Goal: Communication & Community: Answer question/provide support

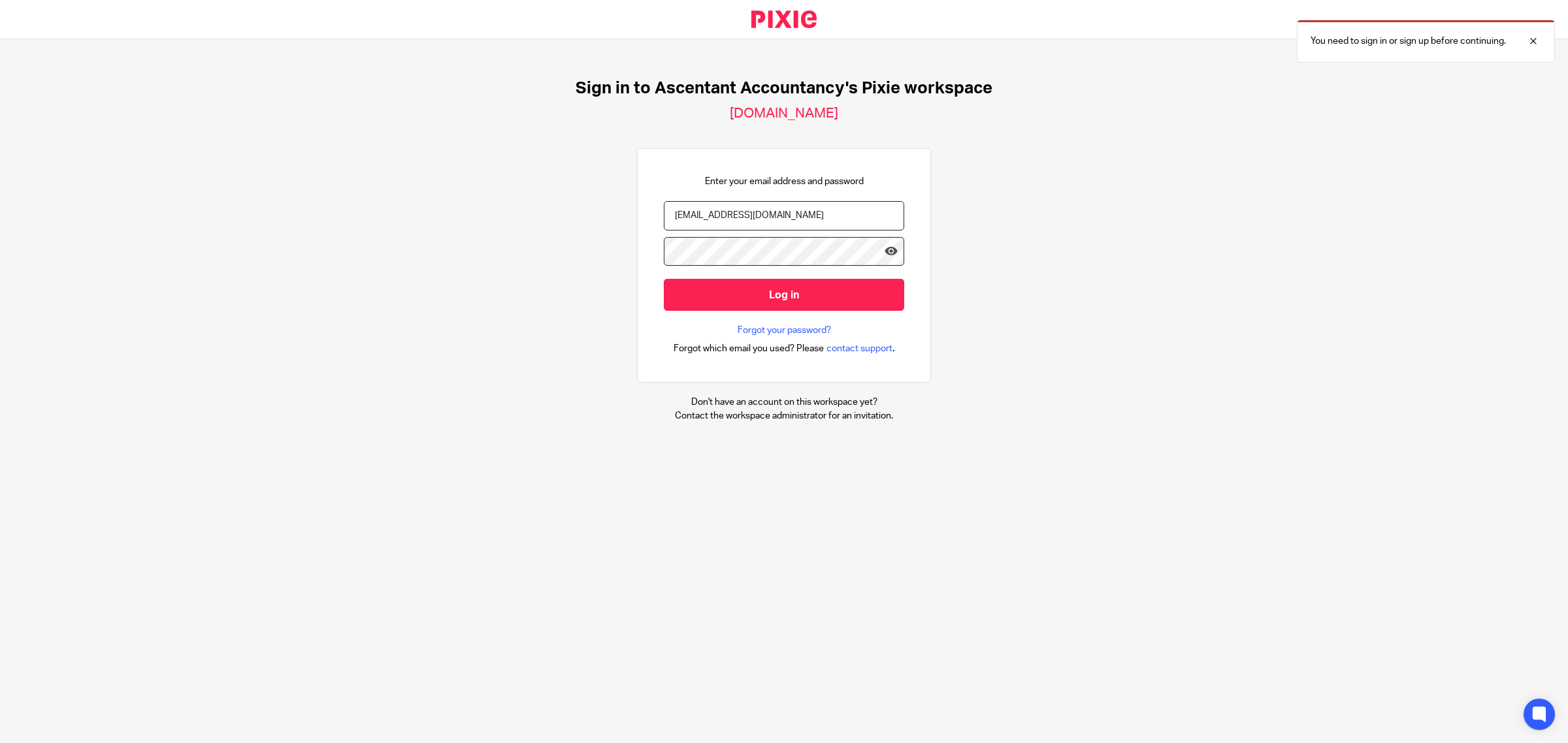
click at [805, 300] on input "Log in" at bounding box center [784, 295] width 241 height 32
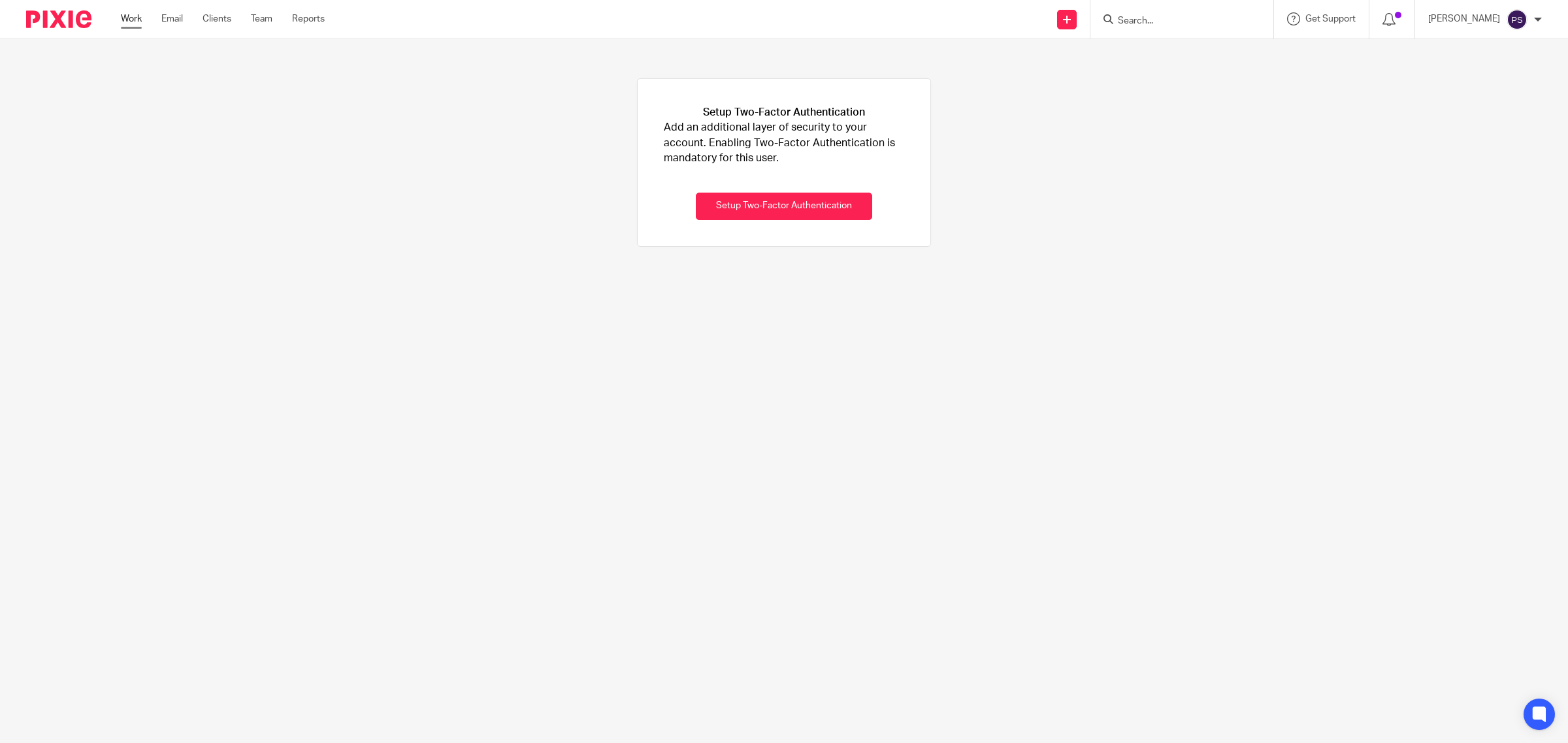
click at [136, 23] on link "Work" at bounding box center [131, 19] width 21 height 13
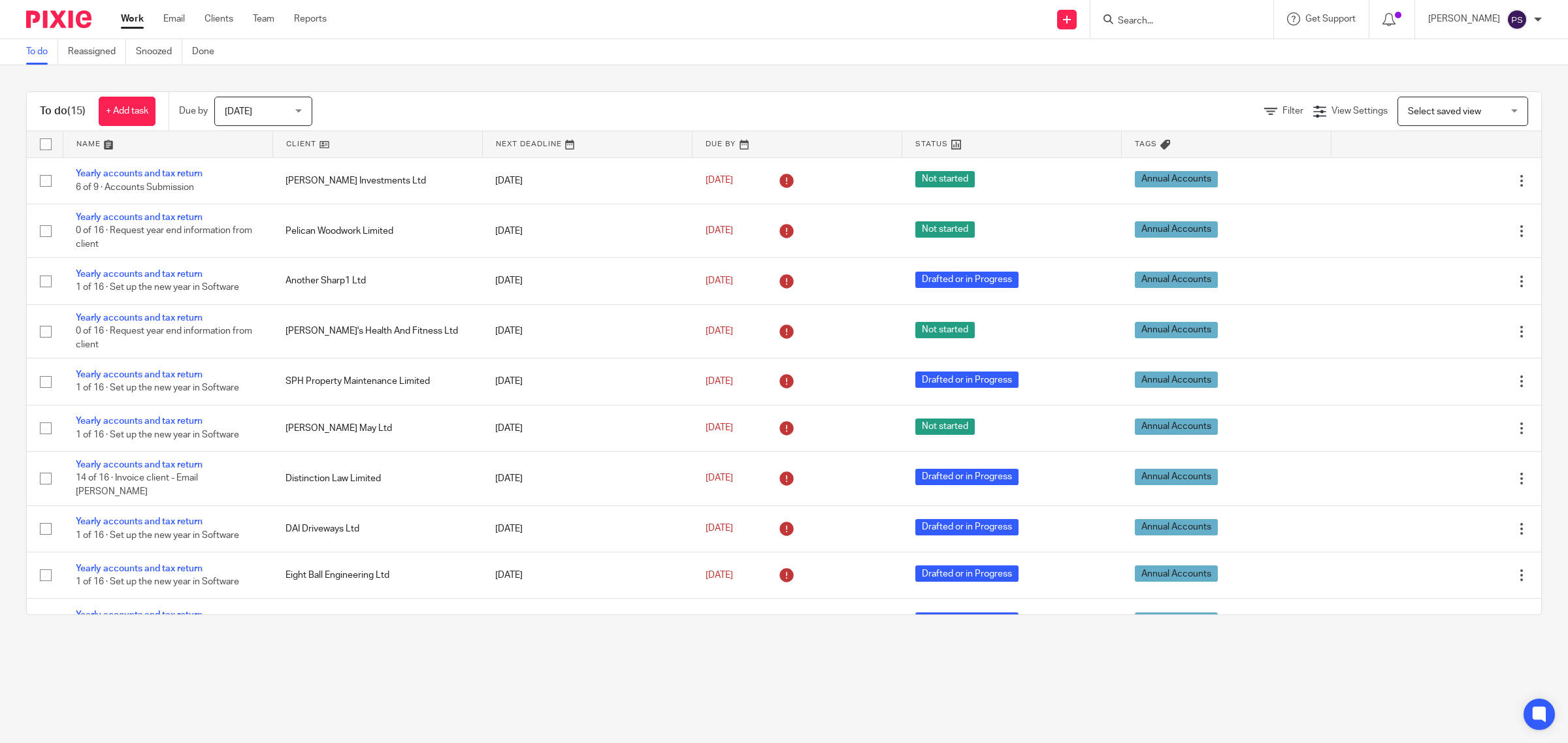
click at [1204, 14] on form at bounding box center [1186, 19] width 139 height 16
click at [1168, 27] on form at bounding box center [1186, 19] width 139 height 16
click at [1178, 20] on input "Search" at bounding box center [1175, 21] width 118 height 12
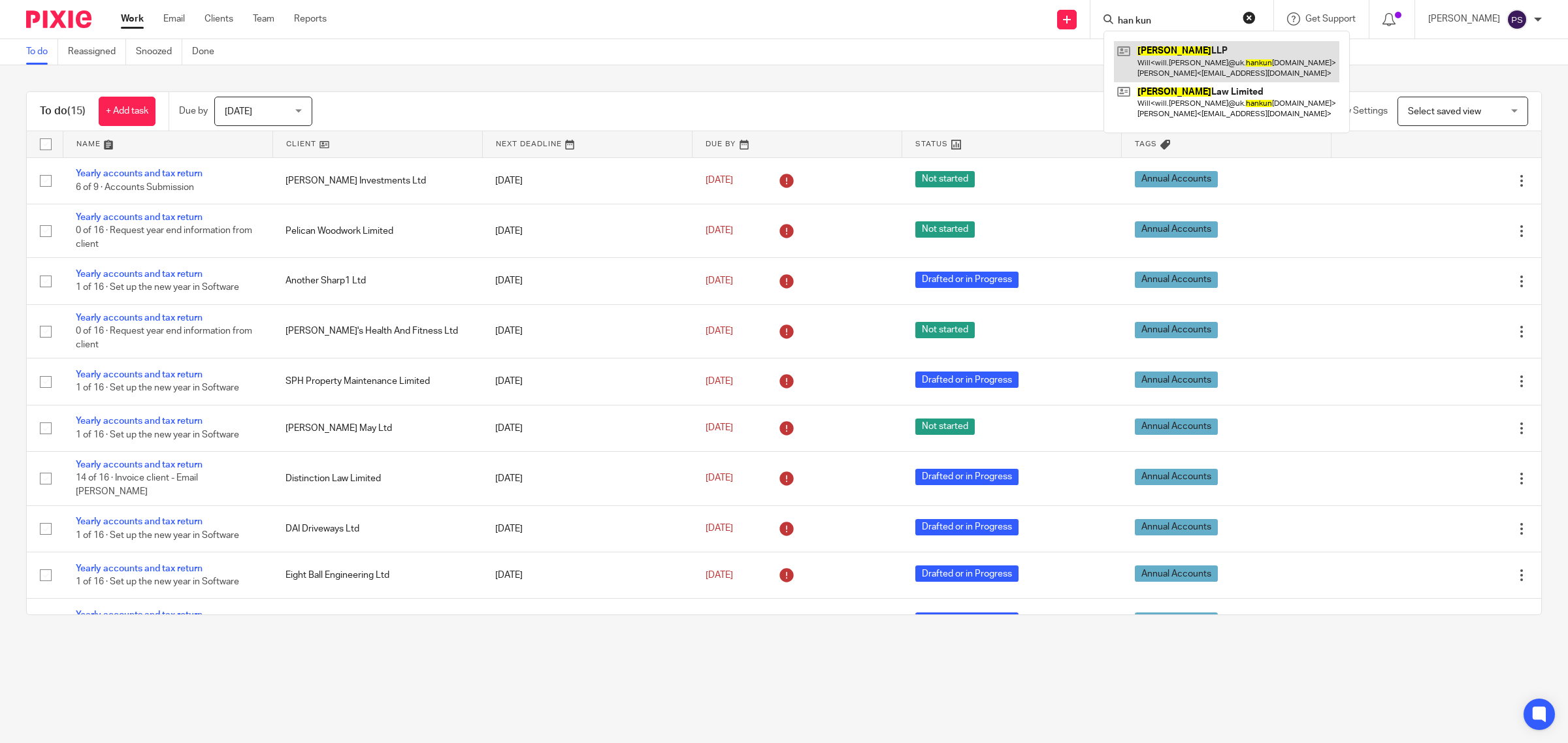
type input "han kun"
click at [1216, 46] on link at bounding box center [1227, 61] width 226 height 41
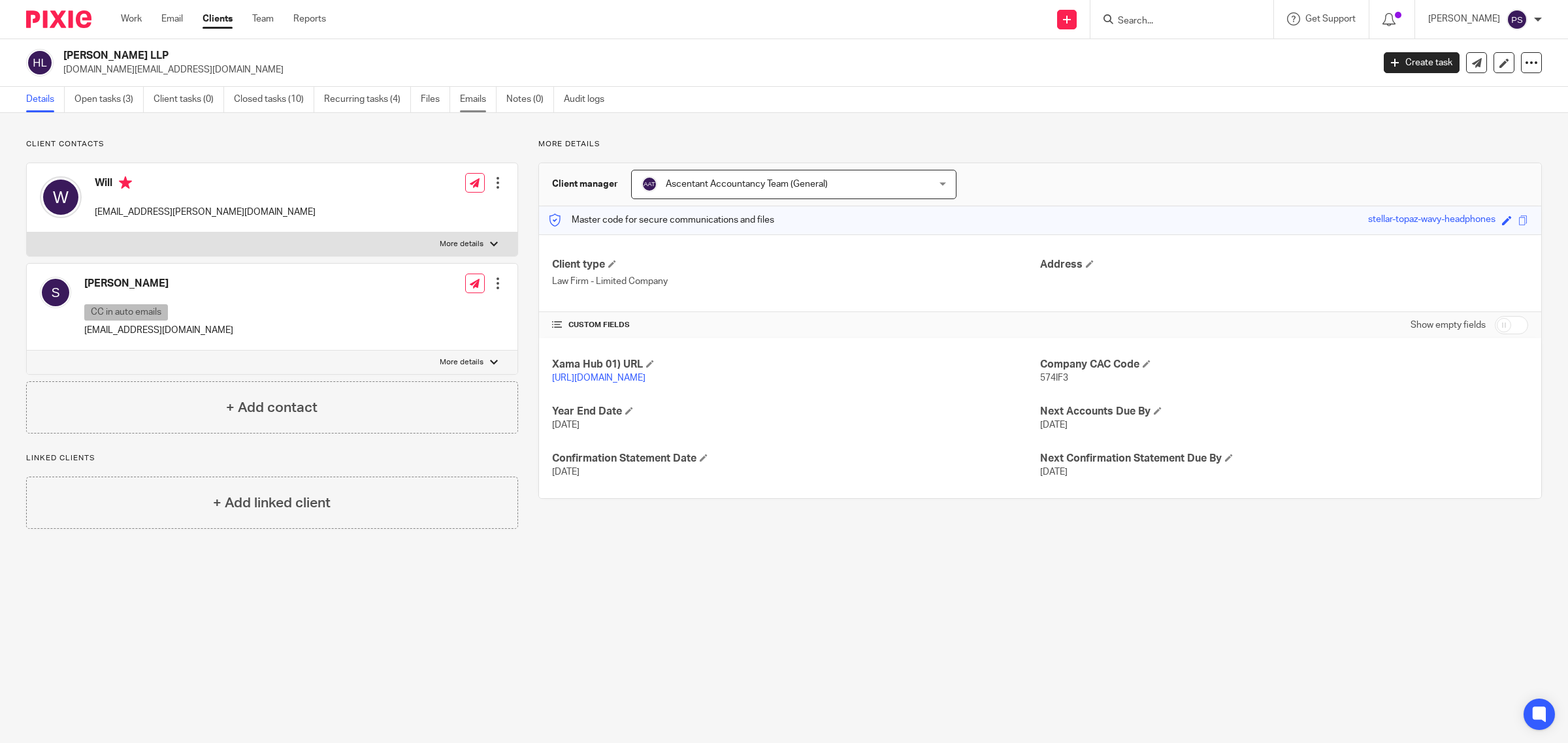
click at [486, 105] on link "Emails" at bounding box center [478, 99] width 36 height 25
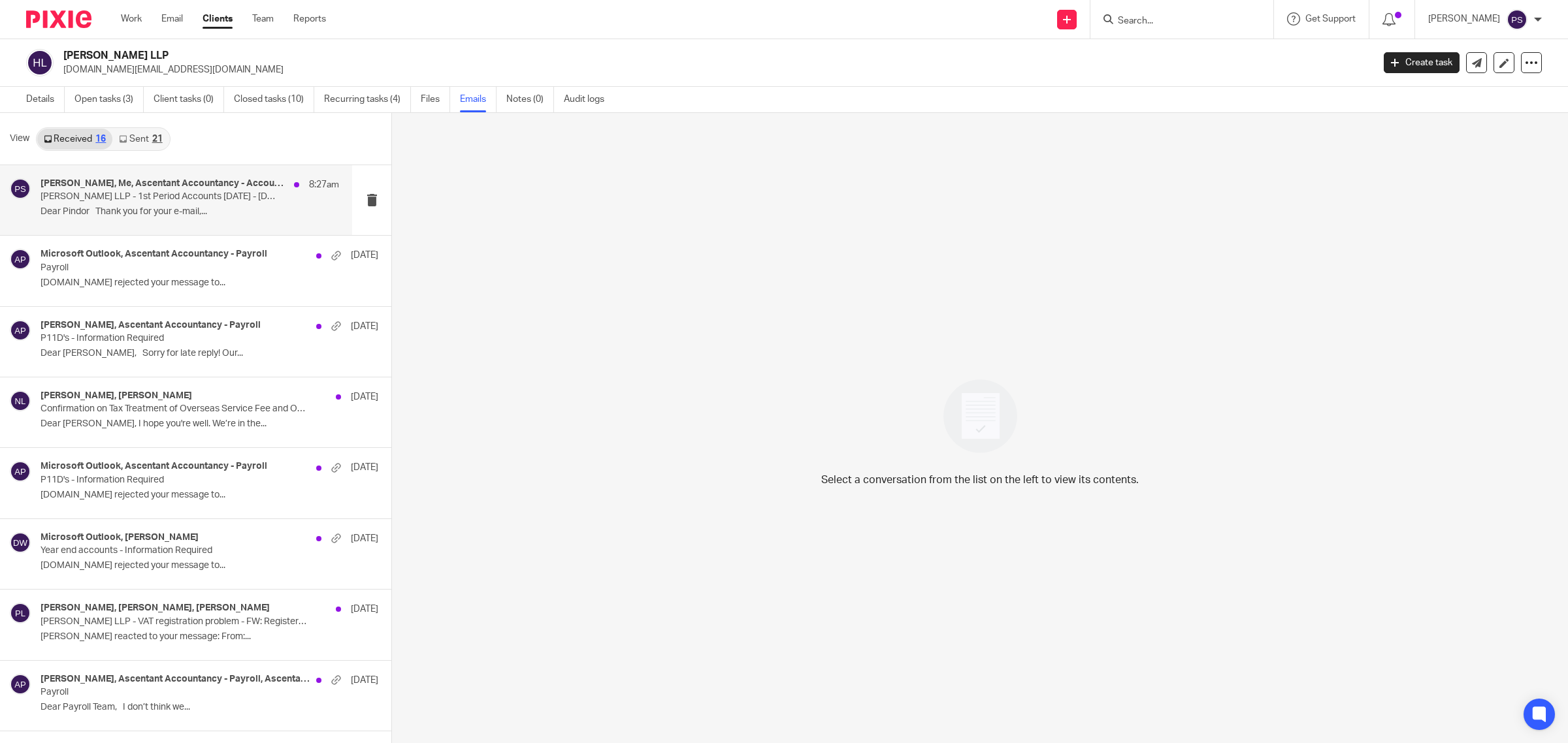
click at [131, 203] on div "Chan, Sally, Me, Ascentant Accountancy - Accountancy Team 8:27am Han Kun LLP - …" at bounding box center [190, 200] width 298 height 44
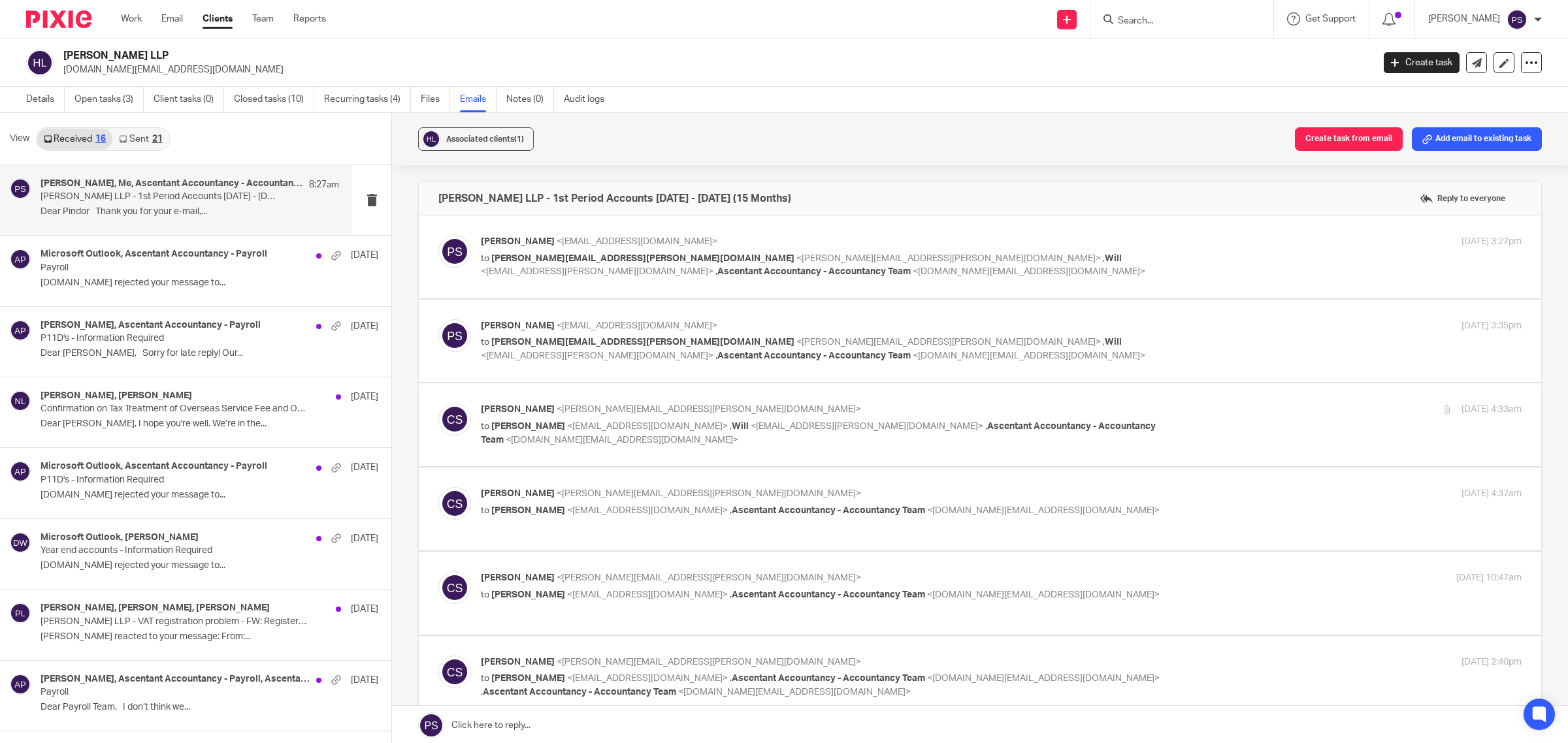
click at [745, 267] on p "to sally.chan@hankunlaw.com <sally.chan@hankunlaw.com> , Will <will.huang@uk.ha…" at bounding box center [827, 265] width 694 height 27
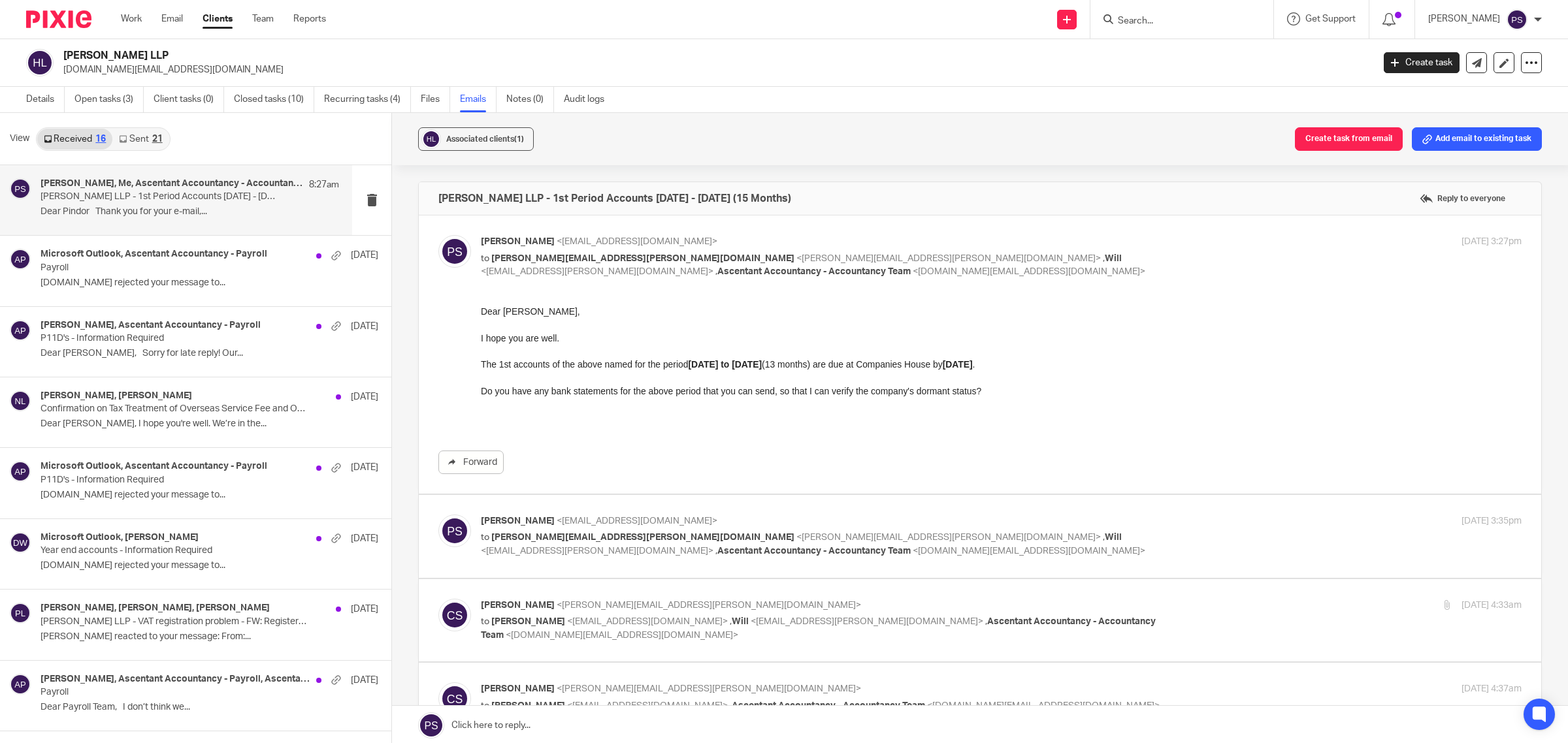
click at [675, 269] on p "to sally.chan@hankunlaw.com <sally.chan@hankunlaw.com> , Will <will.huang@uk.ha…" at bounding box center [827, 265] width 694 height 27
checkbox input "false"
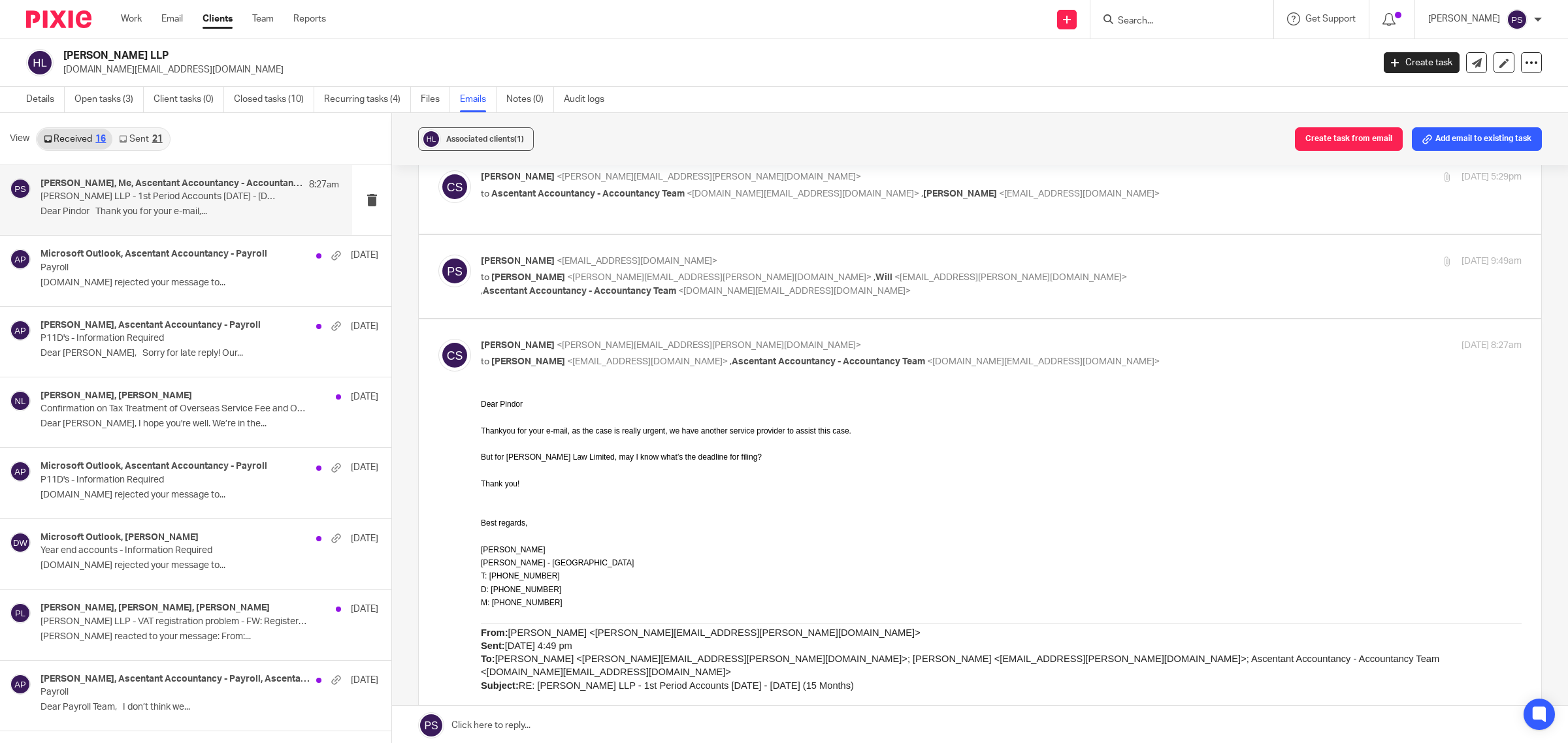
click at [605, 369] on div "Chan, Sally <sally.chan@hankunlaw.com> to Pindor Samra <pindor.samra@ascentant.…" at bounding box center [827, 354] width 694 height 30
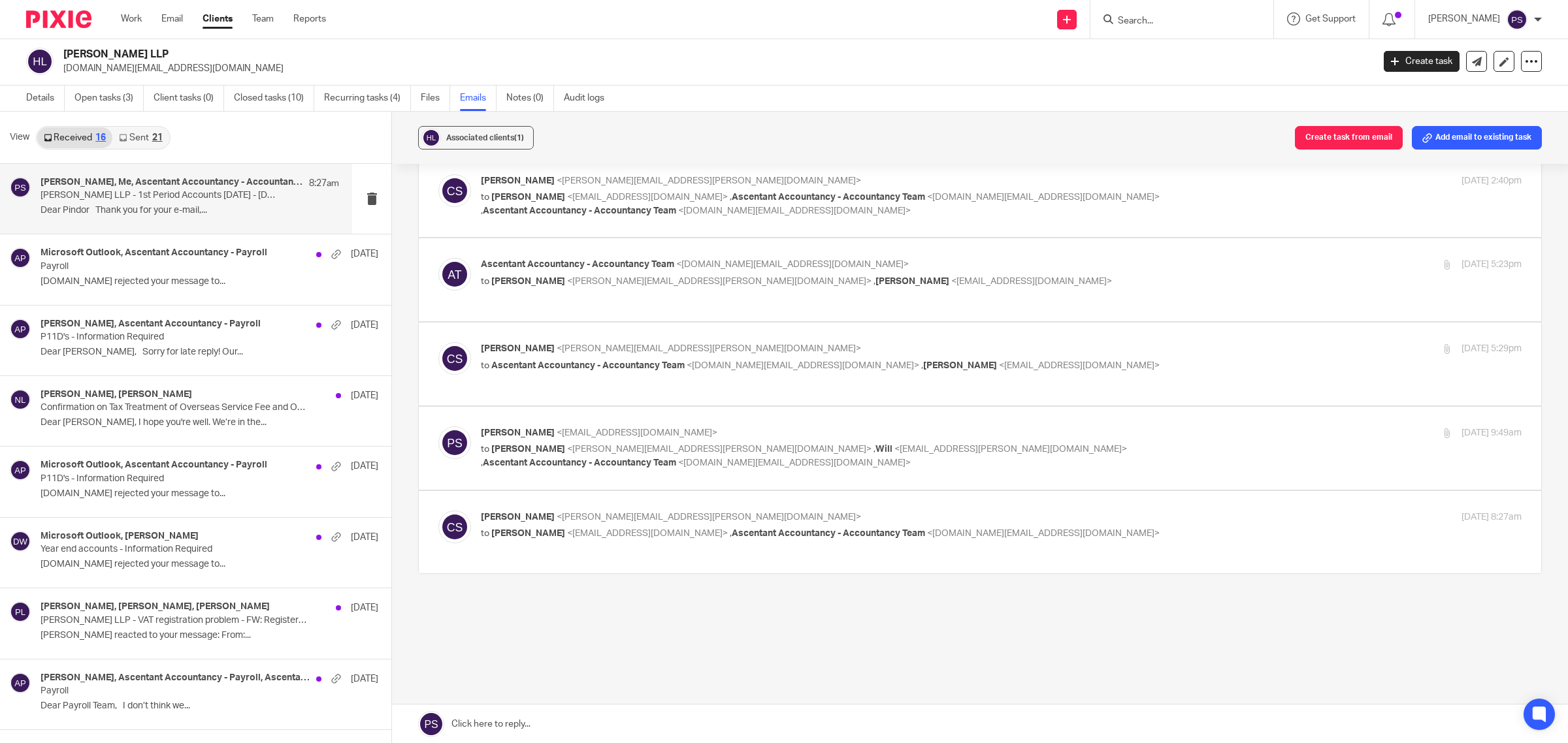
scroll to position [2, 0]
click at [729, 521] on p "Chan, Sally <sally.chan@hankunlaw.com>" at bounding box center [827, 517] width 694 height 14
checkbox input "true"
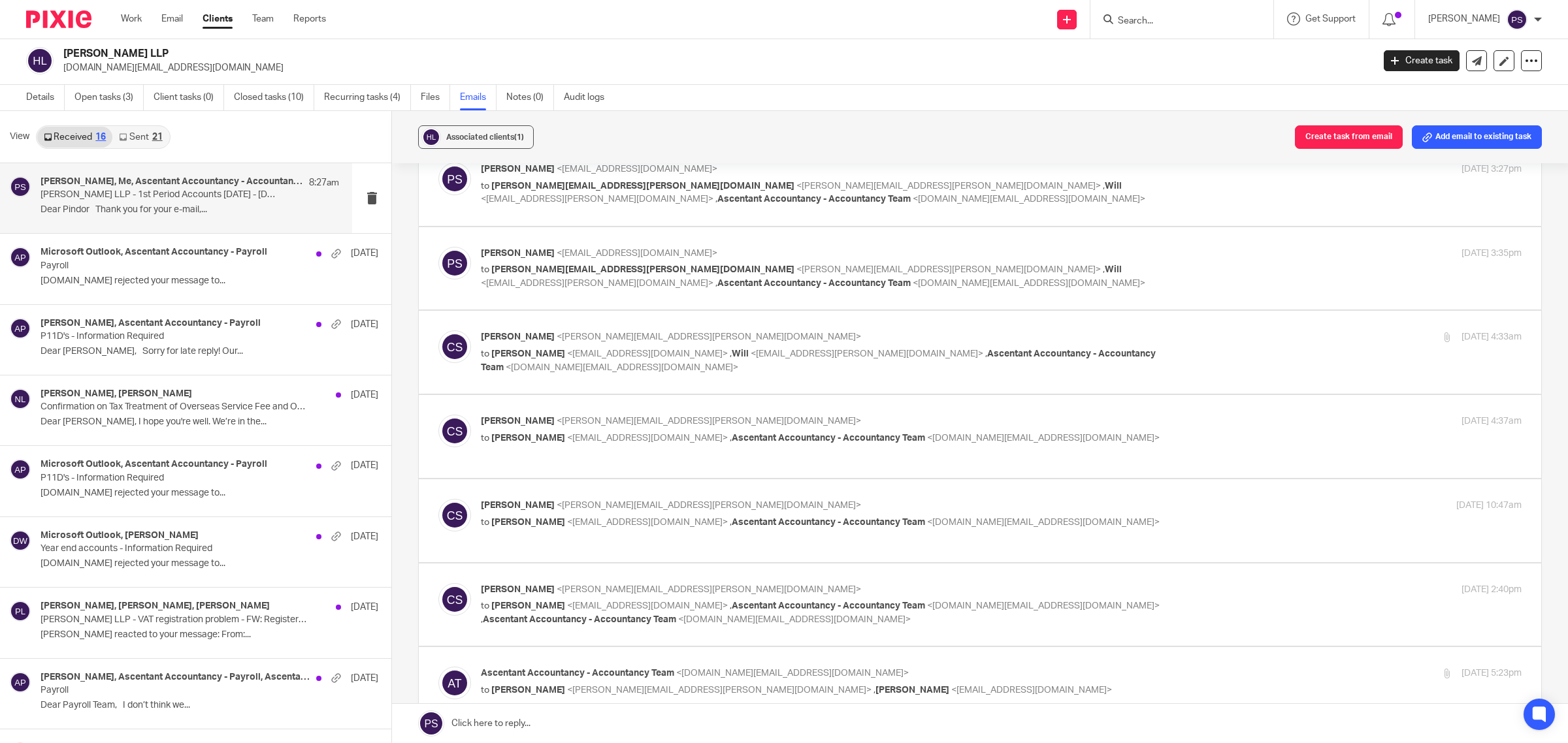
scroll to position [0, 0]
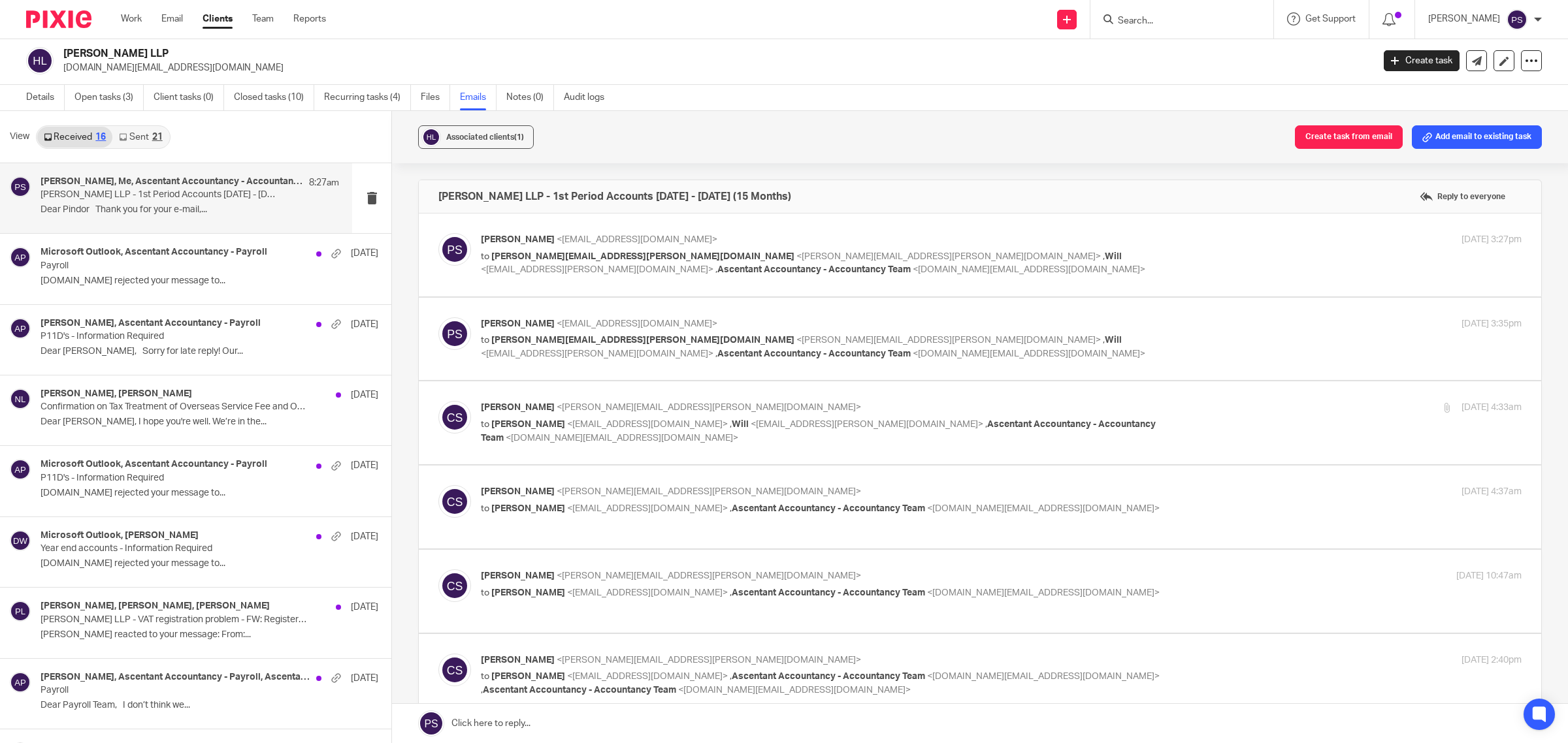
click at [796, 255] on span "<sally.chan@hankunlaw.com>" at bounding box center [948, 256] width 305 height 9
checkbox input "true"
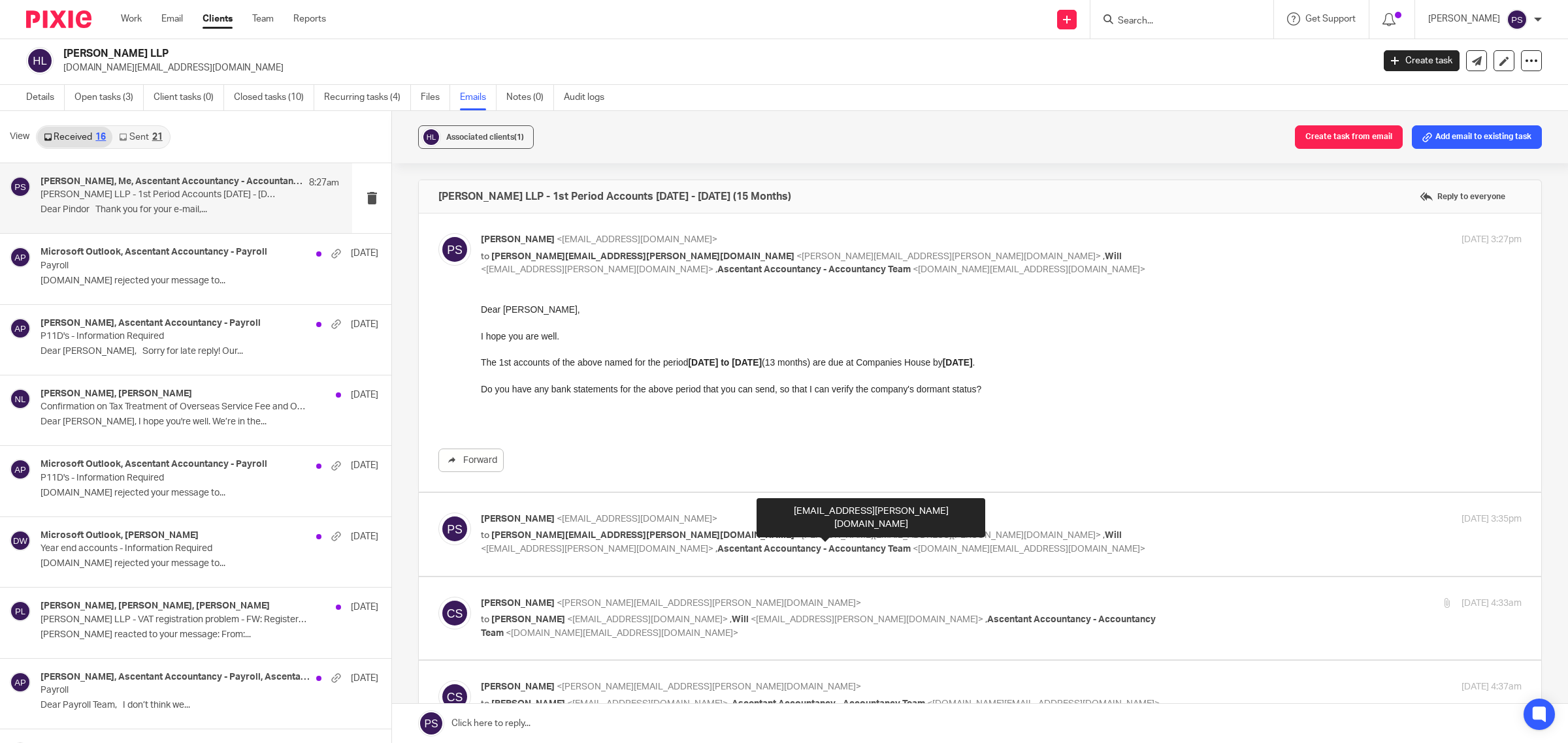
click at [714, 544] on span "<will.huang@uk.hankunlaw.com>" at bounding box center [597, 548] width 232 height 9
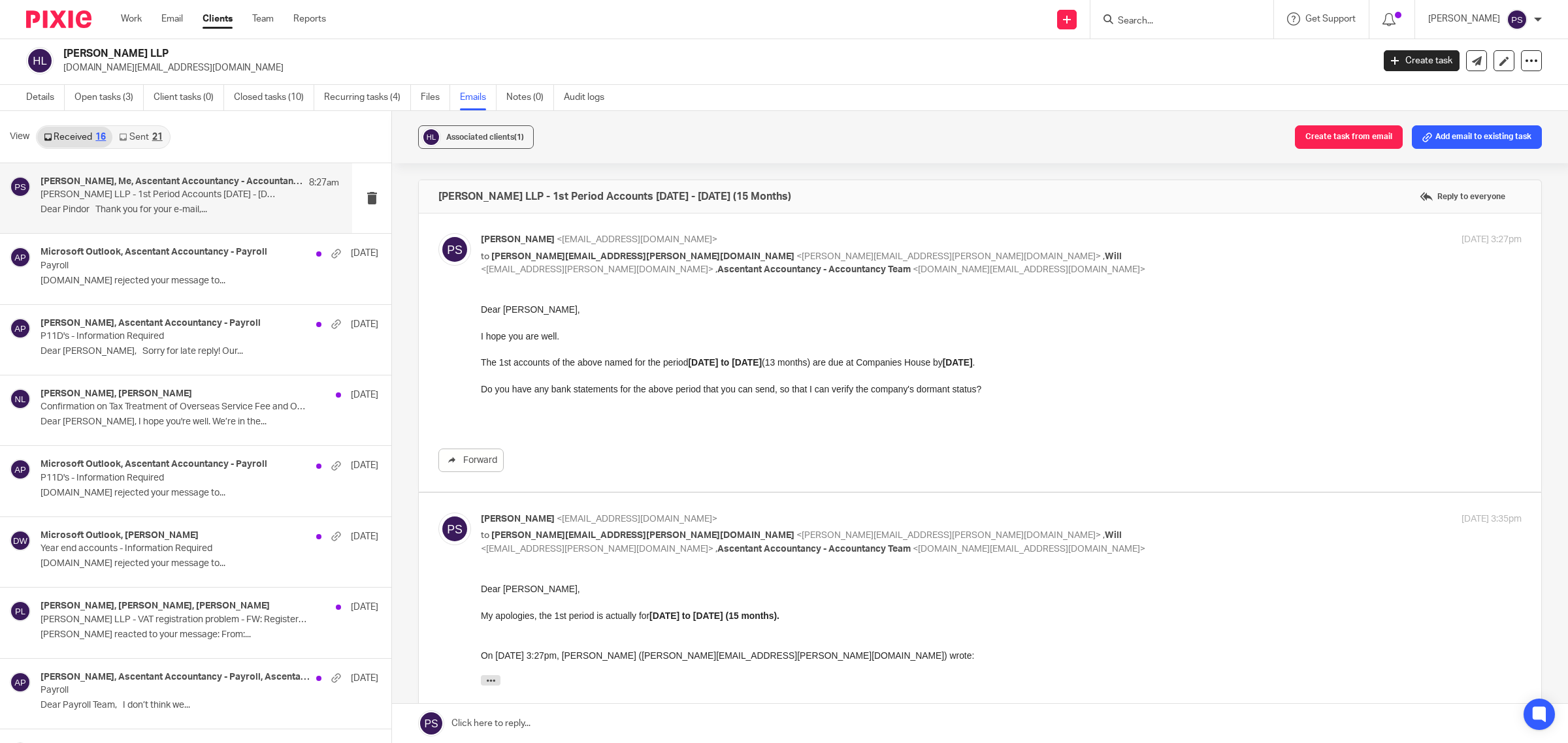
drag, startPoint x: 545, startPoint y: 521, endPoint x: 545, endPoint y: 510, distance: 11.0
click at [557, 518] on span "<pindor.samra@ascentant.co.uk>" at bounding box center [638, 519] width 161 height 9
checkbox input "false"
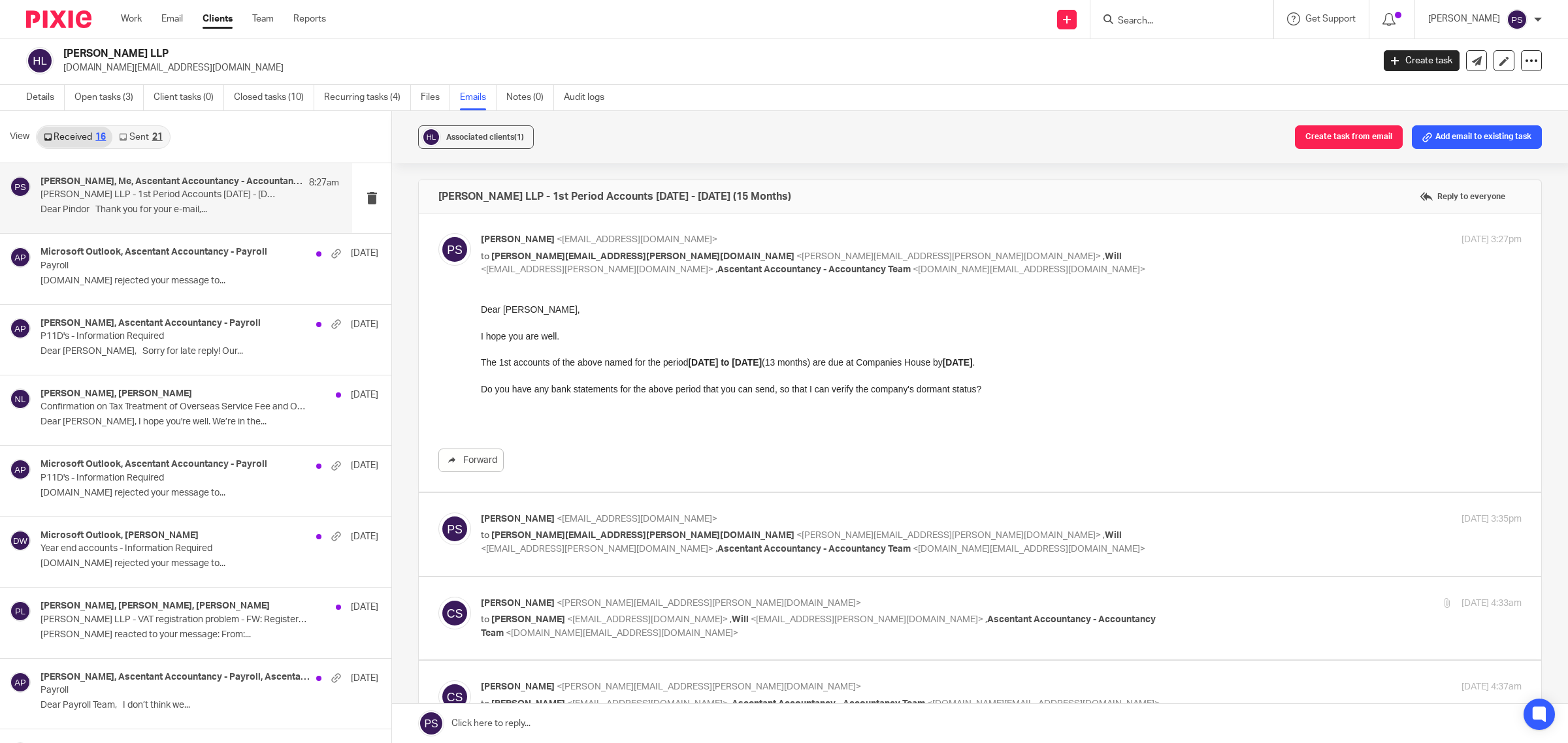
click at [536, 366] on p "The 1st accounts of the above named for the period 01.01.2024 to 31.01.2025 (13…" at bounding box center [1001, 362] width 1041 height 13
click at [506, 308] on p "Dear [PERSON_NAME]," at bounding box center [1001, 309] width 1041 height 13
click at [492, 256] on span "[PERSON_NAME][EMAIL_ADDRESS][PERSON_NAME][DOMAIN_NAME]" at bounding box center [643, 256] width 303 height 9
checkbox input "false"
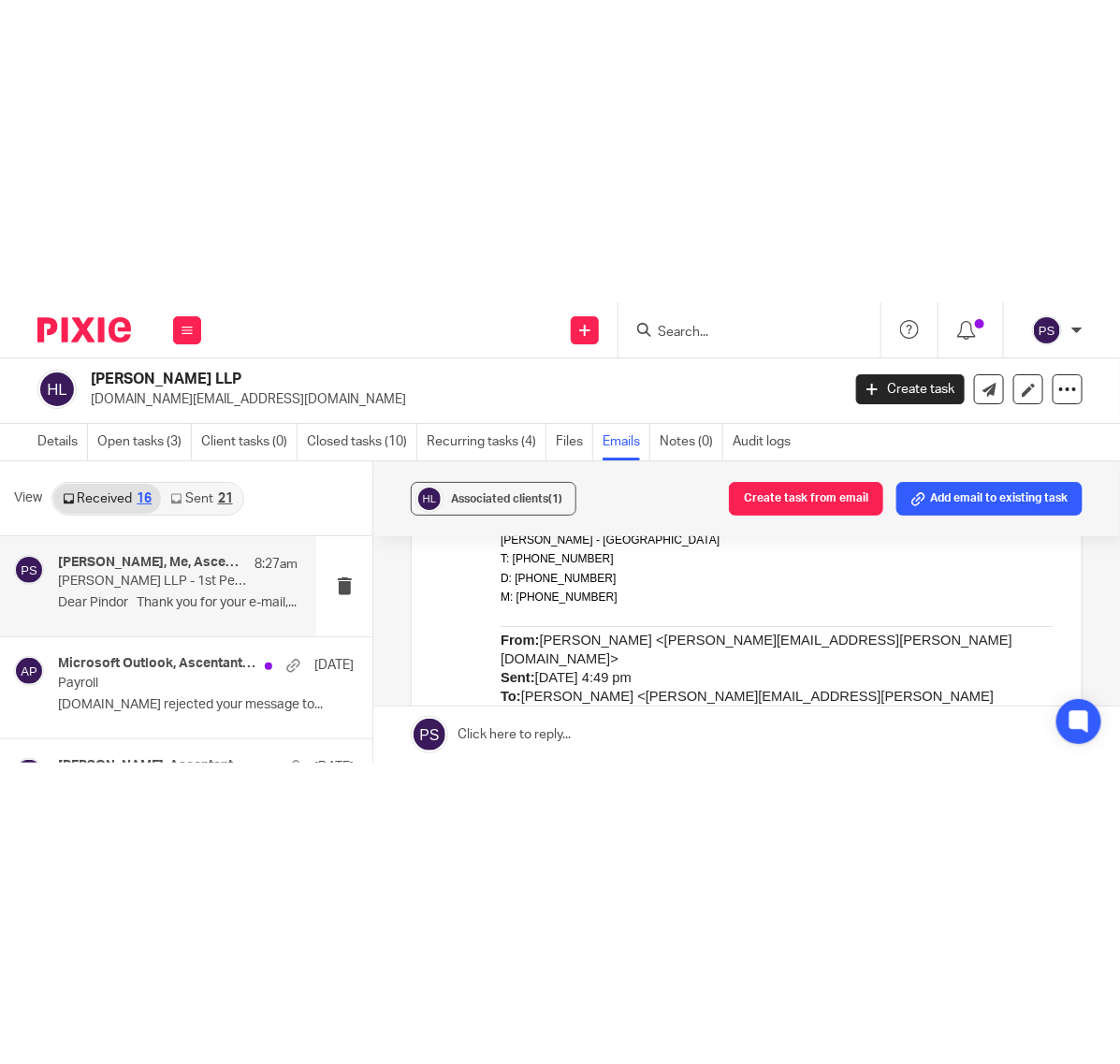
scroll to position [1751, 0]
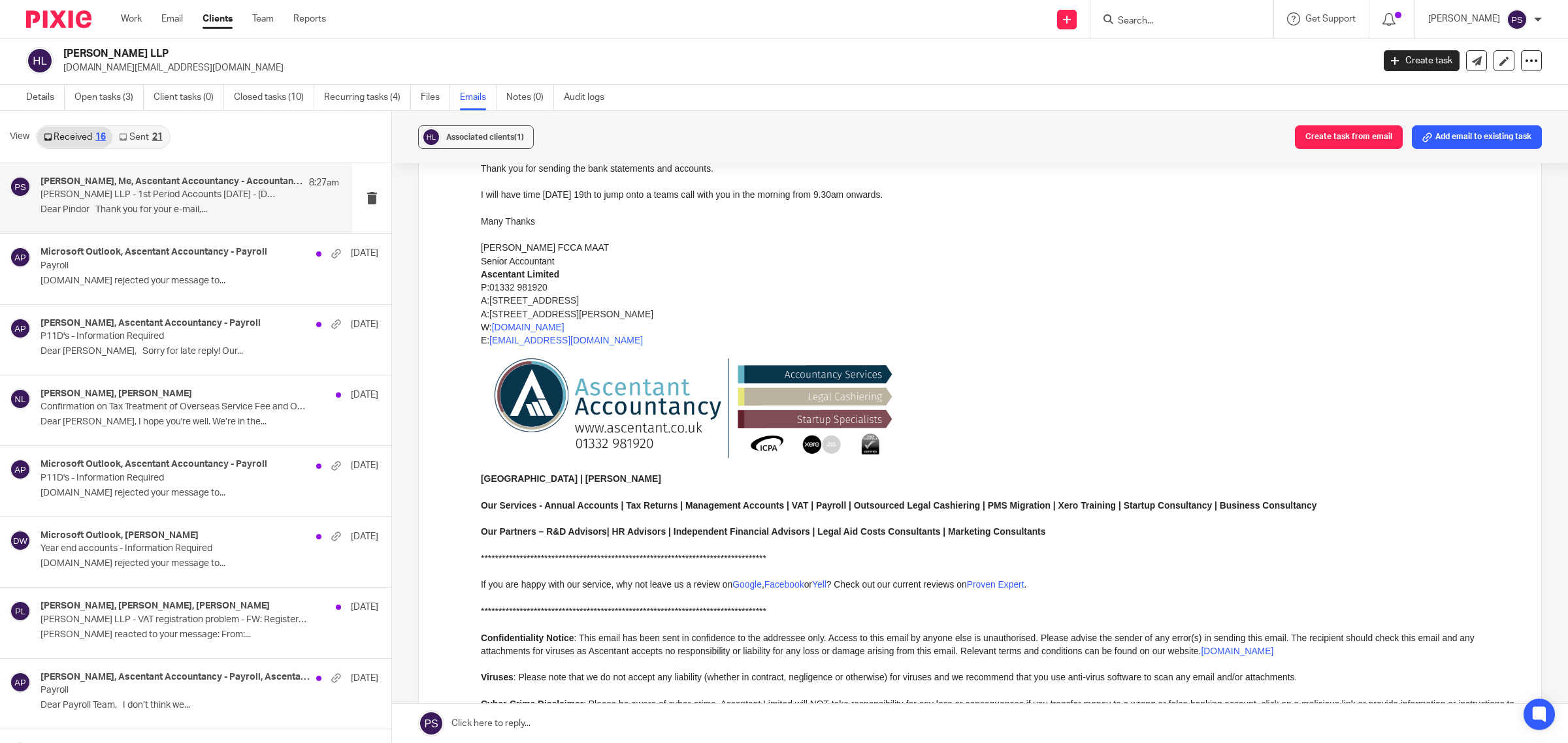
click at [1072, 371] on p at bounding box center [1001, 410] width 1041 height 125
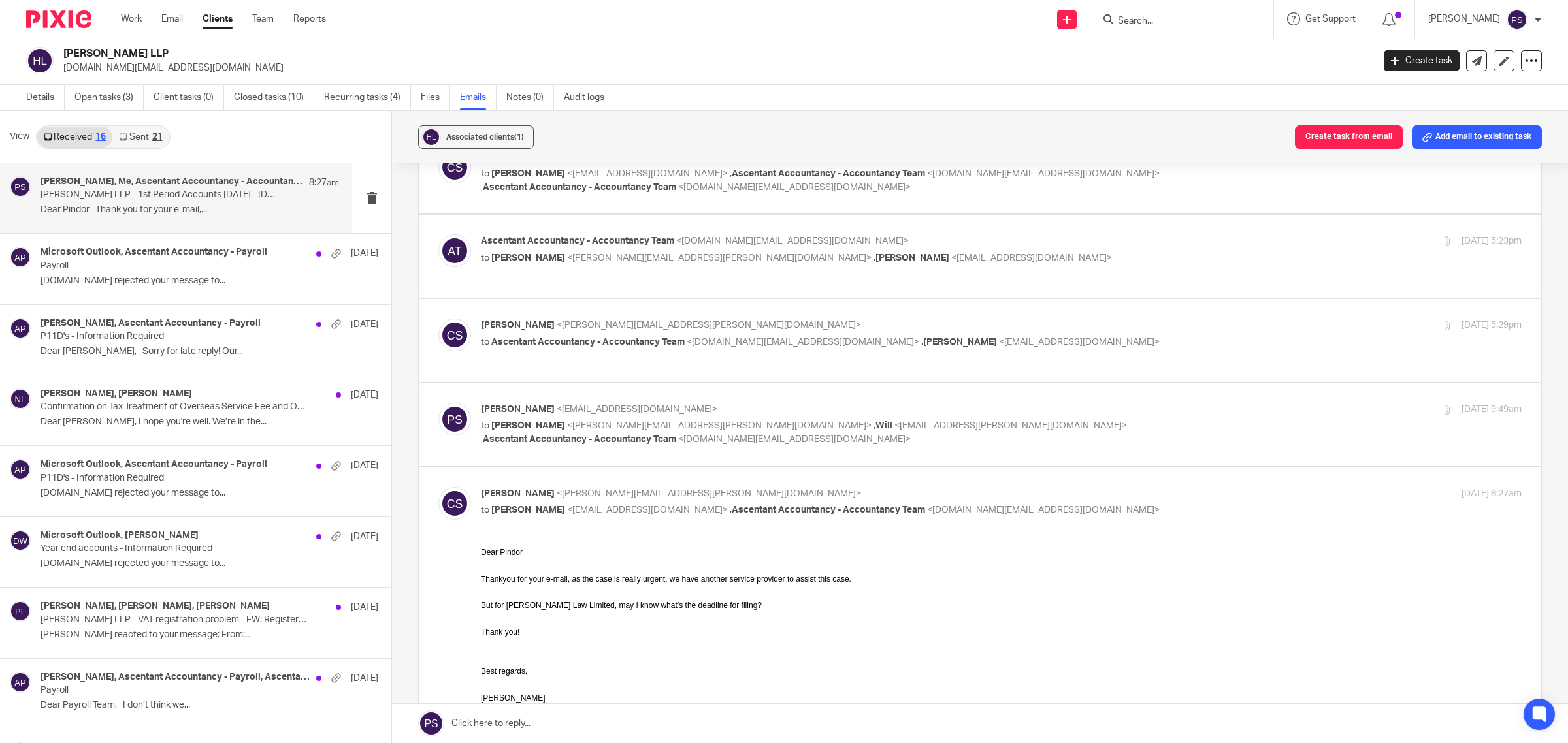
scroll to position [487, 0]
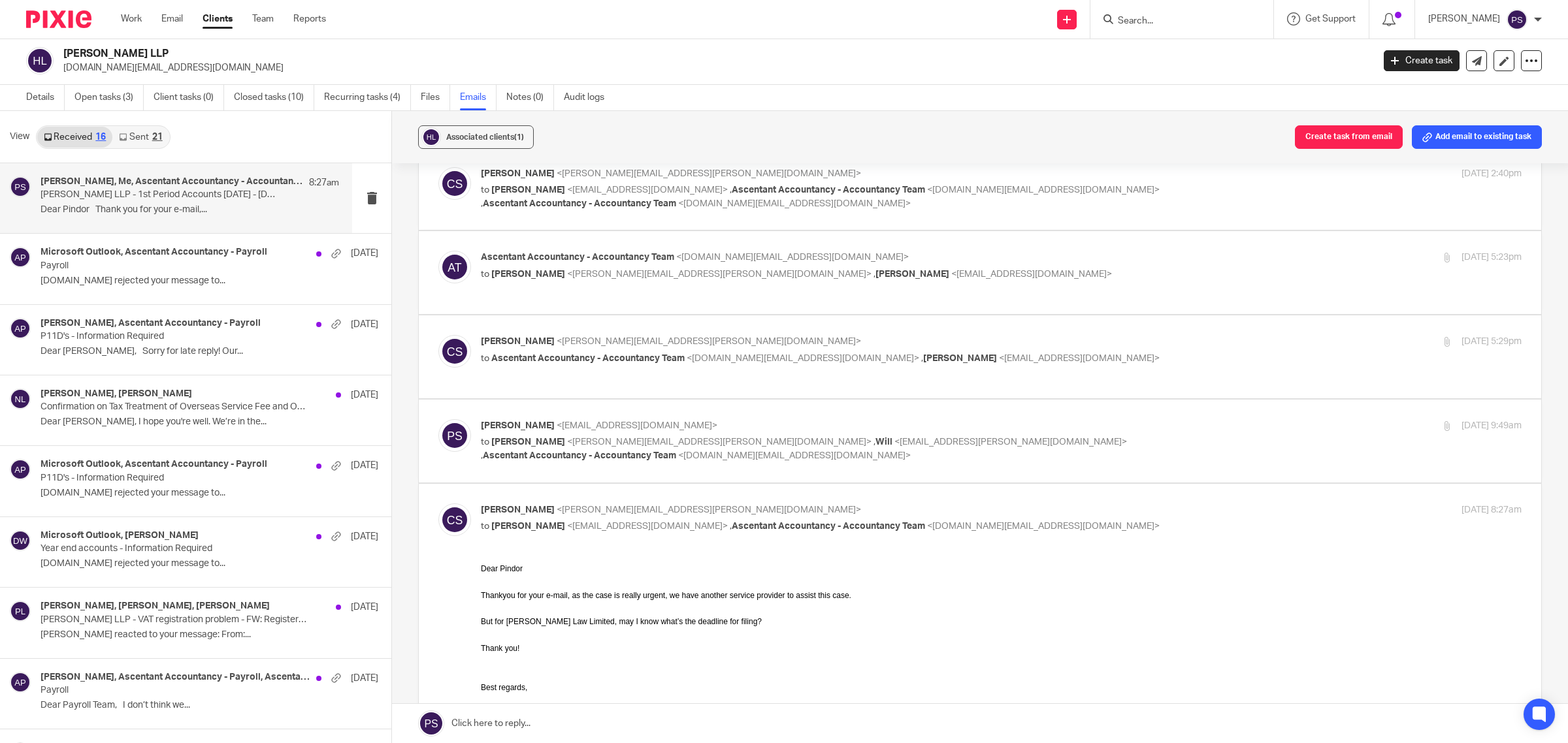
click at [608, 515] on span "<[PERSON_NAME][EMAIL_ADDRESS][PERSON_NAME][DOMAIN_NAME]>" at bounding box center [709, 509] width 305 height 9
checkbox input "false"
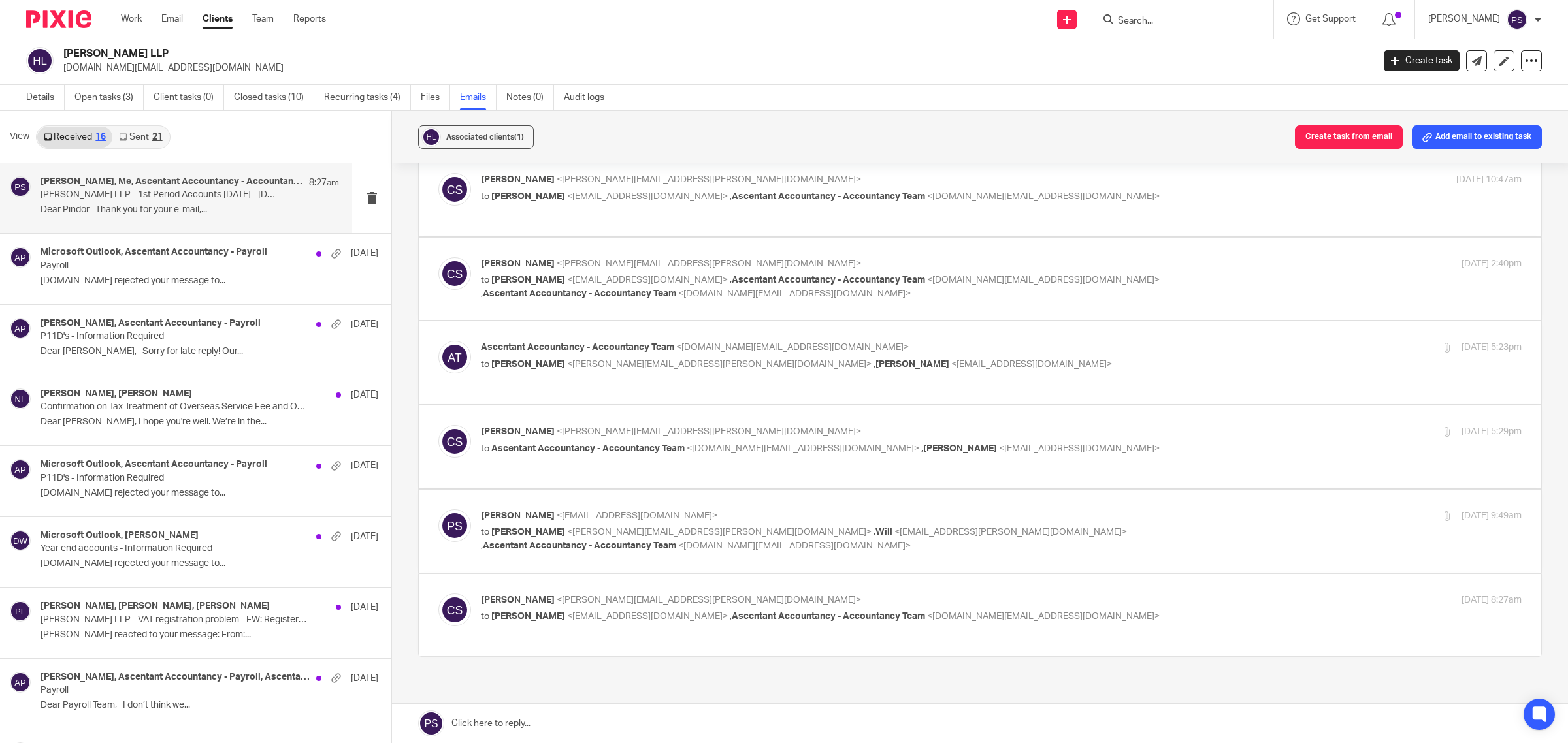
scroll to position [0, 0]
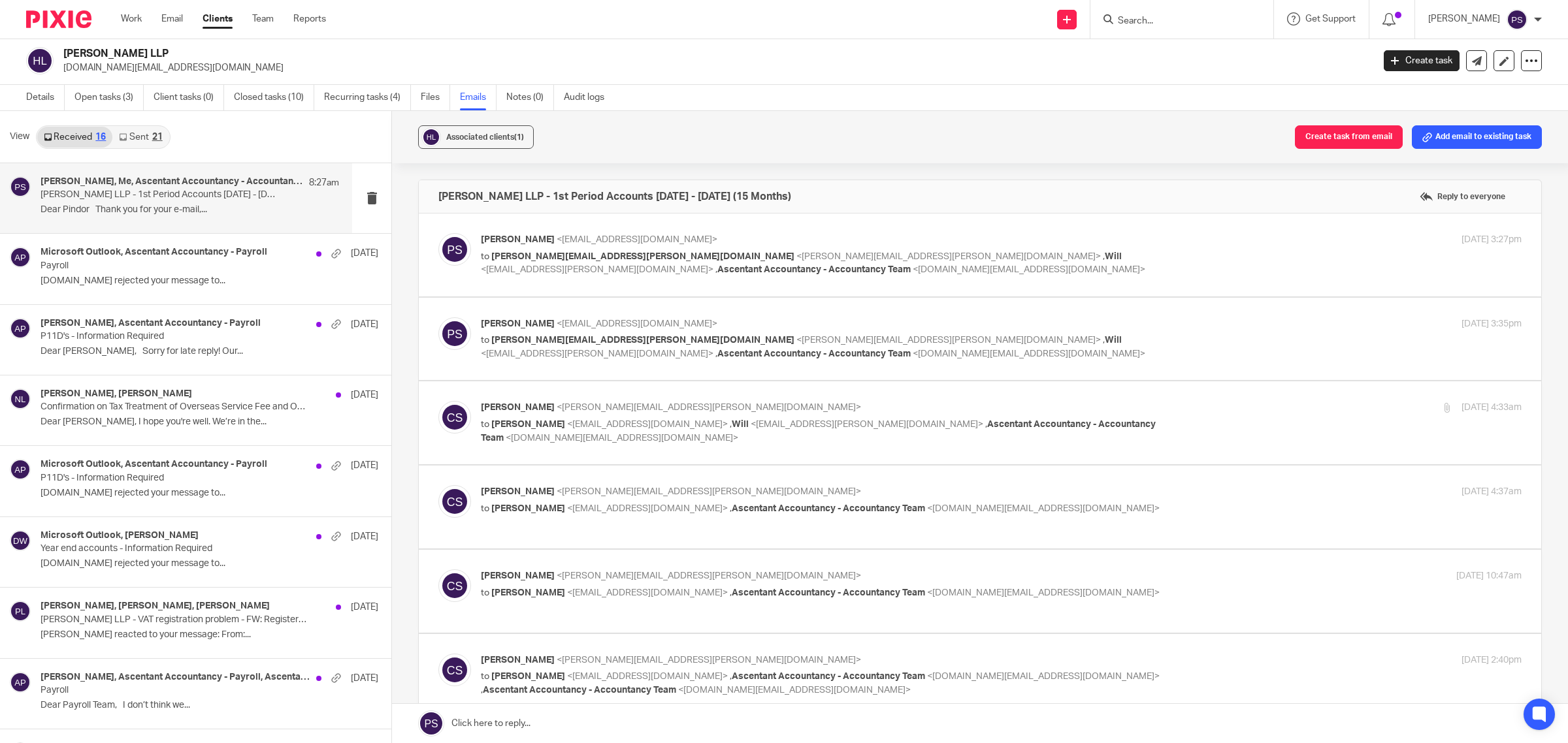
click at [583, 261] on p "to sally.chan@hankunlaw.com <sally.chan@hankunlaw.com> , Will <will.huang@uk.ha…" at bounding box center [827, 263] width 694 height 27
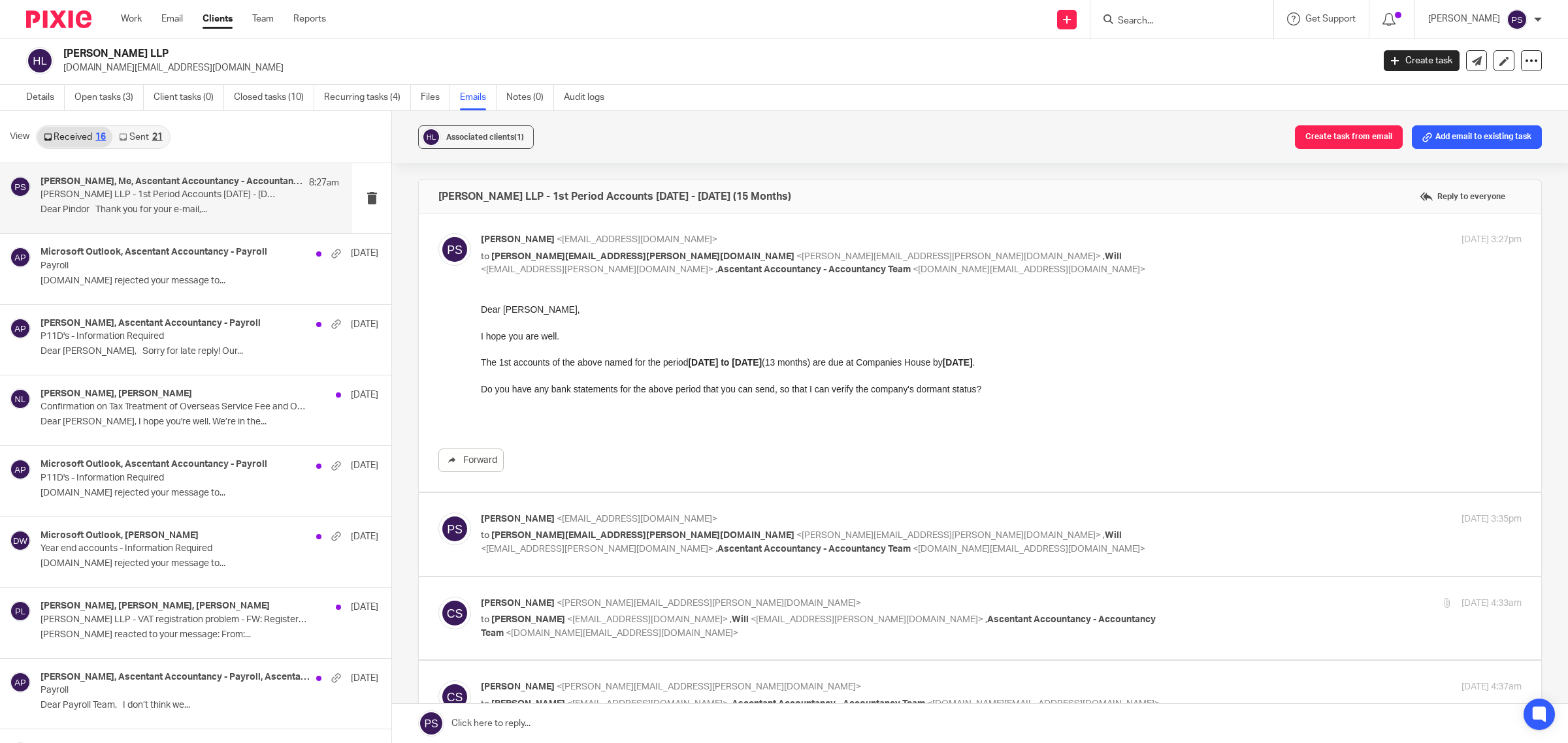
drag, startPoint x: 957, startPoint y: 610, endPoint x: 804, endPoint y: 392, distance: 266.3
drag, startPoint x: 494, startPoint y: 372, endPoint x: 491, endPoint y: 351, distance: 21.2
click at [492, 366] on div "**********" at bounding box center [1001, 362] width 1041 height 120
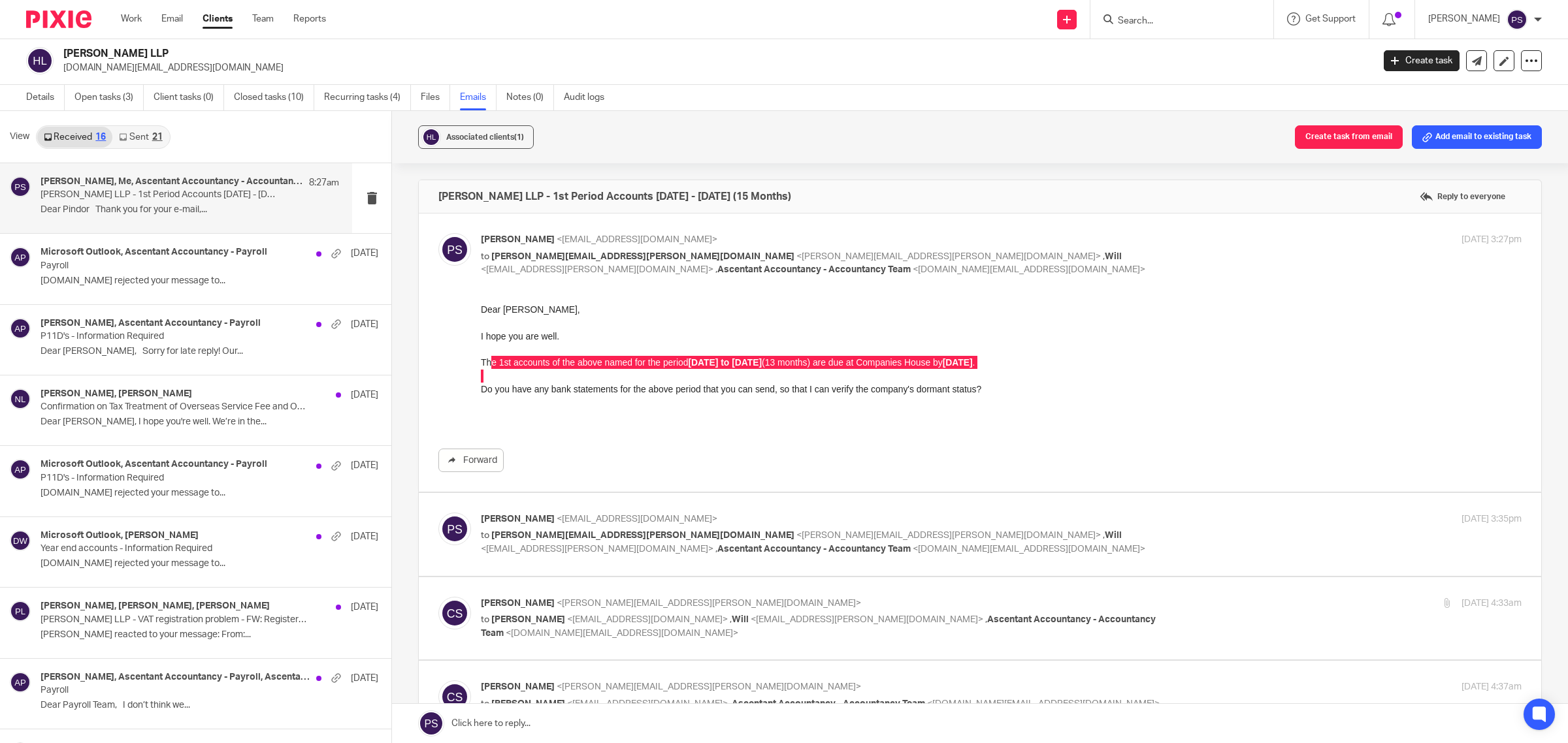
drag, startPoint x: 959, startPoint y: 613, endPoint x: 592, endPoint y: 349, distance: 452.1
click at [478, 319] on div "Forward" at bounding box center [980, 388] width 1083 height 169
drag, startPoint x: 957, startPoint y: 612, endPoint x: 846, endPoint y: 387, distance: 250.9
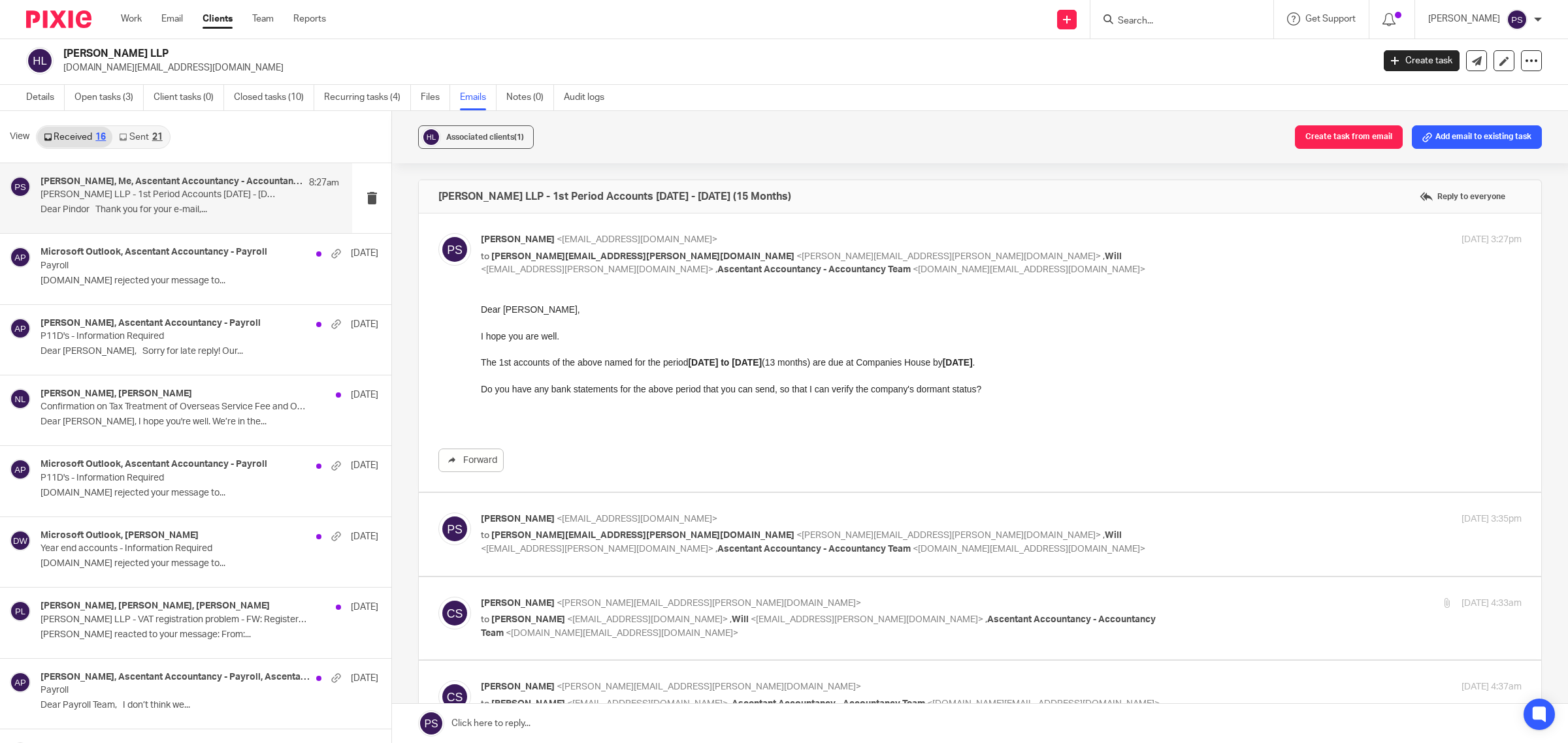
drag, startPoint x: 493, startPoint y: 345, endPoint x: 591, endPoint y: 355, distance: 98.5
click at [497, 345] on p at bounding box center [1001, 348] width 1041 height 13
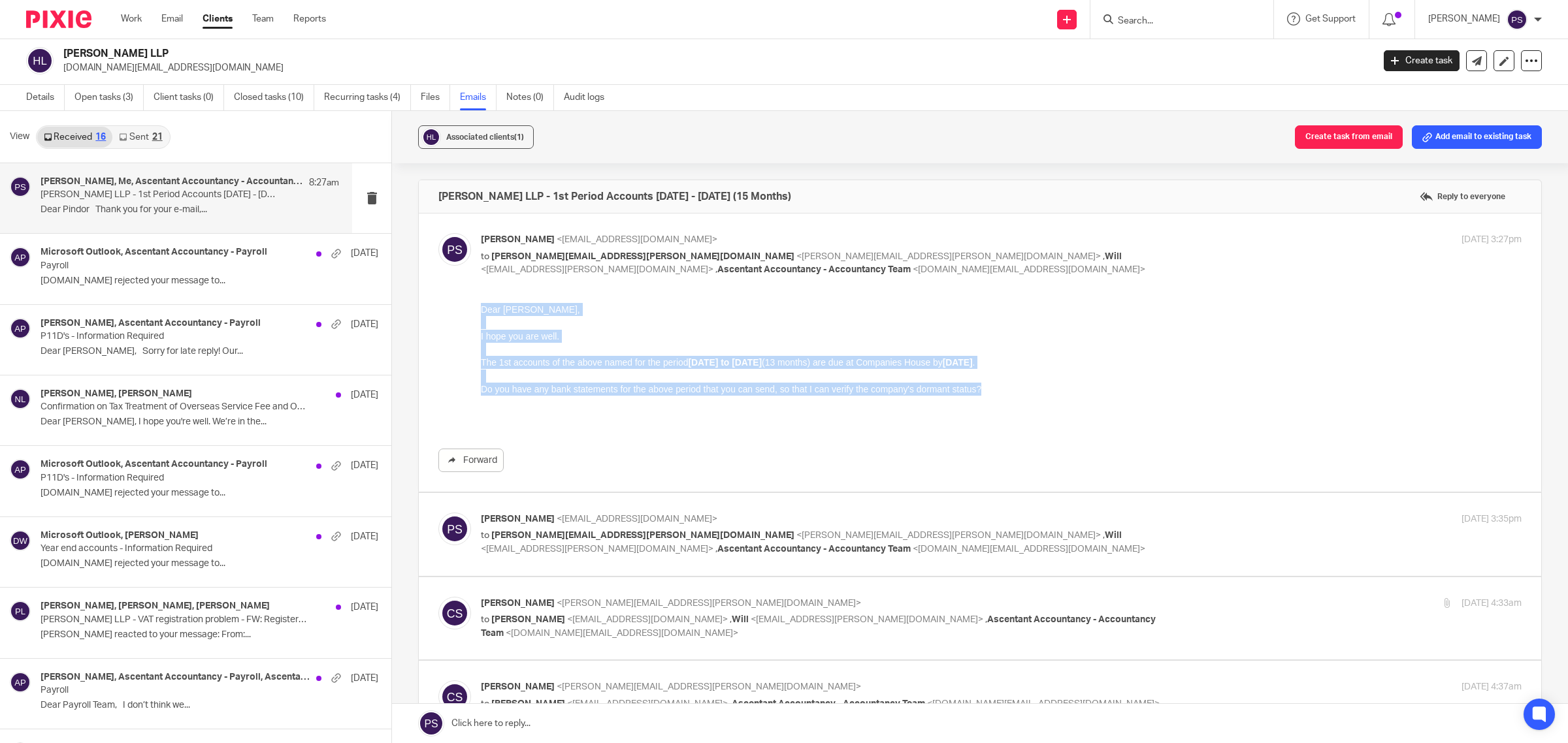
drag, startPoint x: 481, startPoint y: 308, endPoint x: 983, endPoint y: 395, distance: 509.5
click at [983, 395] on div "**********" at bounding box center [1001, 362] width 1041 height 120
copy div "Dear Sally, I hope you are well. The 1st accounts of the above named for the pe…"
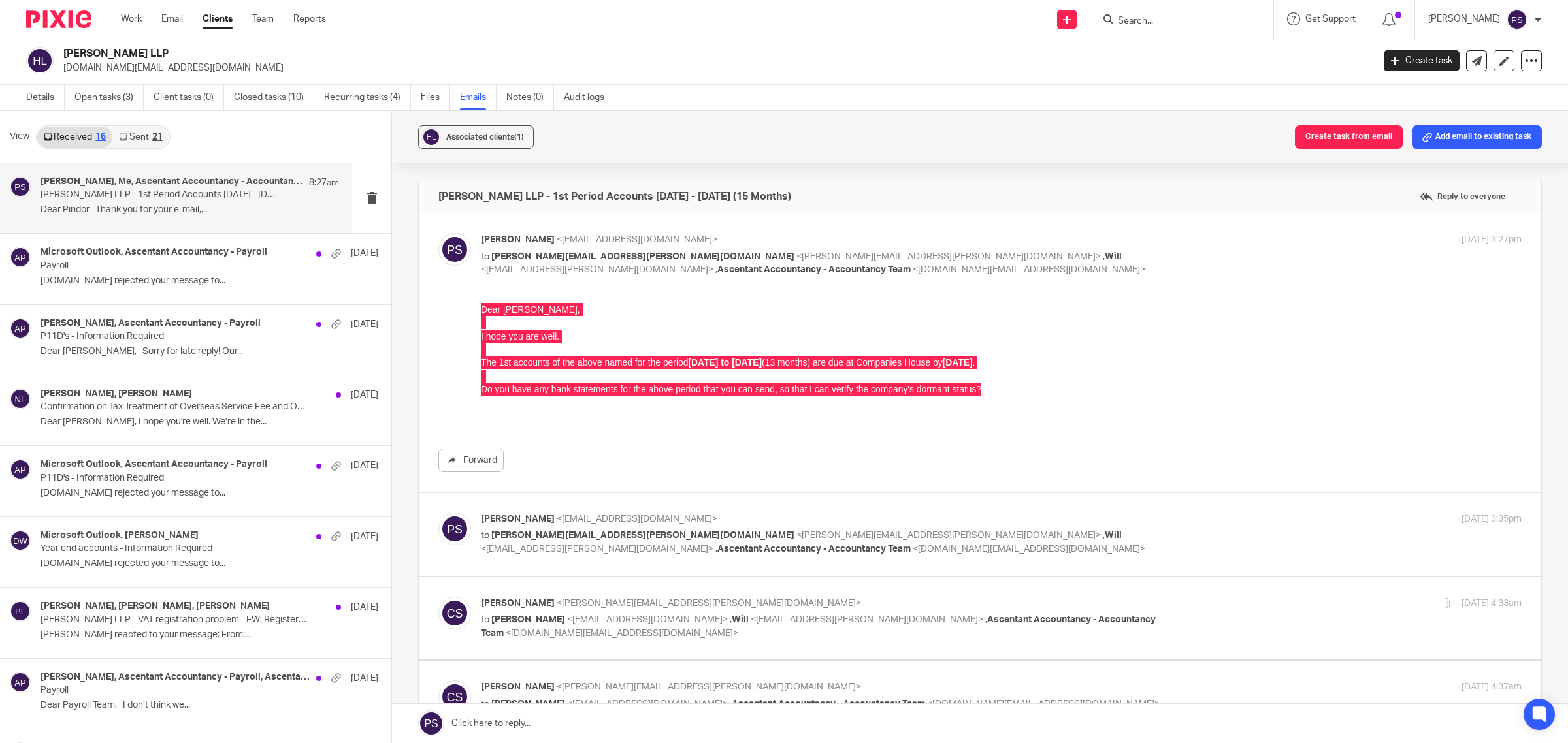
click at [494, 200] on h4 "Han Kun LLP - 1st Period Accounts 11.01.2024 - 31.03.2025 (15 Months)" at bounding box center [615, 197] width 353 height 13
click at [606, 191] on h4 "Han Kun LLP - 1st Period Accounts 11.01.2024 - 31.03.2025 (15 Months)" at bounding box center [615, 197] width 353 height 13
click at [760, 190] on h4 "Han Kun LLP - 1st Period Accounts 11.01.2024 - 31.03.2025 (15 Months)" at bounding box center [615, 197] width 353 height 13
click at [525, 245] on p "Pindor Samra <pindor.samra@ascentant.co.uk>" at bounding box center [827, 240] width 694 height 14
checkbox input "false"
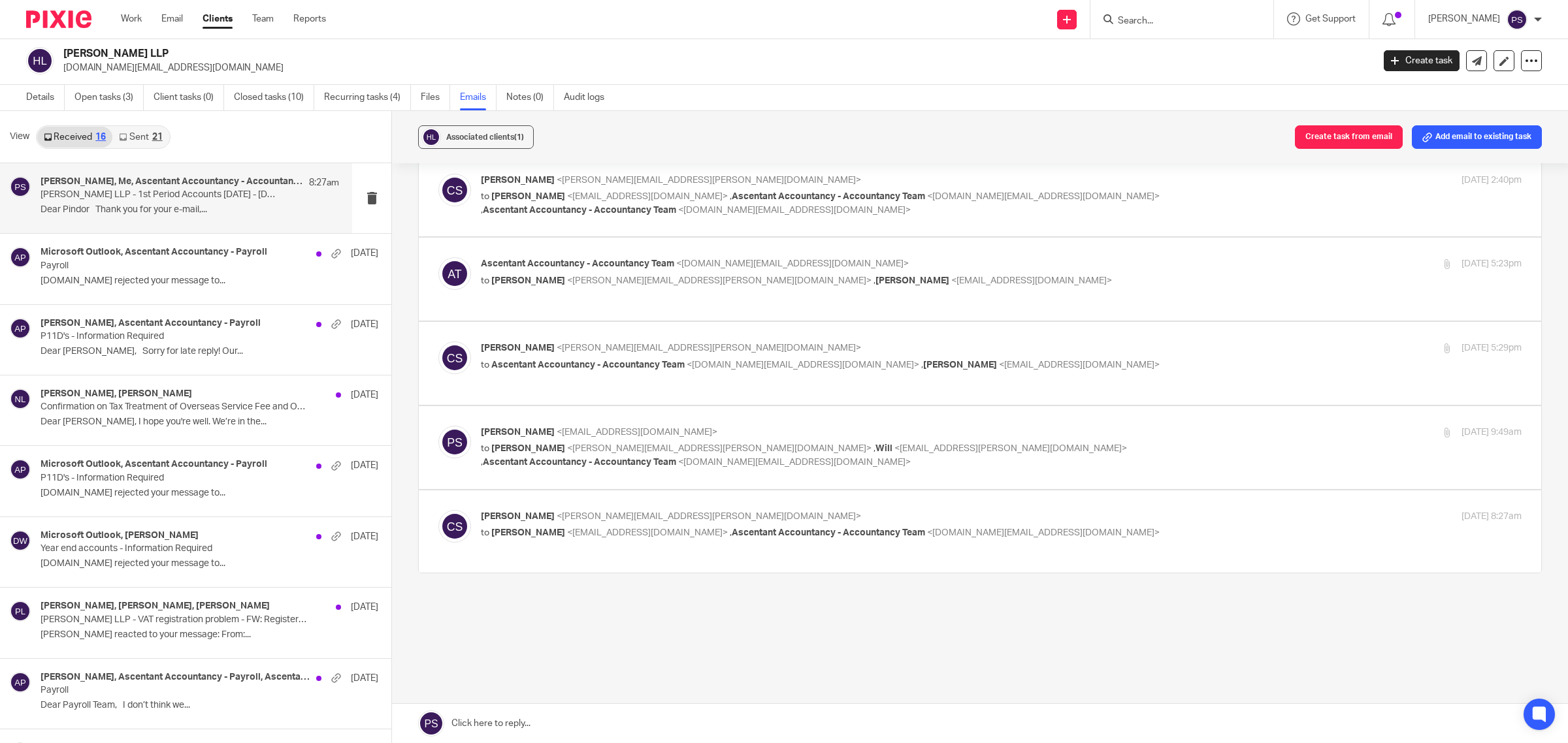
scroll to position [496, 0]
click at [651, 533] on span "<[EMAIL_ADDRESS][DOMAIN_NAME]>" at bounding box center [648, 533] width 161 height 9
checkbox input "true"
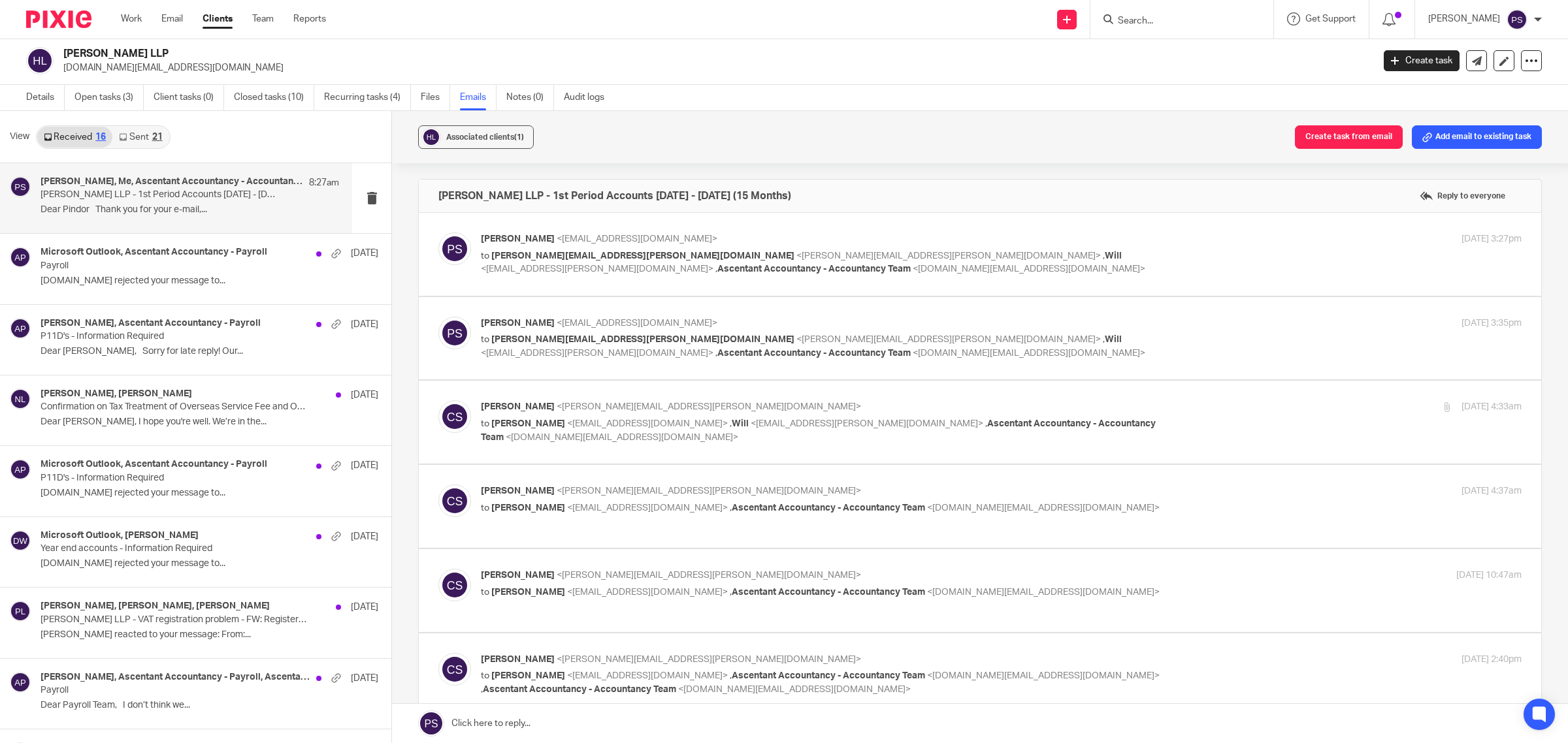
scroll to position [0, 0]
click at [1433, 196] on label "Reply to everyone" at bounding box center [1463, 197] width 92 height 20
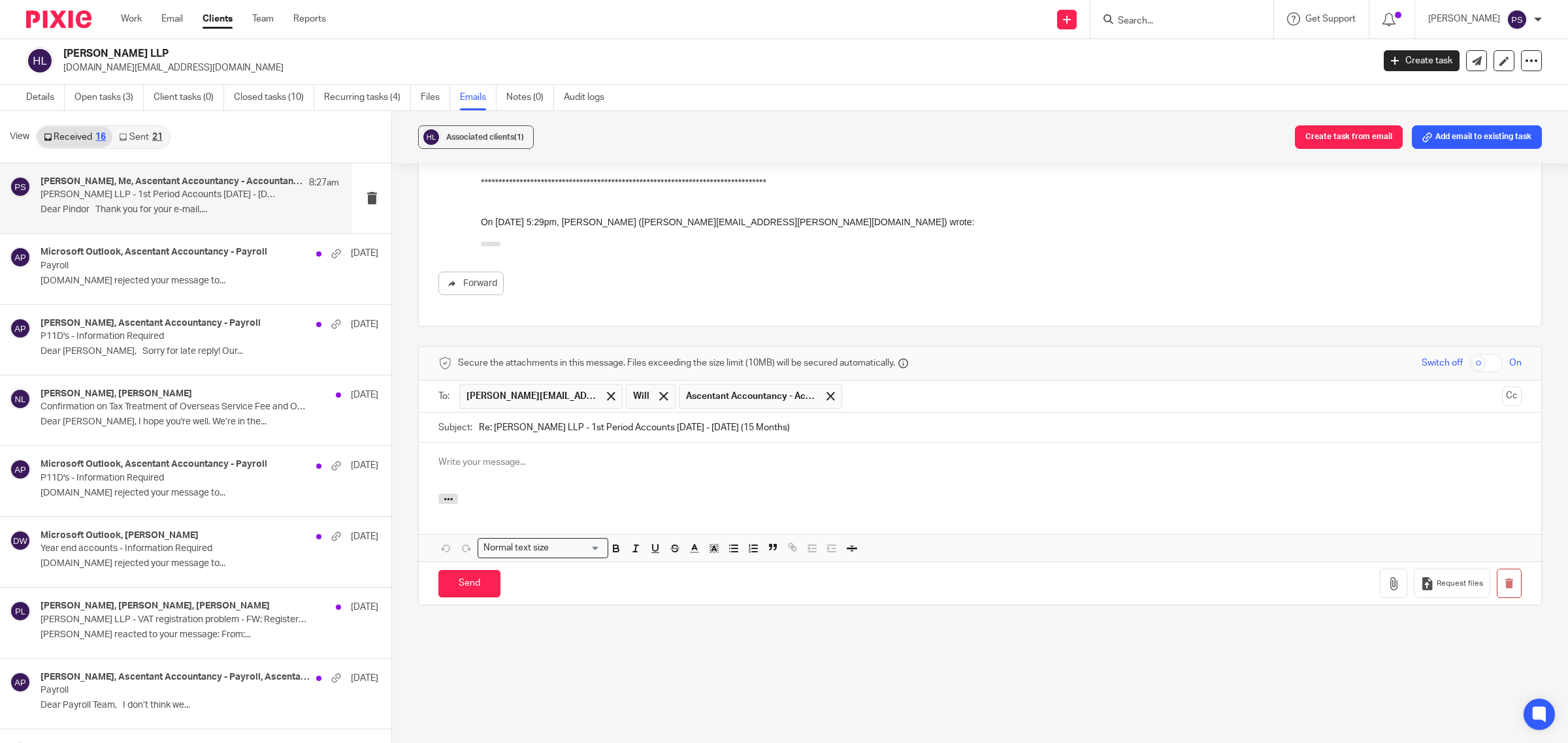
click at [448, 469] on p at bounding box center [980, 462] width 1083 height 13
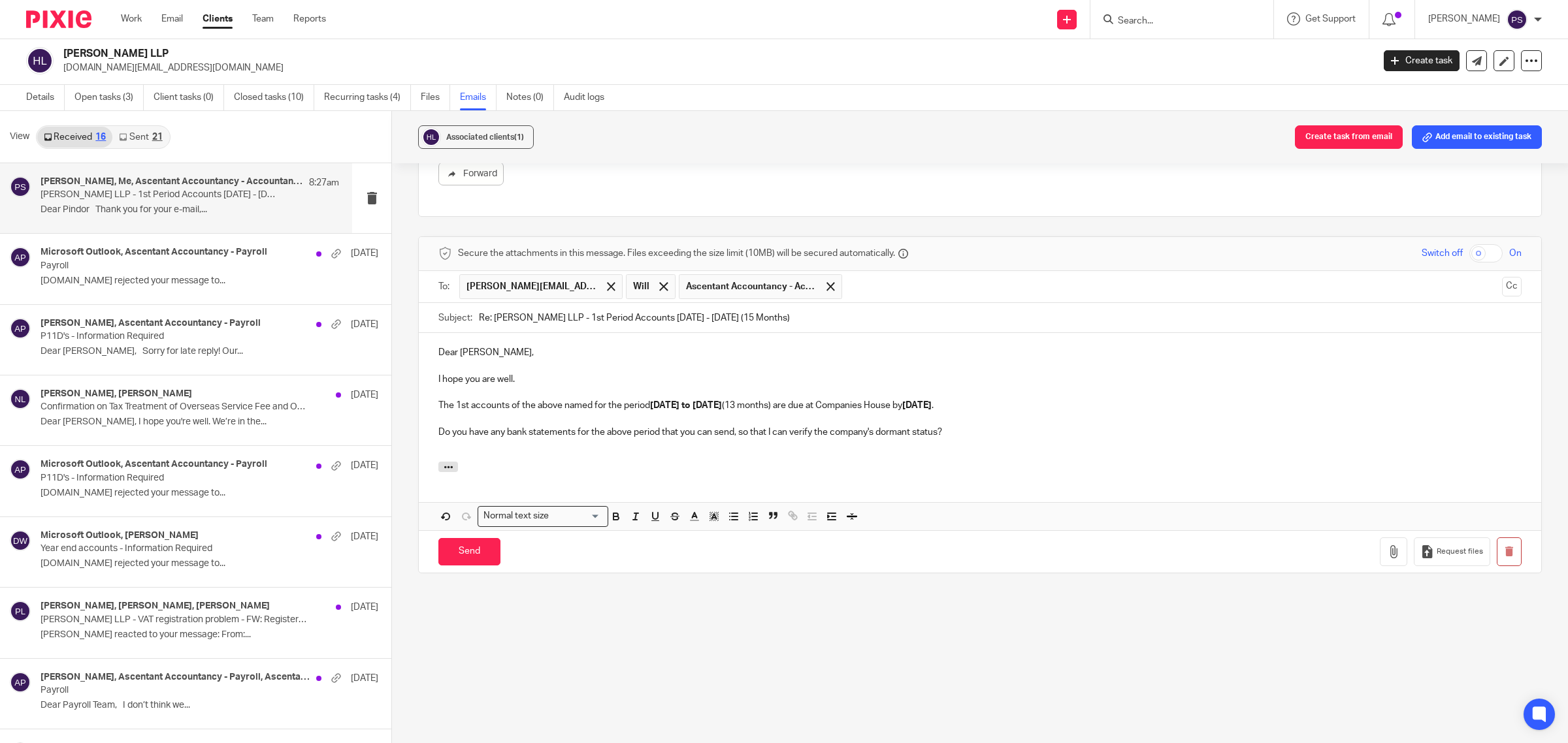
scroll to position [1964, 0]
click at [448, 469] on icon "button" at bounding box center [448, 467] width 10 height 10
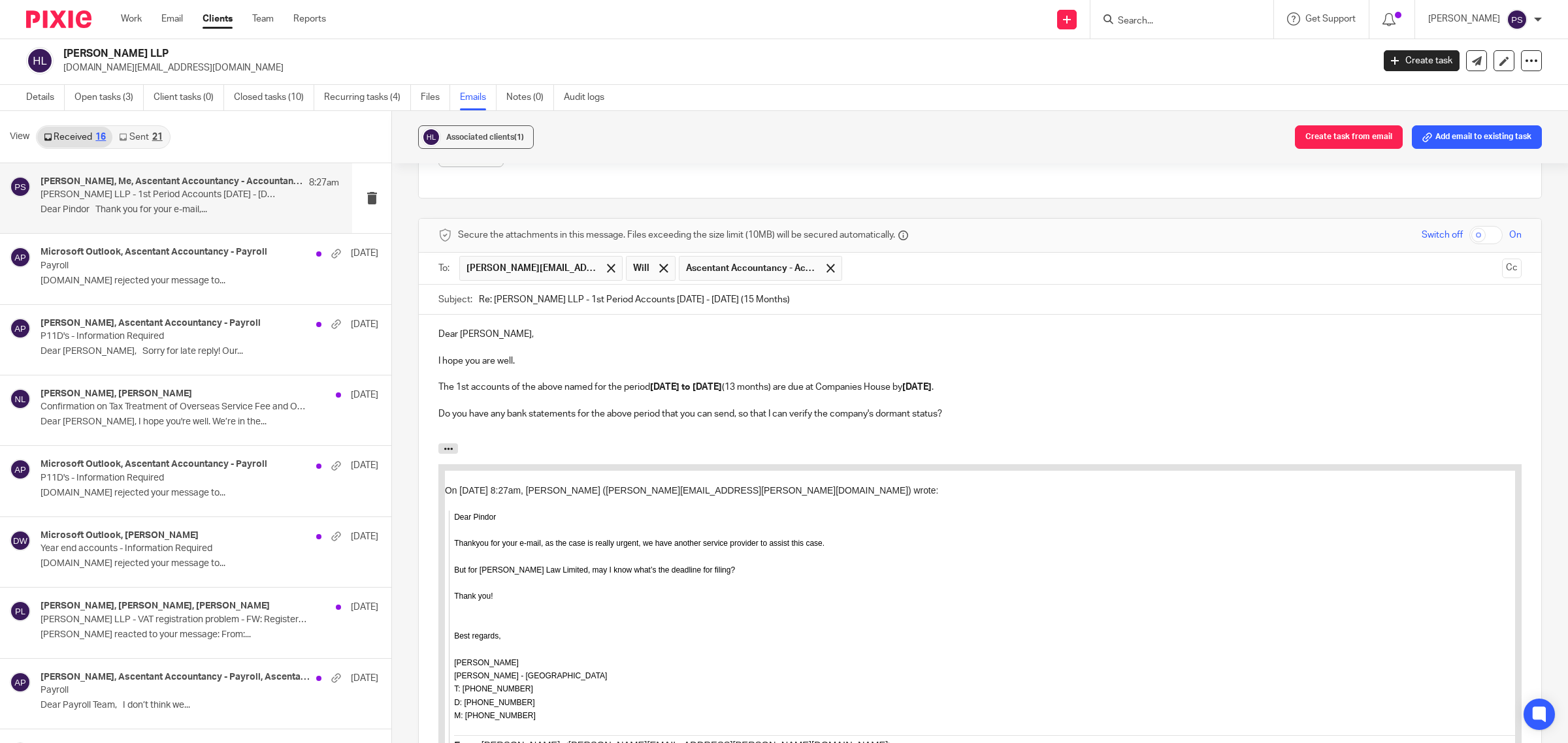
click at [439, 368] on p "I hope you are well." at bounding box center [980, 361] width 1083 height 13
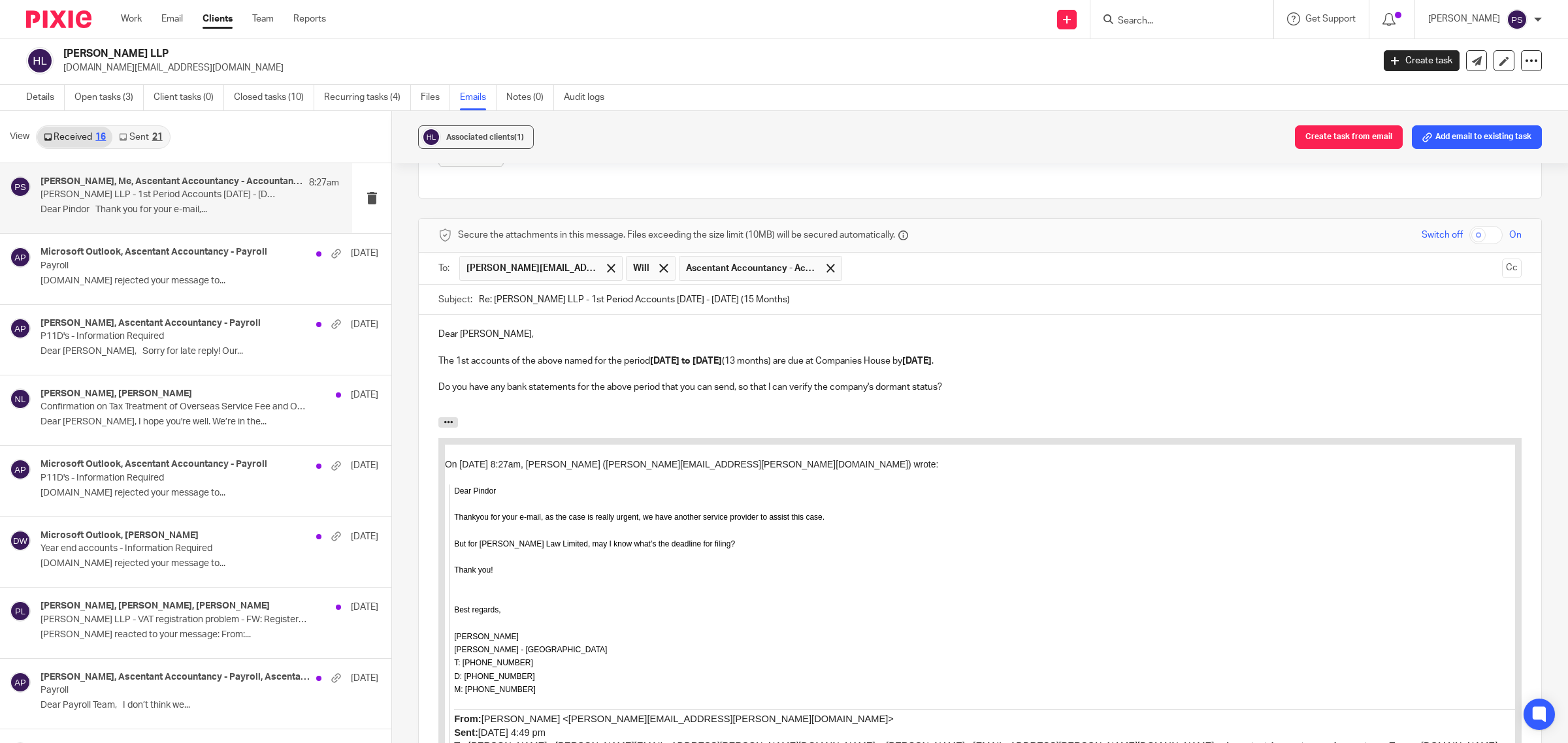
click at [1010, 394] on p "Do you have any bank statements for the above period that you can send, so that…" at bounding box center [980, 387] width 1083 height 13
drag, startPoint x: 1040, startPoint y: 375, endPoint x: 1060, endPoint y: 405, distance: 36.1
click at [1060, 405] on div "Dear Sally, The 1st accounts of the above named for the period 01.01.2024 to 31…" at bounding box center [980, 366] width 1122 height 102
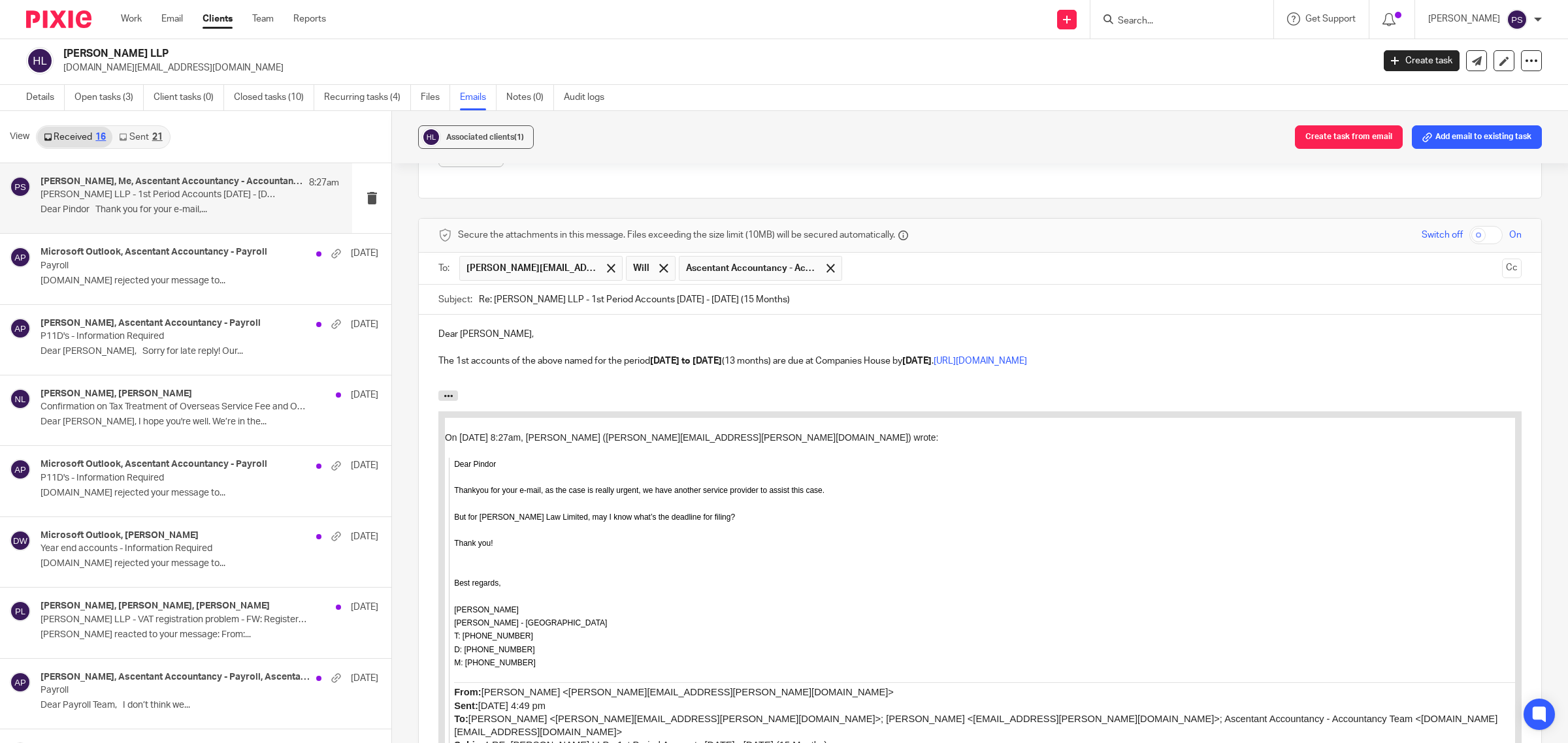
click at [1021, 368] on p "The 1st accounts of the above named for the period 01.01.2024 to 31.01.2025 (13…" at bounding box center [980, 361] width 1083 height 13
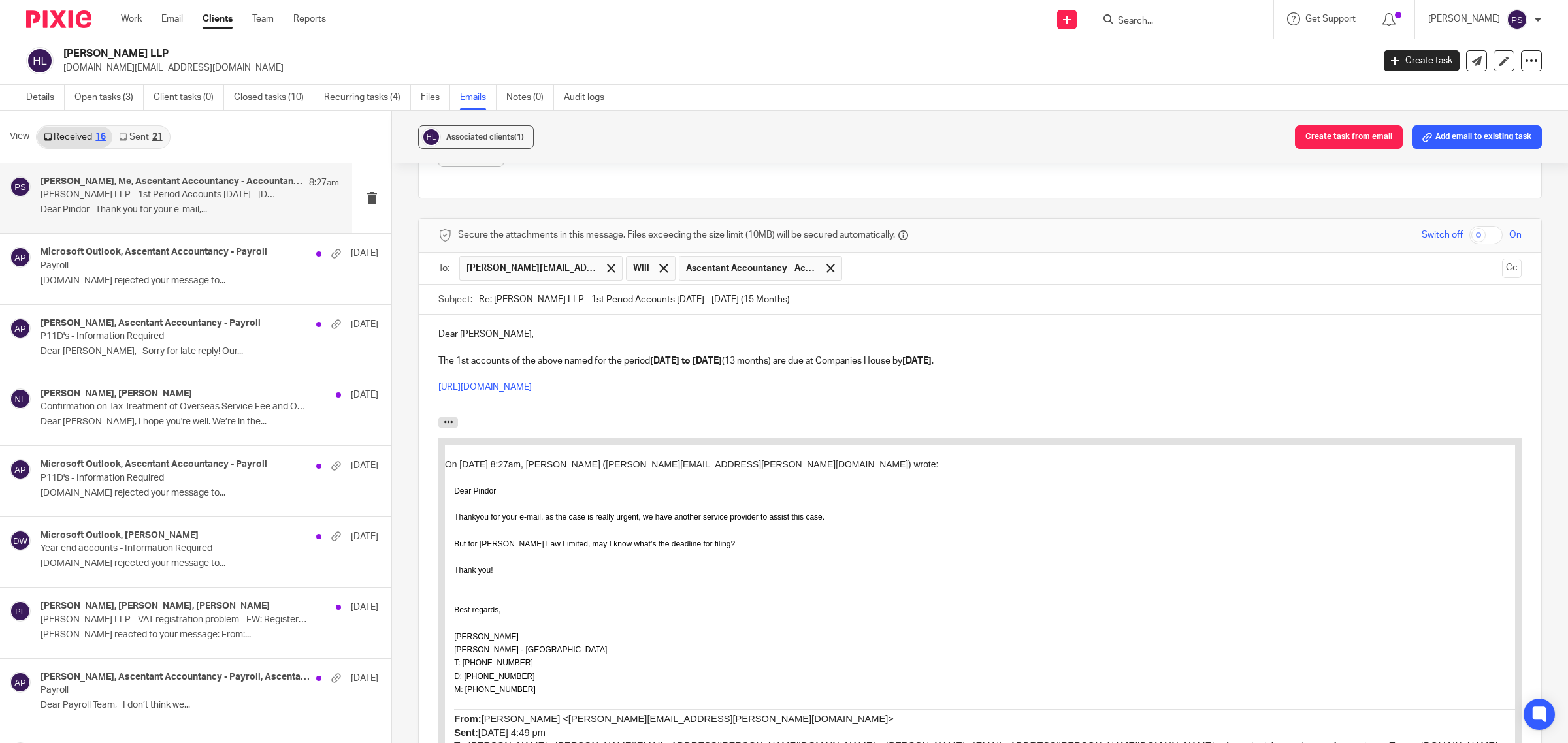
click at [780, 394] on p "[URL][DOMAIN_NAME]" at bounding box center [980, 387] width 1083 height 13
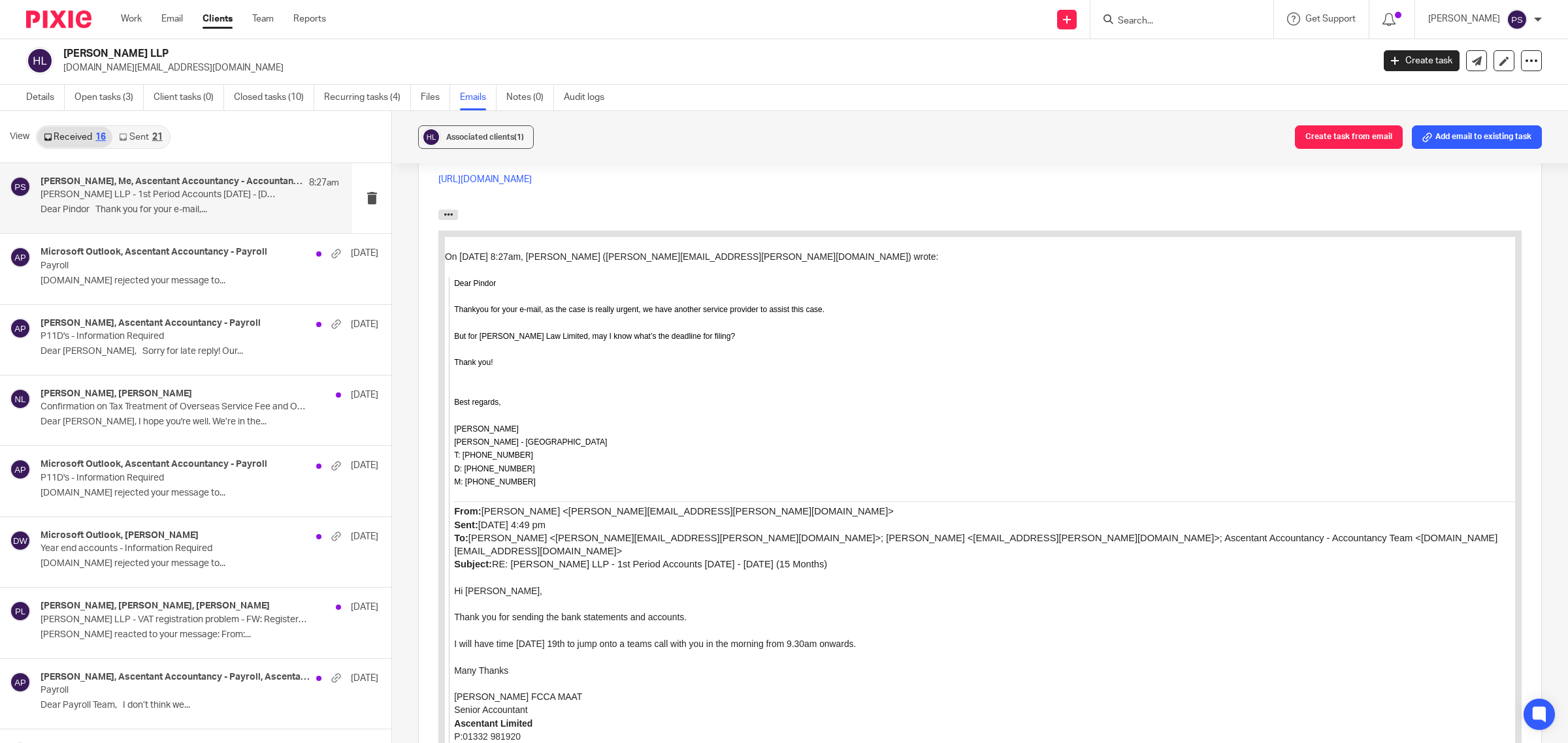
scroll to position [2045, 0]
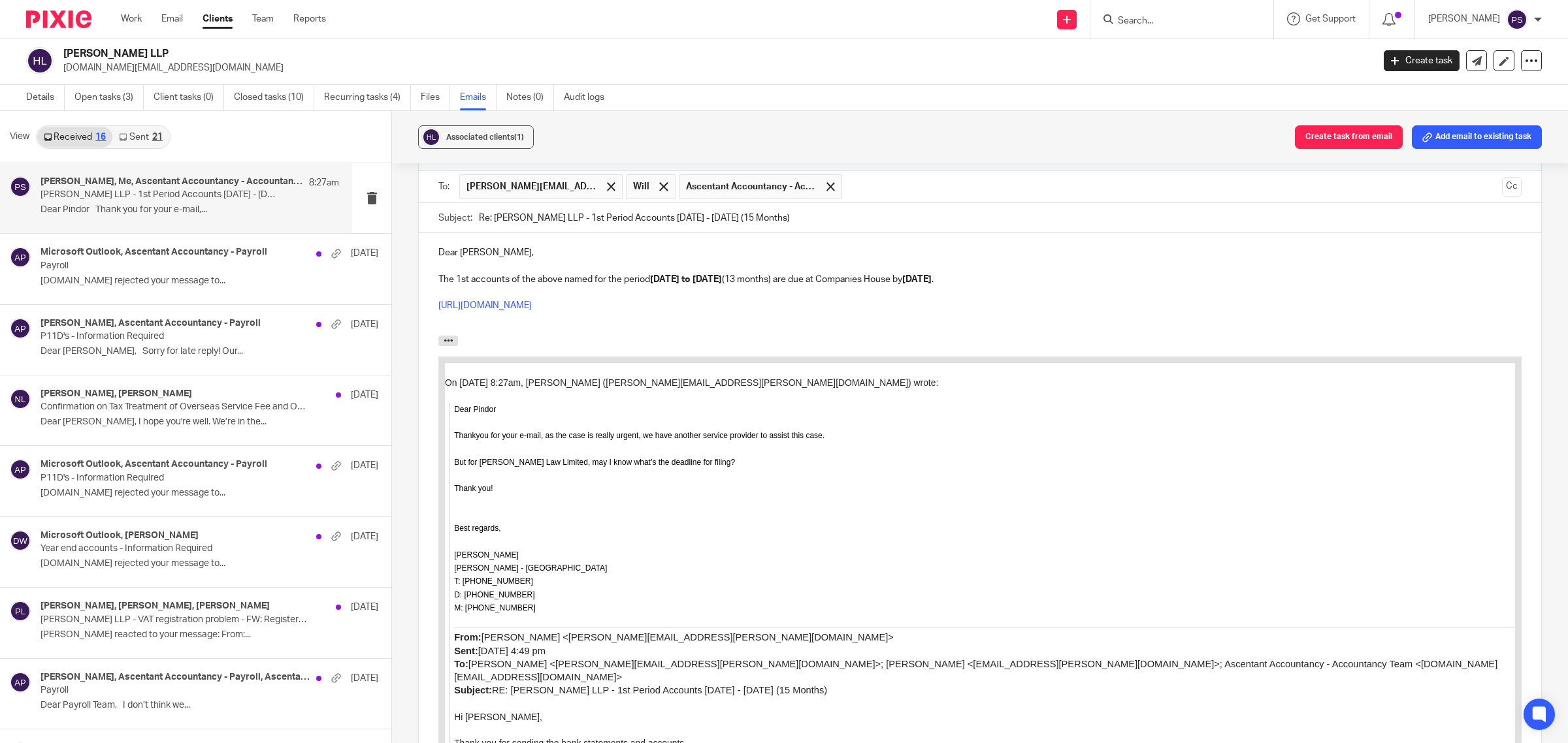
click at [590, 286] on p "The 1st accounts of the above named for the period 01.01.2024 to 31.01.2025 (13…" at bounding box center [980, 279] width 1083 height 13
click at [662, 284] on strong "[DATE] to [DATE]" at bounding box center [695, 279] width 72 height 9
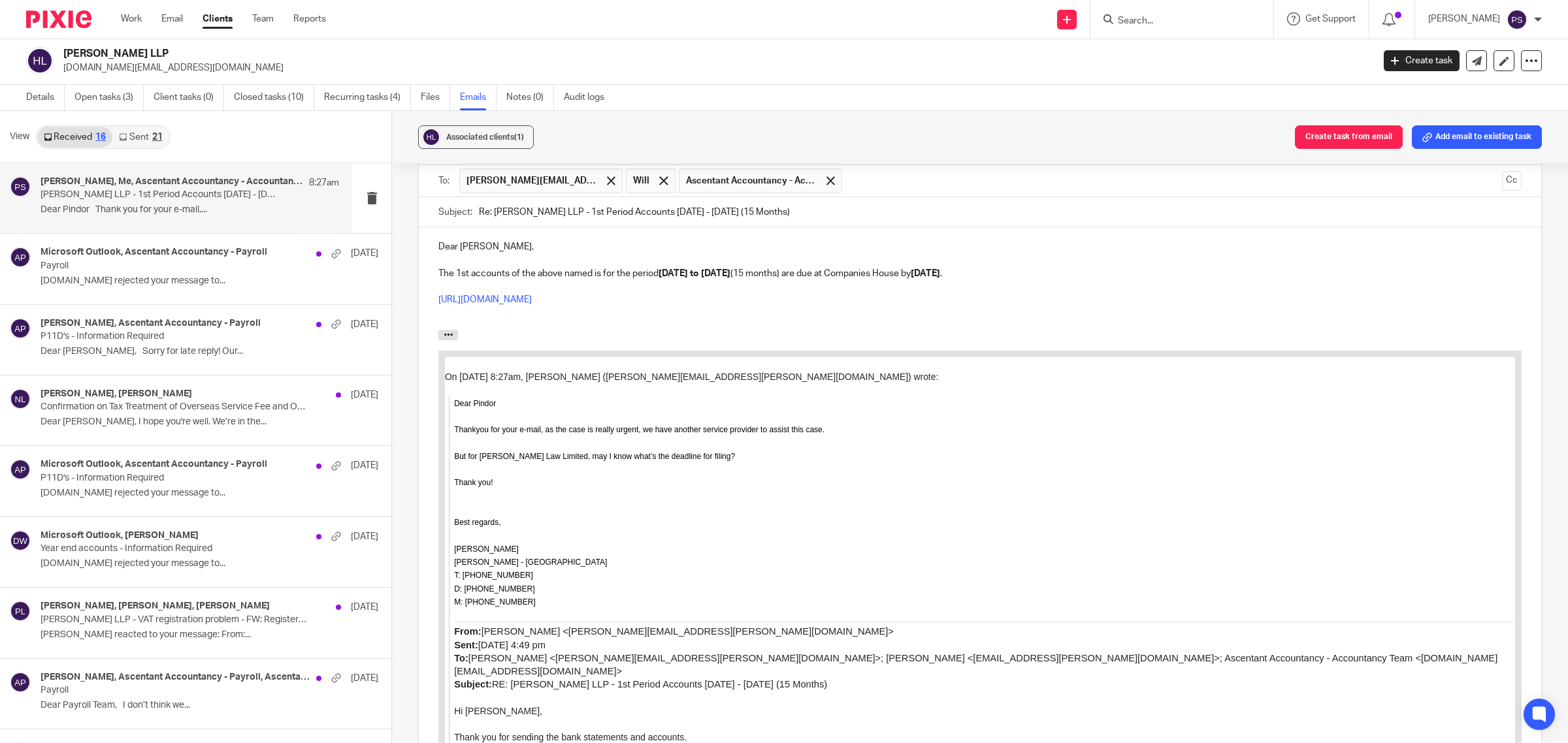
scroll to position [2041, 0]
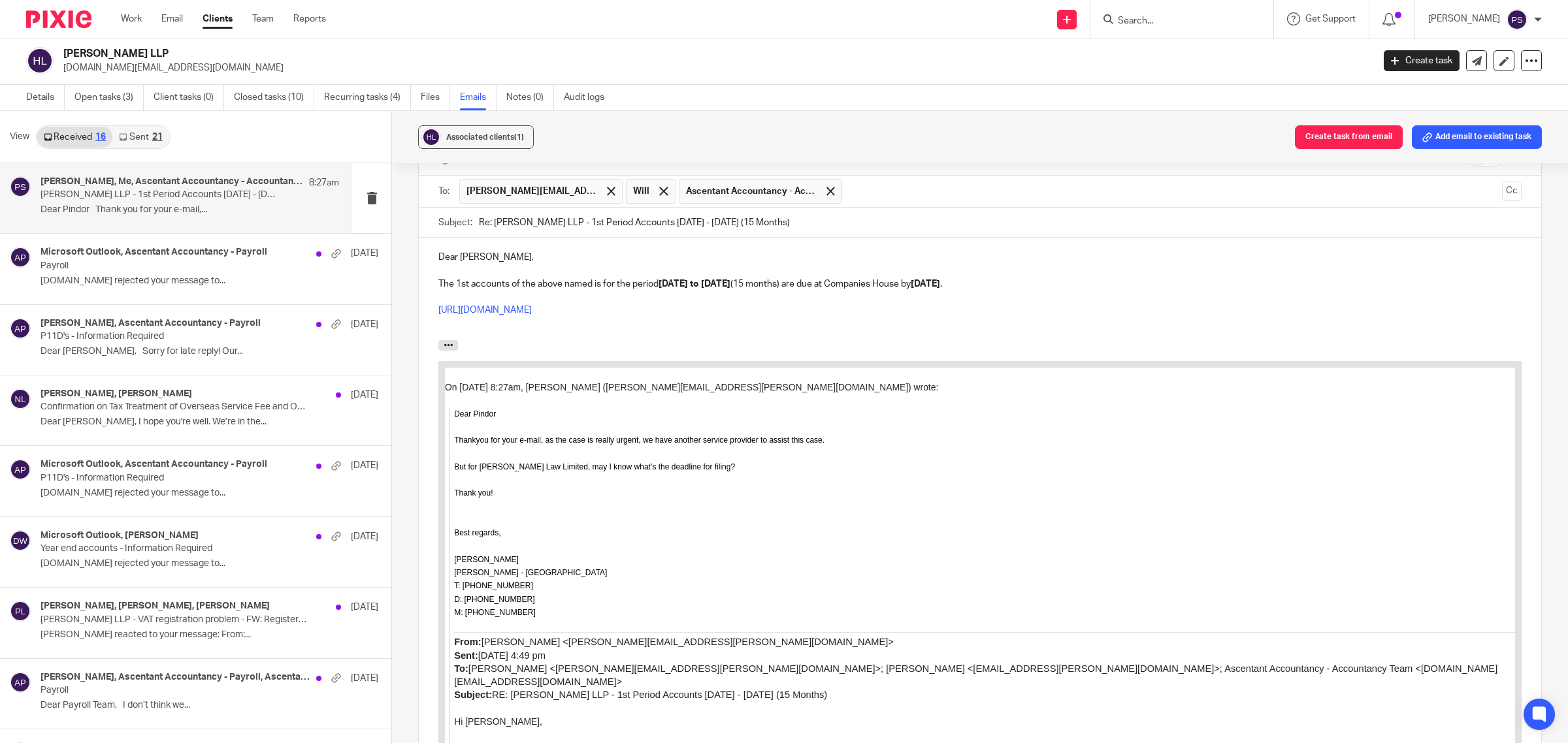
click at [435, 299] on div "Dear Sally, The 1st accounts of the above named is for the period 11.01.2024 to…" at bounding box center [980, 289] width 1122 height 102
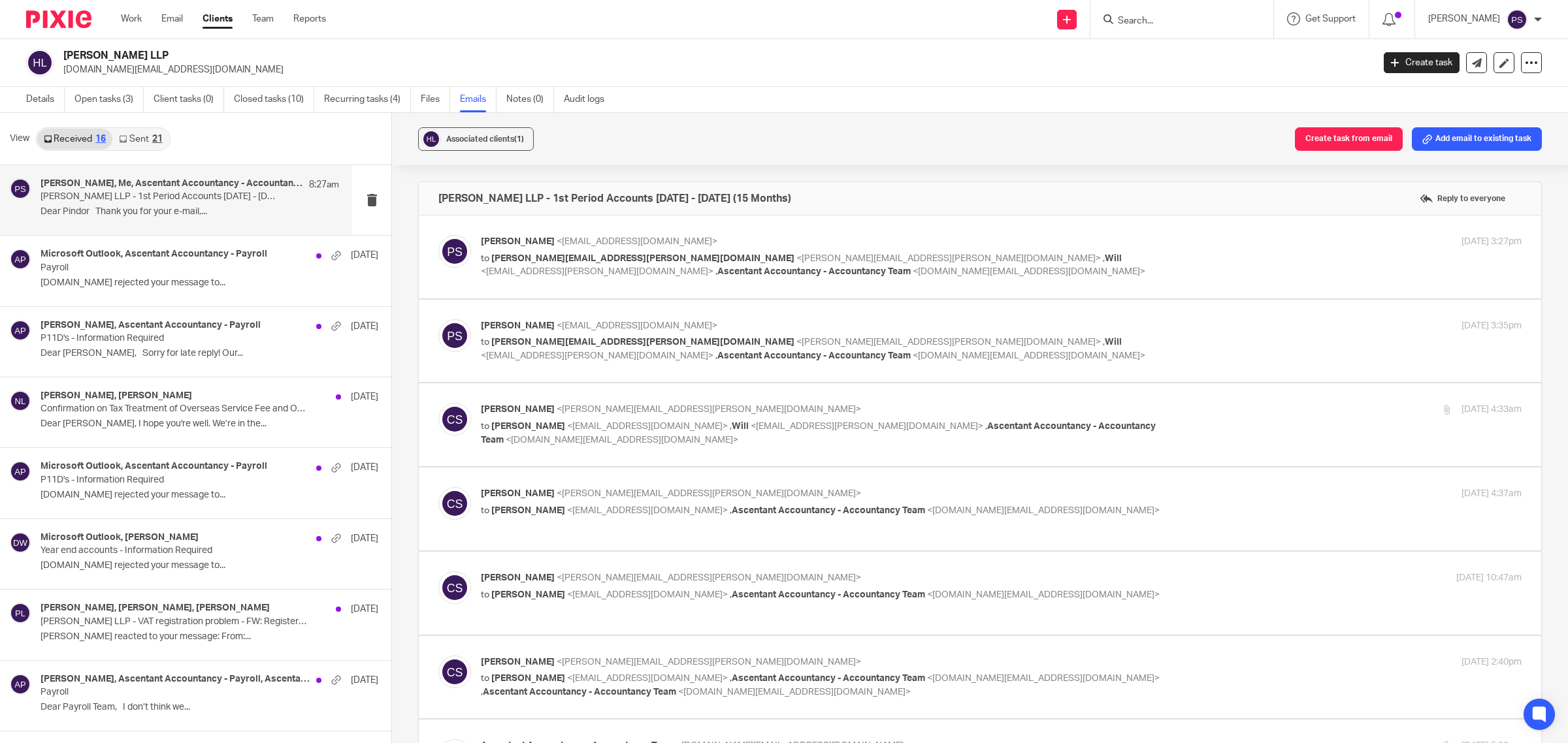
scroll to position [2041, 0]
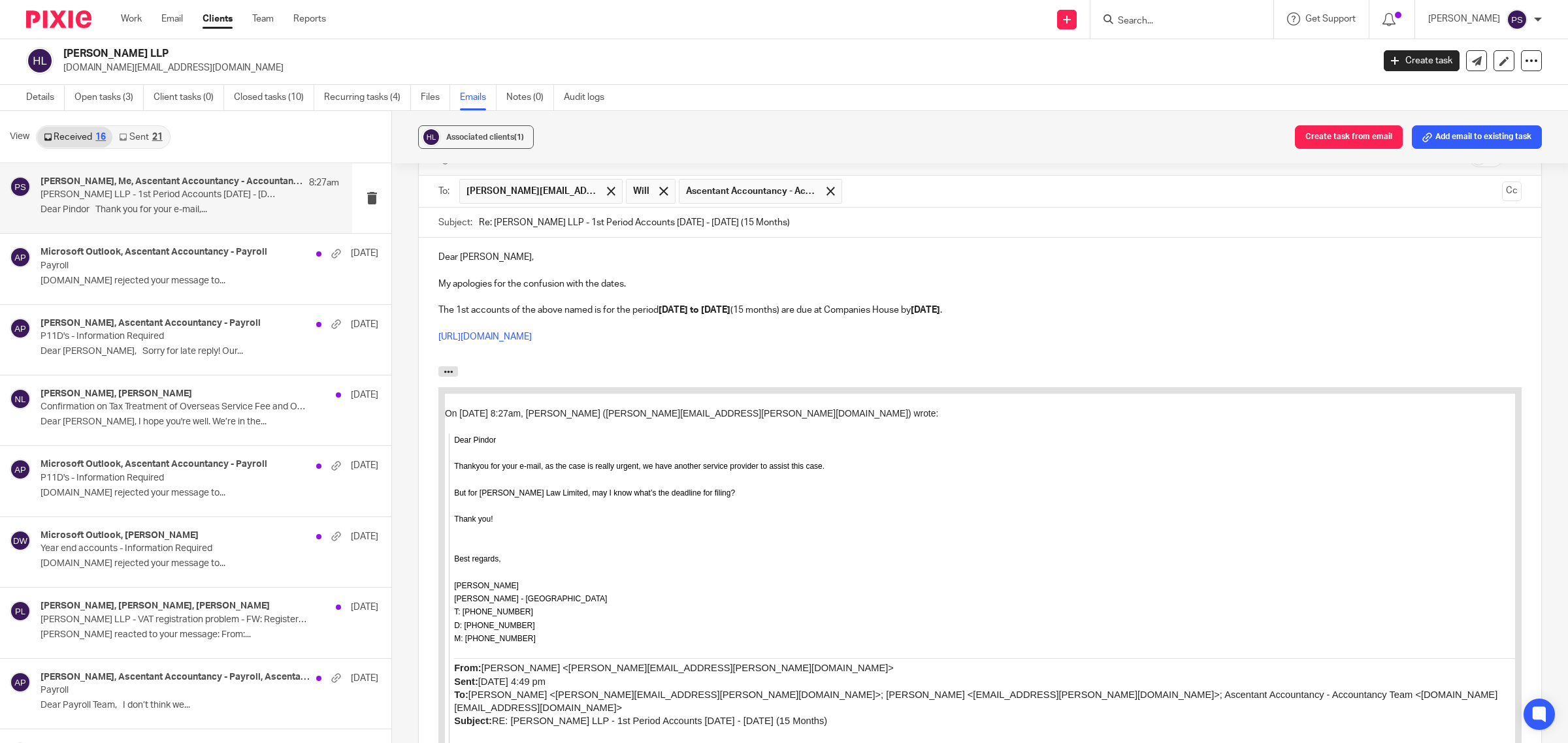
click at [818, 317] on p "The 1st accounts of the above named is for the period 11.01.2024 to 31.03.2025 …" at bounding box center [980, 310] width 1083 height 13
click at [825, 344] on p "https://find-and-update.company-information.service.gov.uk/company/OC450578" at bounding box center [980, 337] width 1083 height 13
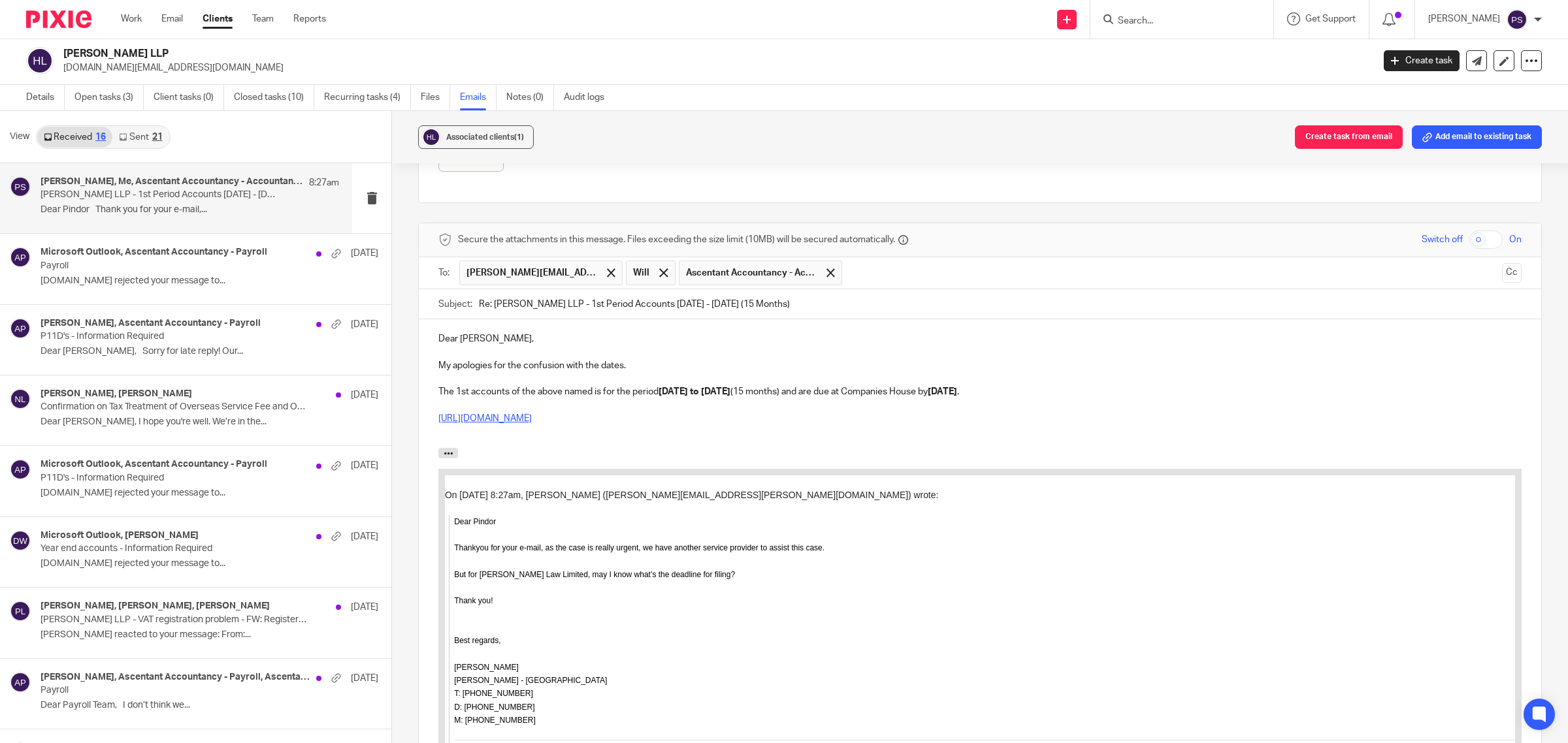
scroll to position [1958, 0]
click at [622, 374] on p "My apologies for the confusion with the dates." at bounding box center [980, 367] width 1083 height 13
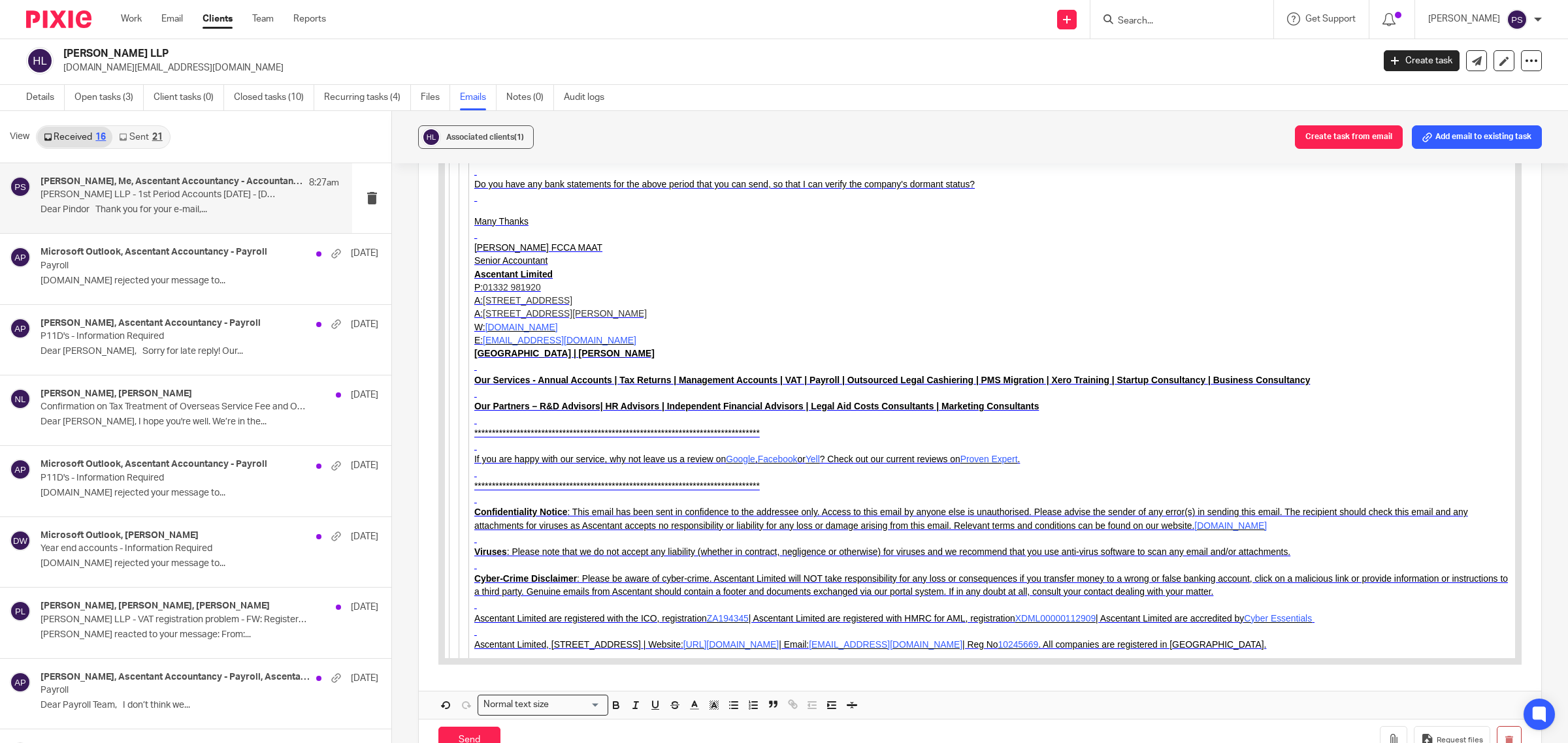
scroll to position [6121, 0]
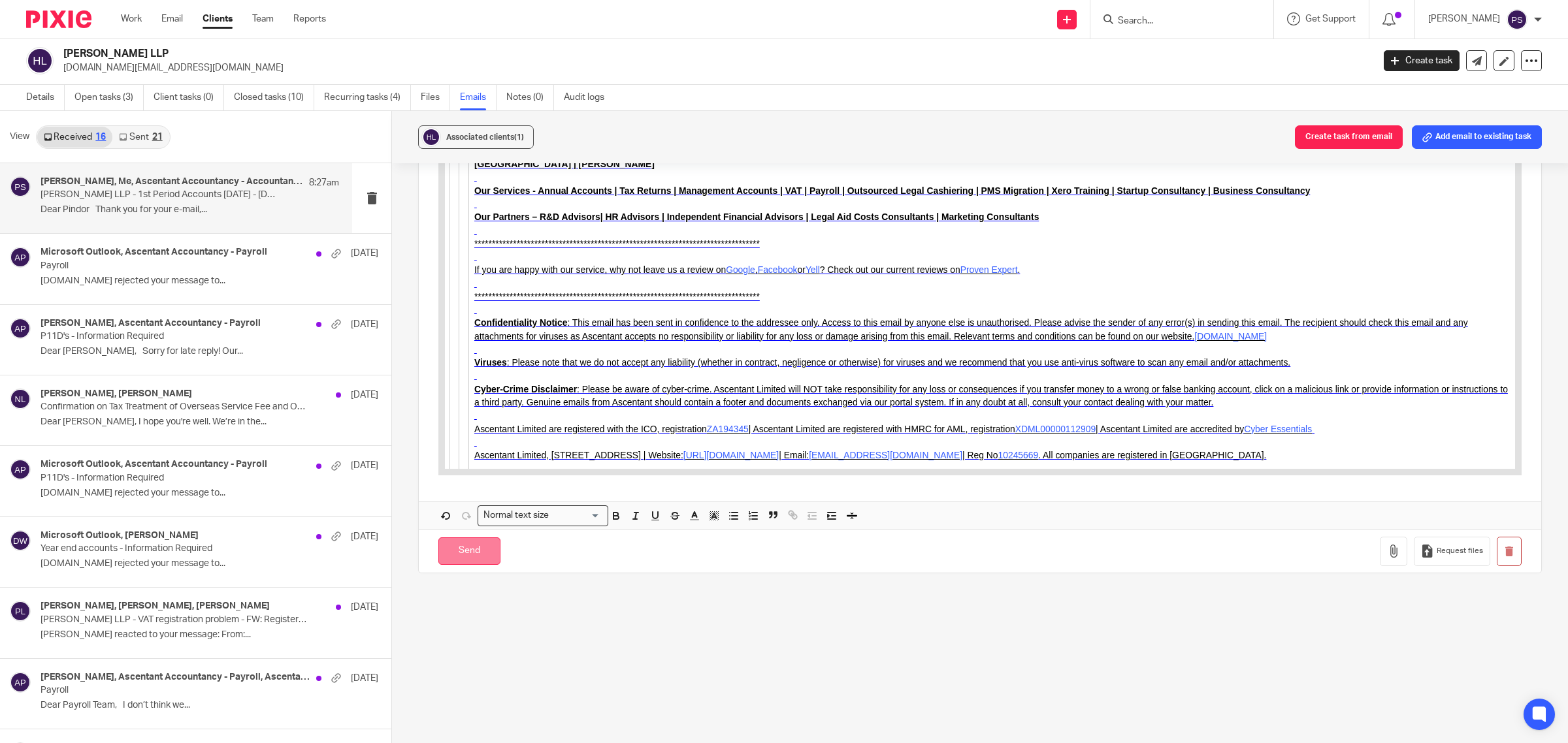
click at [475, 555] on input "Send" at bounding box center [470, 551] width 62 height 28
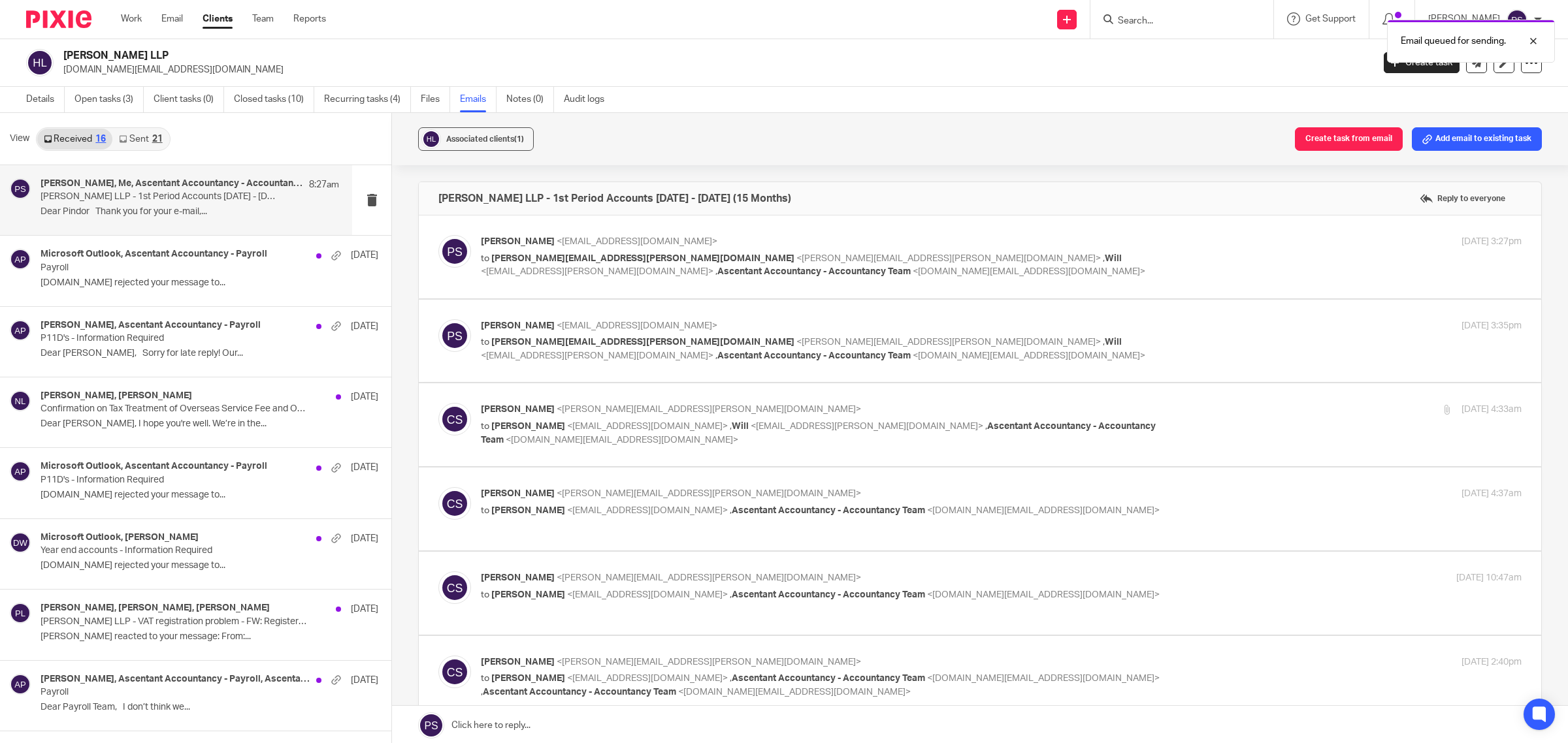
scroll to position [1605, 0]
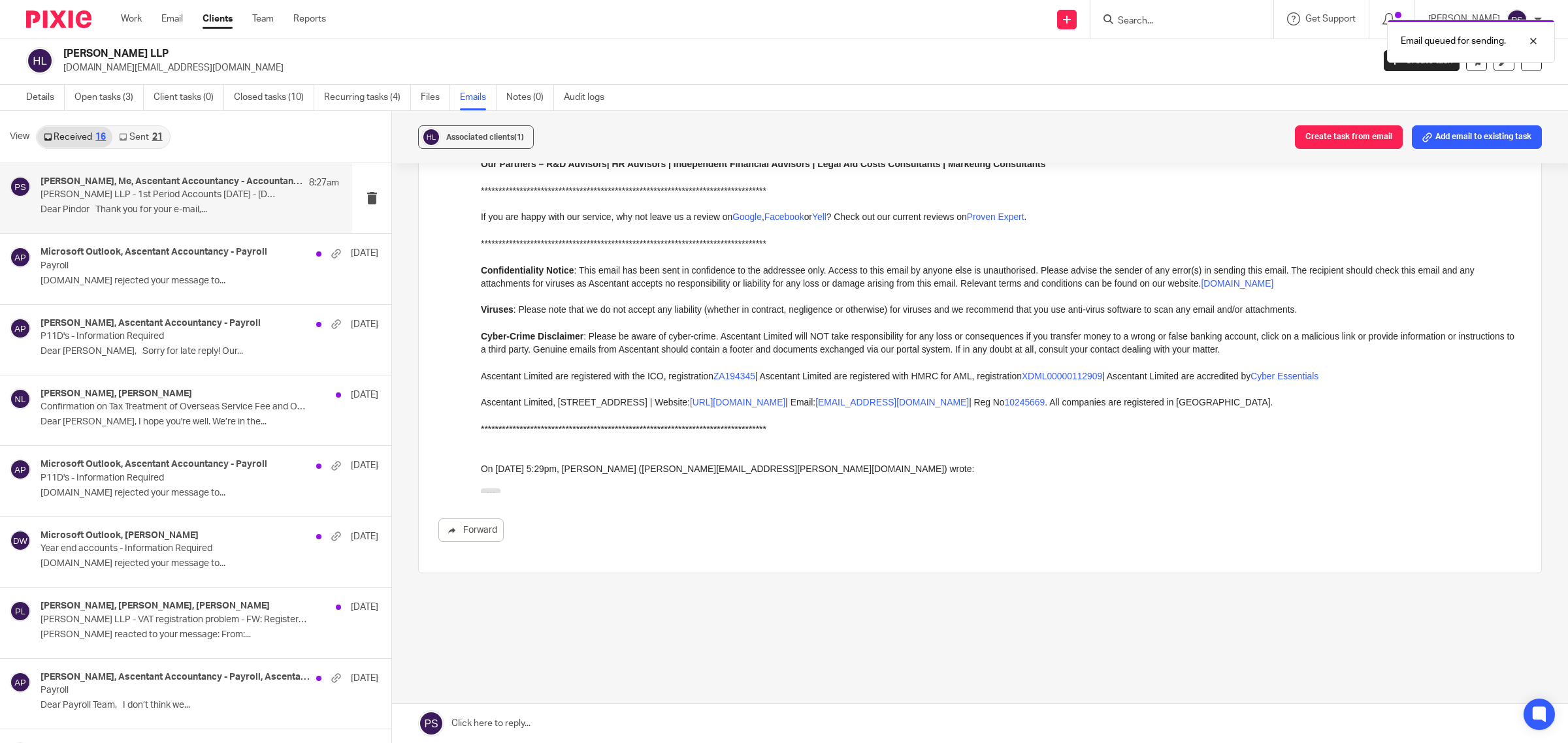
click at [141, 135] on link "Sent 21" at bounding box center [140, 137] width 56 height 21
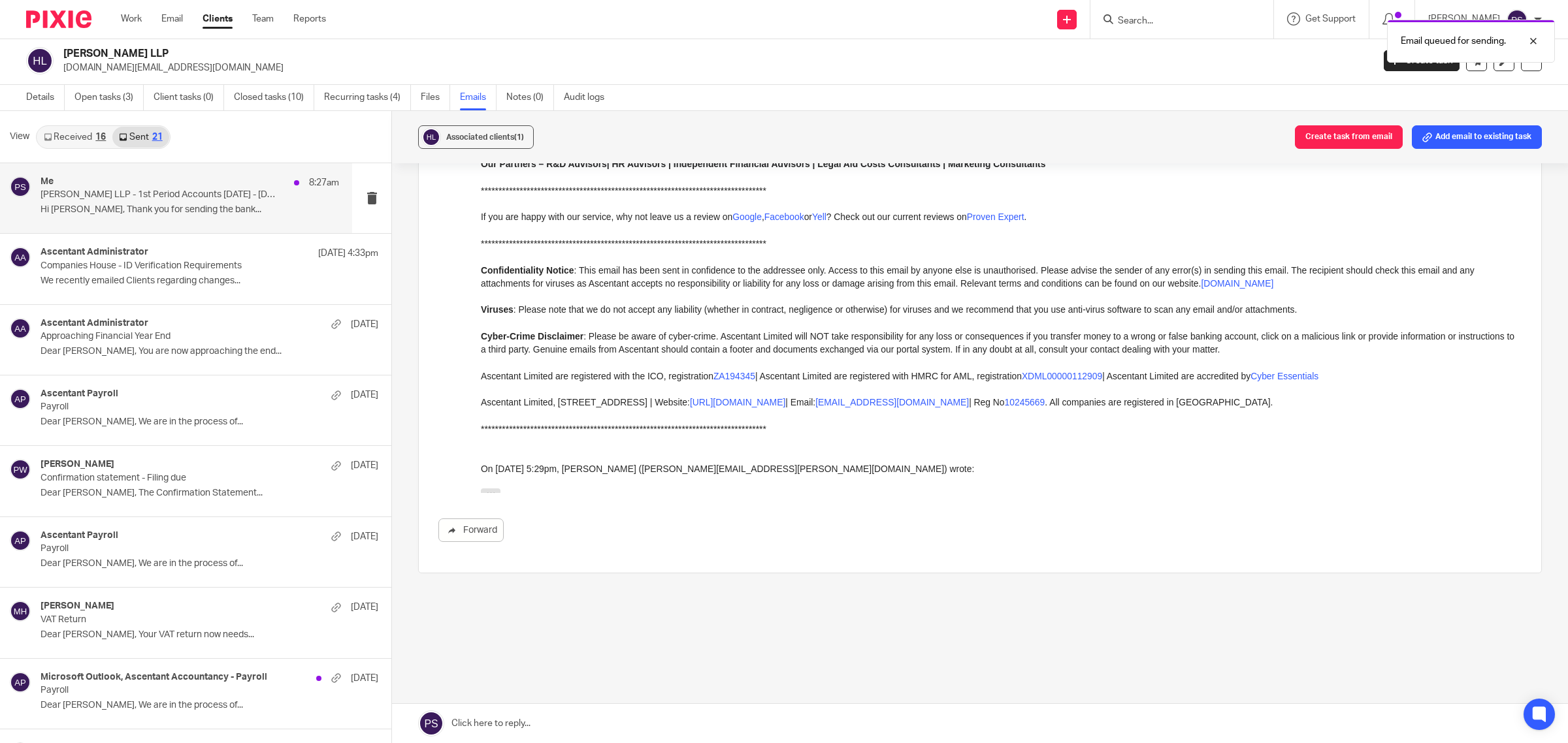
click at [132, 199] on p "Han Kun LLP - 1st Period Accounts 11.01.2024 - 31.03.2025 (15 Months)" at bounding box center [160, 195] width 239 height 11
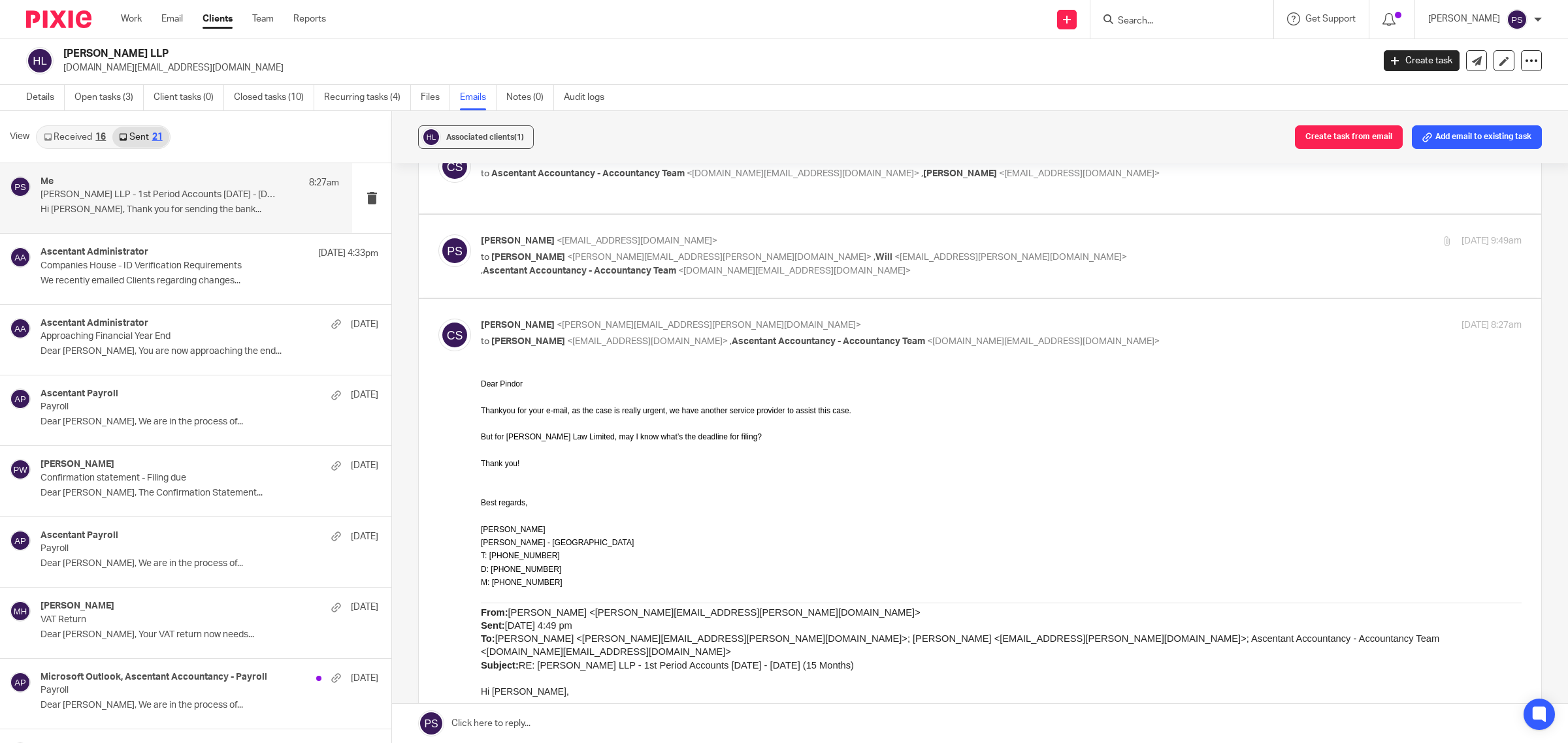
scroll to position [653, 0]
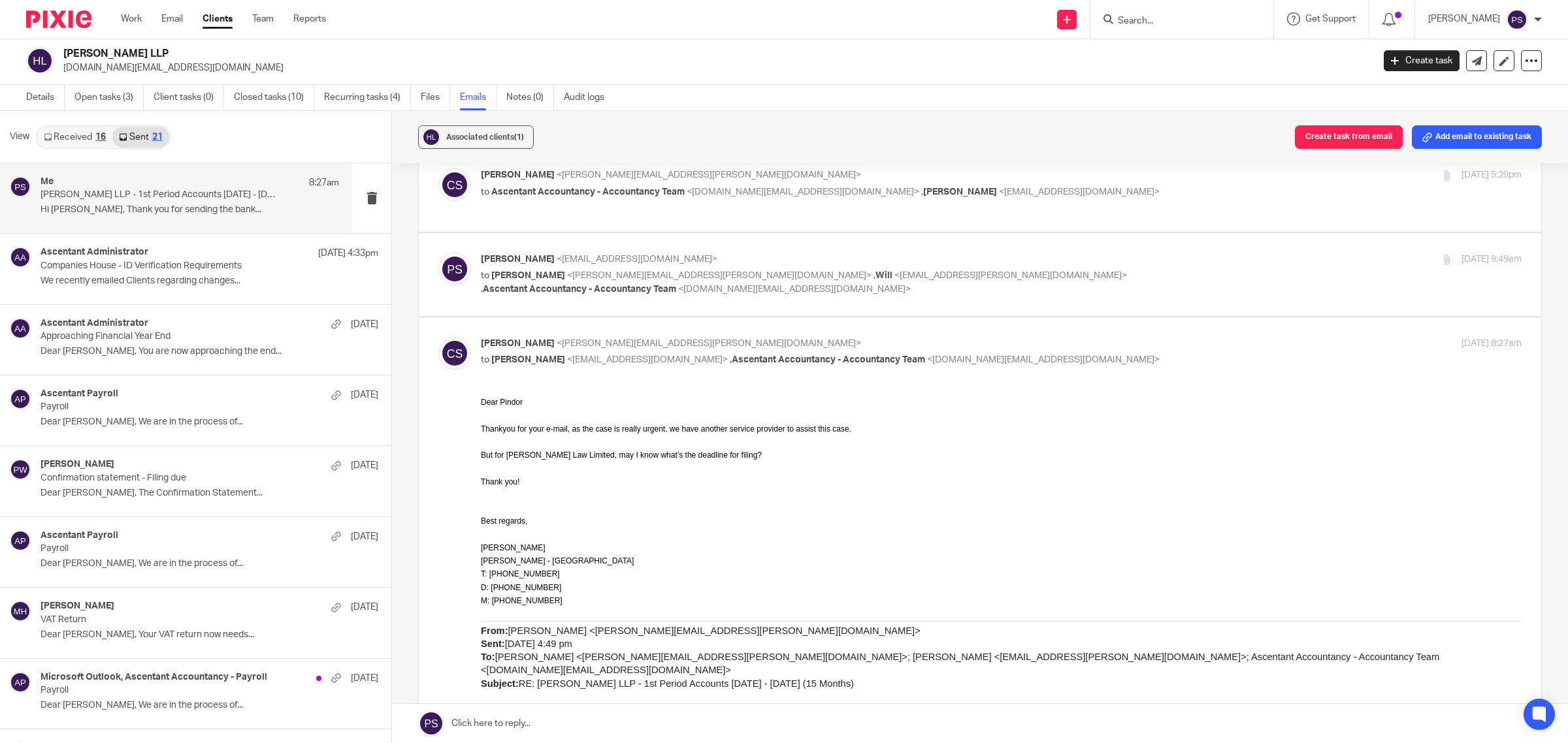
click at [518, 351] on p "Chan, Sally <sally.chan@hankunlaw.com>" at bounding box center [827, 344] width 694 height 14
checkbox input "false"
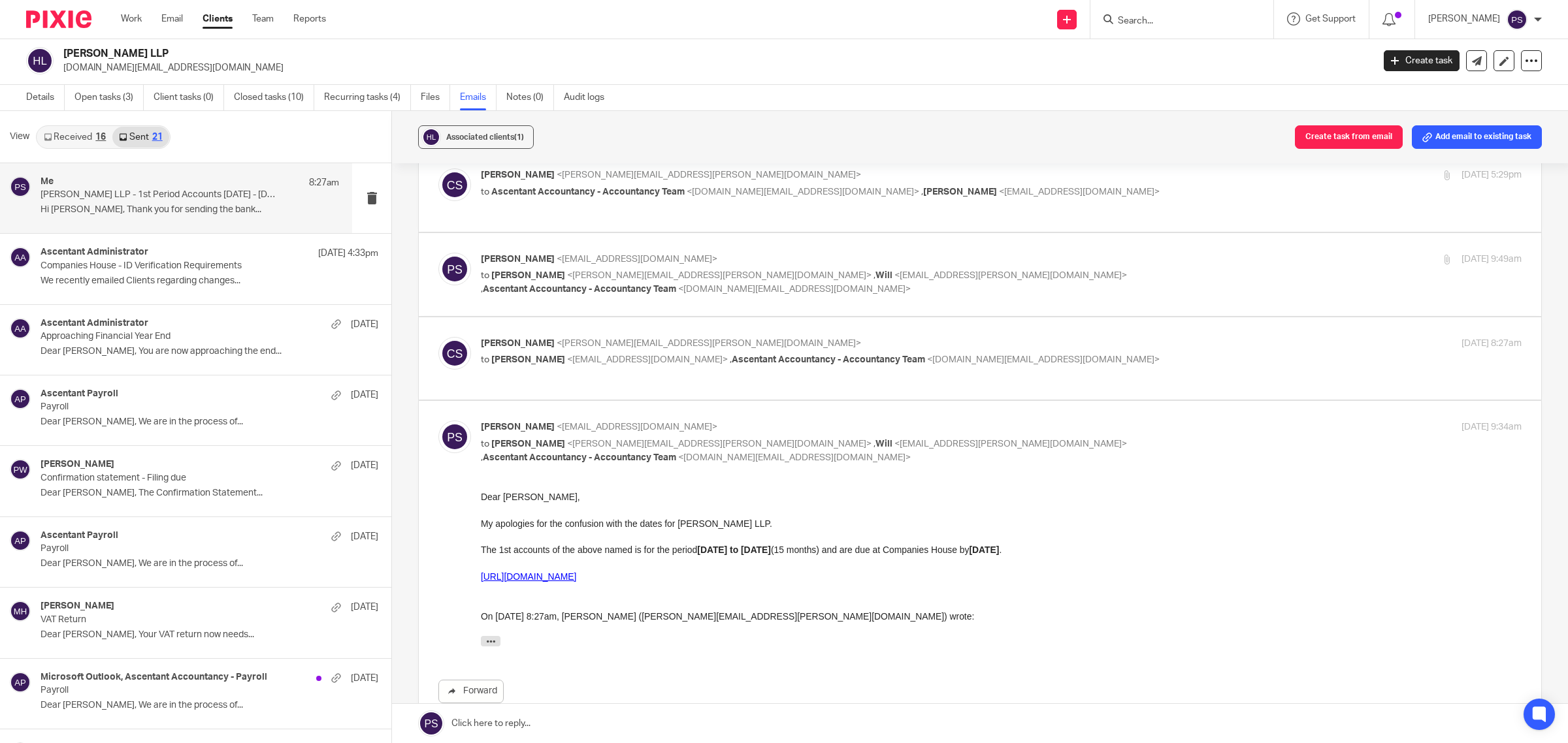
click at [521, 432] on span "[PERSON_NAME]" at bounding box center [517, 427] width 74 height 9
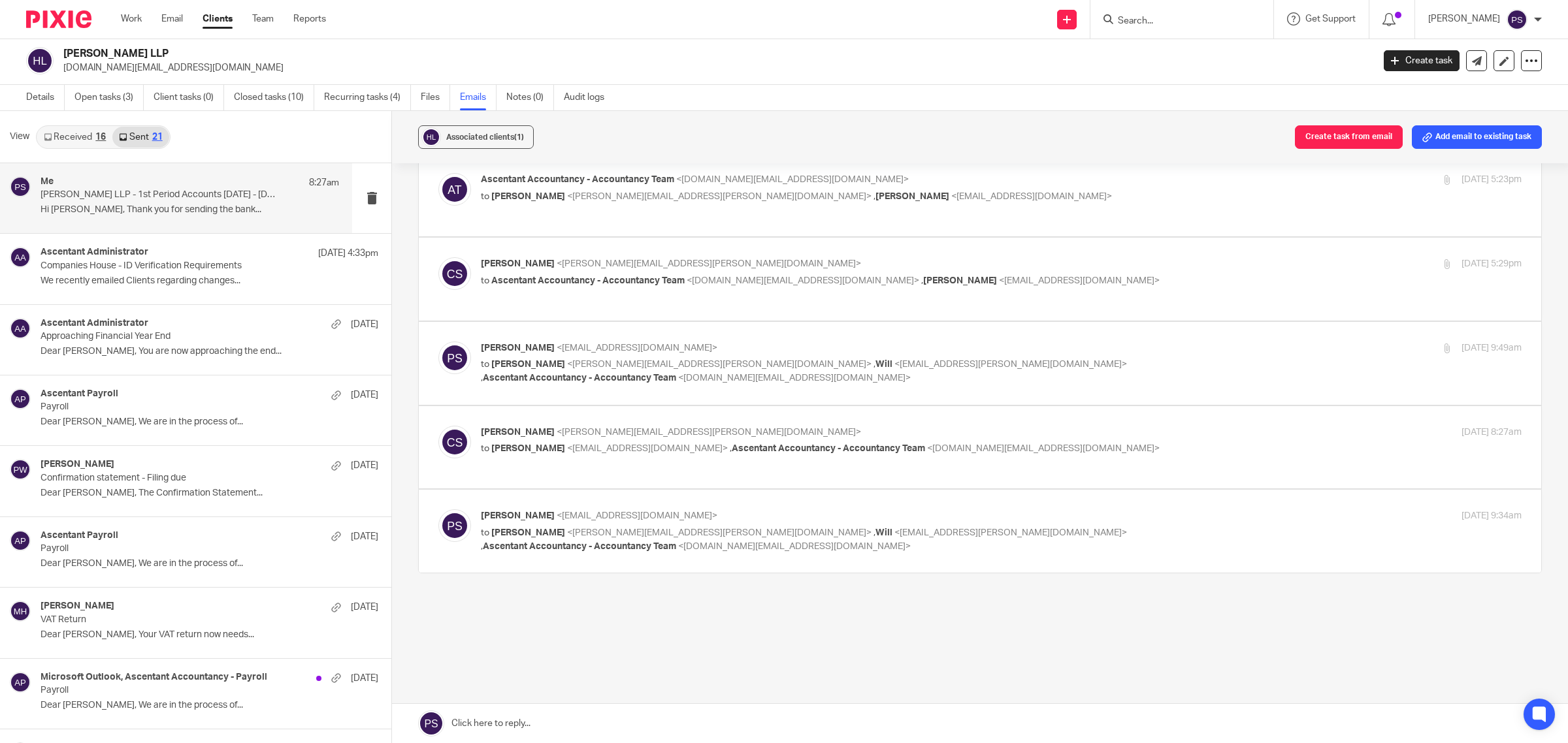
click at [556, 522] on p "Pindor Samra <pindor.samra@ascentant.co.uk>" at bounding box center [827, 516] width 694 height 14
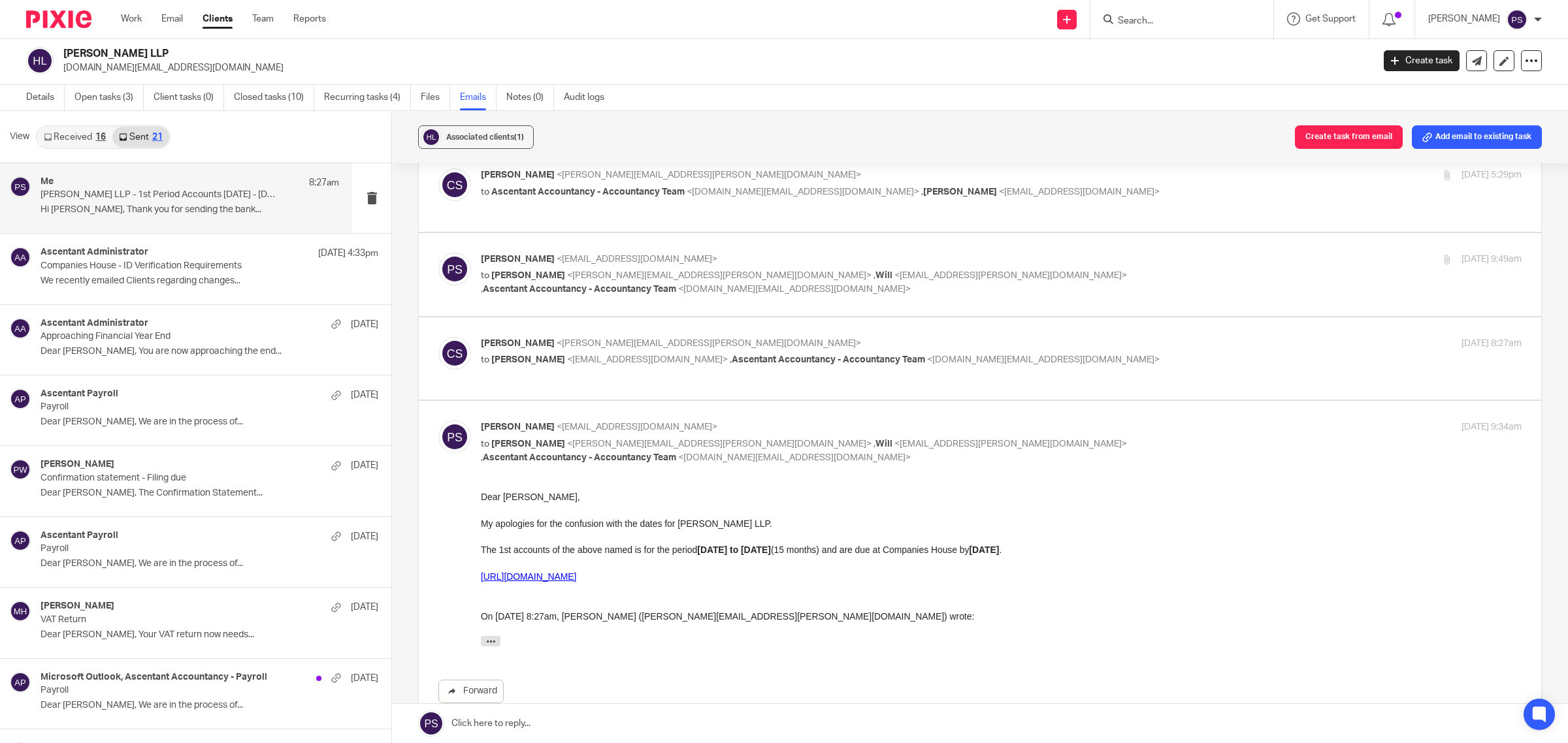
scroll to position [0, 0]
click at [576, 575] on link "[URL][DOMAIN_NAME]" at bounding box center [528, 576] width 96 height 10
click at [536, 454] on p "to Chan, Sally <sally.chan@hankunlaw.com> , Will <will.huang@uk.hankunlaw.com> …" at bounding box center [827, 451] width 694 height 27
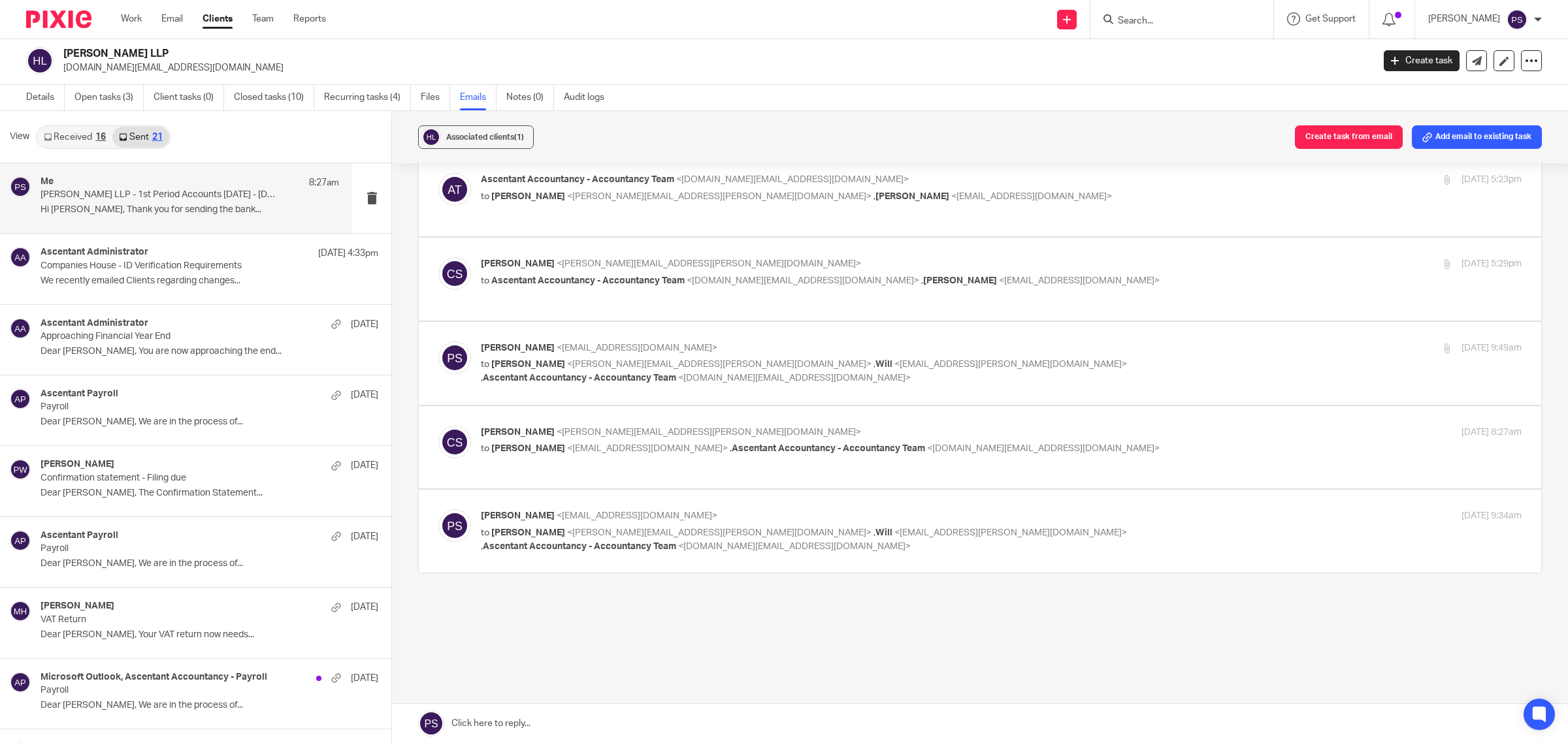
scroll to position [580, 0]
click at [583, 518] on span "<[EMAIL_ADDRESS][DOMAIN_NAME]>" at bounding box center [638, 515] width 161 height 9
checkbox input "true"
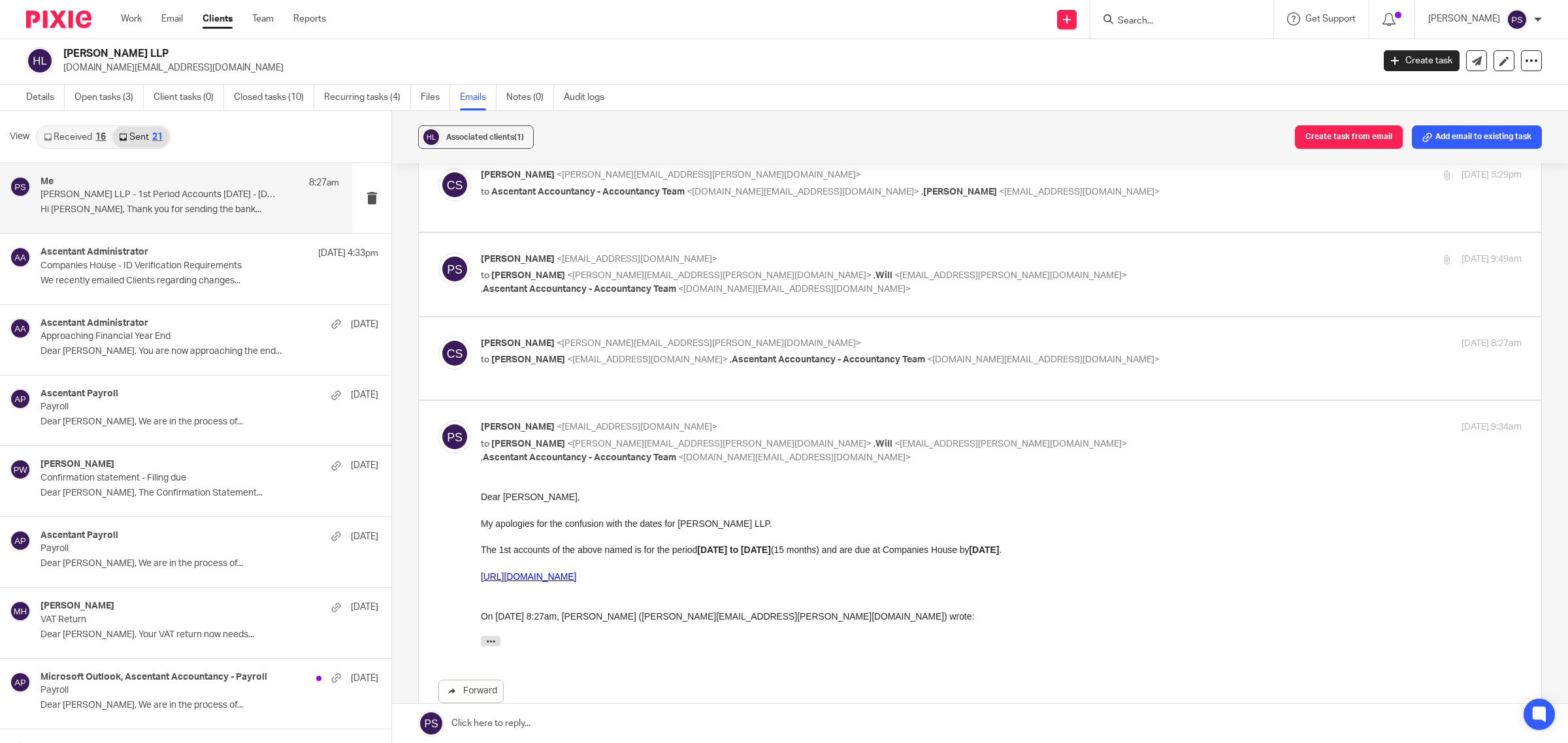
scroll to position [0, 0]
click at [600, 364] on span "<[EMAIL_ADDRESS][DOMAIN_NAME]>" at bounding box center [648, 359] width 161 height 9
checkbox input "true"
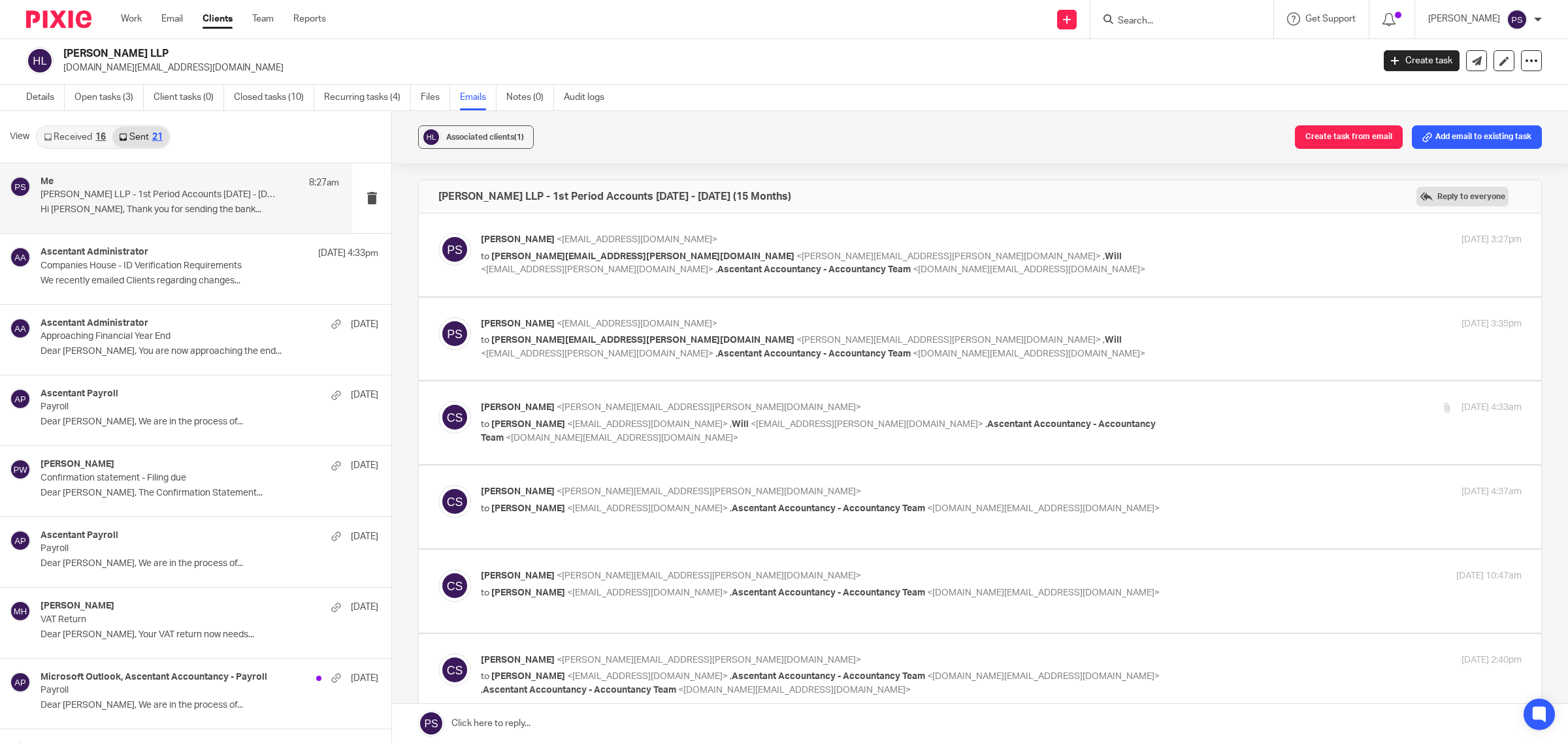
click at [1443, 190] on label "Reply to everyone" at bounding box center [1463, 197] width 92 height 20
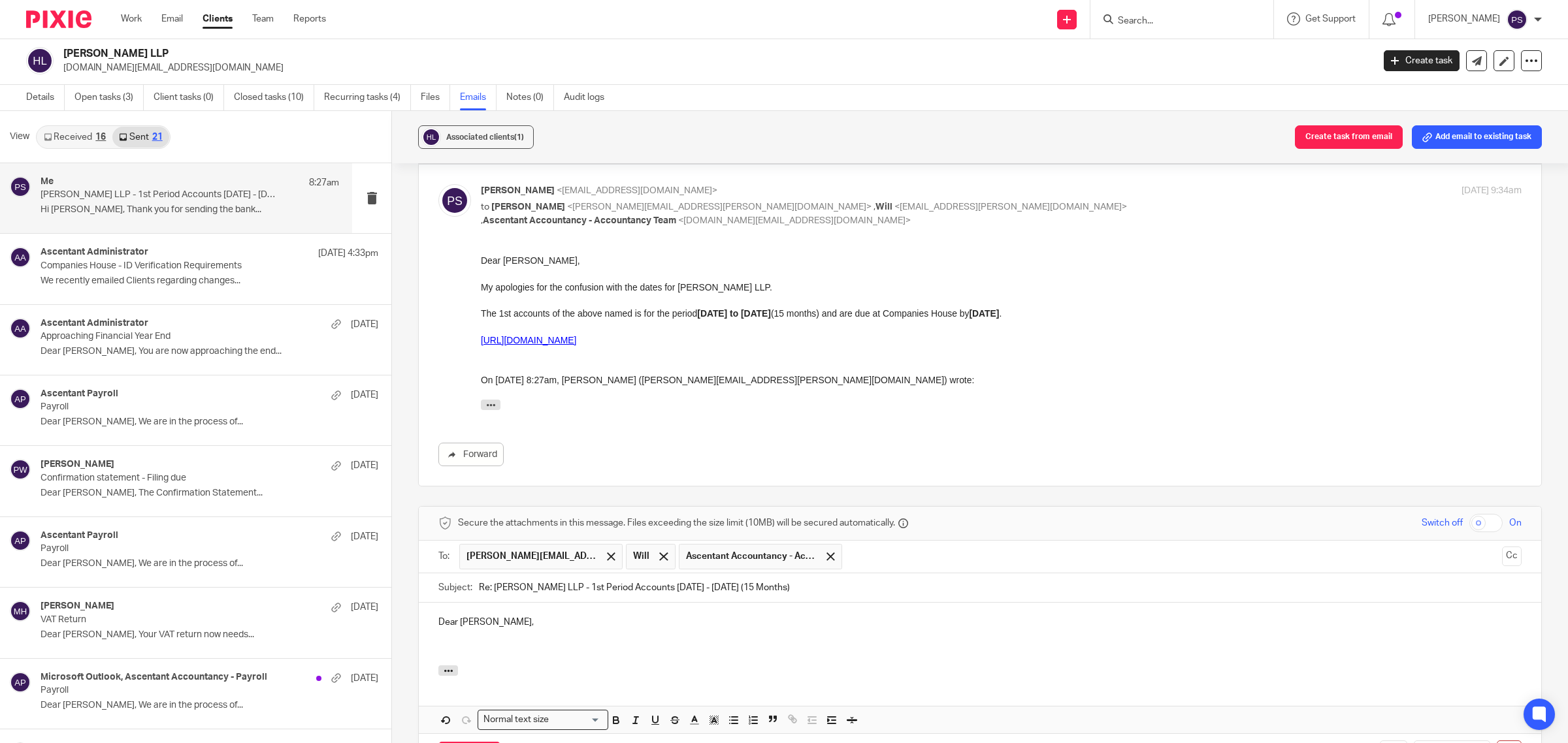
scroll to position [1996, 0]
drag, startPoint x: 957, startPoint y: 584, endPoint x: 840, endPoint y: 350, distance: 261.6
drag, startPoint x: 959, startPoint y: 588, endPoint x: 816, endPoint y: 355, distance: 273.4
click at [695, 306] on div "**********" at bounding box center [1001, 337] width 1041 height 163
click at [726, 294] on p "My apologies for the confusion with the dates for [PERSON_NAME] LLP." at bounding box center [1001, 289] width 1041 height 13
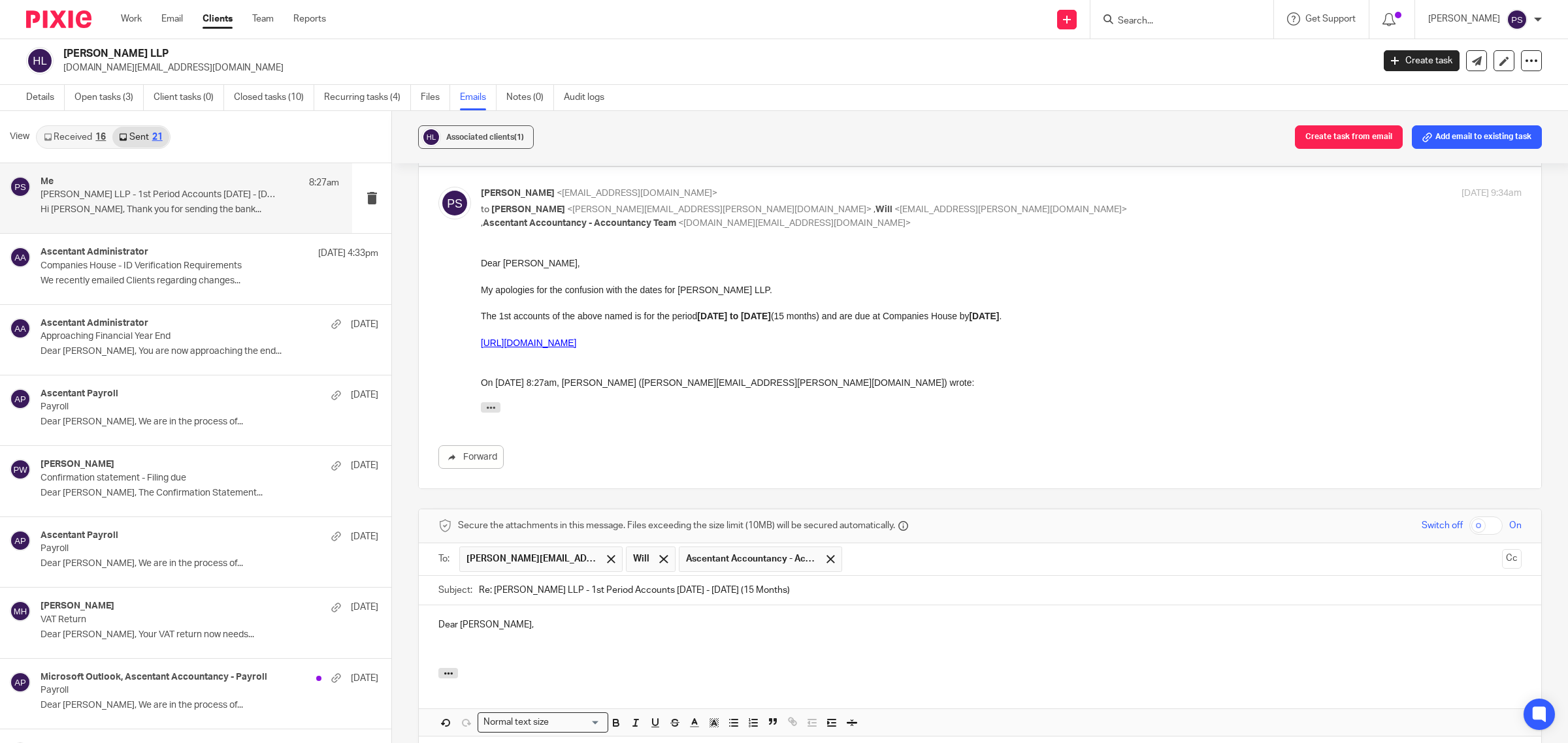
drag, startPoint x: 486, startPoint y: 291, endPoint x: 493, endPoint y: 289, distance: 7.3
click at [491, 290] on p "My apologies for the confusion with the dates for [PERSON_NAME] LLP." at bounding box center [1001, 289] width 1041 height 13
drag, startPoint x: 481, startPoint y: 309, endPoint x: 483, endPoint y: 317, distance: 8.2
click at [483, 317] on p "The 1st accounts of the above named is for the period 11.01.2024 to 31.03.2025 …" at bounding box center [1001, 315] width 1041 height 13
drag, startPoint x: 957, startPoint y: 589, endPoint x: 842, endPoint y: 344, distance: 270.6
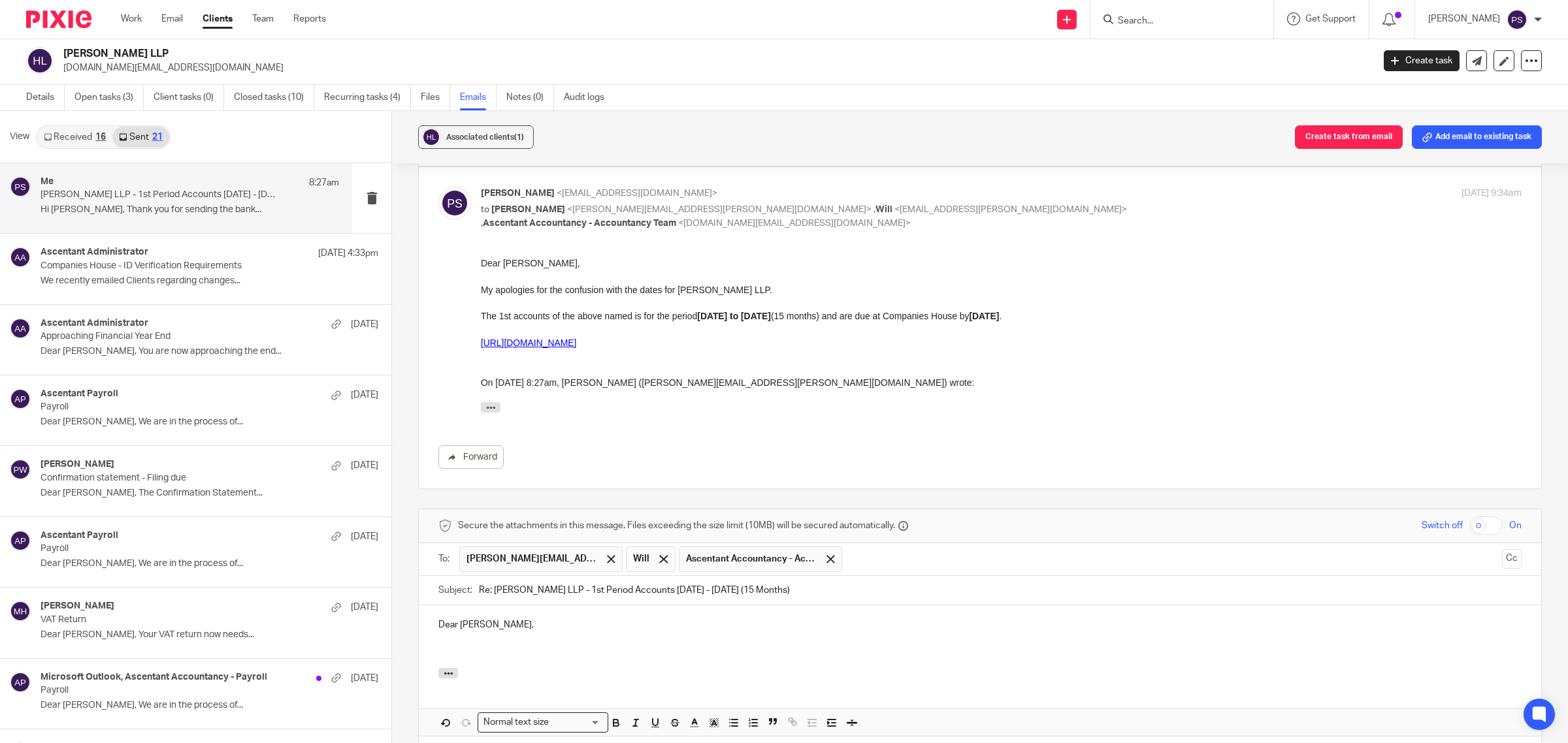
drag, startPoint x: 958, startPoint y: 593, endPoint x: 778, endPoint y: 332, distance: 317.1
drag, startPoint x: 522, startPoint y: 310, endPoint x: 499, endPoint y: 313, distance: 23.2
click at [518, 310] on p "The 1st accounts of the above named is for the period 11.01.2024 to 31.03.2025 …" at bounding box center [1001, 315] width 1041 height 13
drag, startPoint x: 483, startPoint y: 313, endPoint x: 955, endPoint y: 329, distance: 472.3
click at [964, 326] on div "**********" at bounding box center [1001, 337] width 1041 height 163
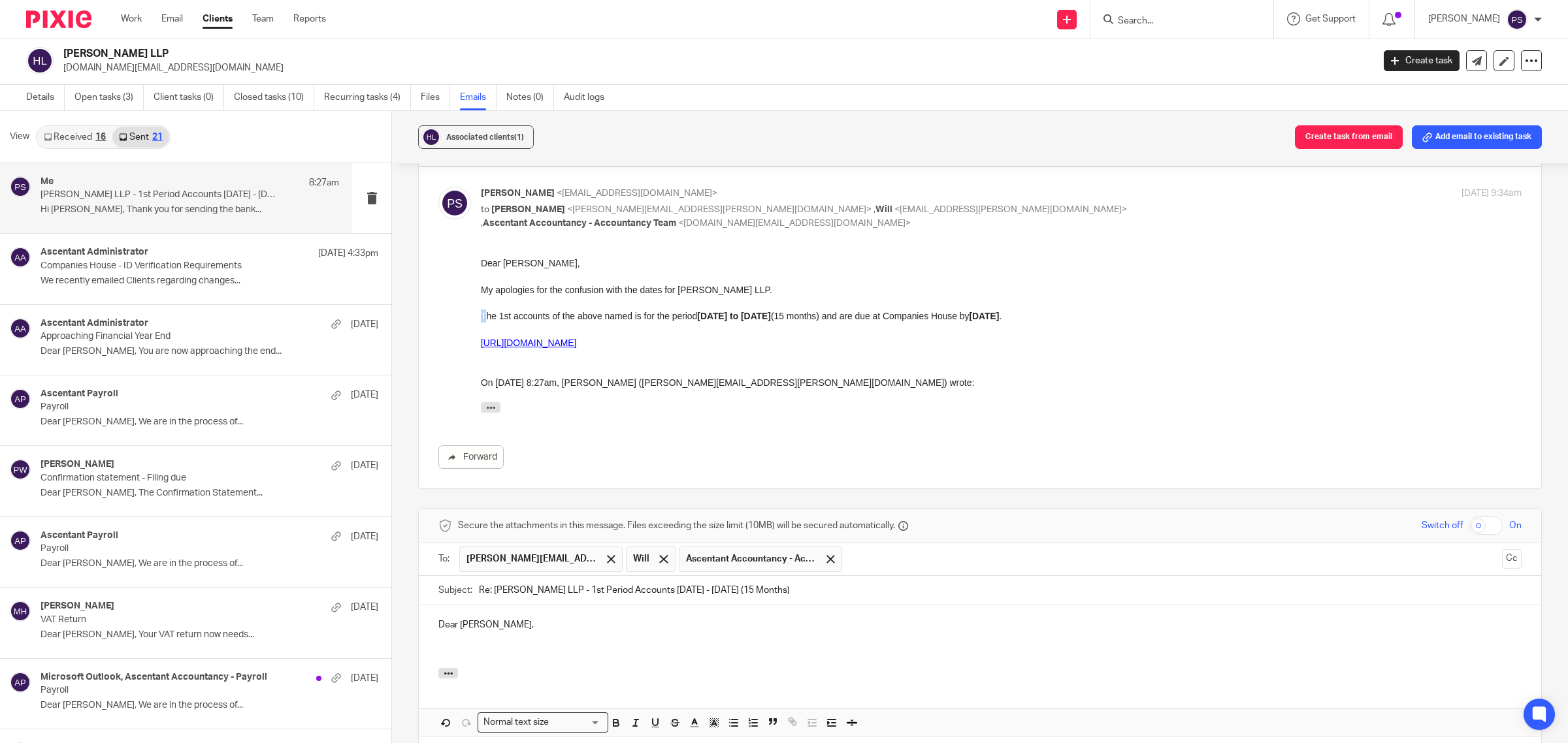
drag, startPoint x: 946, startPoint y: 597, endPoint x: 501, endPoint y: 323, distance: 522.6
click at [501, 323] on div "**********" at bounding box center [1001, 337] width 1041 height 163
click at [469, 331] on div "Forward" at bounding box center [980, 362] width 1083 height 212
drag, startPoint x: 959, startPoint y: 584, endPoint x: 721, endPoint y: 296, distance: 373.6
click at [728, 294] on p "My apologies for the confusion with the dates for Han Kun LLP." at bounding box center [1001, 289] width 1041 height 13
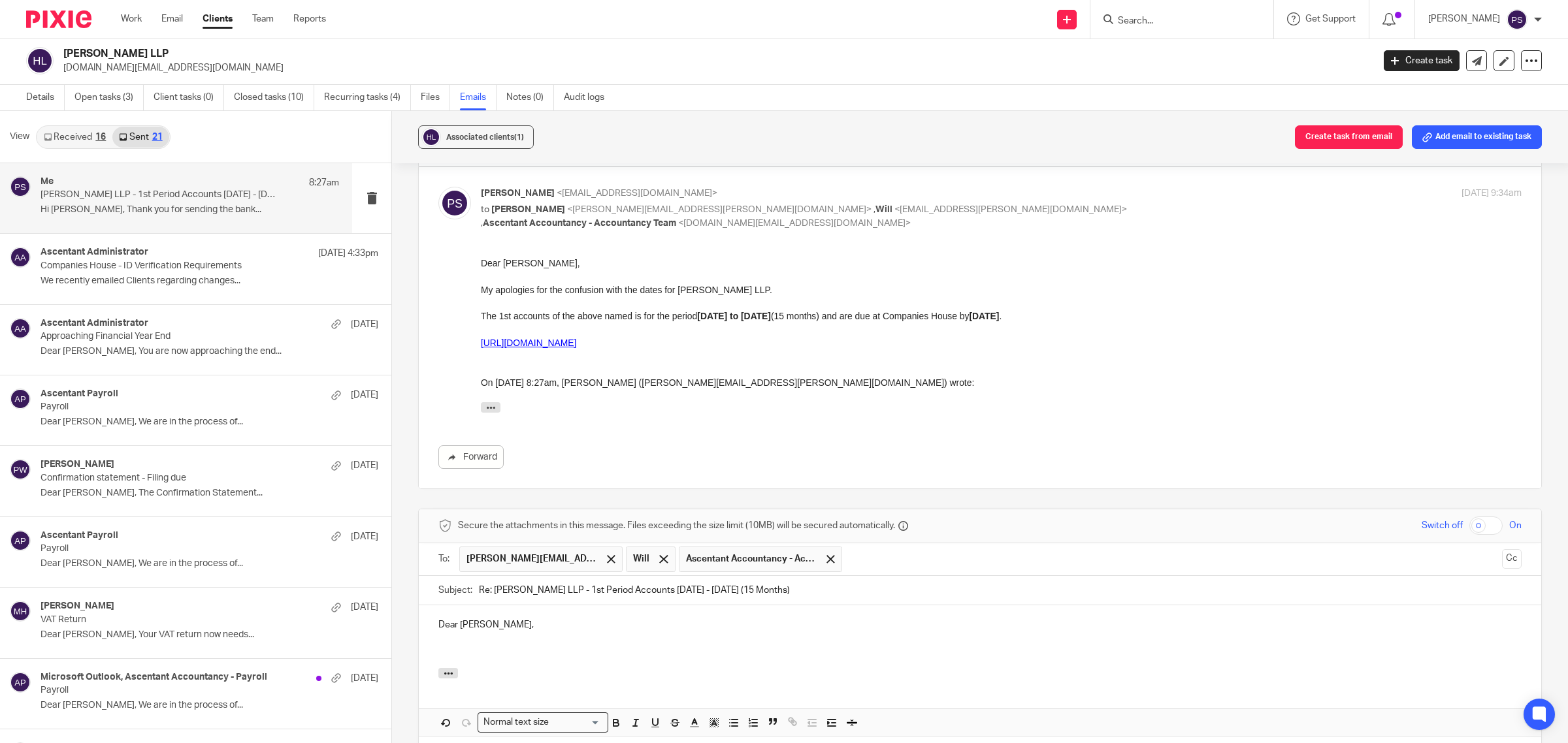
drag, startPoint x: 959, startPoint y: 586, endPoint x: 680, endPoint y: 349, distance: 366.1
drag, startPoint x: 534, startPoint y: 309, endPoint x: 481, endPoint y: 310, distance: 53.0
click at [532, 309] on p "The 1st accounts of the above named is for the period 11.01.2024 to 31.03.2025 …" at bounding box center [1001, 315] width 1041 height 13
drag, startPoint x: 958, startPoint y: 589, endPoint x: 848, endPoint y: 360, distance: 254.0
click at [552, 323] on div "**********" at bounding box center [1001, 337] width 1041 height 163
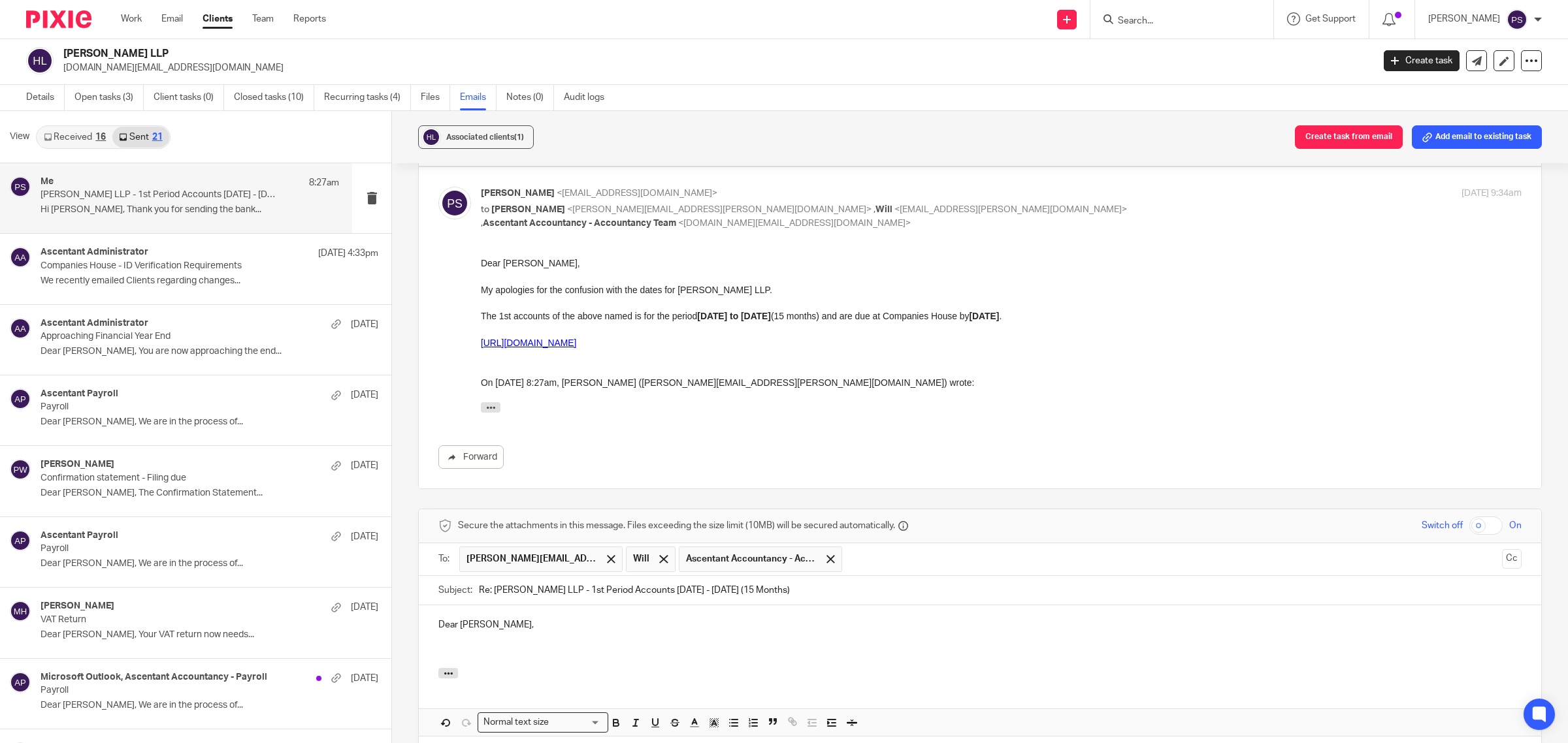
drag, startPoint x: 957, startPoint y: 590, endPoint x: 831, endPoint y: 362, distance: 260.5
click at [481, 313] on p "The 1st accounts of the above named is for the period 11.01.2024 to 31.03.2025 …" at bounding box center [1001, 315] width 1041 height 13
copy div "The 1st accounts of the above named is for the period 11.01.2024 to 31.03.2025 …"
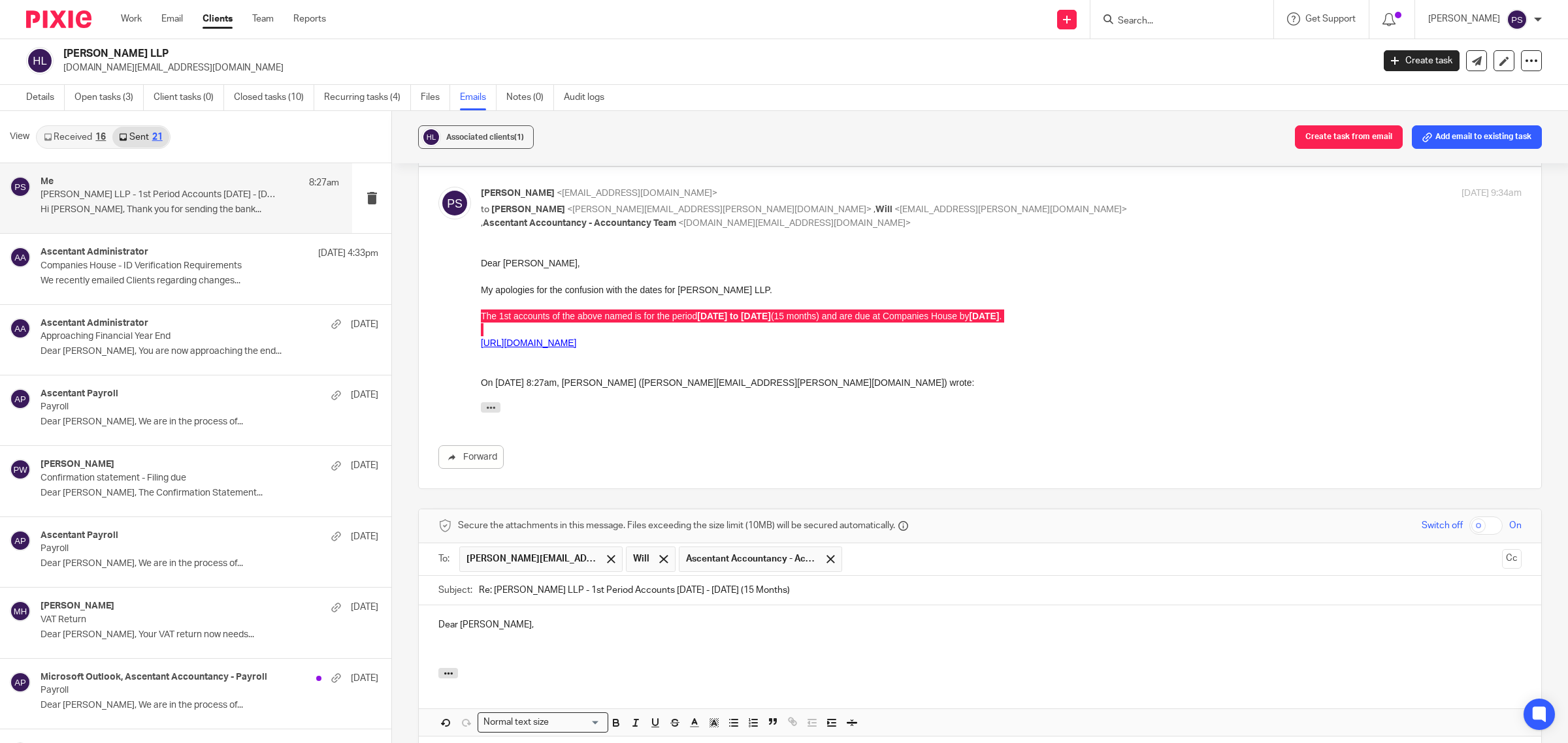
click at [448, 668] on div "Dear Sally," at bounding box center [980, 636] width 1122 height 63
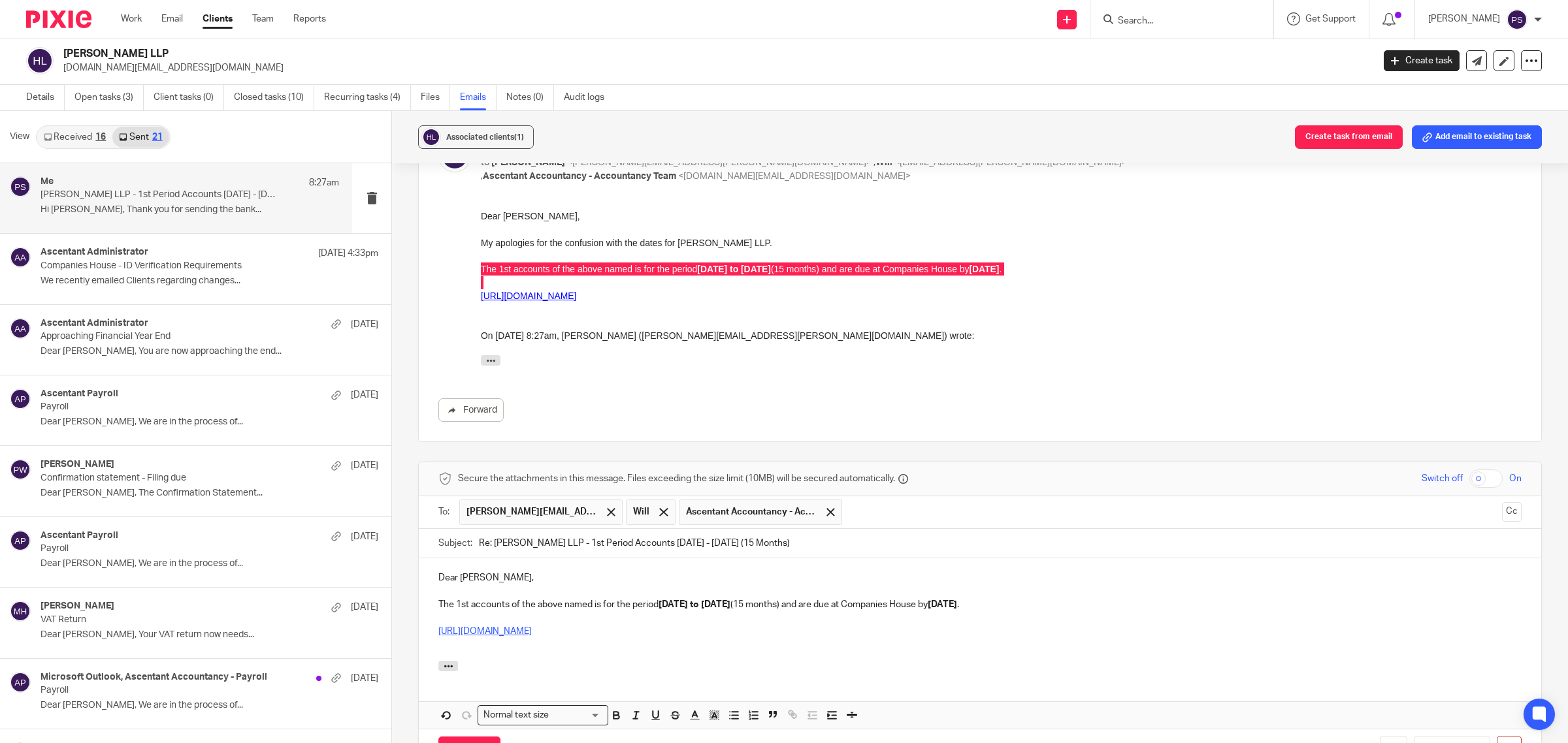
scroll to position [2208, 0]
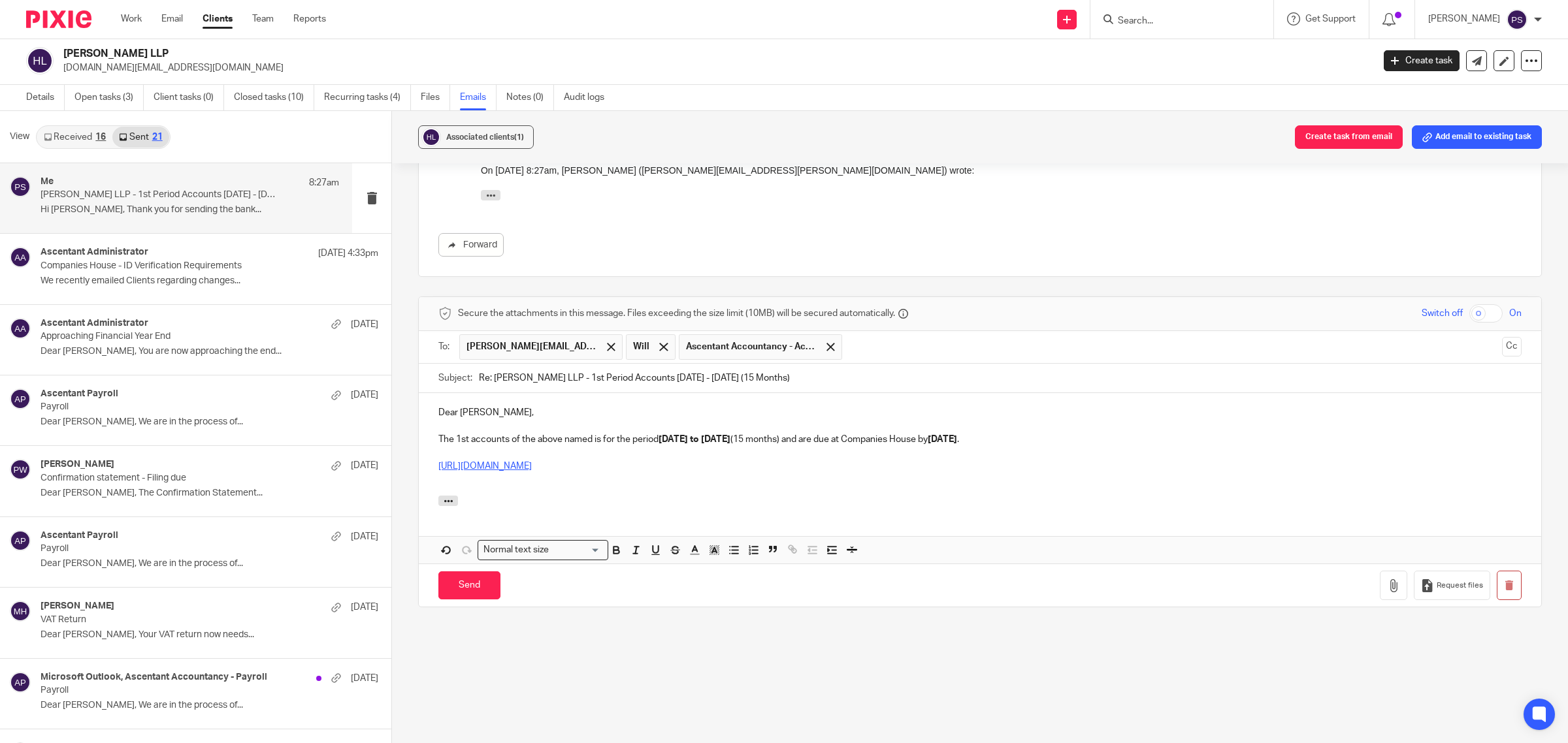
click at [488, 393] on input "Re: Han Kun LLP - 1st Period Accounts 11.01.2024 - 31.03.2025 (15 Months)" at bounding box center [1000, 378] width 1043 height 30
click at [1504, 590] on icon "button" at bounding box center [1509, 586] width 10 height 10
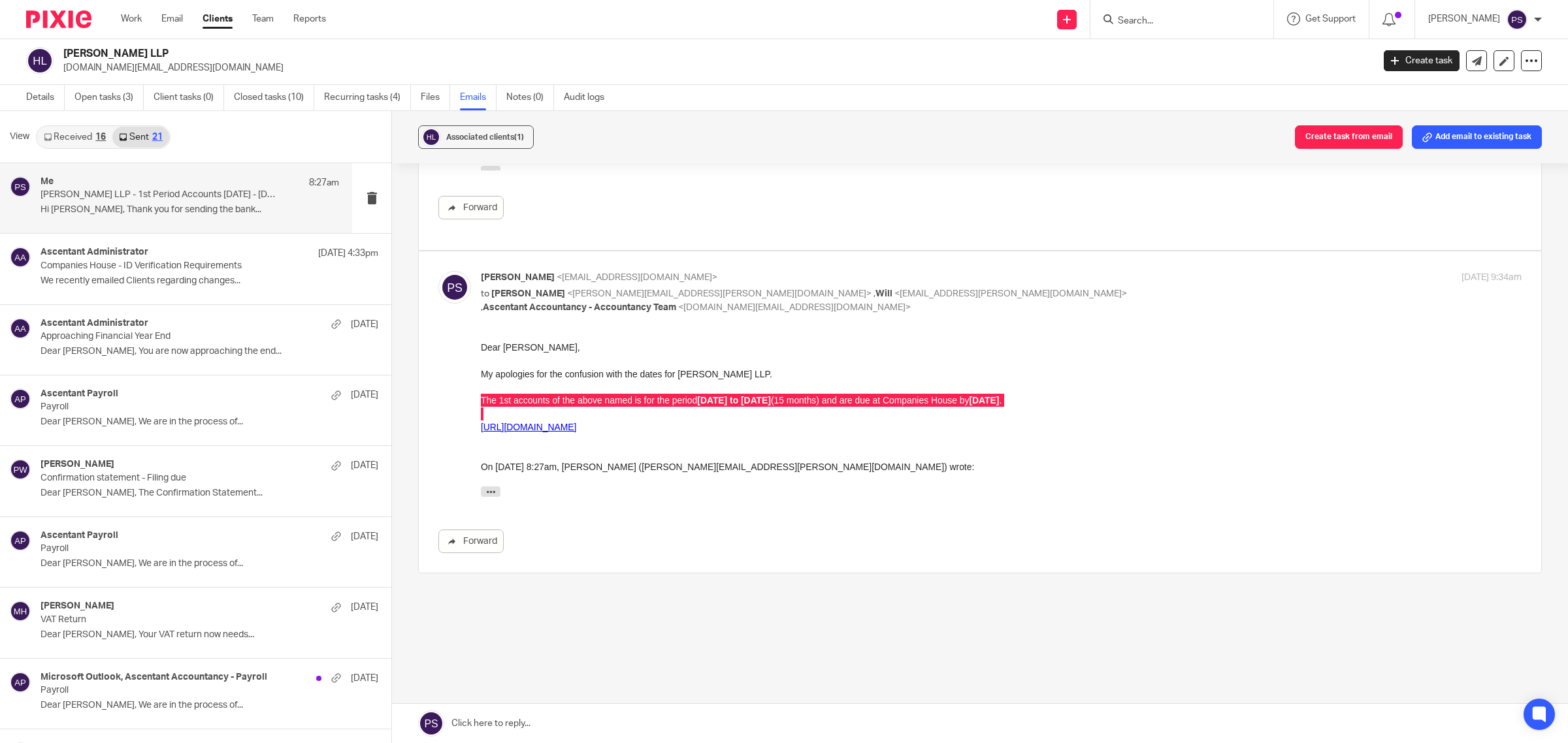
scroll to position [1928, 0]
click at [1472, 60] on icon at bounding box center [1477, 61] width 10 height 10
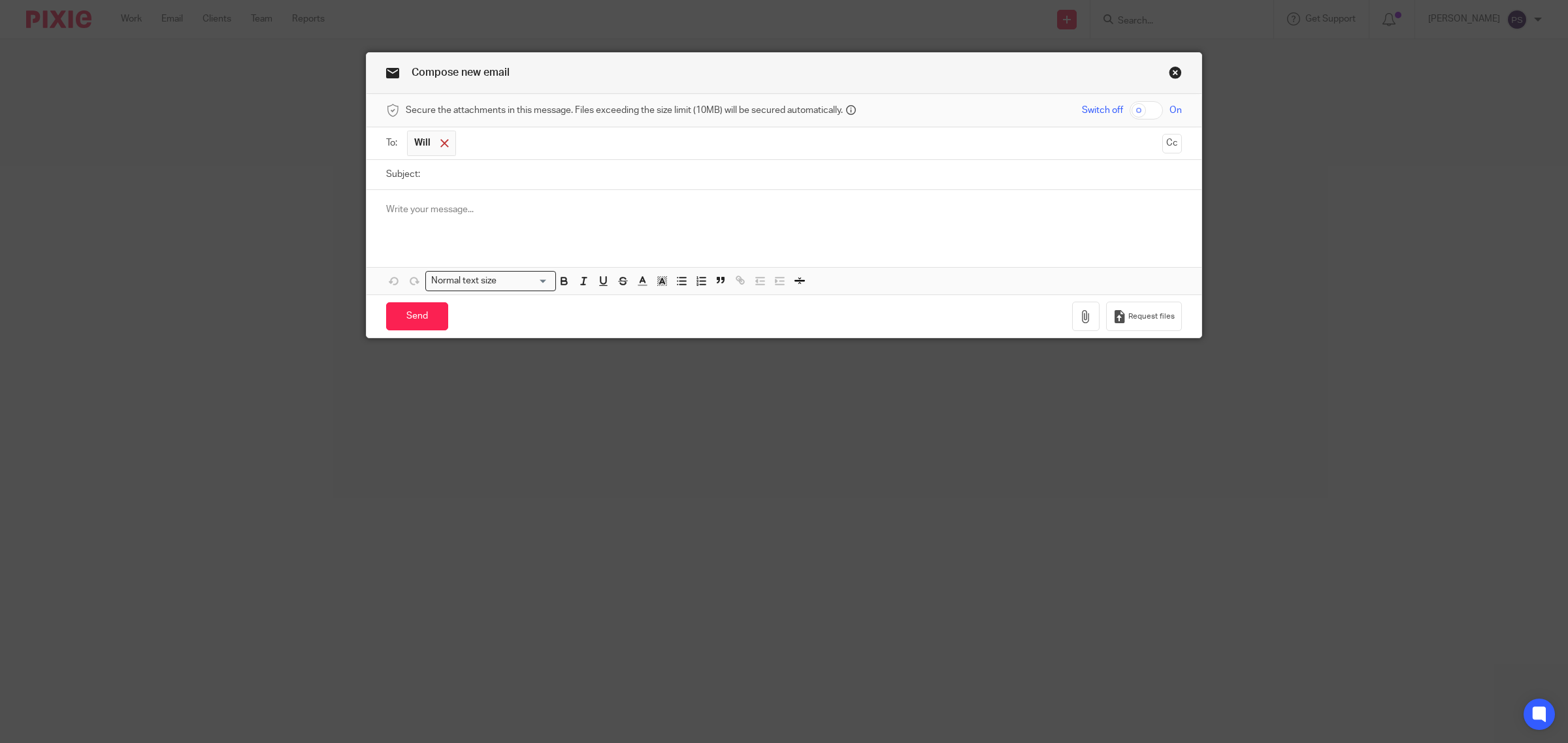
click at [439, 151] on div at bounding box center [445, 144] width 15 height 20
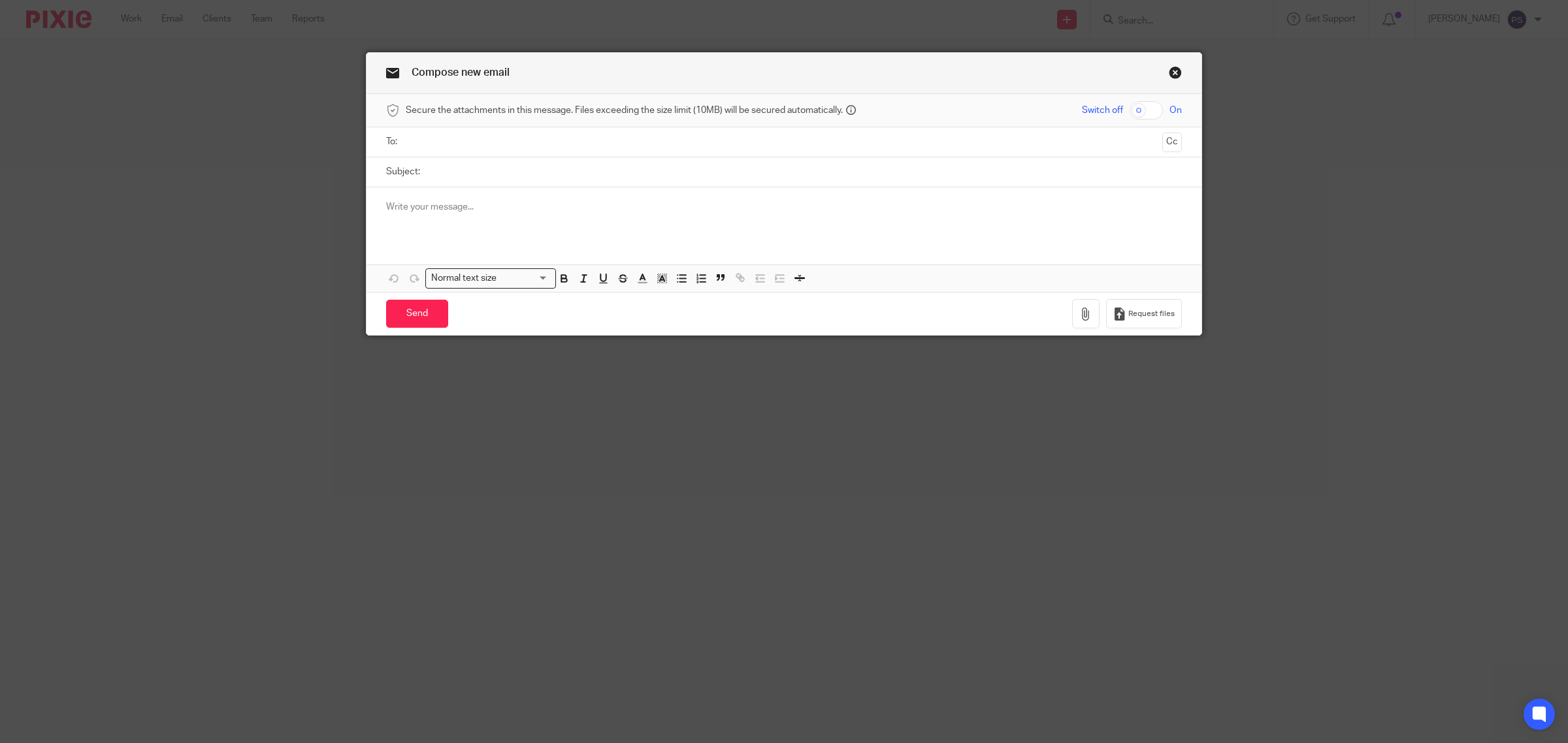
click at [435, 203] on p at bounding box center [784, 207] width 796 height 13
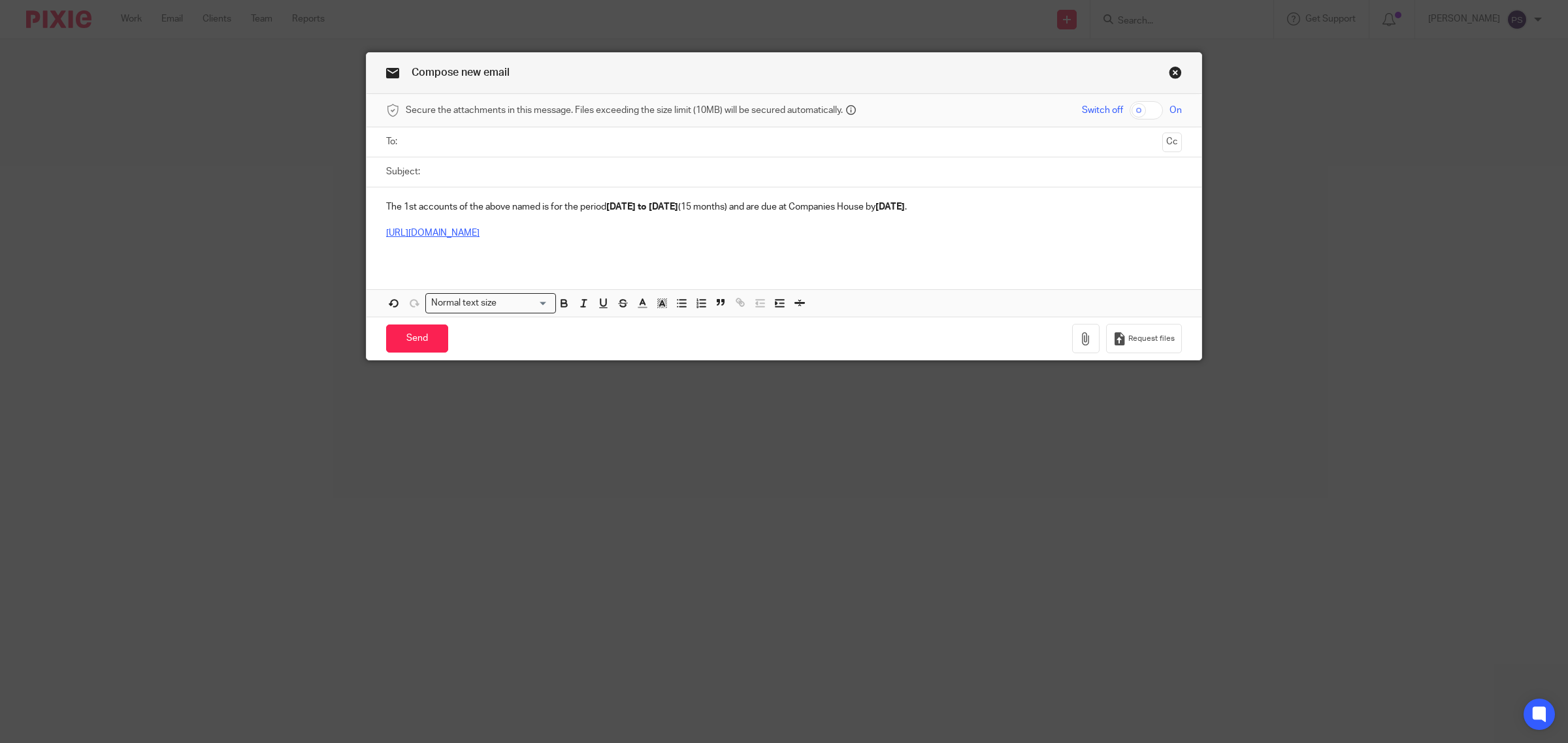
drag, startPoint x: 379, startPoint y: 207, endPoint x: 504, endPoint y: 214, distance: 125.2
click at [381, 207] on div "The 1st accounts of the above named is for the period [DATE] to [DATE] (15 mont…" at bounding box center [784, 225] width 835 height 76
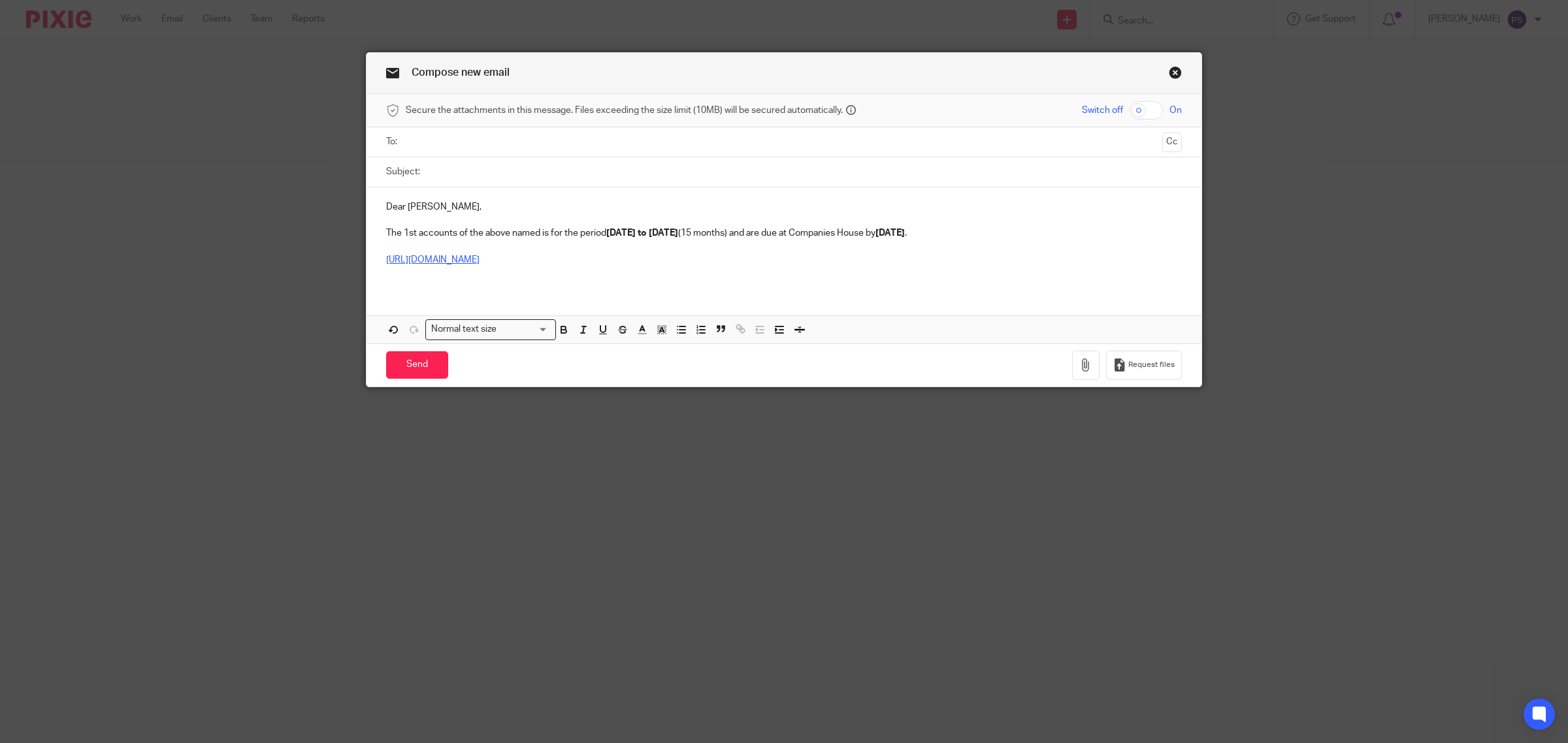
click at [502, 177] on input "Subject:" at bounding box center [804, 172] width 755 height 30
type input "Han Kun Law Ltd - 1st Period Accounts - [DATE] - [DATE] (13 Months)"
click at [609, 233] on strong "[DATE] to [DATE]" at bounding box center [642, 233] width 72 height 9
click at [905, 232] on strong "[DATE]" at bounding box center [890, 233] width 30 height 9
click at [733, 273] on p at bounding box center [784, 273] width 796 height 13
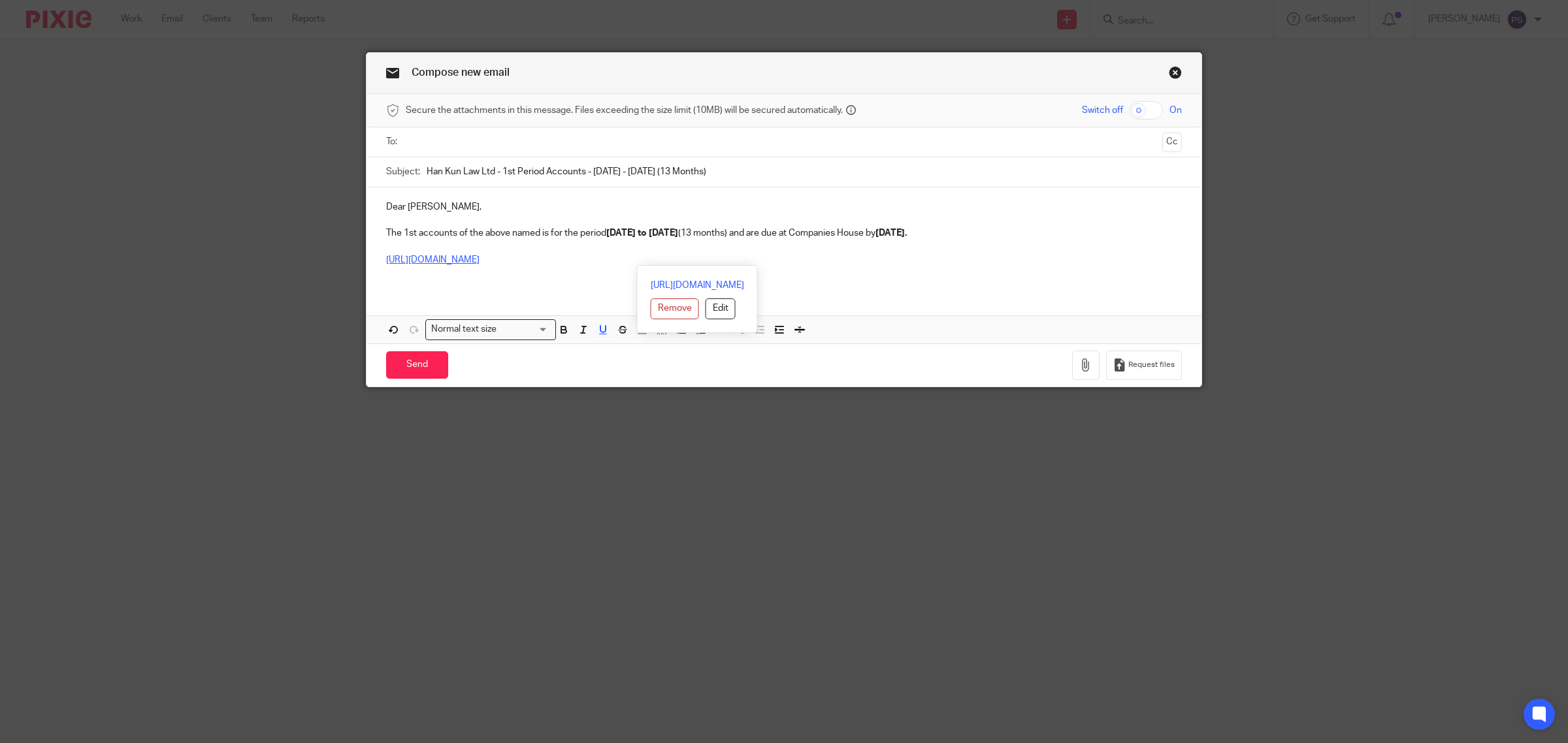
drag, startPoint x: 709, startPoint y: 256, endPoint x: 3, endPoint y: 314, distance: 708.4
click at [49, 314] on div "Compose new email Secure the attachments in this message. Files exceeding the s…" at bounding box center [784, 371] width 1568 height 743
click at [429, 140] on input "text" at bounding box center [784, 142] width 747 height 15
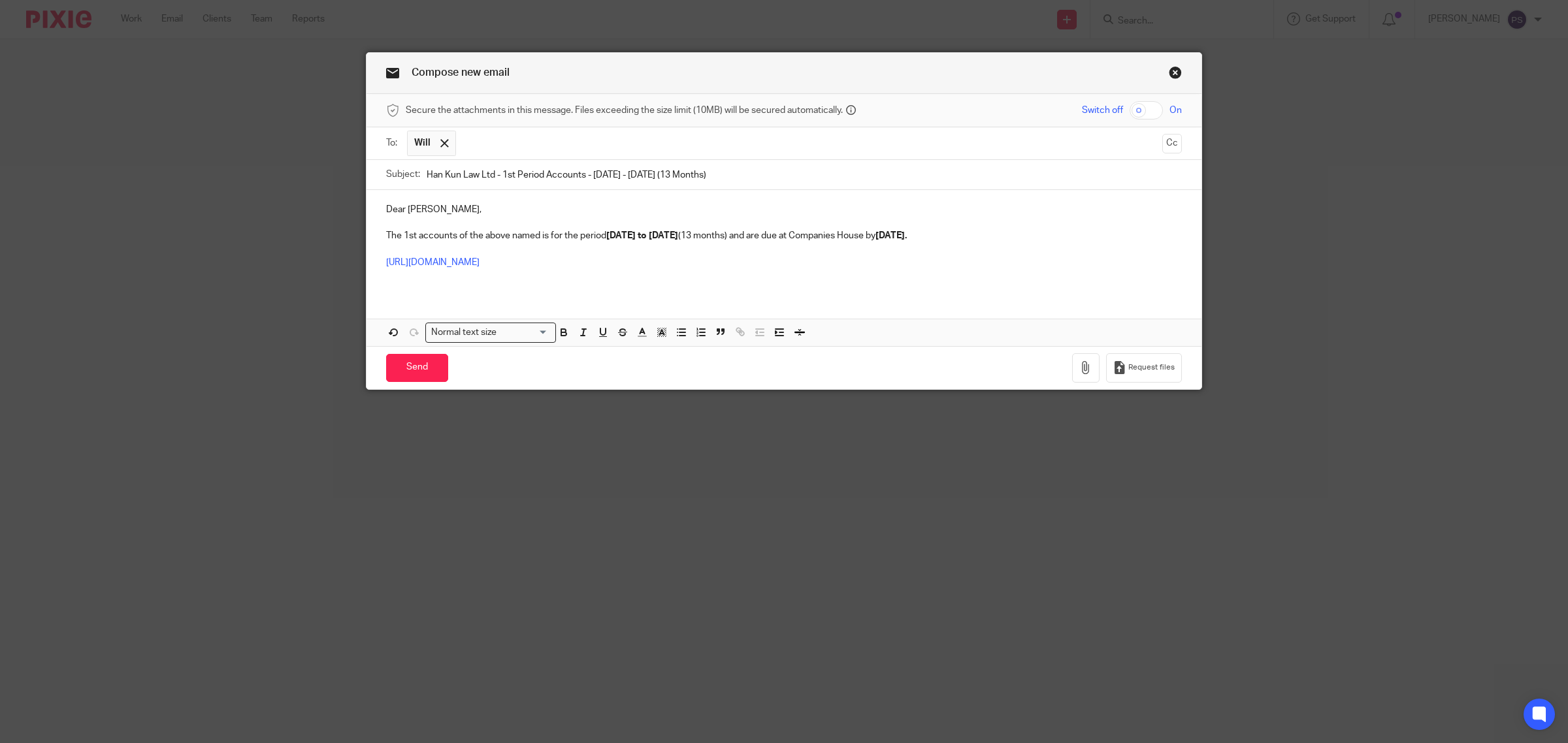
click at [483, 142] on input "text" at bounding box center [809, 143] width 694 height 25
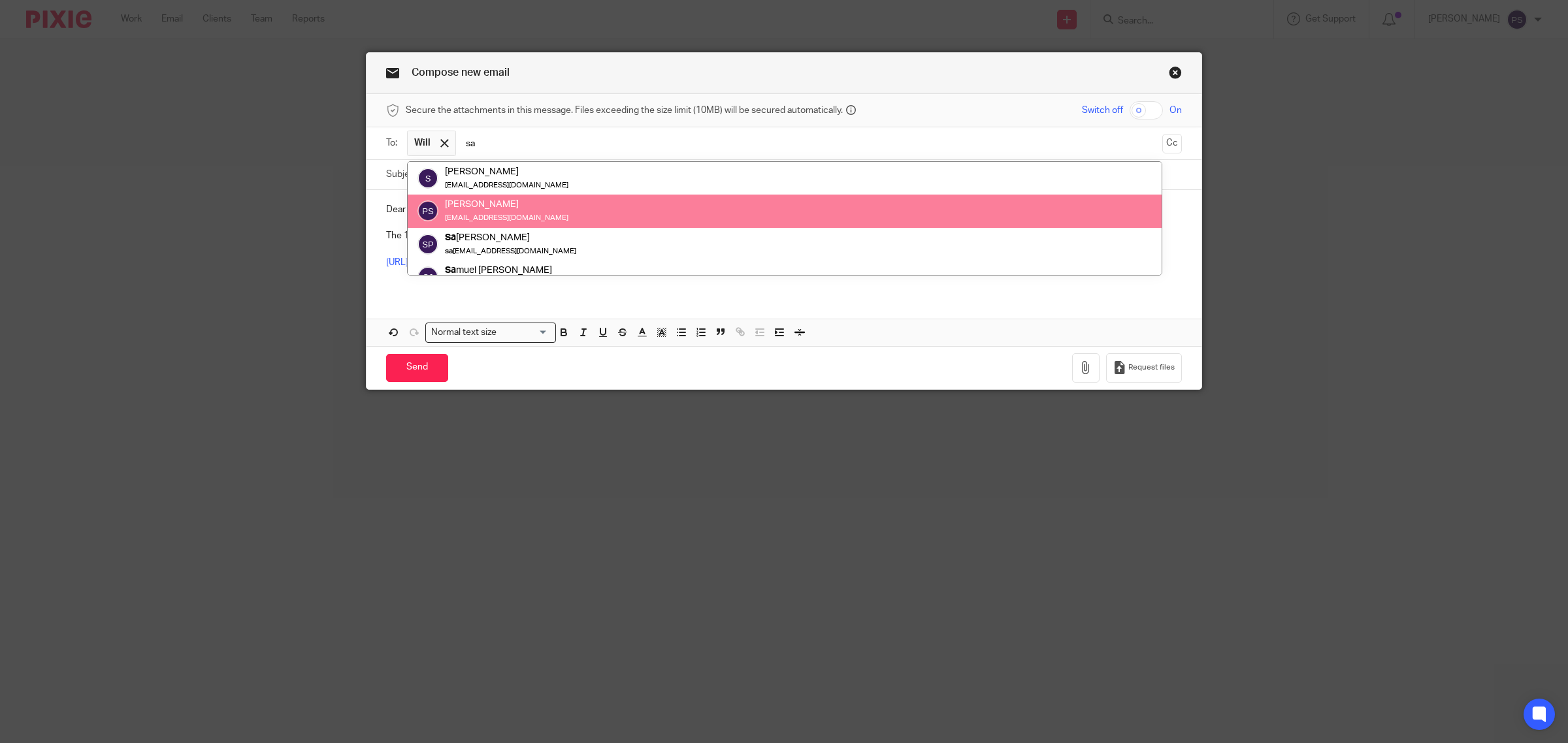
type input "sa"
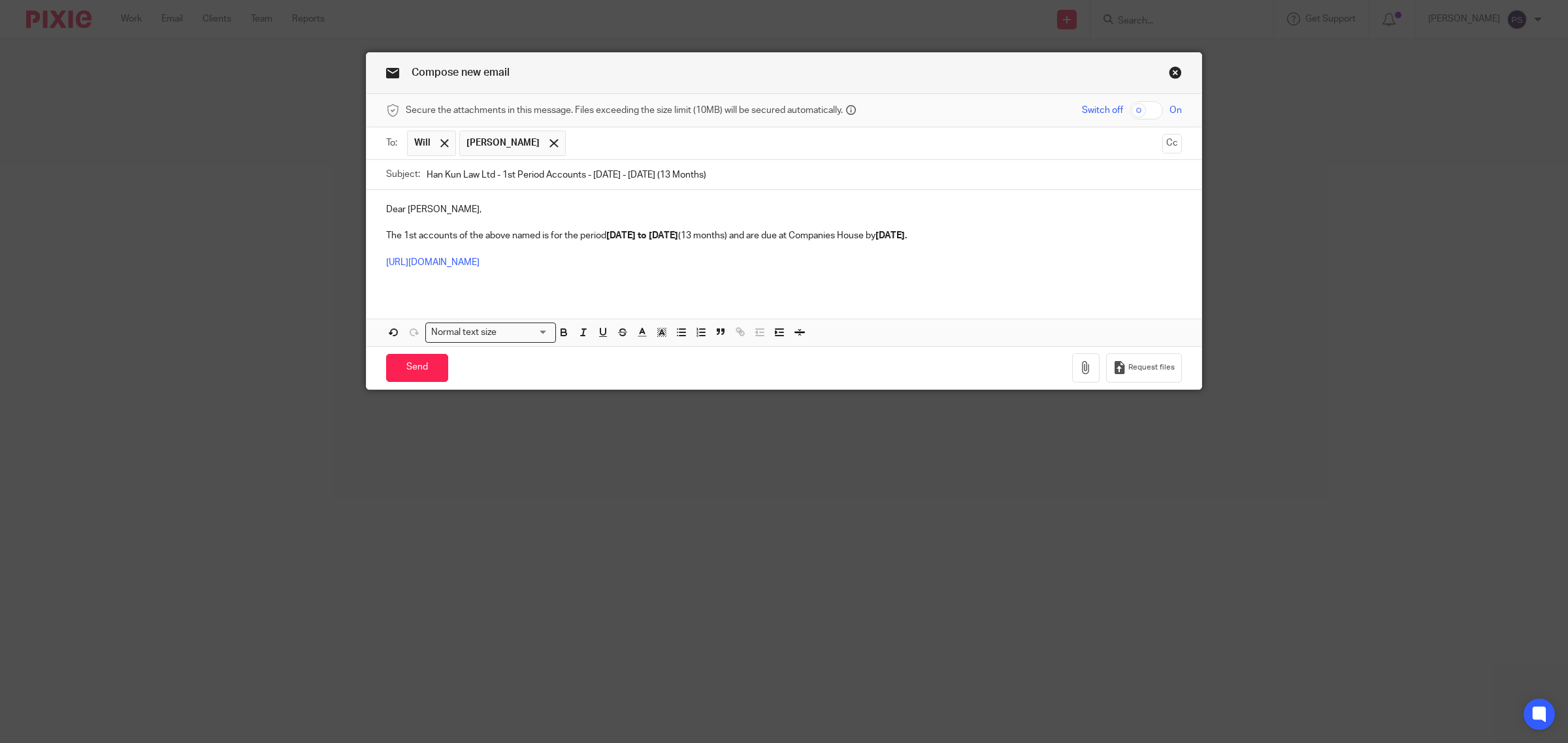
click at [572, 154] on input "text" at bounding box center [864, 143] width 585 height 25
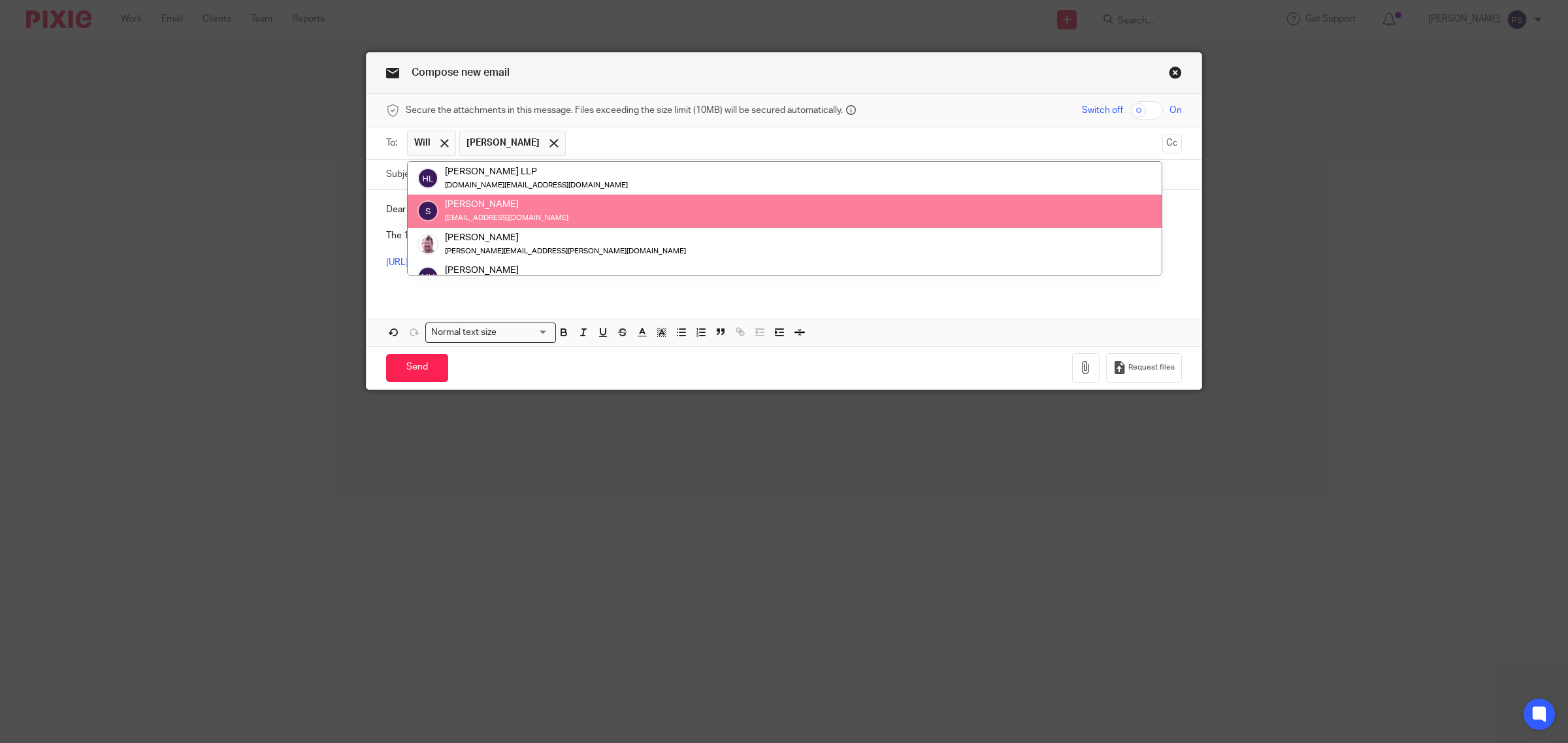
paste input "[PERSON_NAME][EMAIL_ADDRESS][PERSON_NAME][DOMAIN_NAME]"
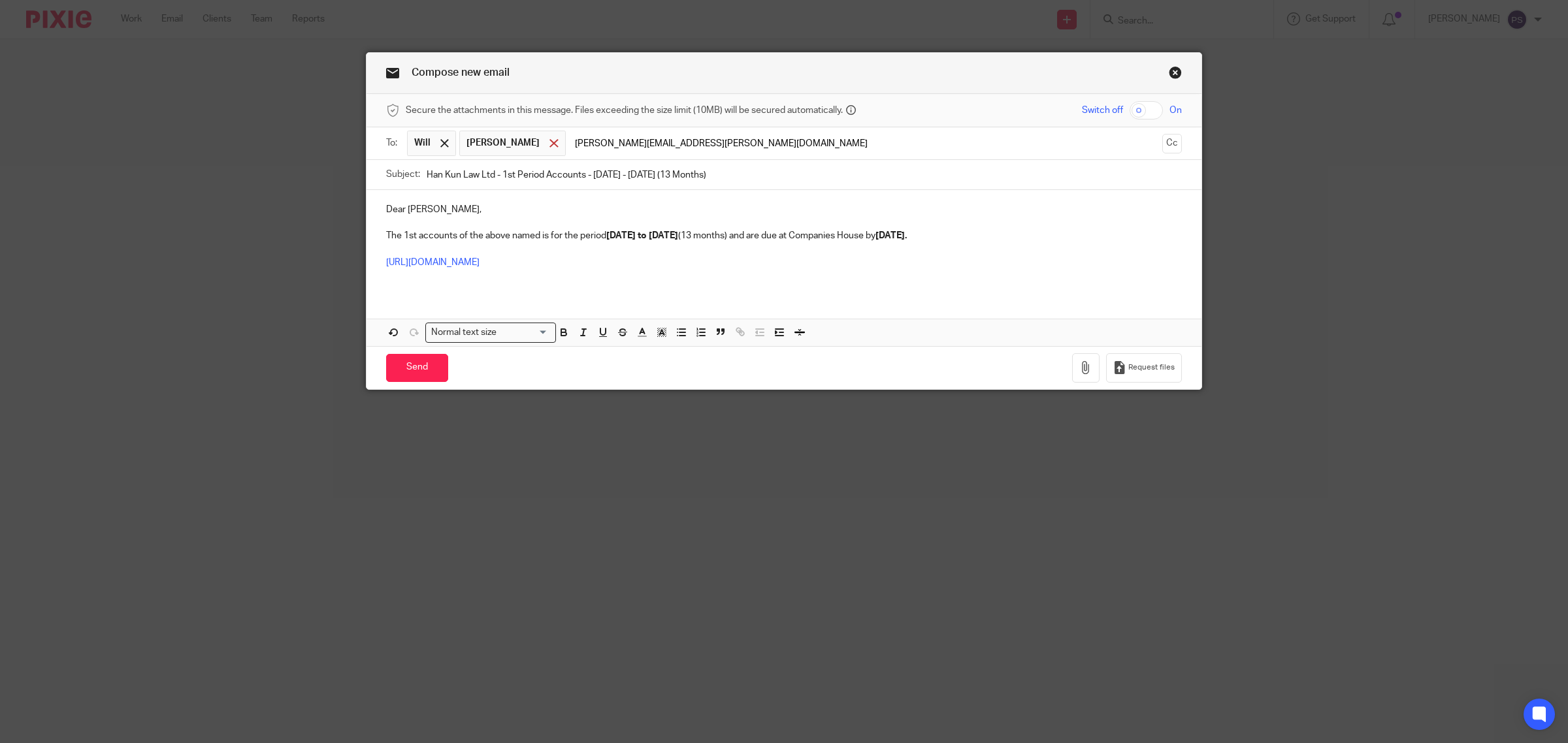
type input "[PERSON_NAME][EMAIL_ADDRESS][PERSON_NAME][DOMAIN_NAME]"
click at [549, 144] on span at bounding box center [554, 143] width 8 height 8
click at [1166, 148] on button "Cc" at bounding box center [1172, 144] width 20 height 20
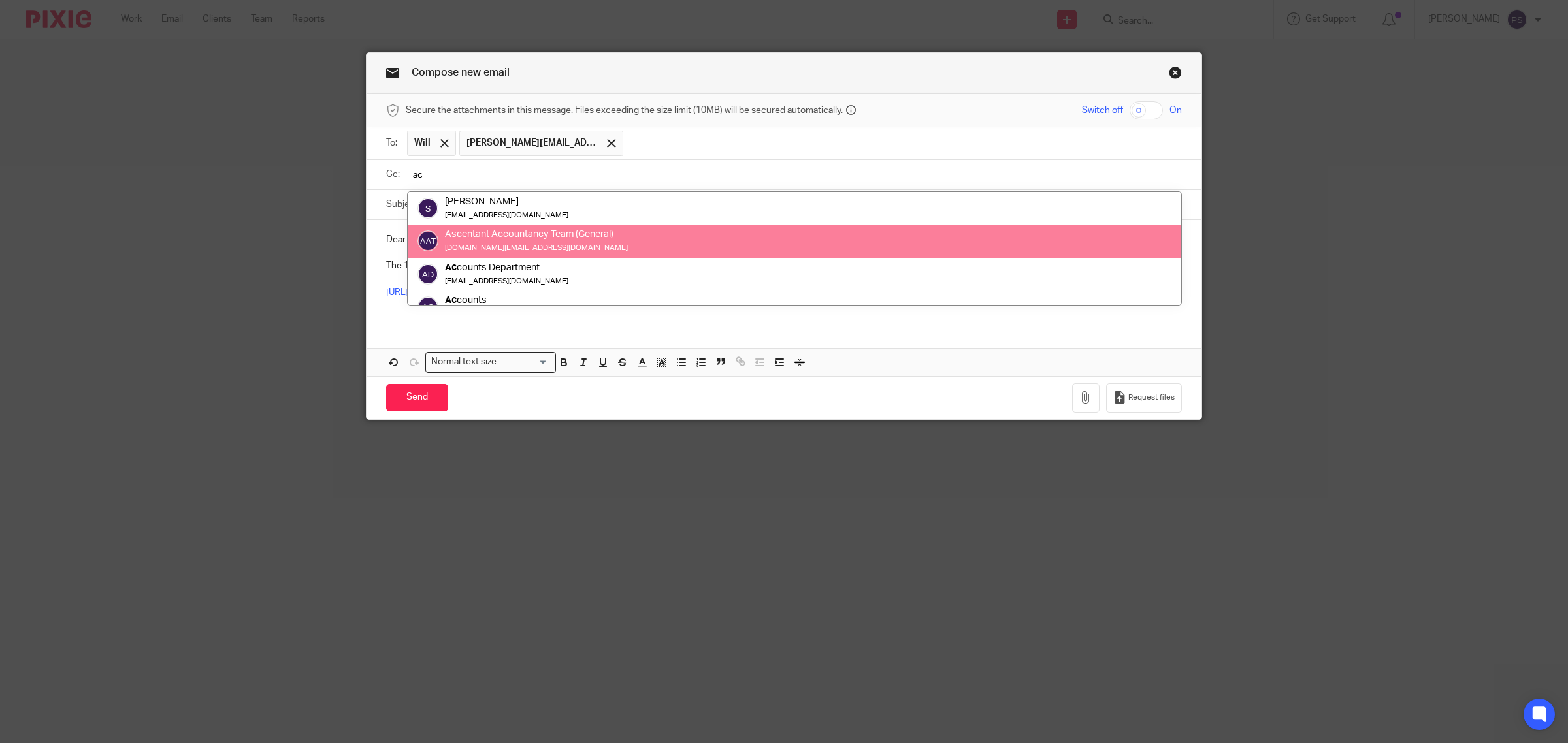
type input "ac"
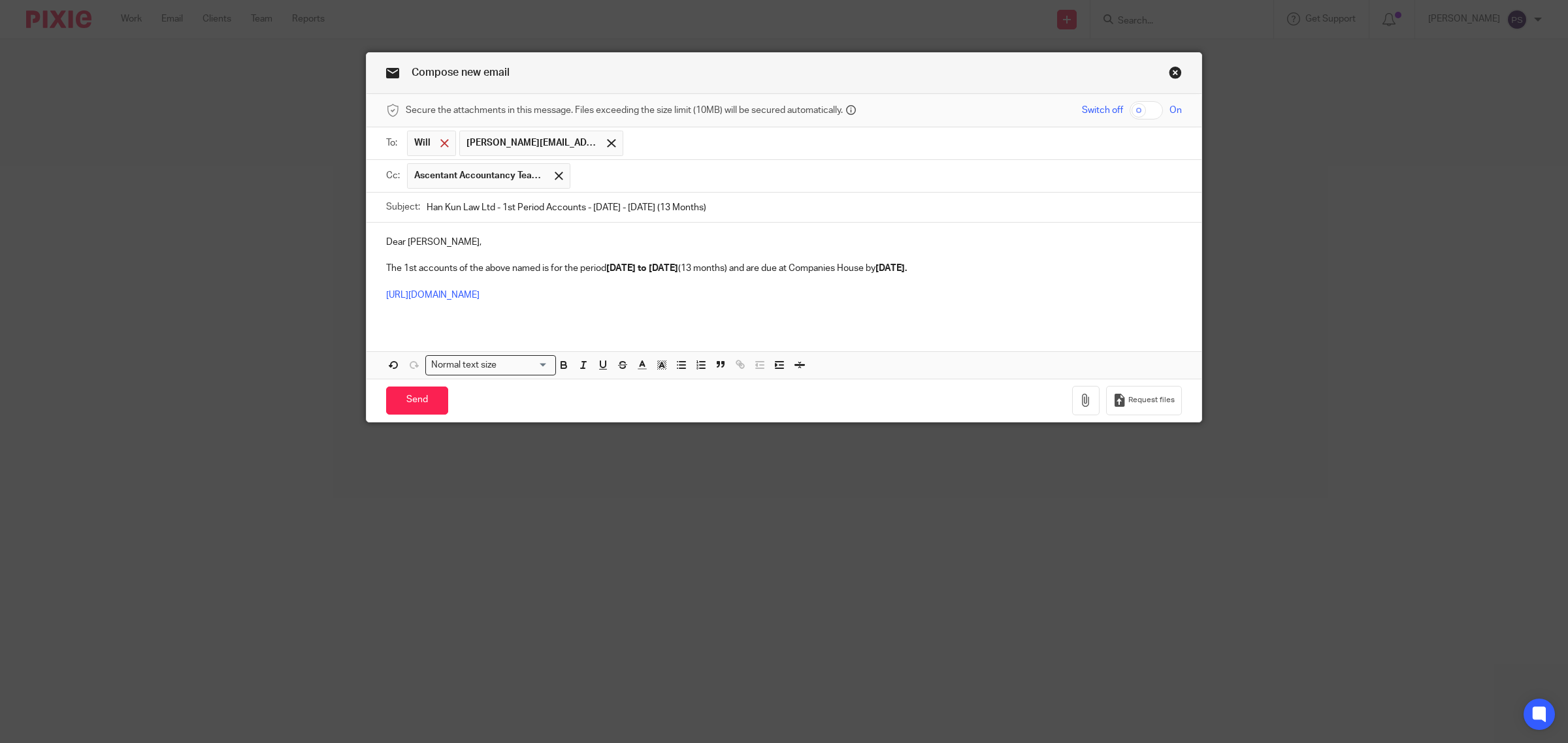
click at [442, 148] on span at bounding box center [444, 143] width 8 height 8
click at [577, 151] on input "text" at bounding box center [876, 143] width 599 height 25
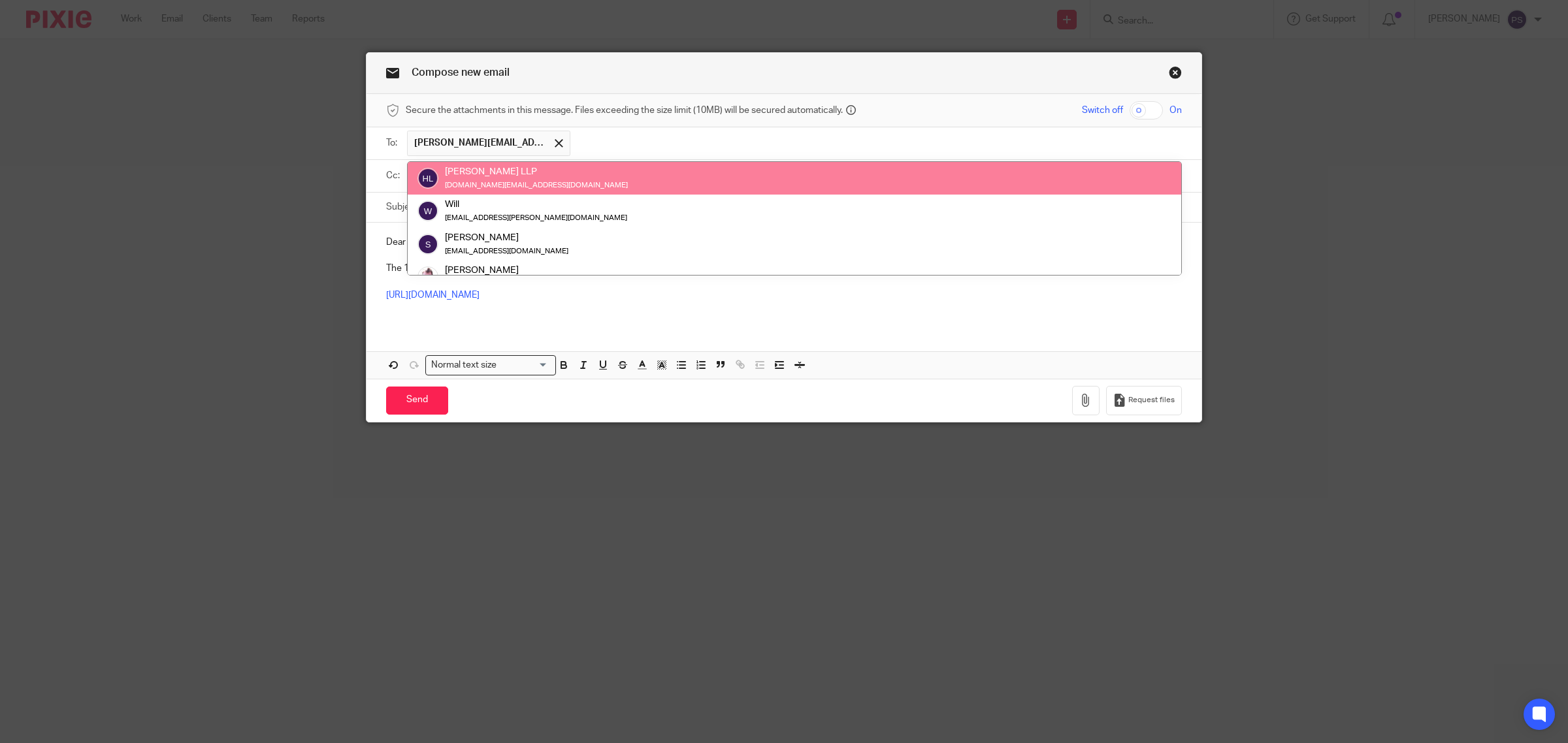
click at [1314, 165] on div "Compose new email Secure the attachments in this message. Files exceeding the s…" at bounding box center [784, 371] width 1568 height 743
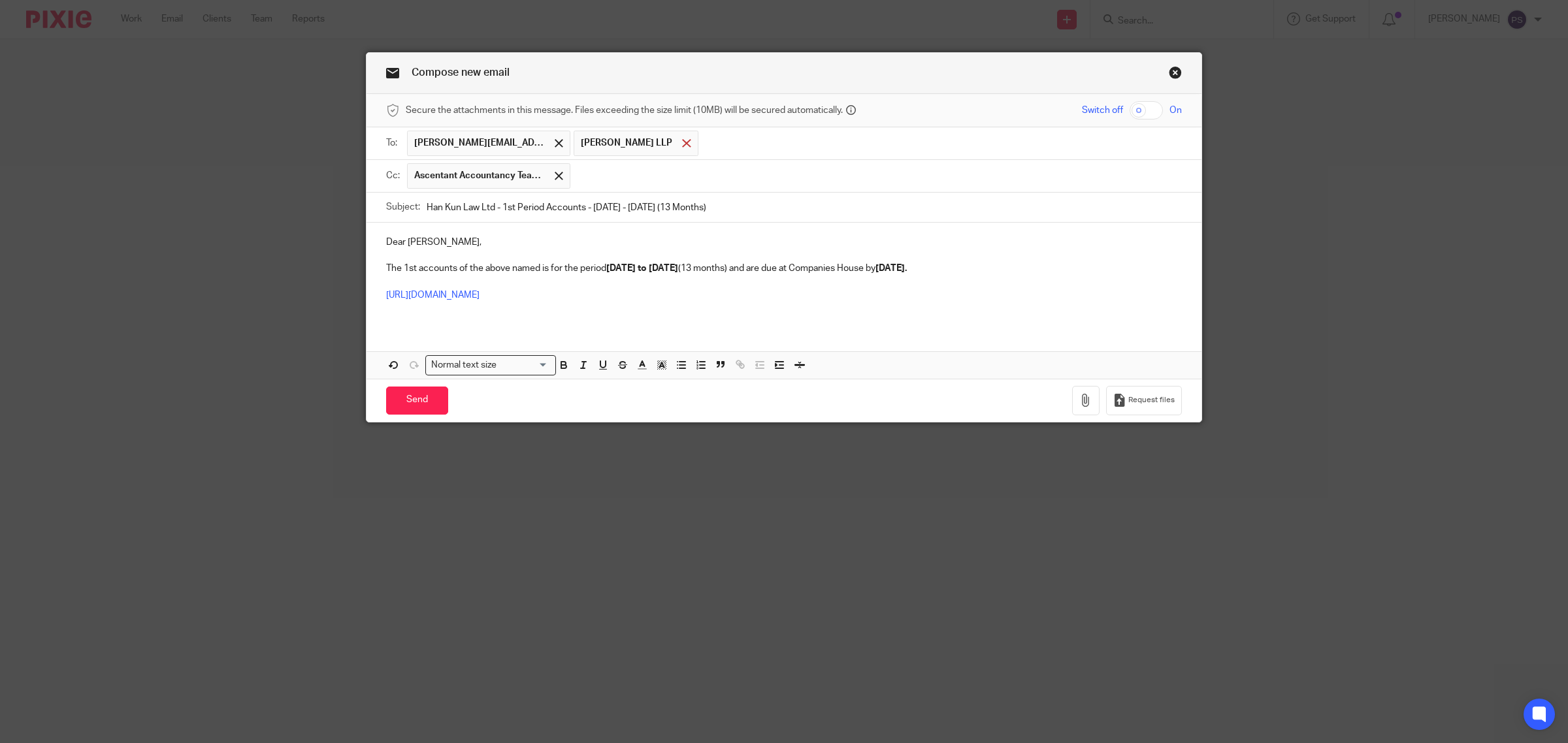
click at [682, 148] on span at bounding box center [686, 143] width 8 height 8
click at [615, 177] on input "text" at bounding box center [876, 176] width 599 height 25
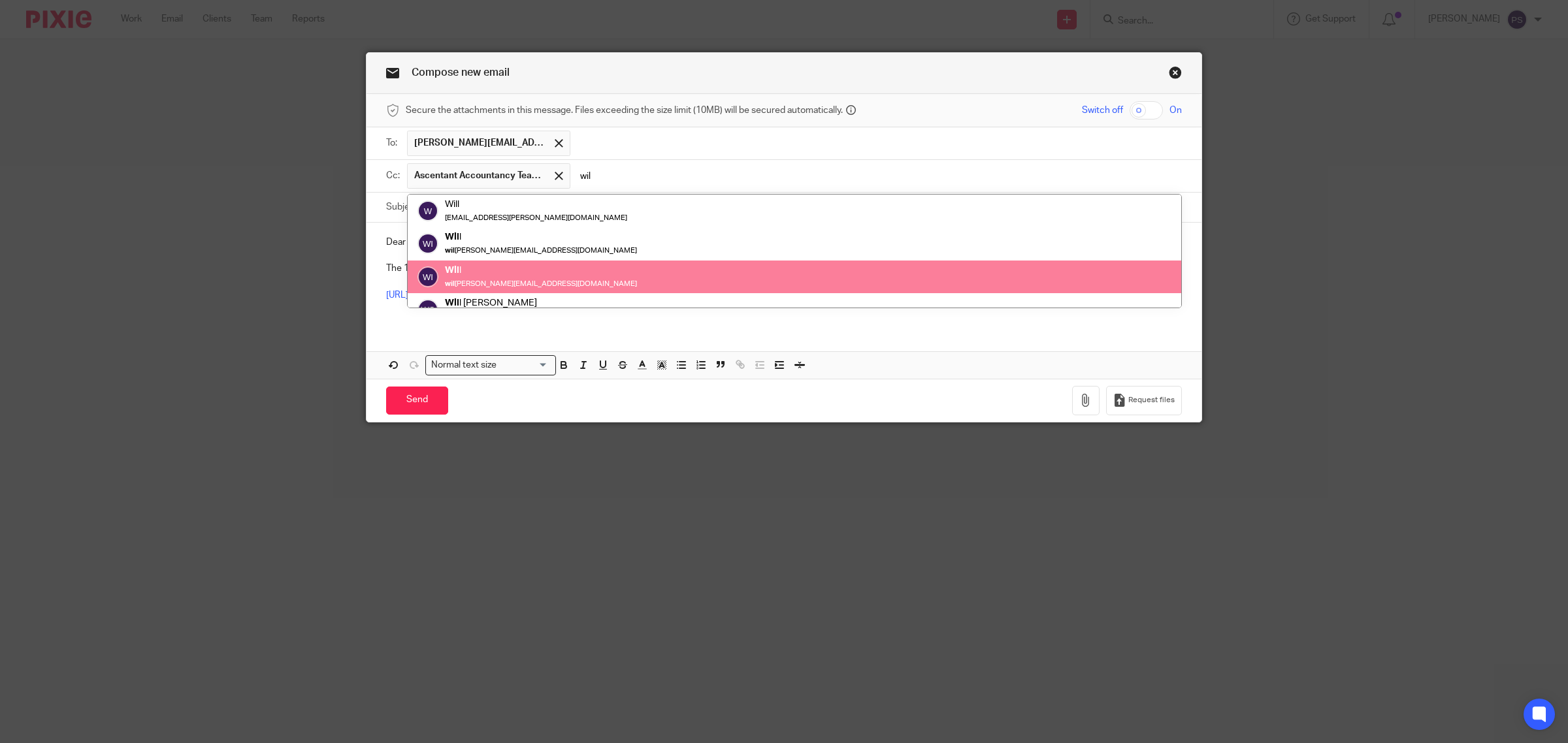
type input "wil"
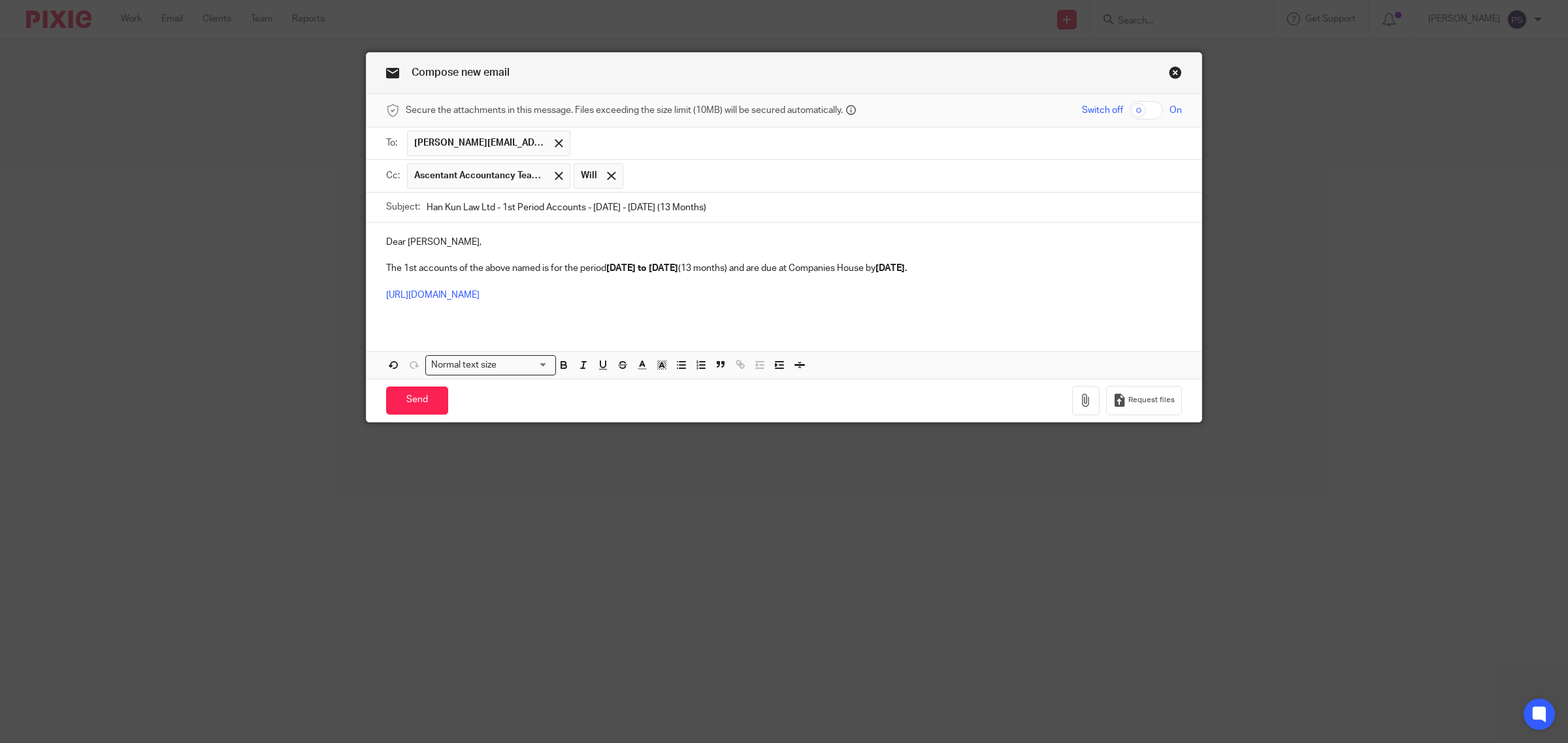
click at [587, 180] on span "Will" at bounding box center [589, 175] width 17 height 13
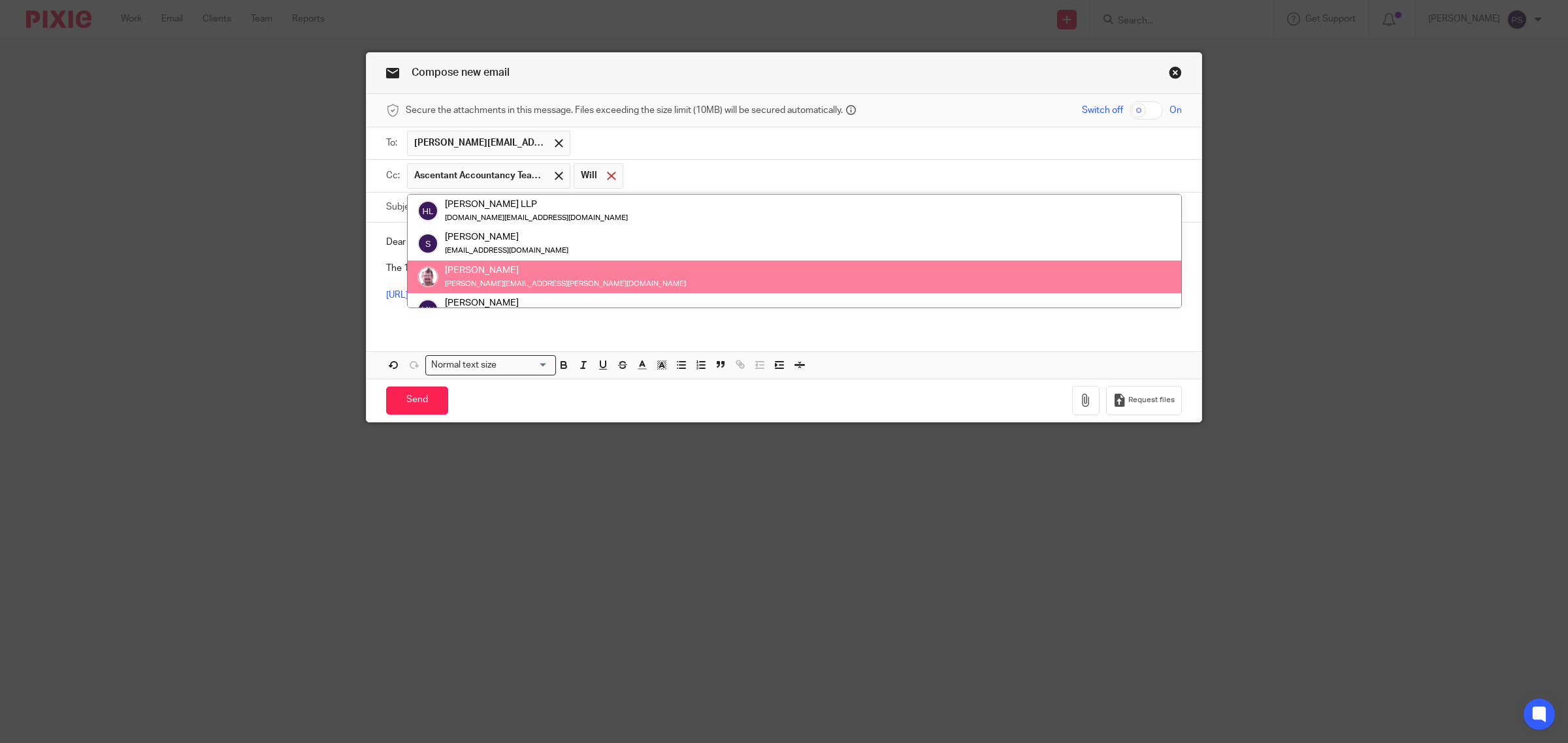
click at [610, 180] on div at bounding box center [611, 175] width 15 height 20
click at [612, 180] on input "text" at bounding box center [876, 176] width 599 height 25
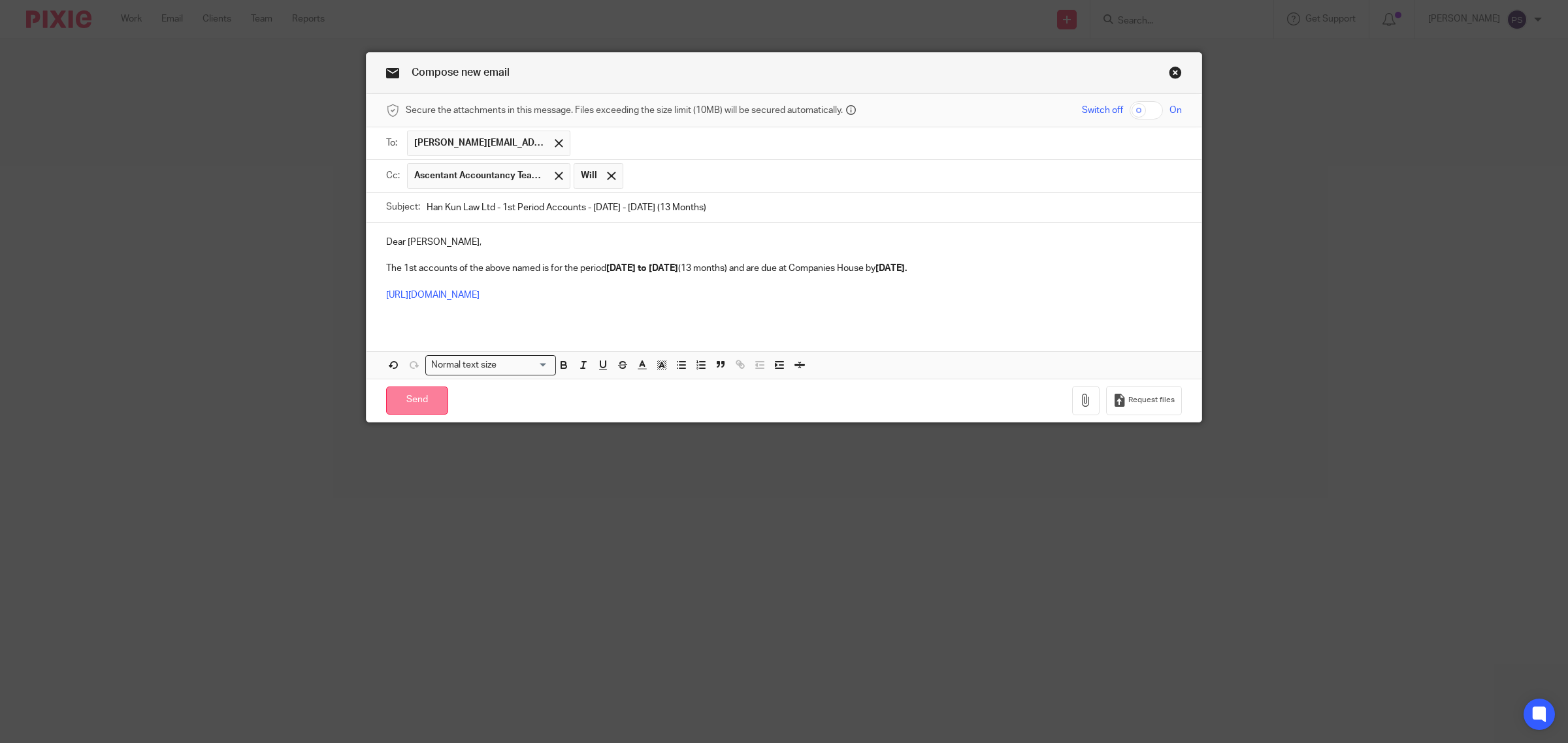
click at [407, 405] on input "Send" at bounding box center [417, 401] width 62 height 28
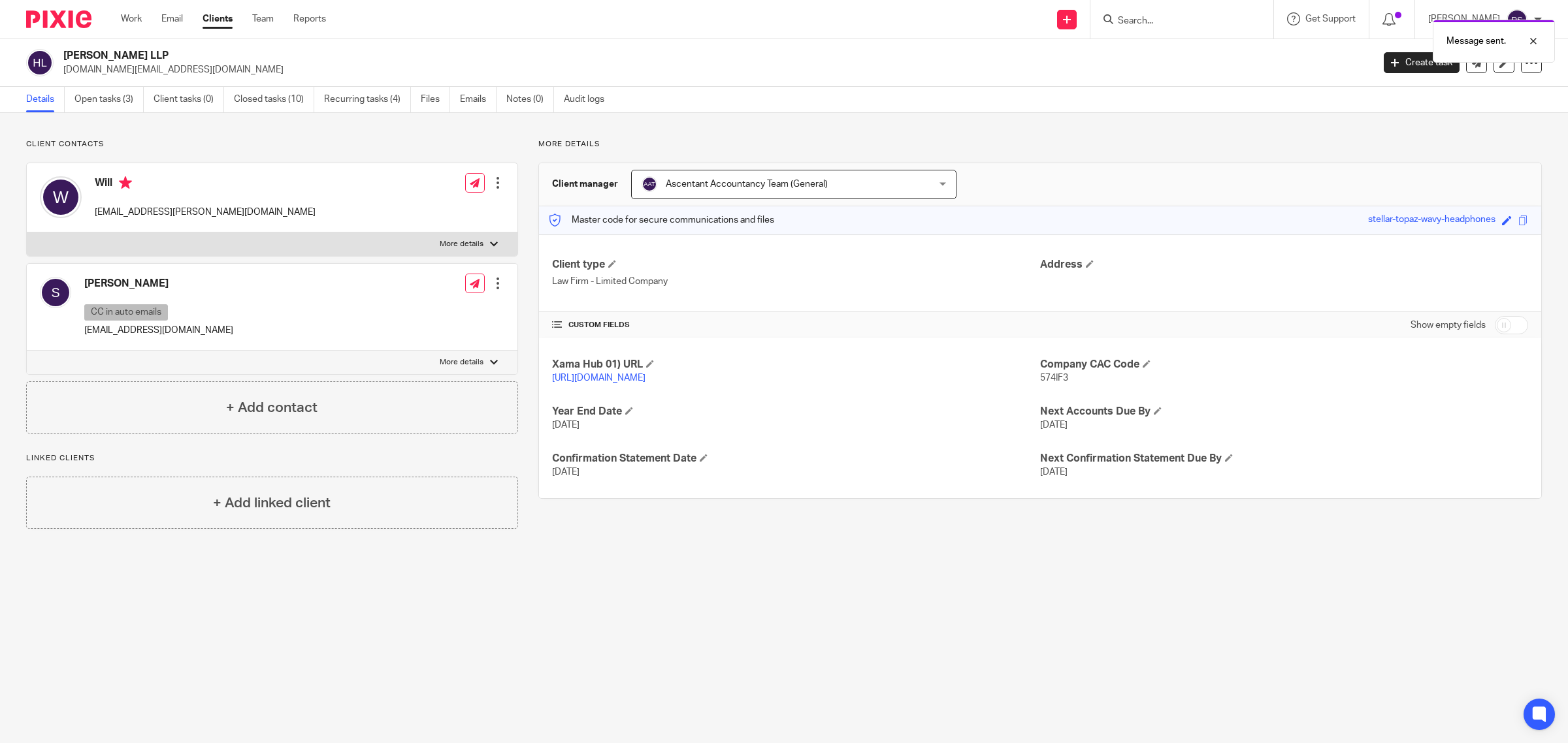
click at [1161, 21] on div "Message sent." at bounding box center [1169, 38] width 771 height 49
click at [1177, 20] on div "Message sent." at bounding box center [1169, 38] width 771 height 49
click at [1170, 16] on input "Search" at bounding box center [1175, 21] width 118 height 12
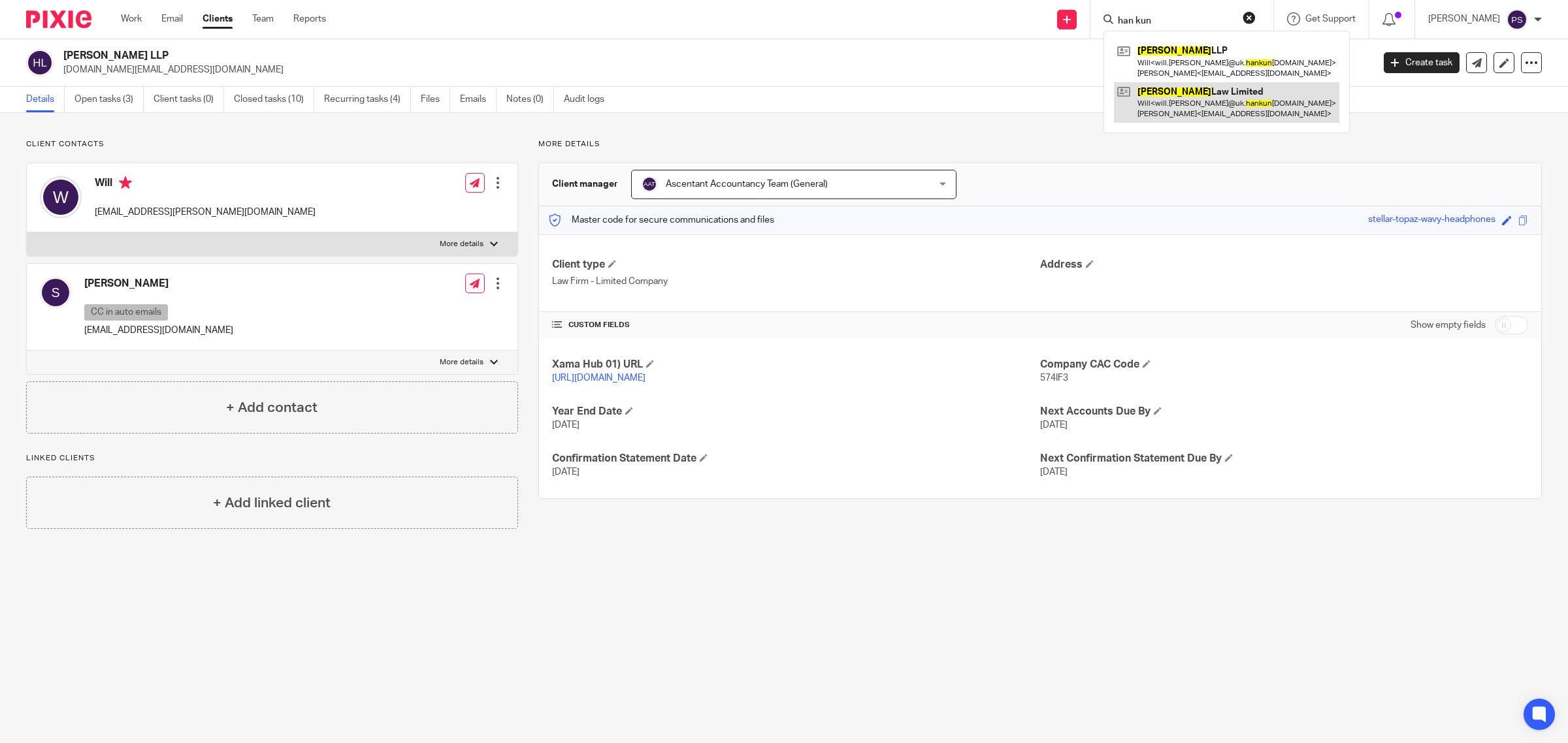
type input "han kun"
click at [1217, 102] on link at bounding box center [1227, 102] width 226 height 41
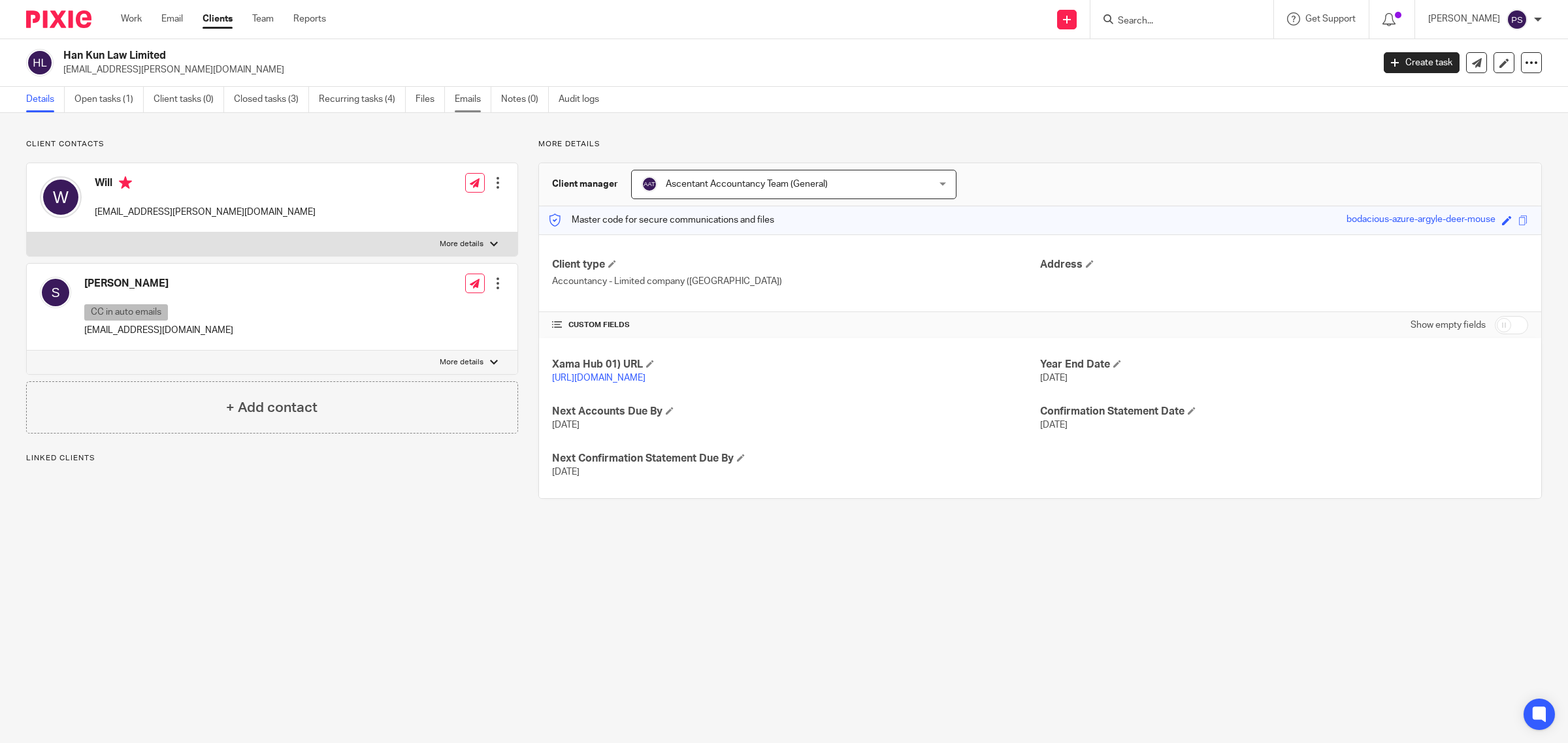
click at [457, 98] on link "Emails" at bounding box center [472, 99] width 36 height 25
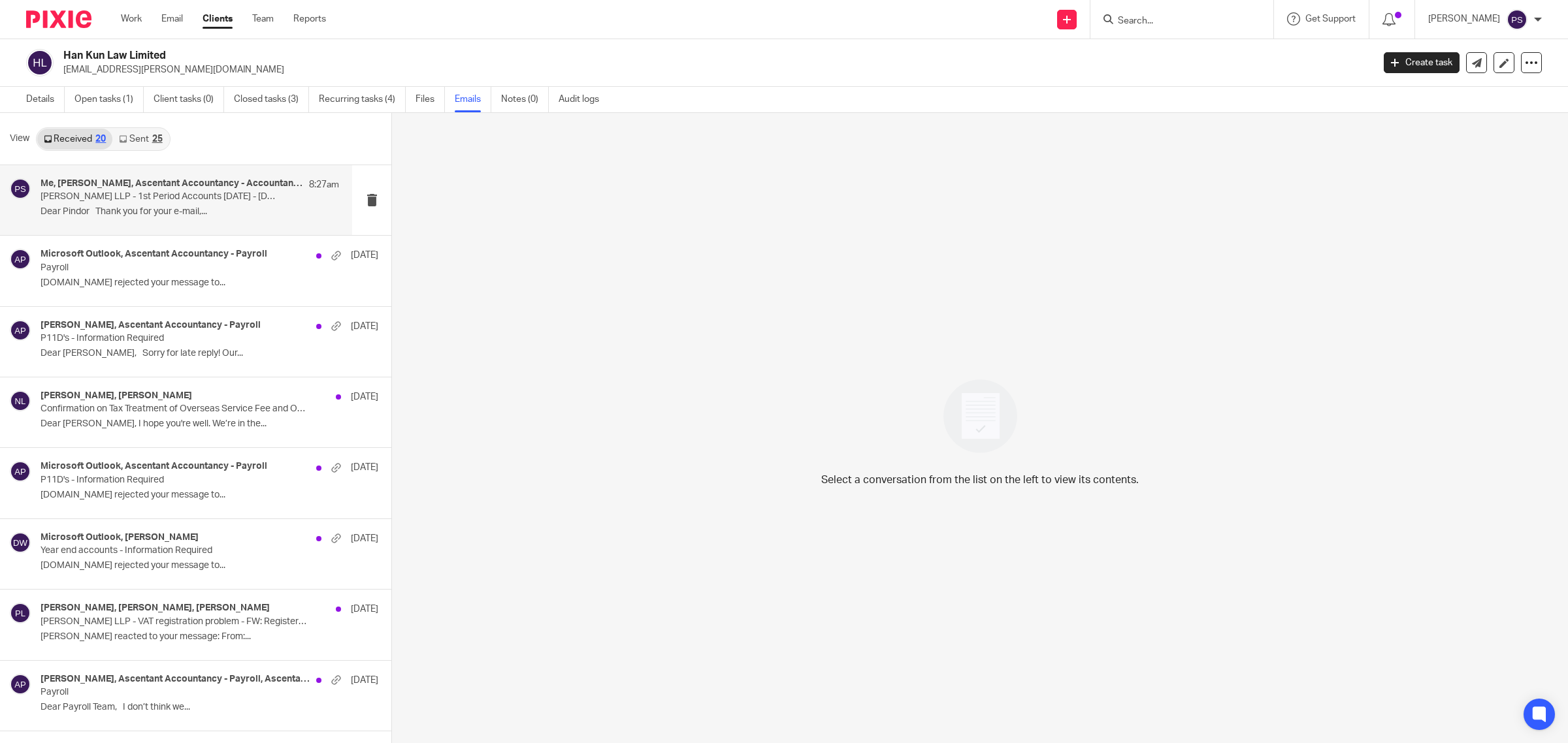
click at [164, 197] on p "[PERSON_NAME] LLP - 1st Period Accounts [DATE] - [DATE] (15 Months)" at bounding box center [160, 197] width 239 height 11
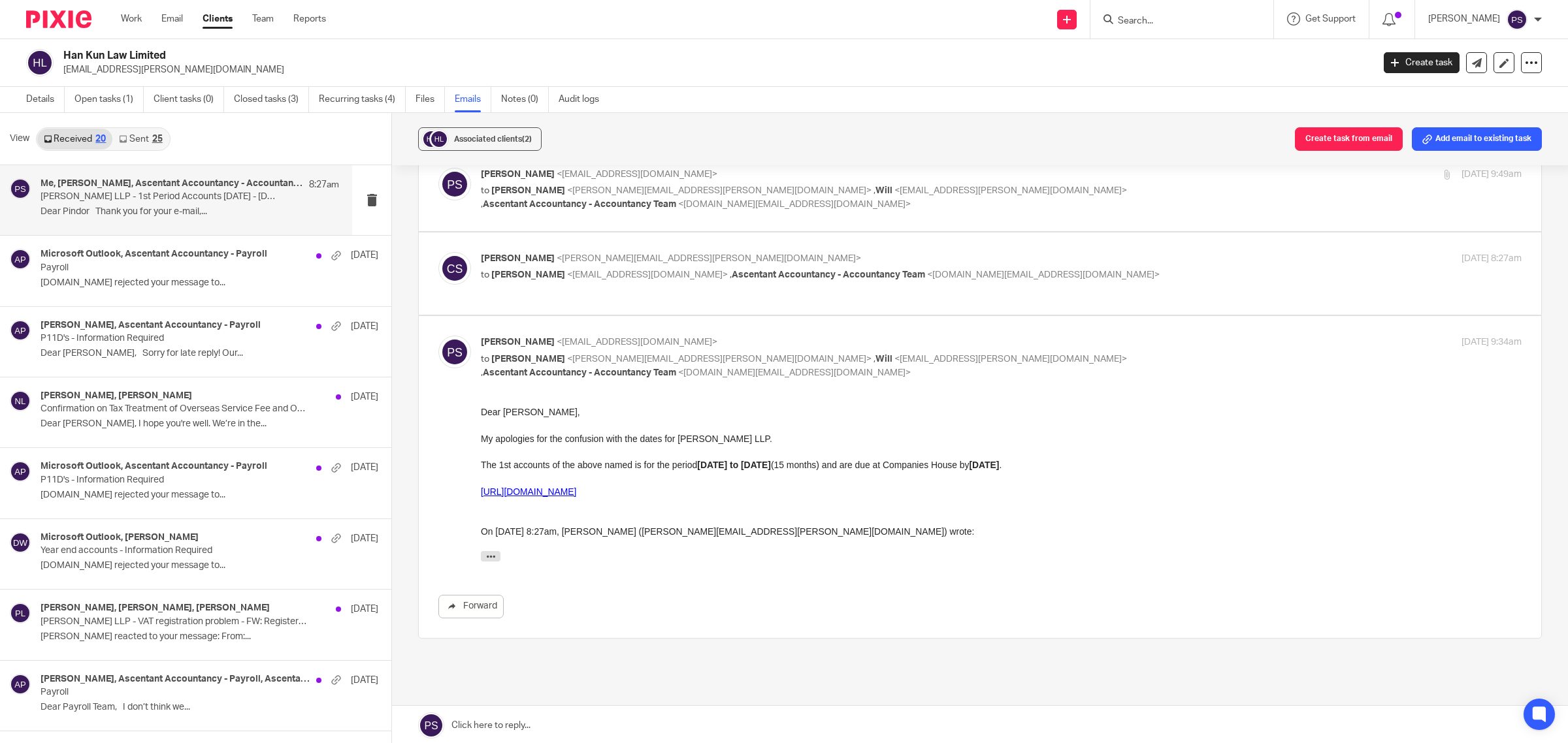
scroll to position [819, 0]
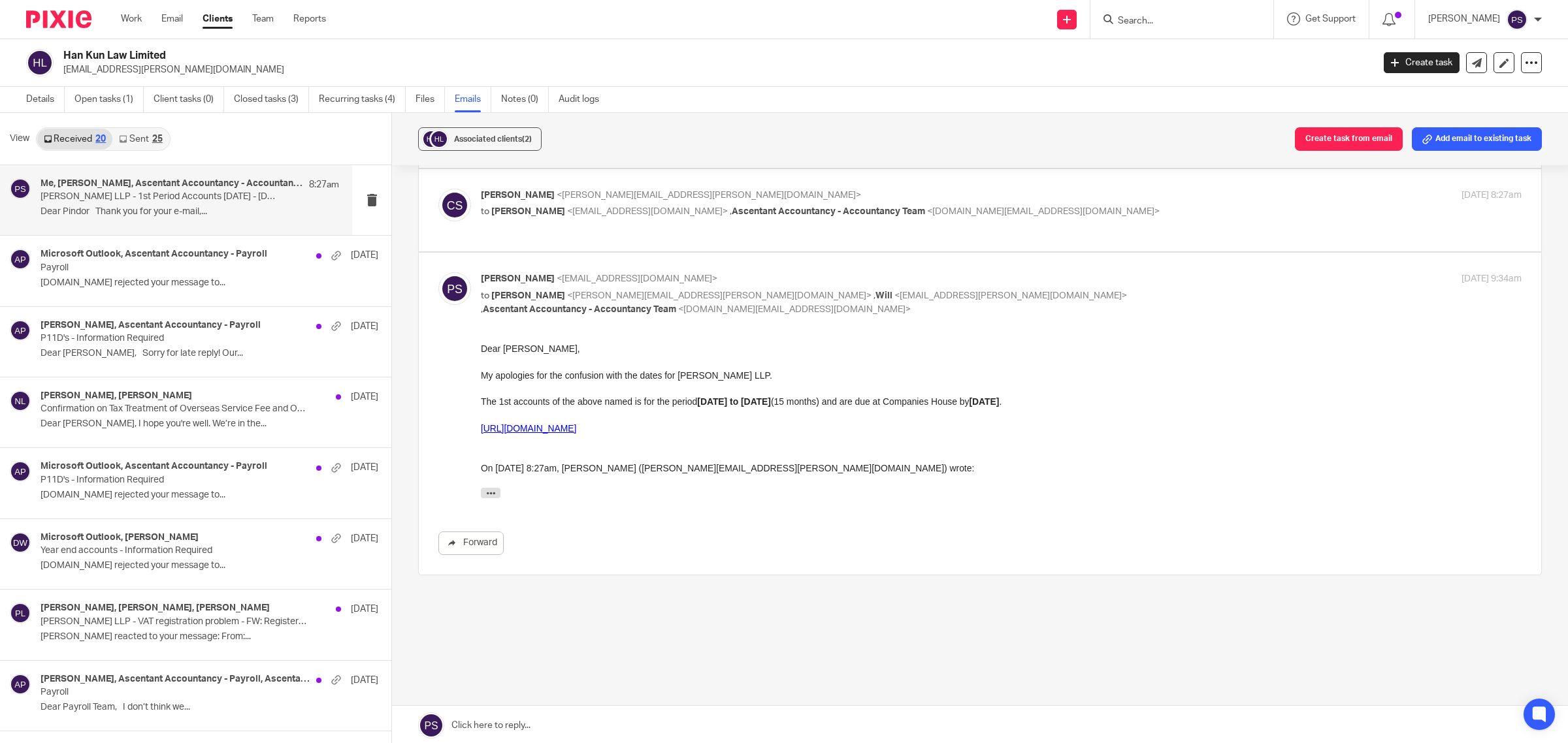
click at [138, 138] on link "Sent 25" at bounding box center [140, 139] width 56 height 21
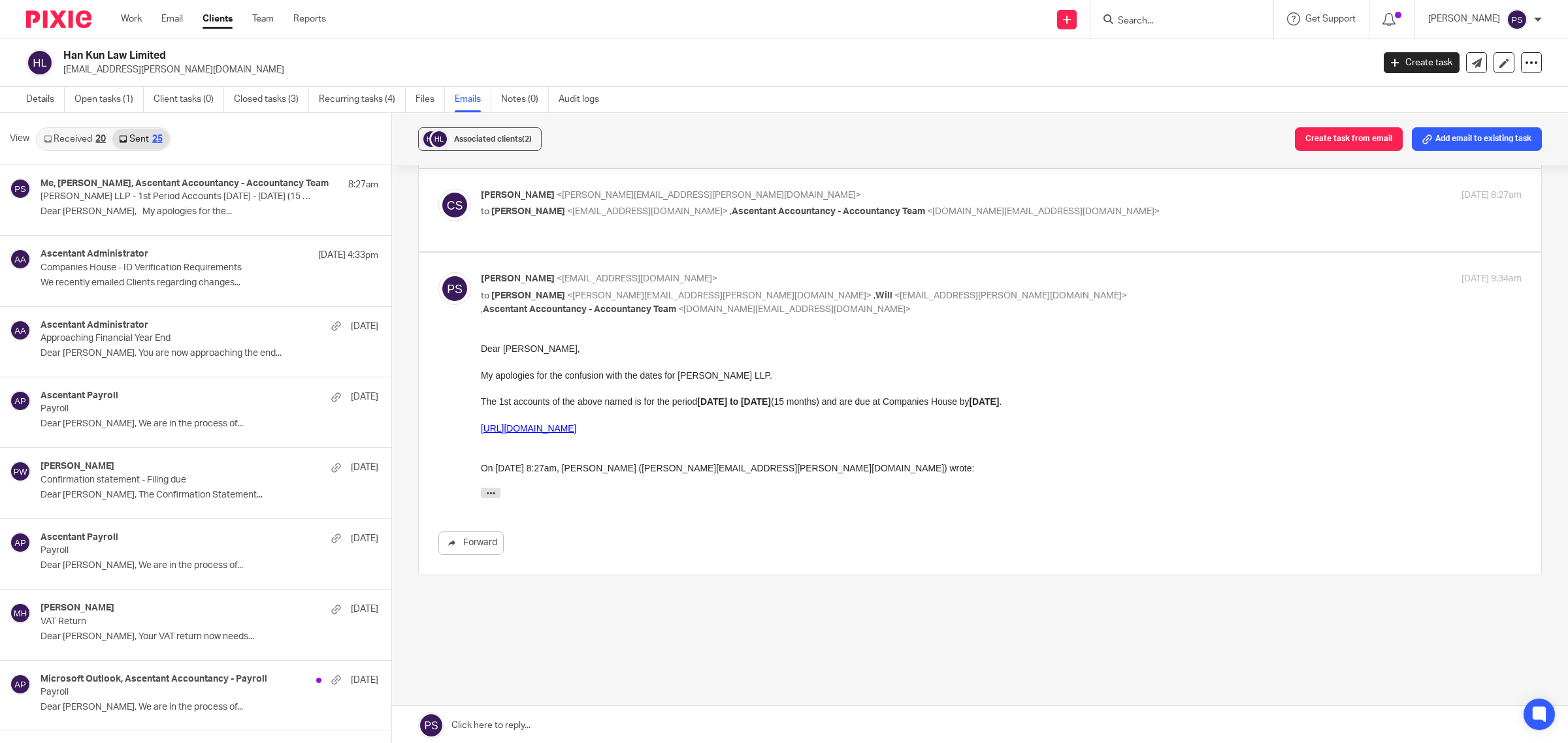
scroll to position [2, 0]
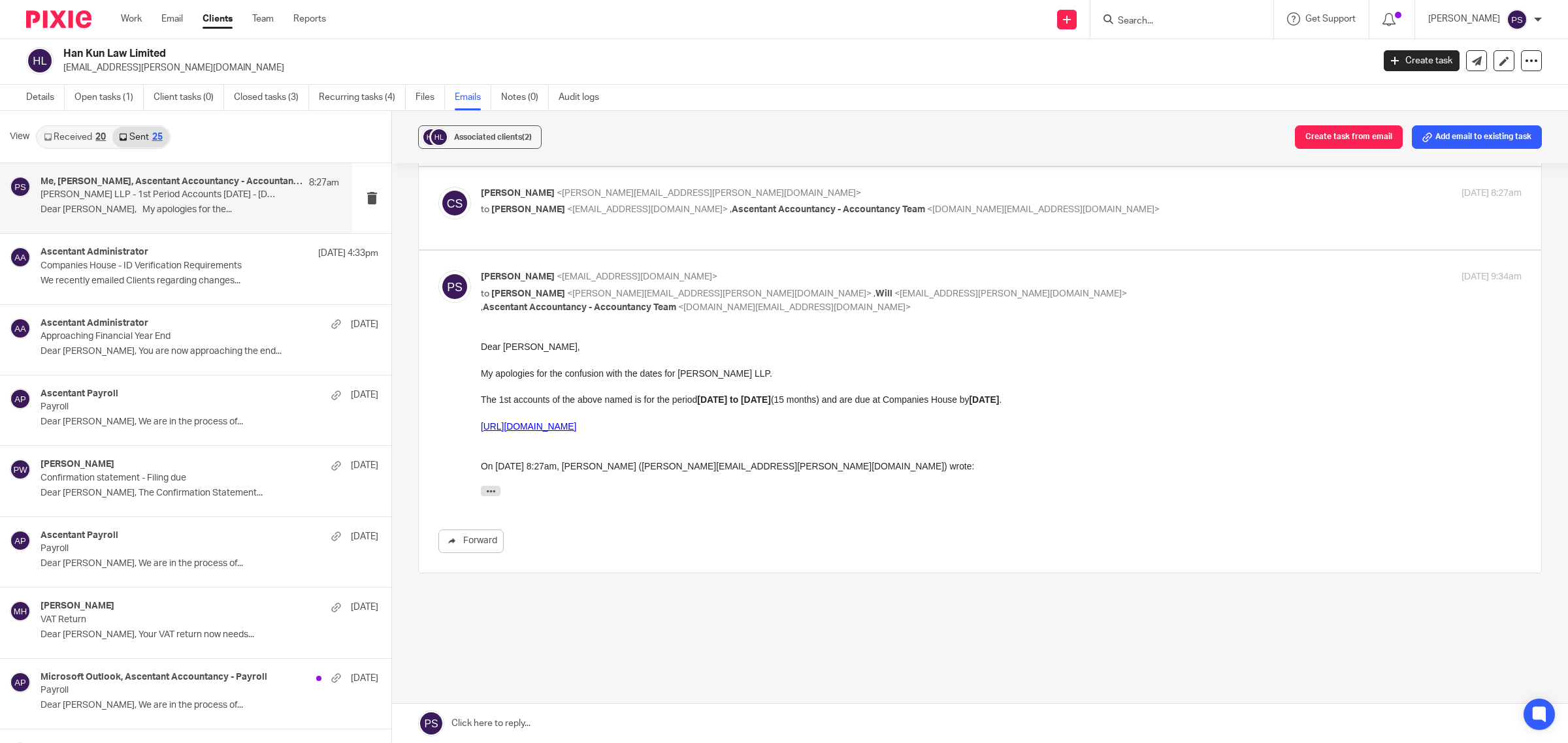
click at [121, 187] on h4 "Me, [PERSON_NAME], Ascentant Accountancy - Accountancy Team" at bounding box center [171, 182] width 262 height 11
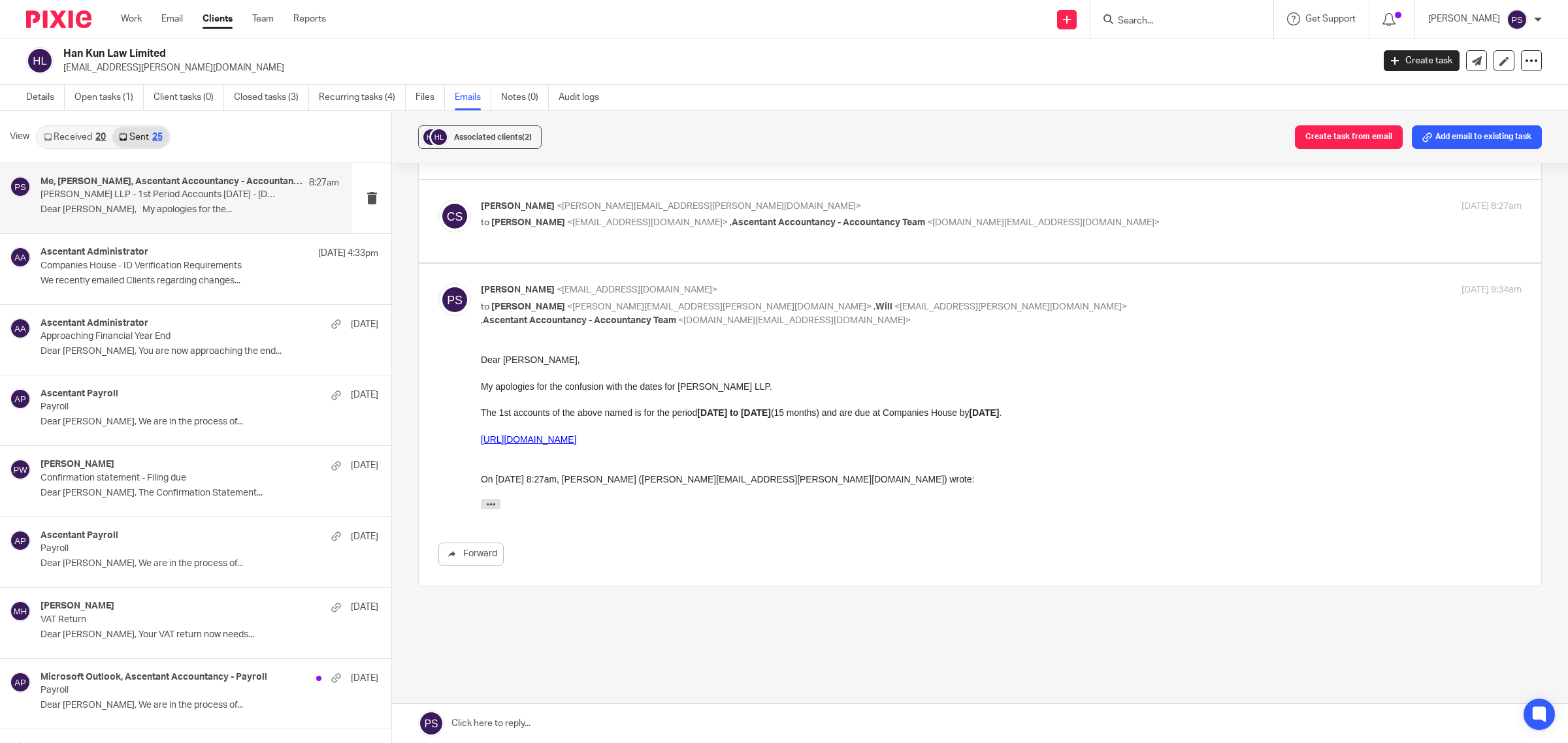
scroll to position [819, 0]
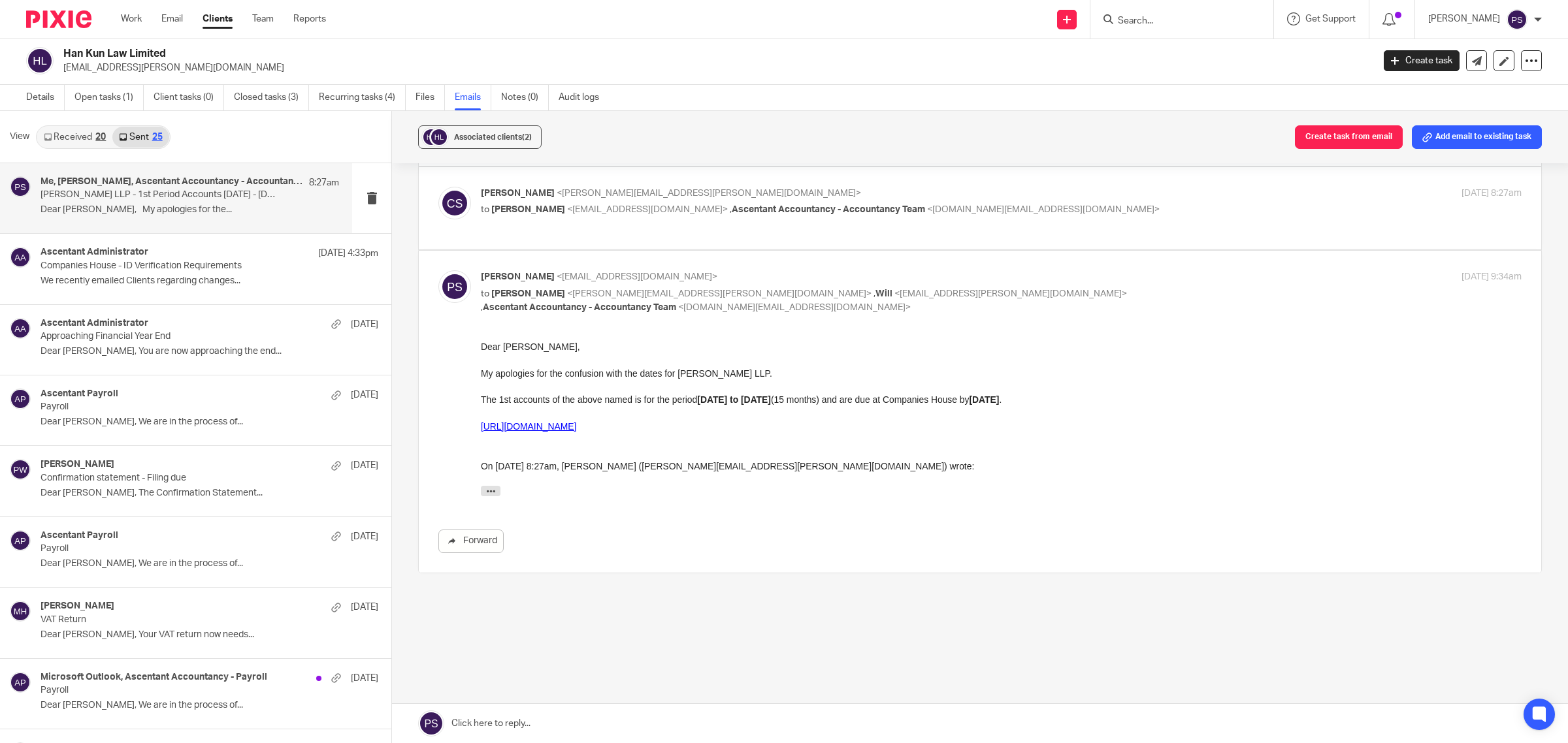
click at [575, 298] on span "<[PERSON_NAME][EMAIL_ADDRESS][PERSON_NAME][DOMAIN_NAME]>" at bounding box center [719, 293] width 305 height 9
checkbox input "false"
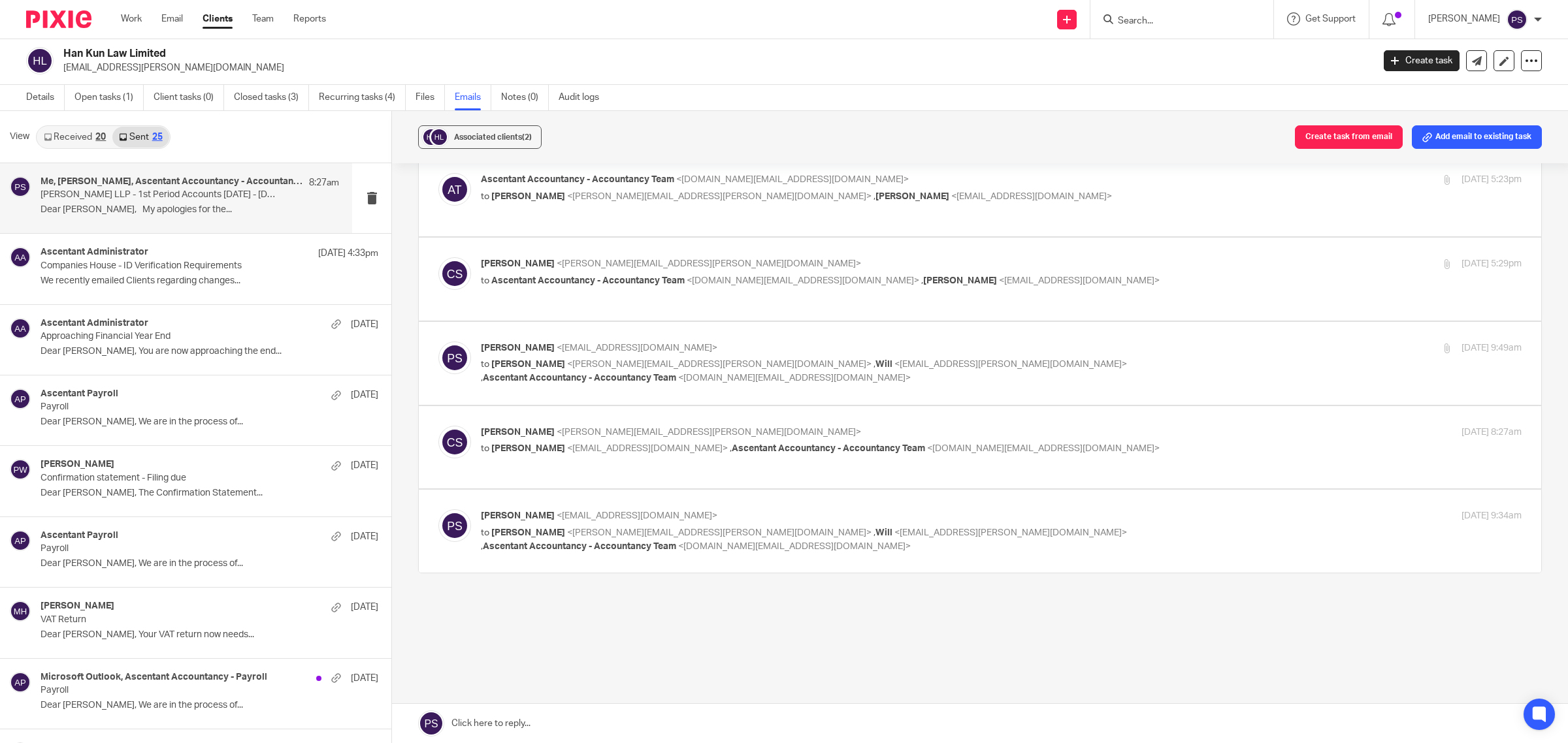
scroll to position [580, 0]
click at [1154, 21] on input "Search" at bounding box center [1175, 21] width 118 height 12
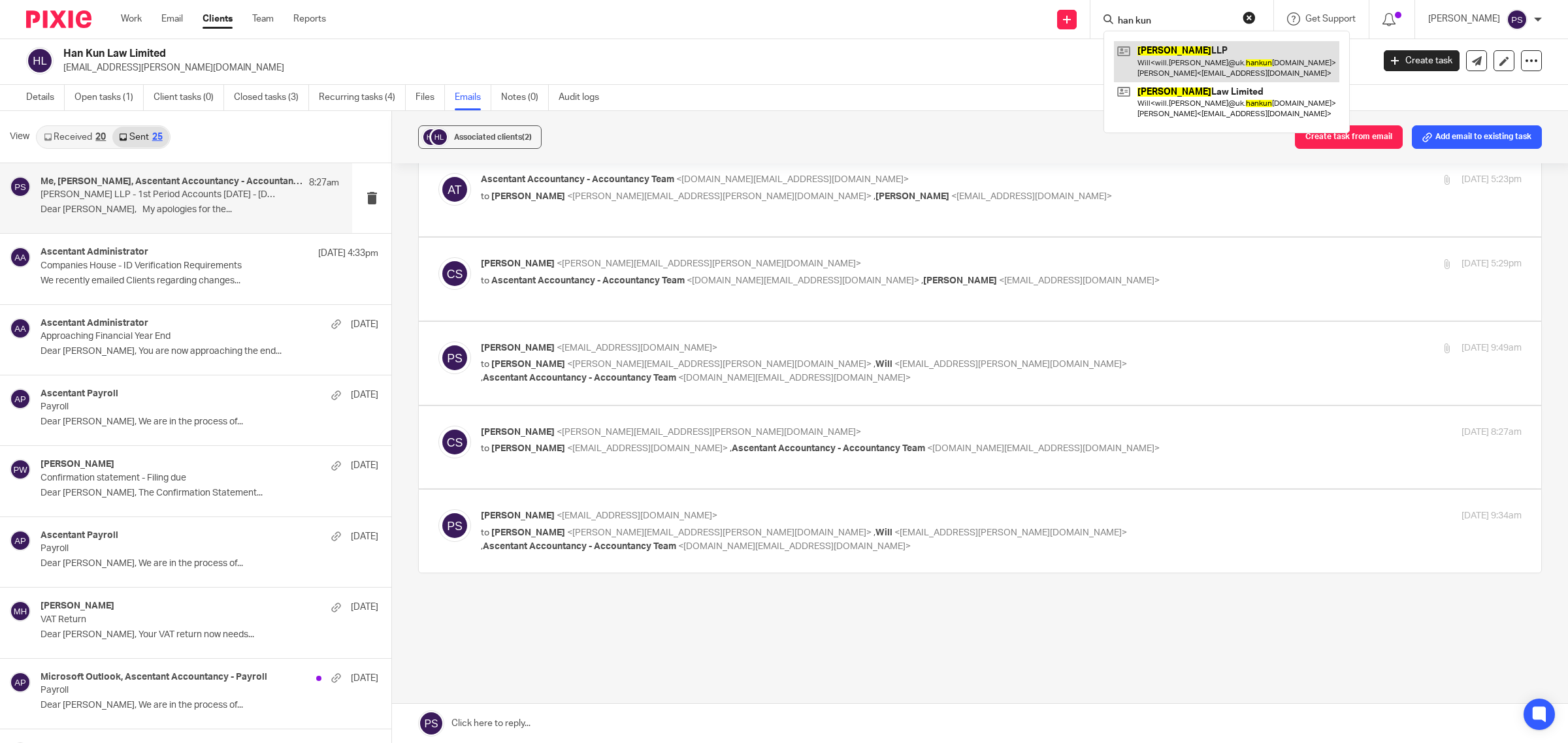
type input "han kun"
click at [1133, 78] on link at bounding box center [1227, 61] width 226 height 41
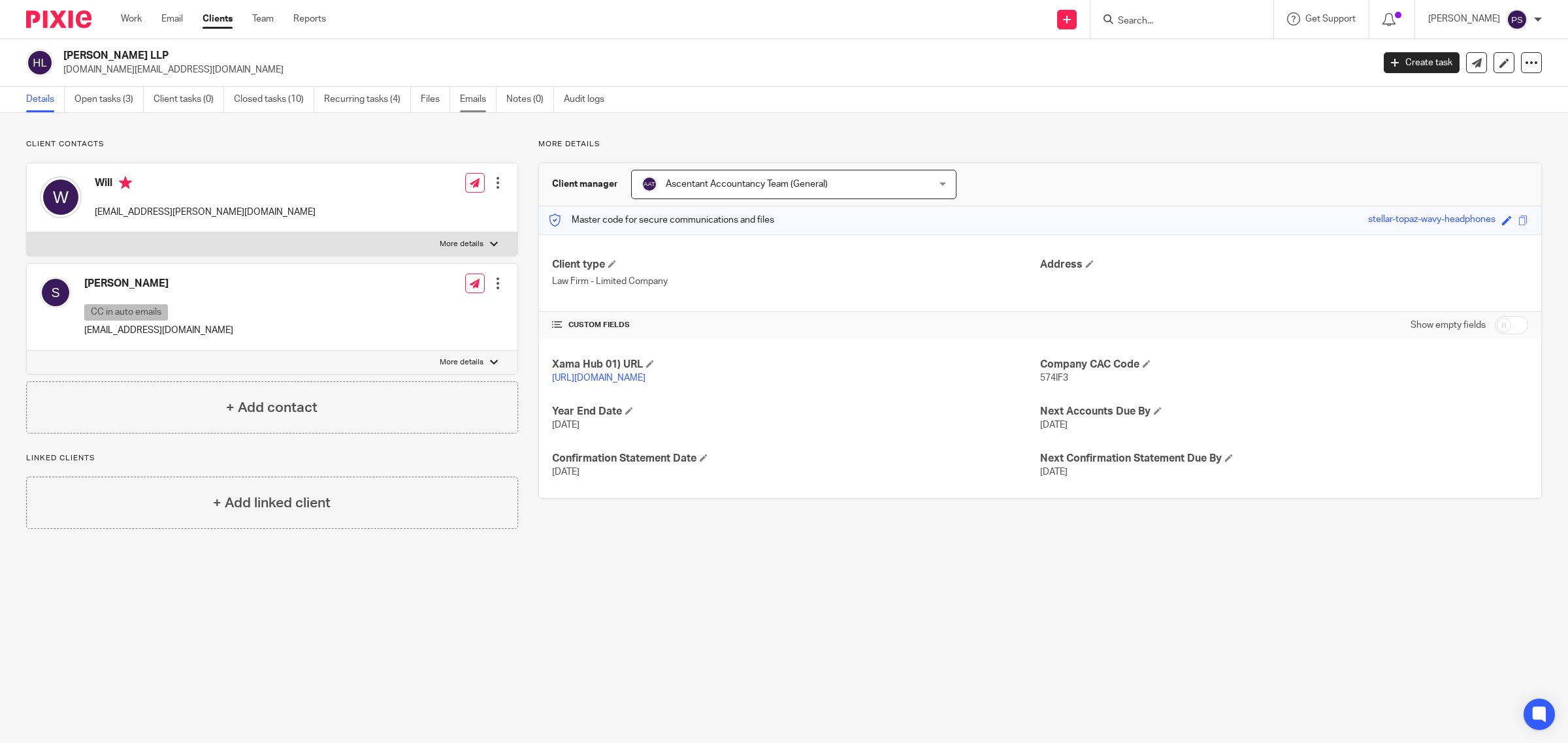
click at [466, 105] on link "Emails" at bounding box center [478, 99] width 36 height 25
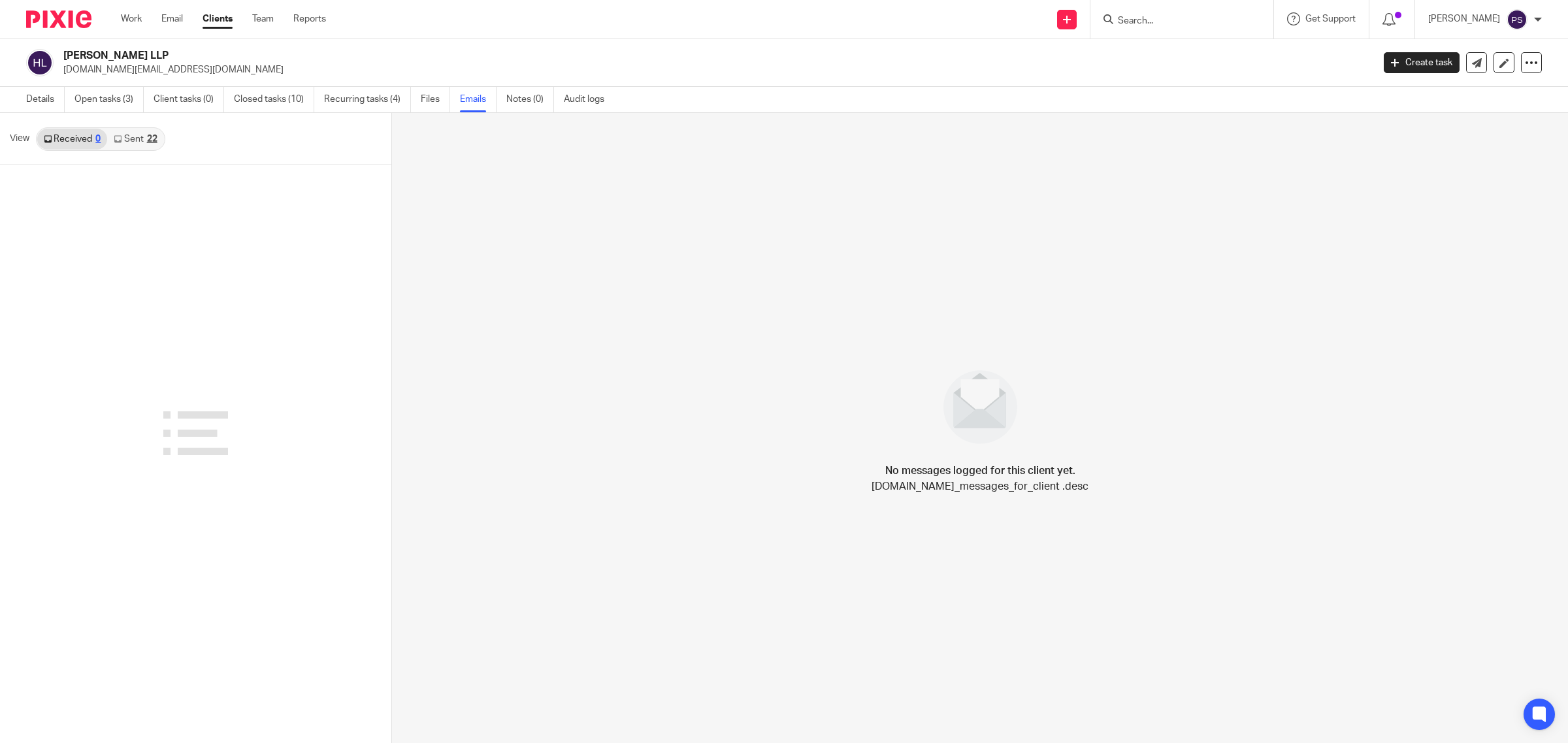
click at [144, 137] on link "Sent 22" at bounding box center [135, 139] width 56 height 21
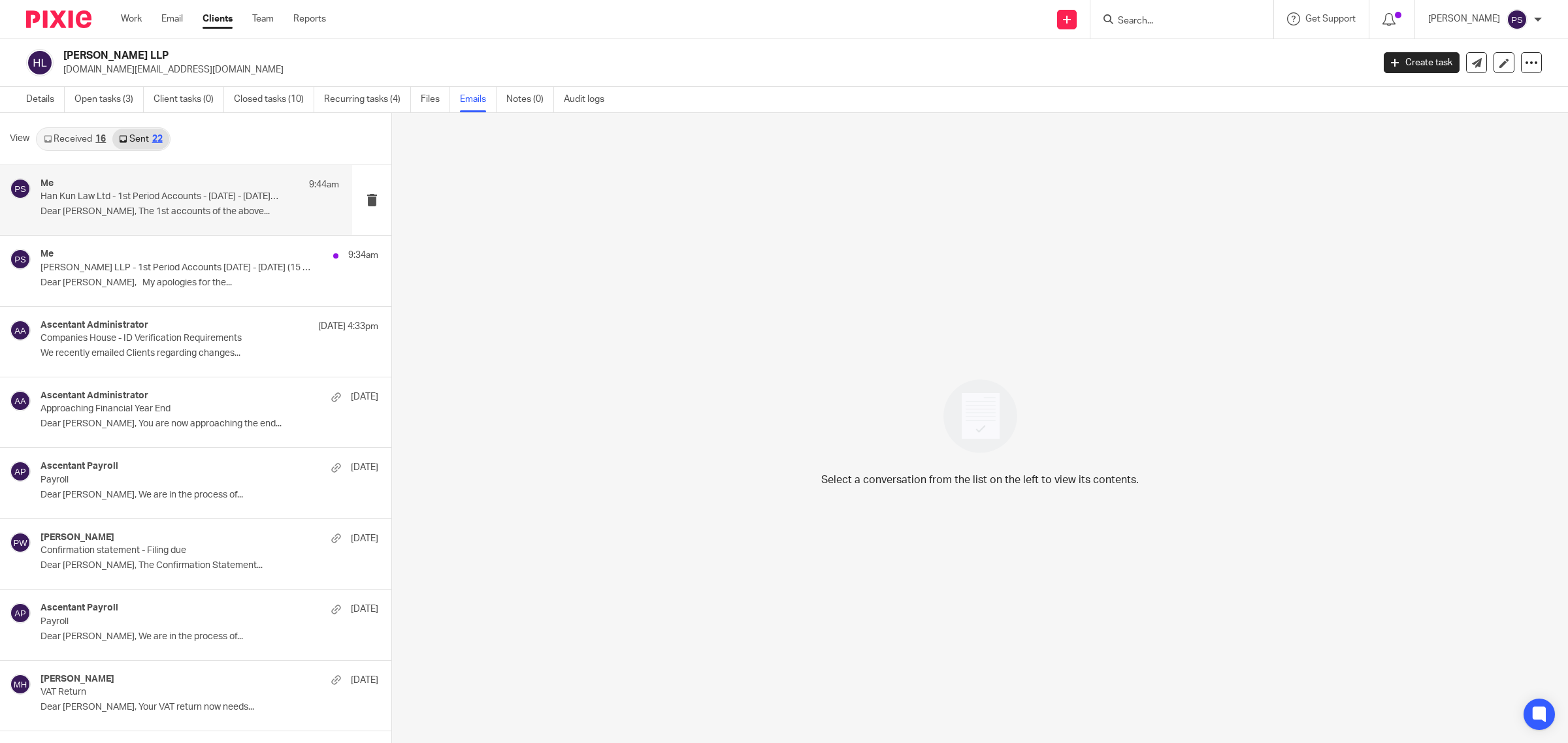
click at [146, 212] on p "Dear [PERSON_NAME], The 1st accounts of the above..." at bounding box center [190, 212] width 298 height 11
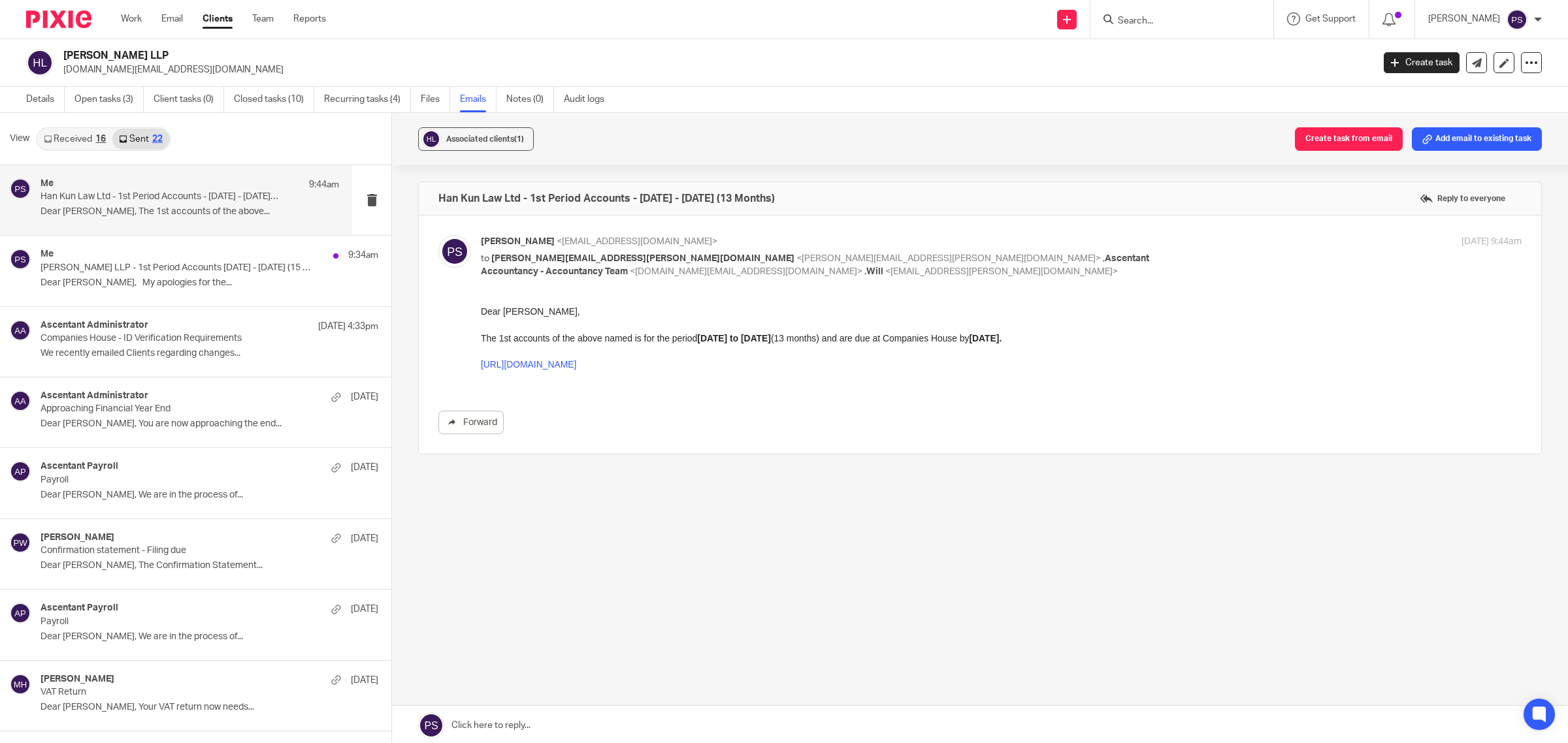
click at [1174, 30] on div at bounding box center [1182, 19] width 183 height 38
click at [1174, 23] on input "Search" at bounding box center [1175, 21] width 118 height 12
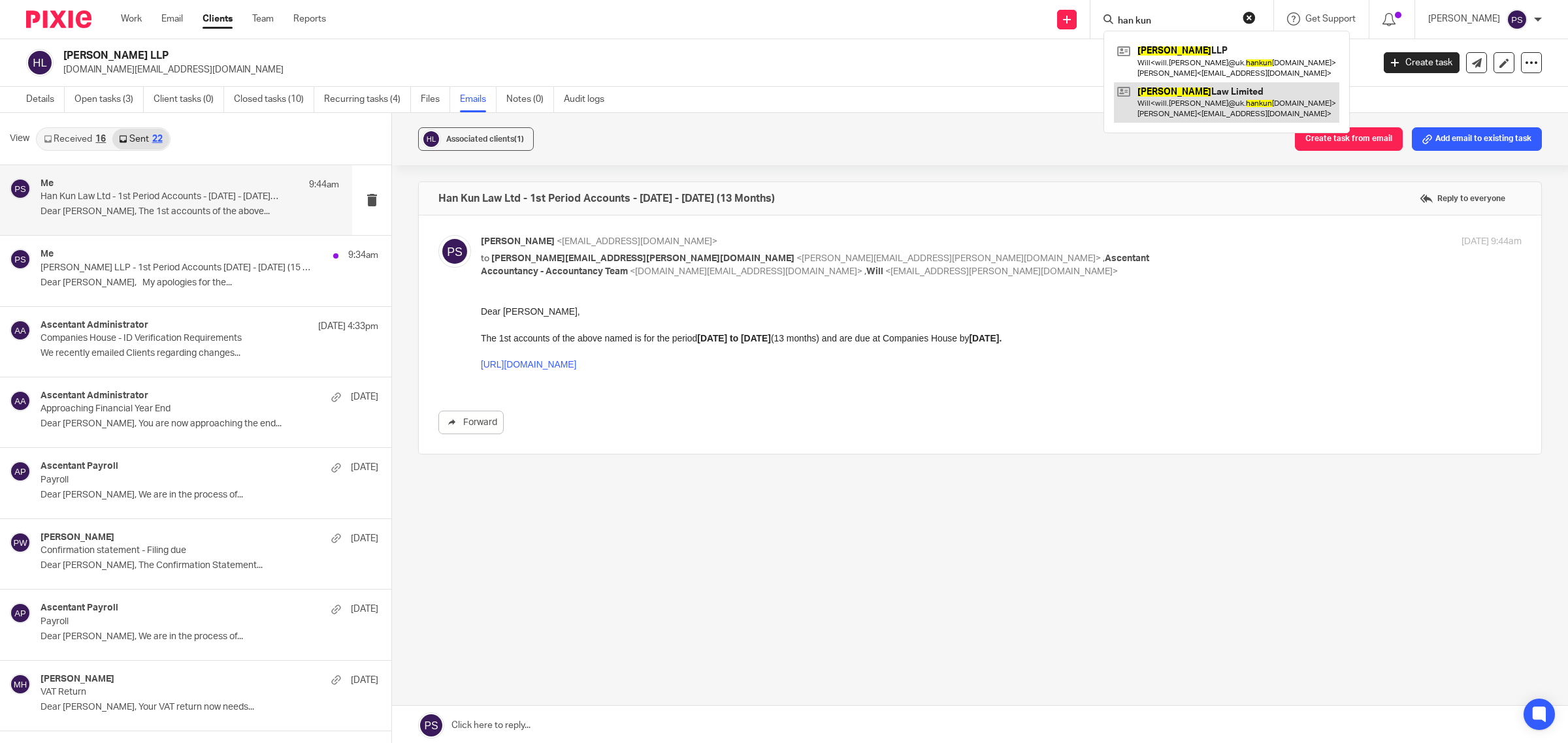
type input "han kun"
click at [1216, 102] on link at bounding box center [1227, 102] width 226 height 41
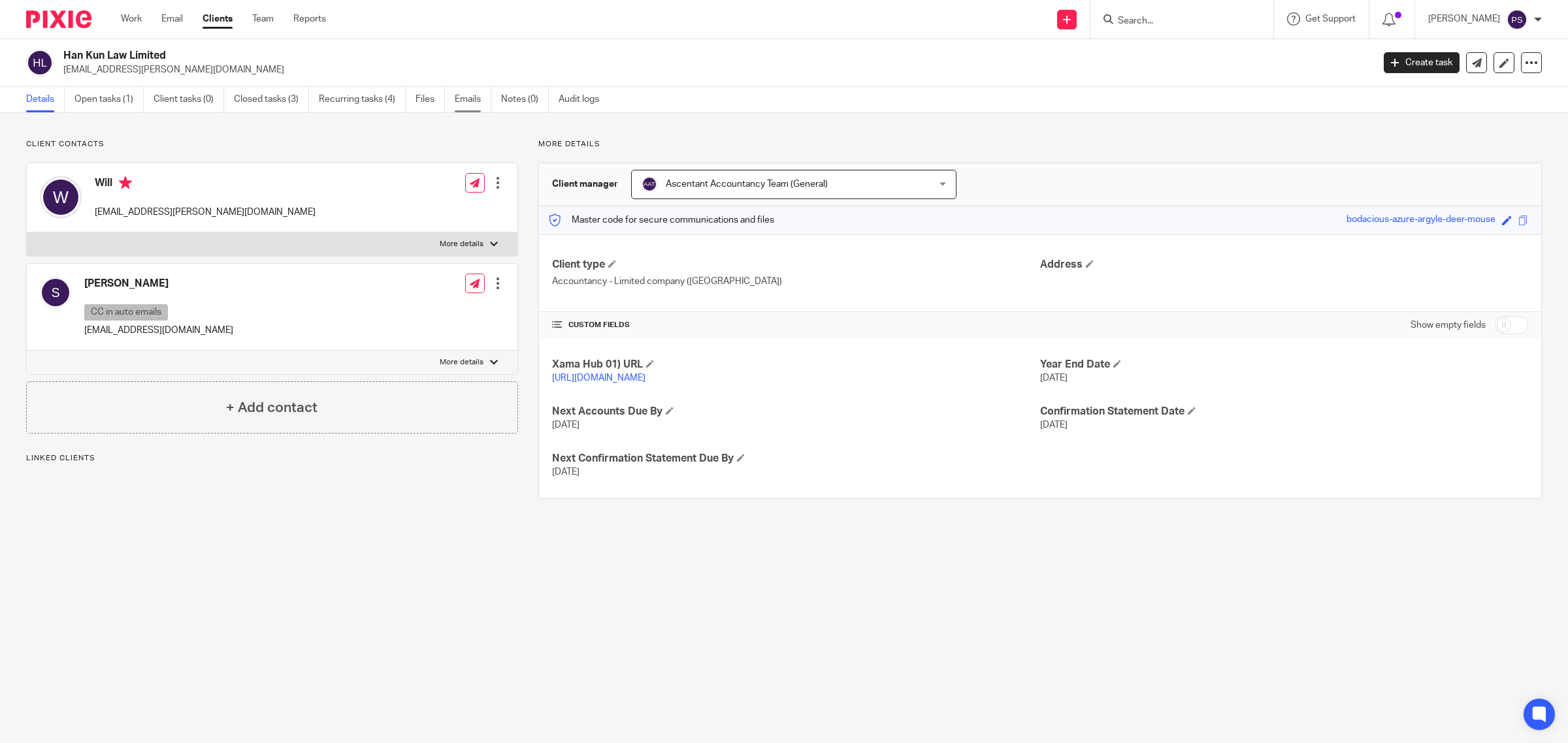
click at [479, 105] on link "Emails" at bounding box center [472, 99] width 36 height 25
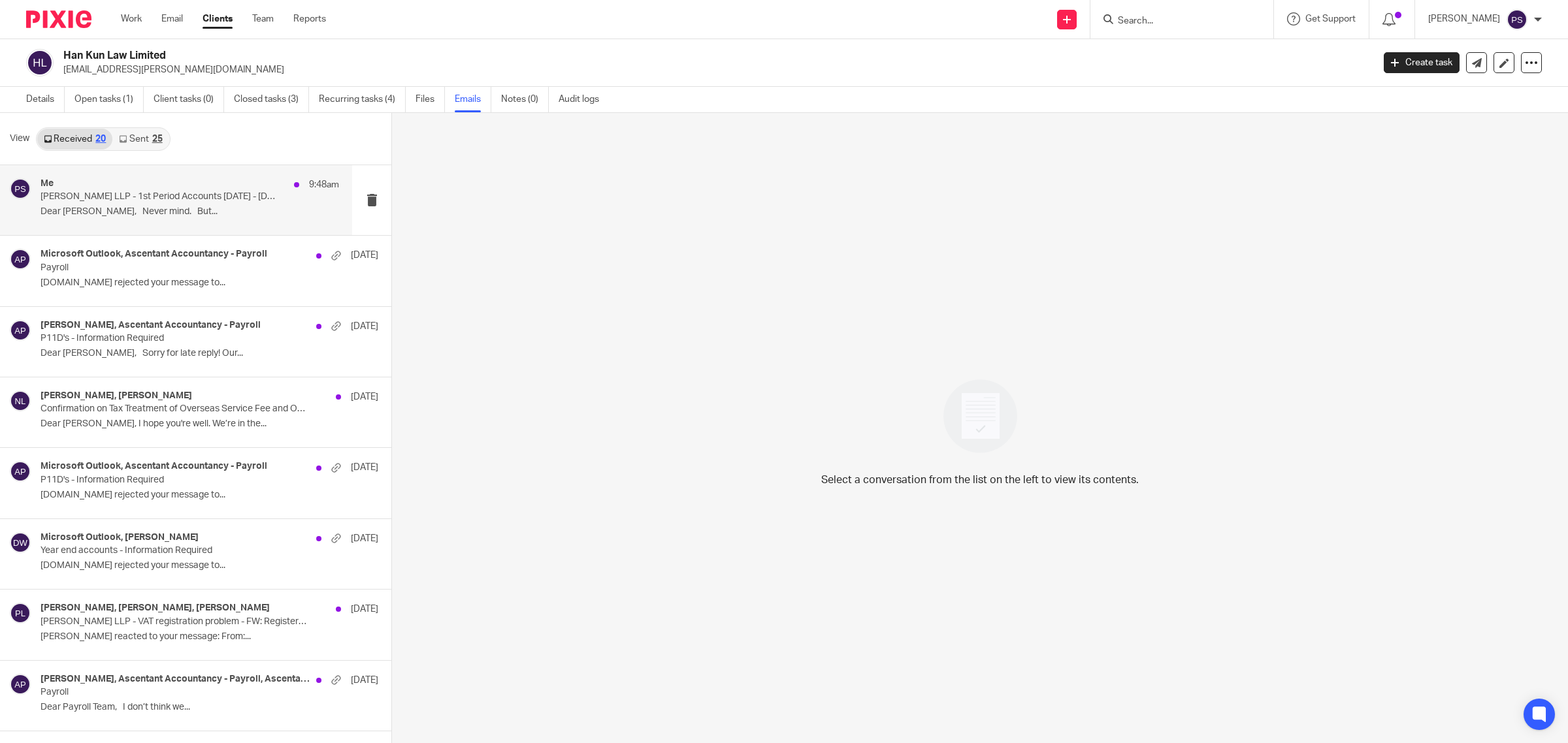
click at [182, 206] on p "Dear [PERSON_NAME], Never mind. But..." at bounding box center [190, 212] width 298 height 11
click at [149, 142] on link "Sent 25" at bounding box center [140, 139] width 56 height 21
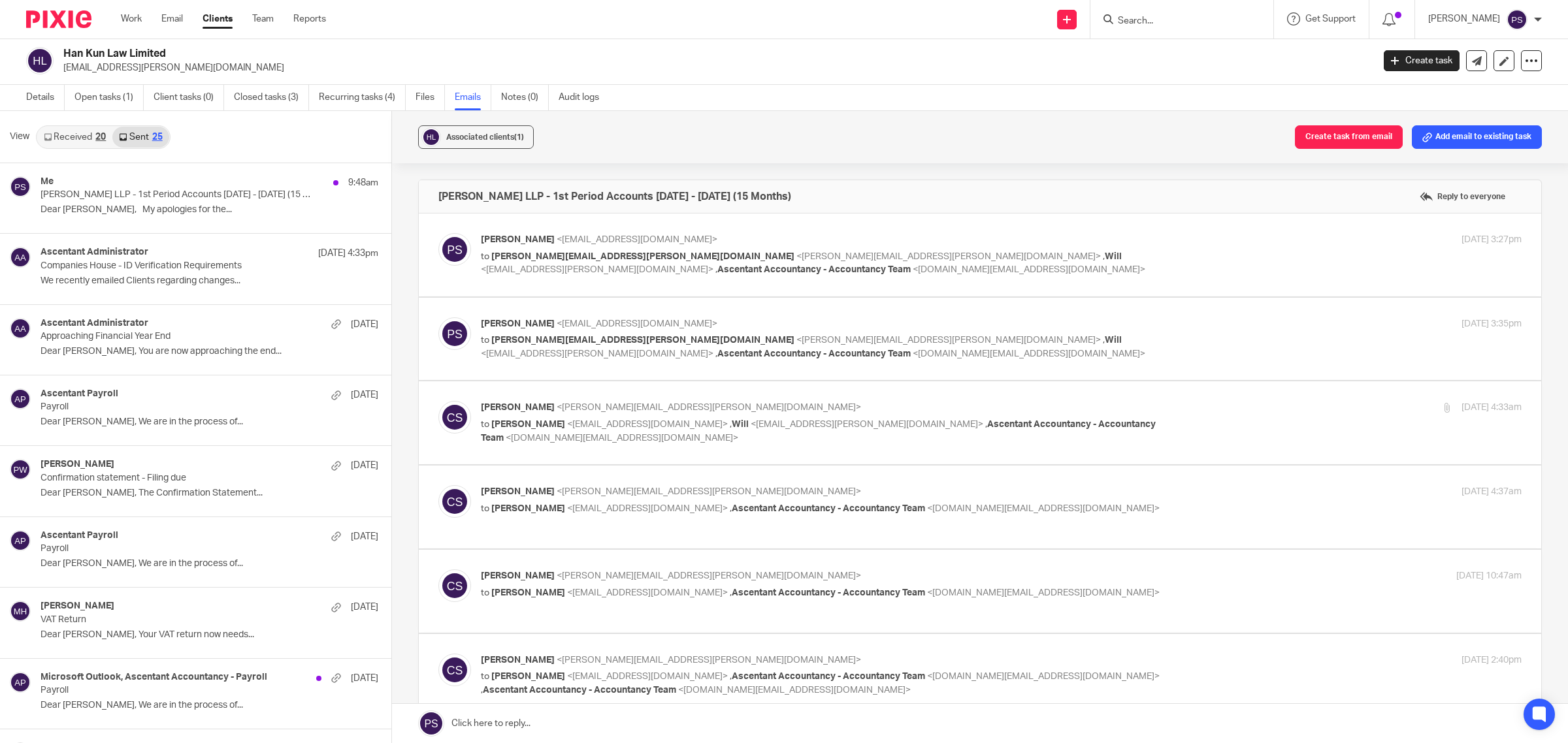
click at [151, 142] on link "Sent 25" at bounding box center [140, 137] width 56 height 21
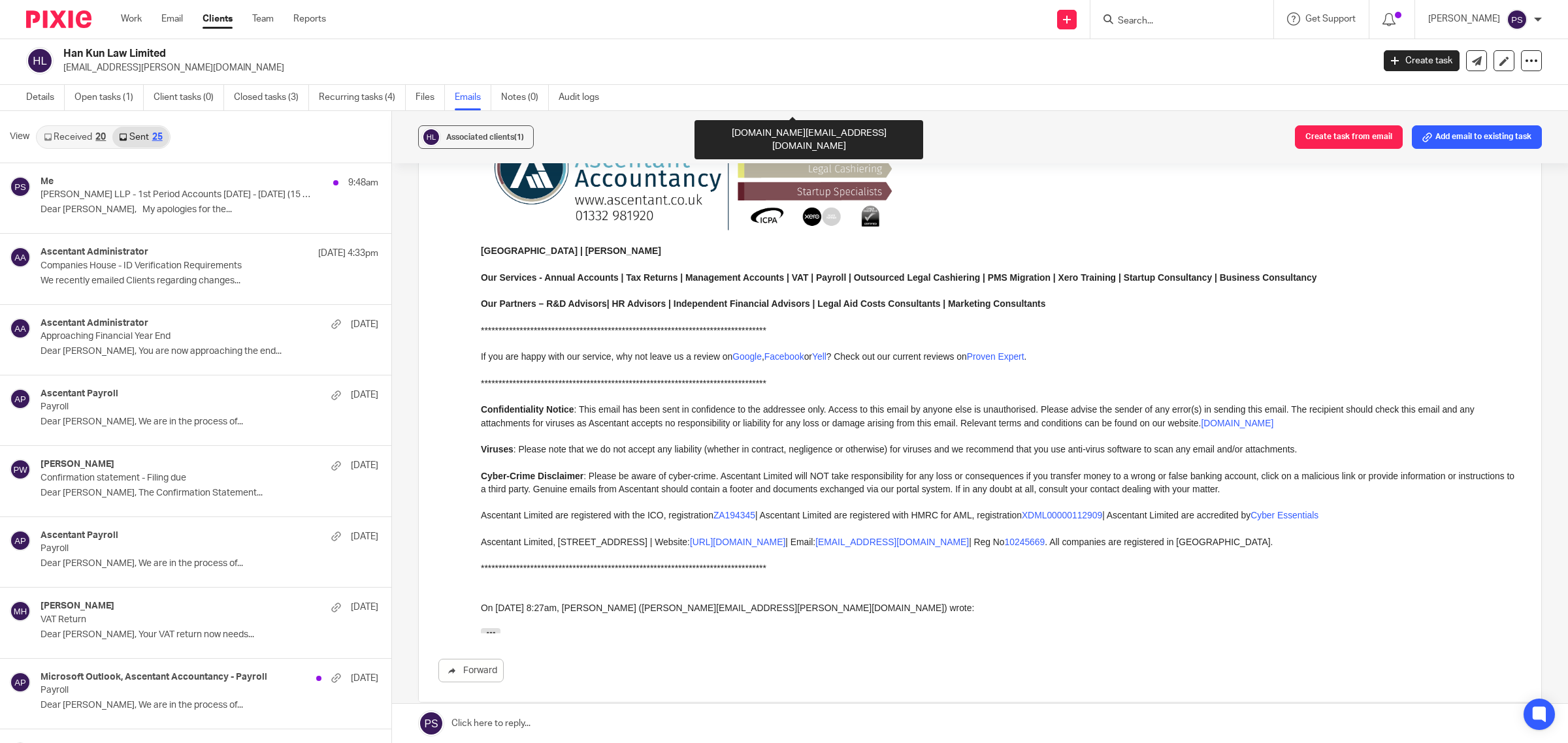
scroll to position [1714, 0]
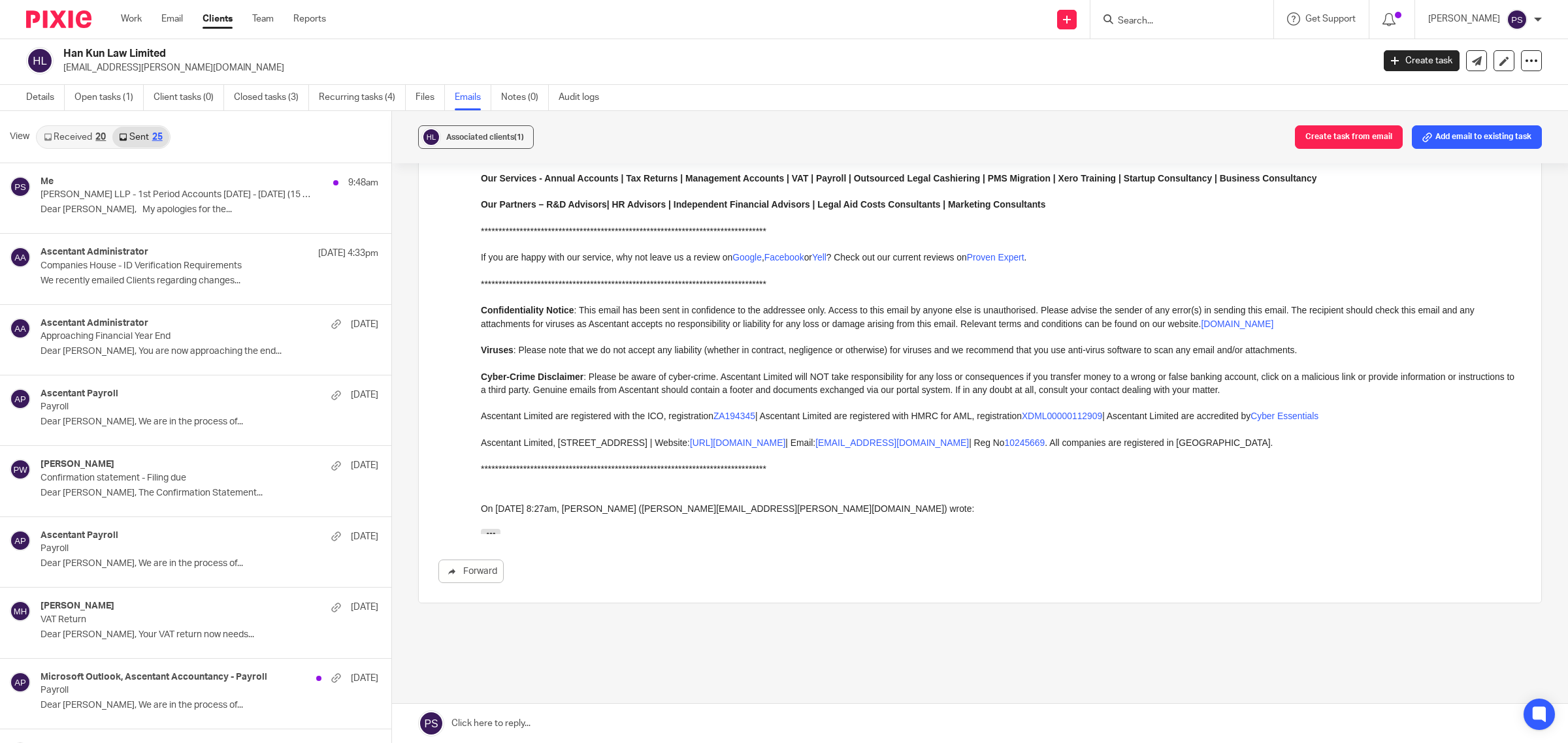
click at [85, 134] on link "Received 20" at bounding box center [74, 137] width 75 height 21
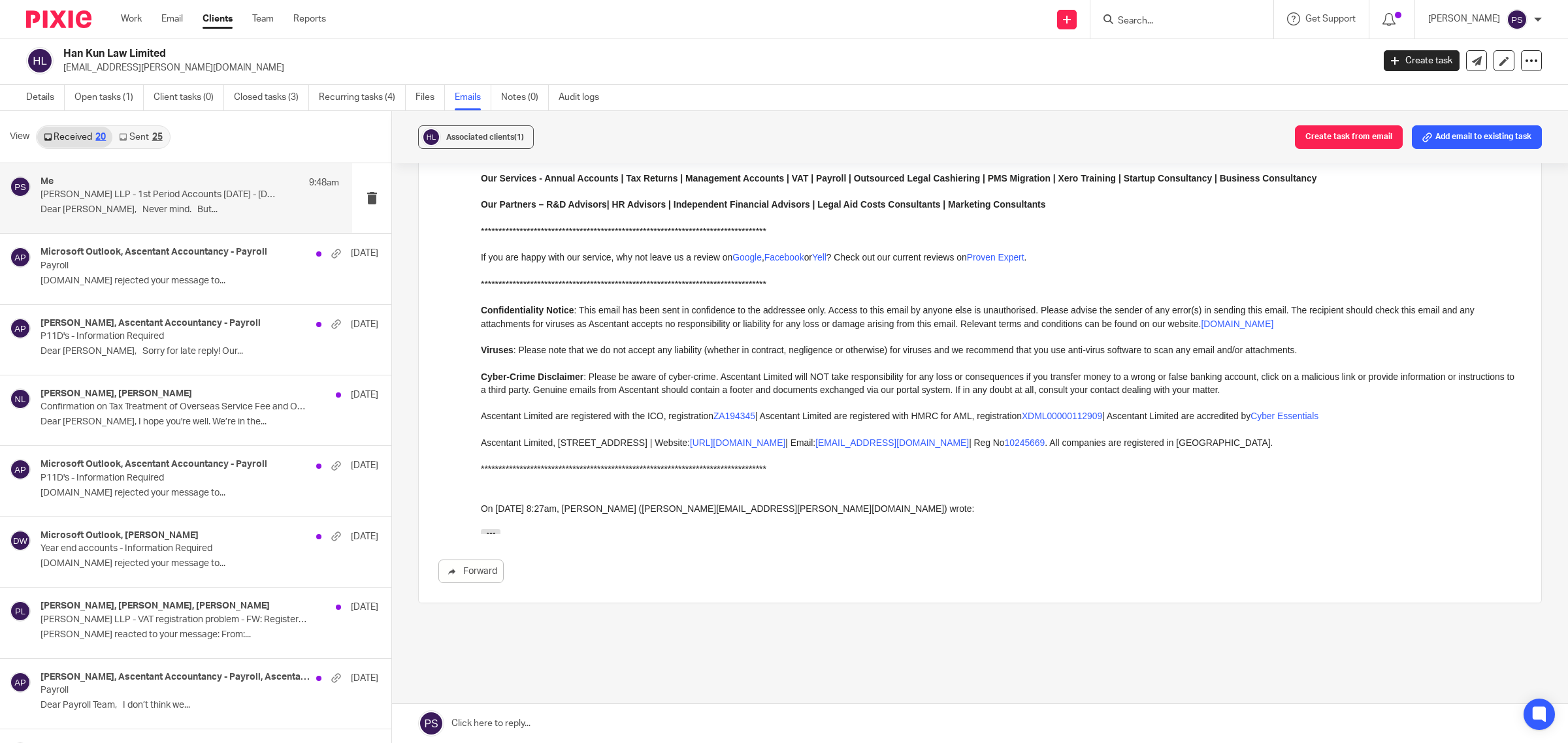
click at [148, 134] on link "Sent 25" at bounding box center [140, 137] width 56 height 21
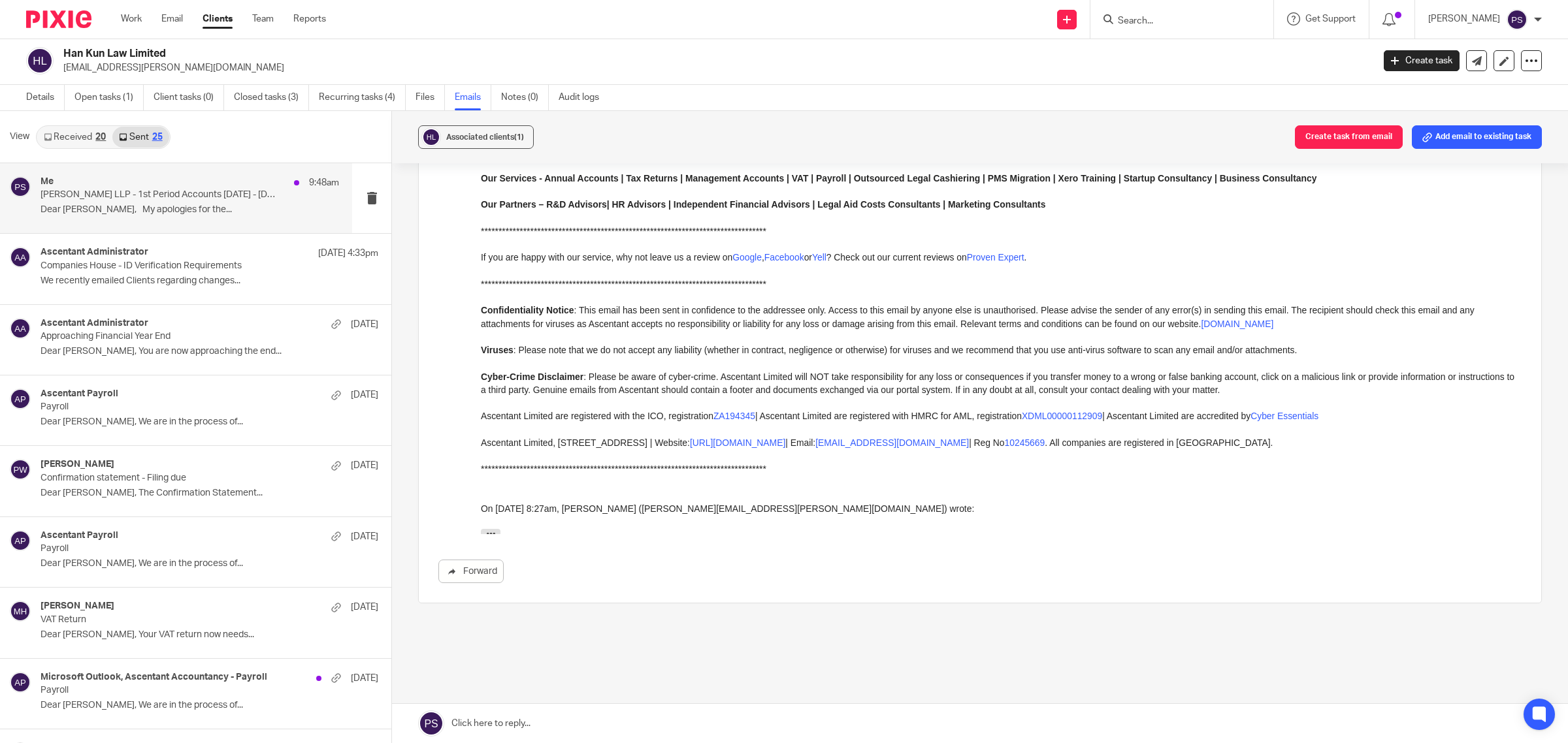
click at [135, 204] on p "Dear [PERSON_NAME], My apologies for the..." at bounding box center [190, 210] width 298 height 11
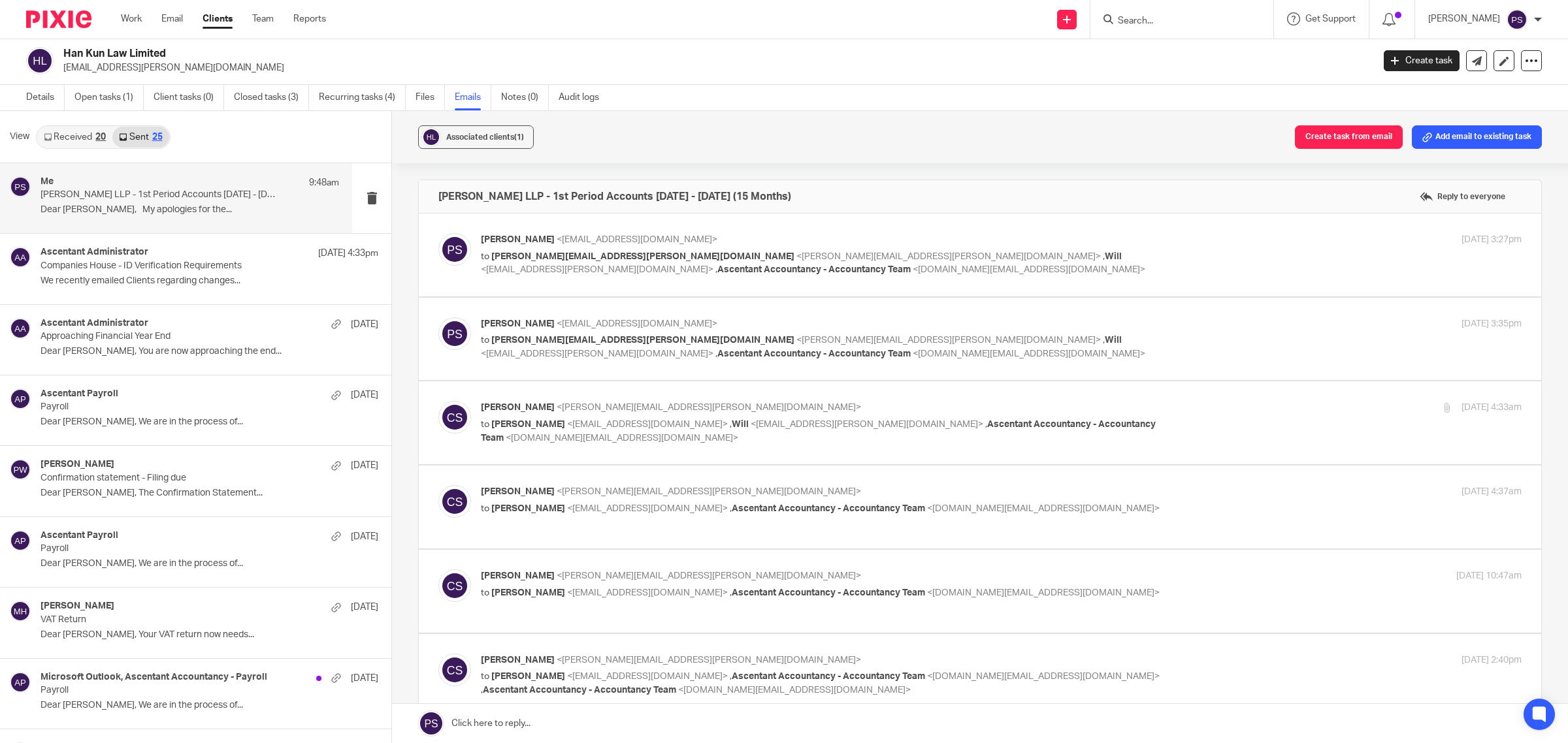
click at [85, 137] on link "Received 20" at bounding box center [74, 137] width 75 height 21
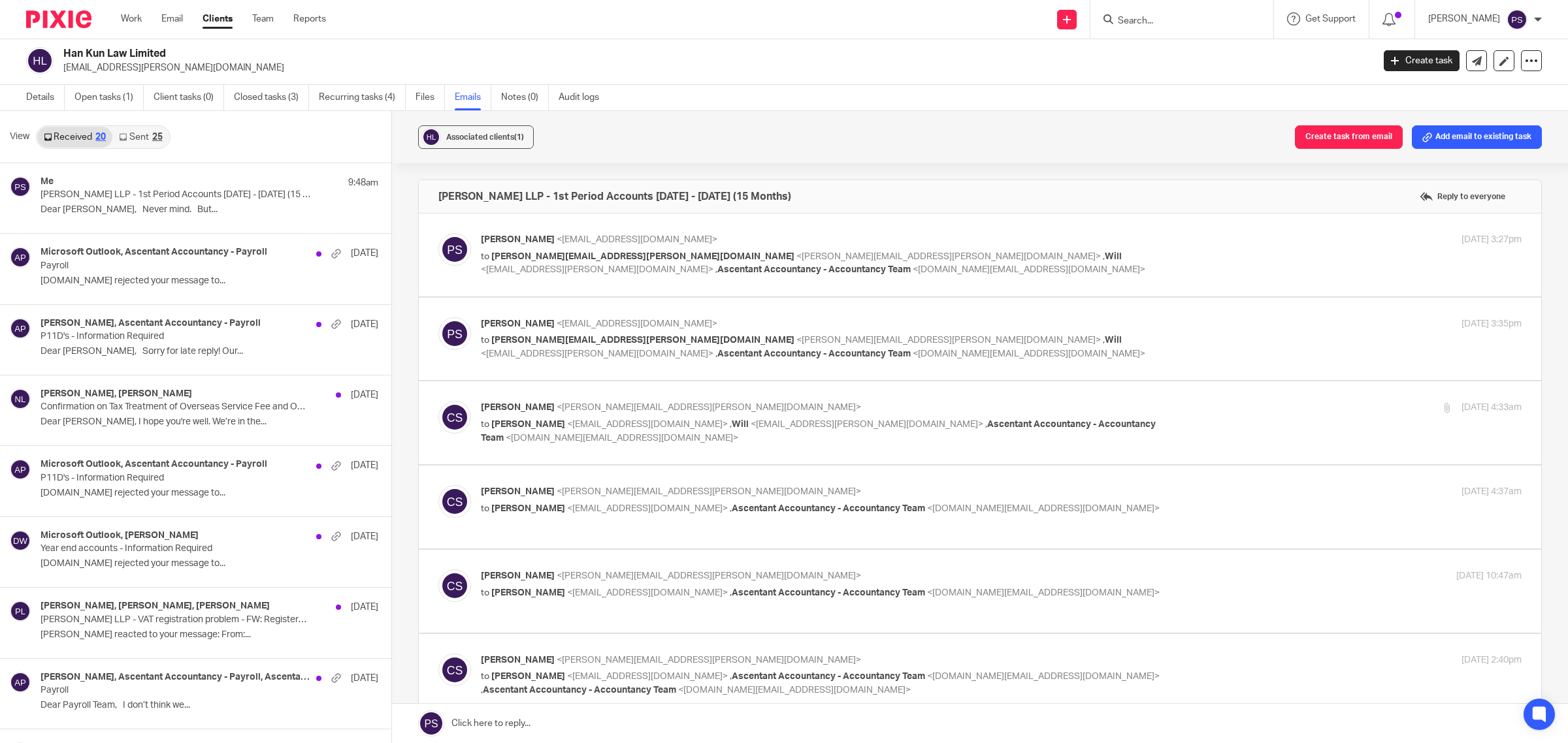
click at [135, 136] on link "Sent 25" at bounding box center [140, 137] width 56 height 21
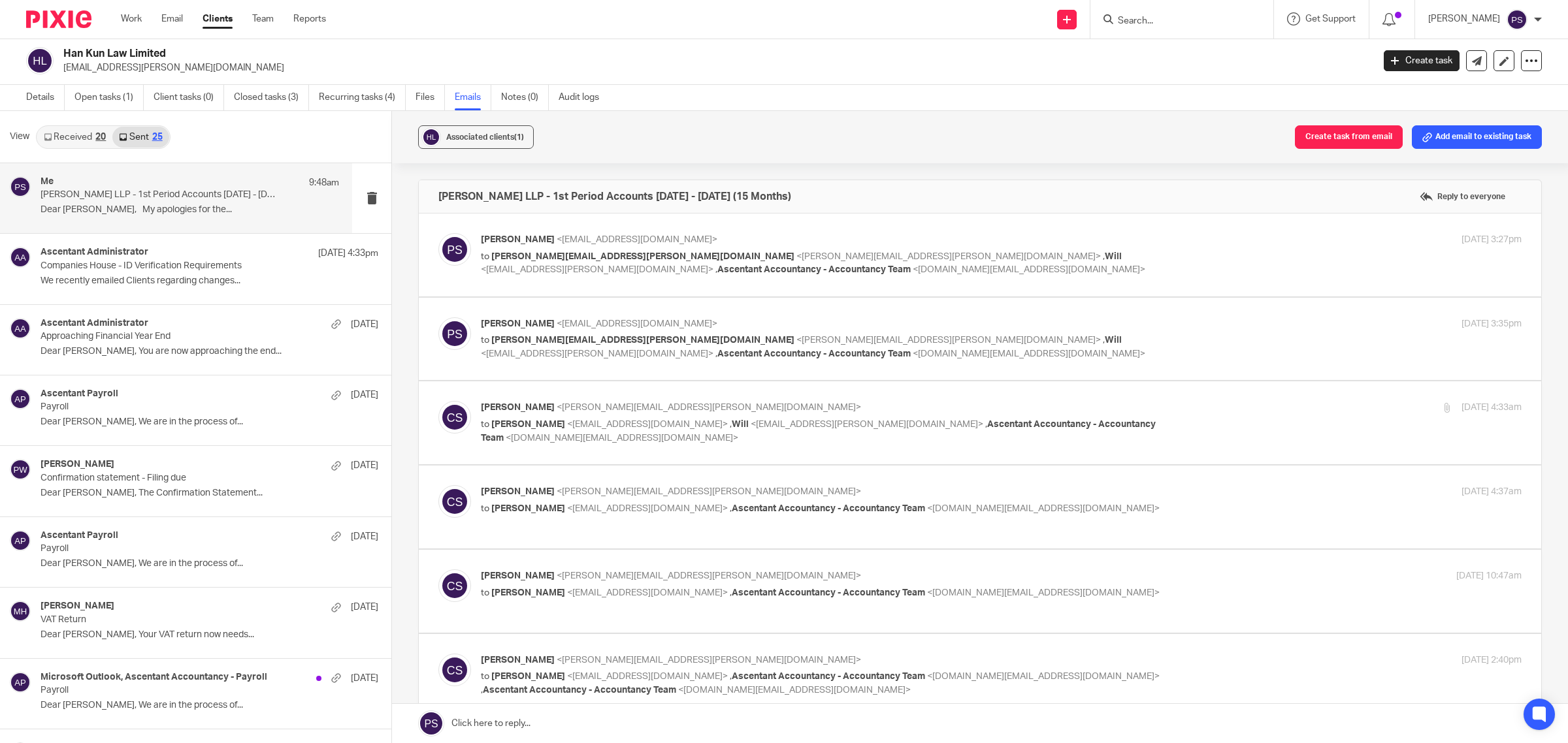
click at [144, 206] on p "Dear [PERSON_NAME], My apologies for the..." at bounding box center [190, 210] width 298 height 11
click at [99, 141] on link "Received 20" at bounding box center [74, 137] width 75 height 21
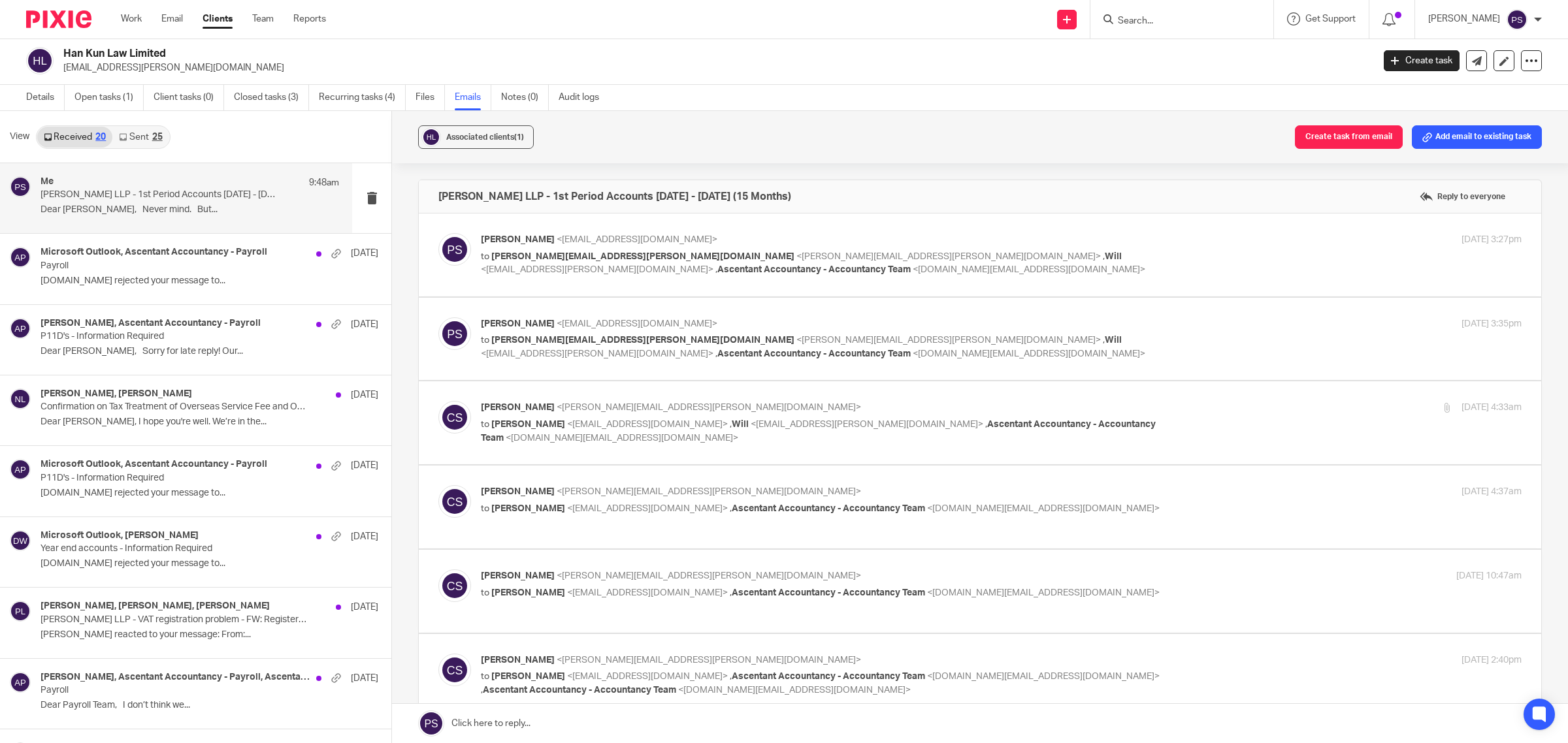
click at [102, 210] on p "Dear [PERSON_NAME], Never mind. But..." at bounding box center [190, 210] width 298 height 11
click at [146, 137] on link "Sent 25" at bounding box center [140, 137] width 56 height 21
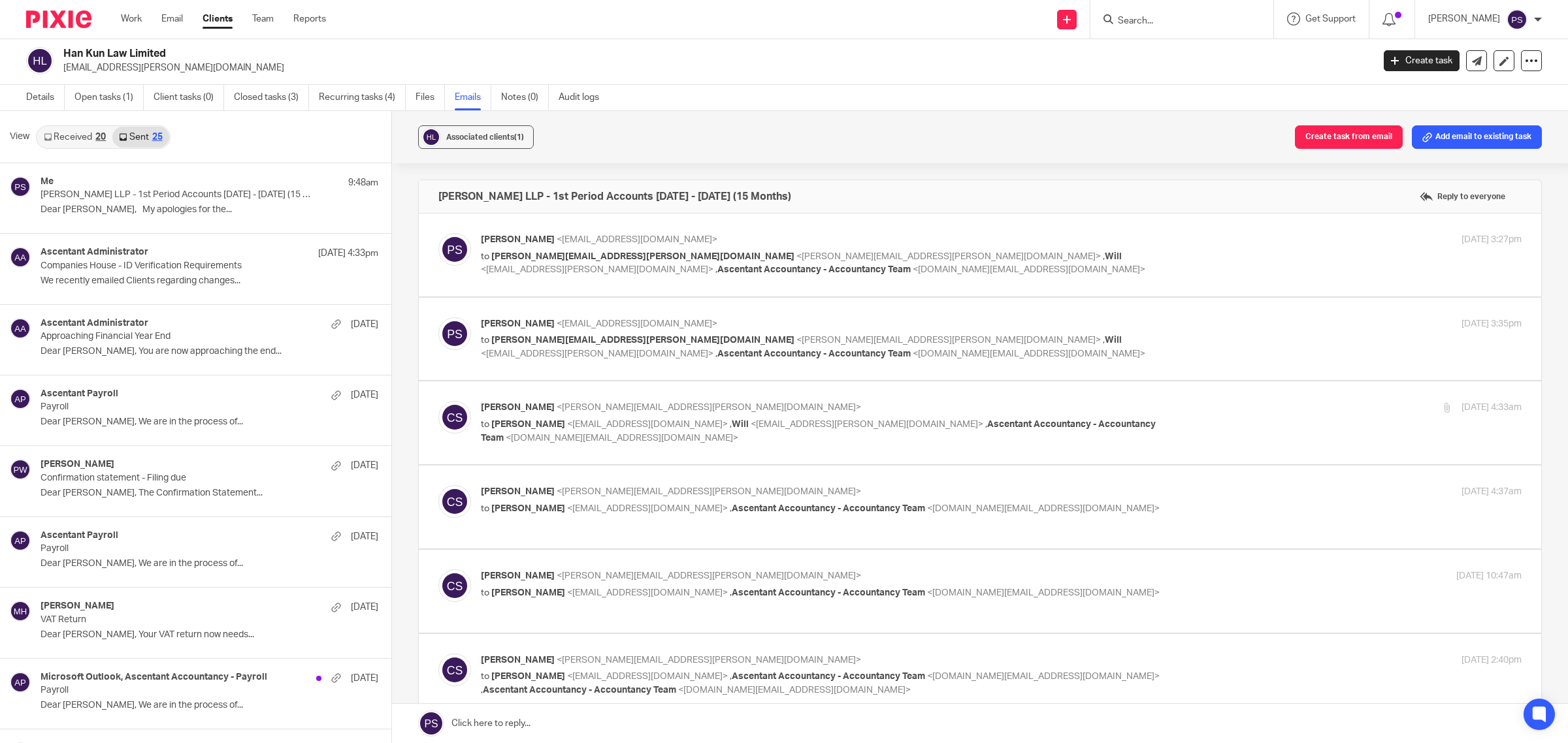
click at [468, 102] on link "Emails" at bounding box center [472, 98] width 36 height 25
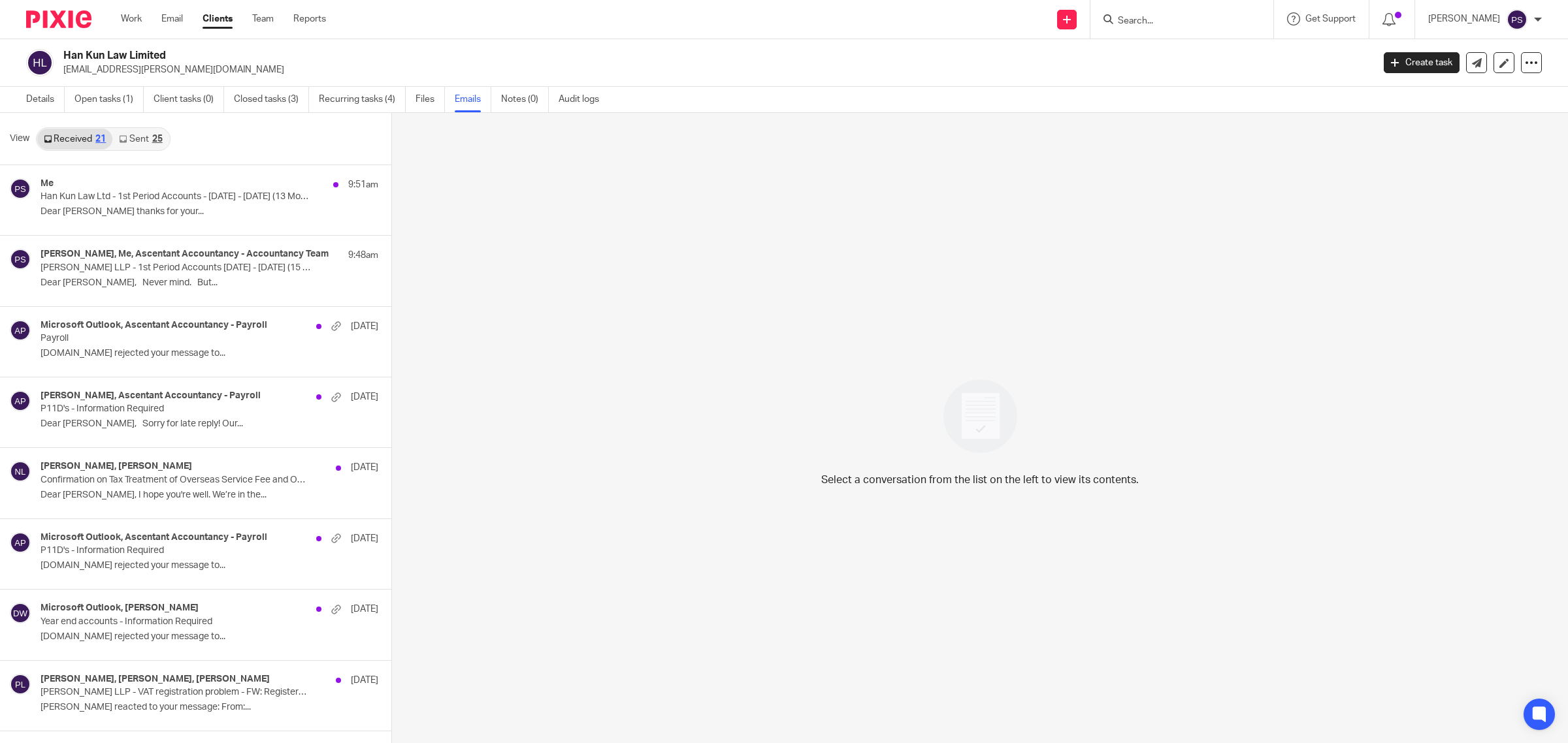
click at [158, 140] on div "25" at bounding box center [157, 139] width 10 height 9
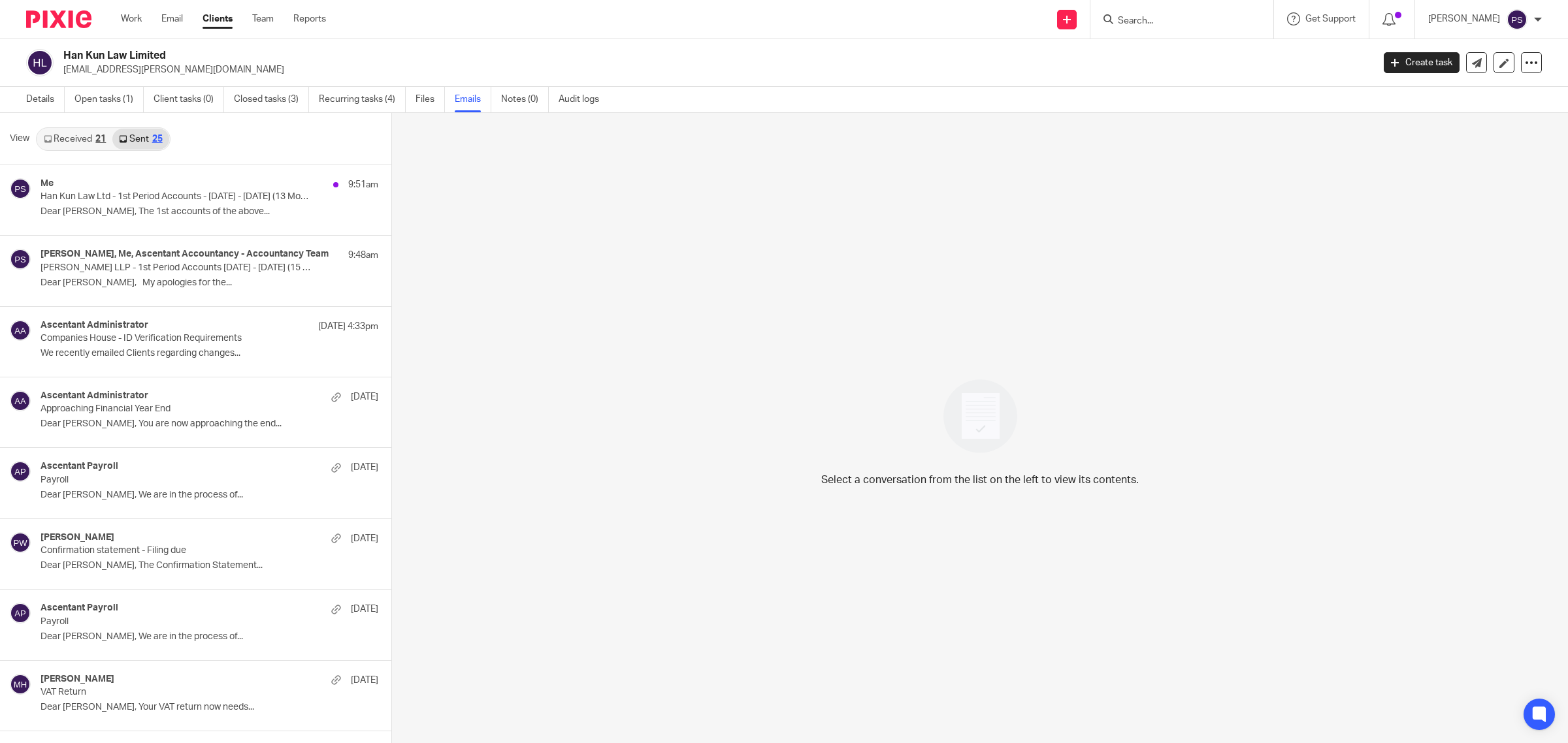
scroll to position [2, 0]
click at [155, 197] on p "Han Kun Law Ltd - 1st Period Accounts - [DATE] - [DATE] (13 Months)" at bounding box center [160, 195] width 239 height 11
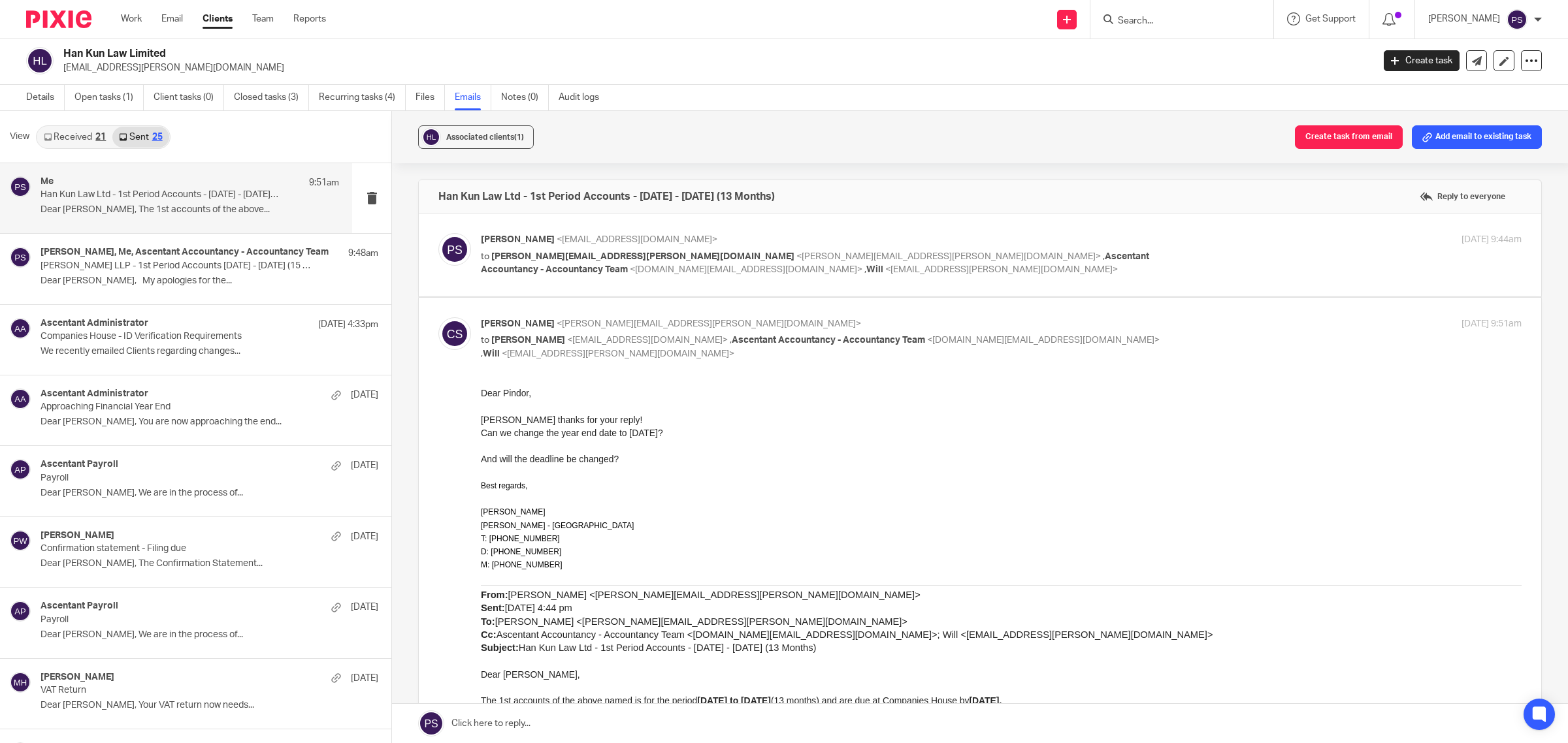
scroll to position [0, 0]
click at [601, 335] on span "<pindor.samra@ascentant.co.uk>" at bounding box center [648, 340] width 161 height 9
checkbox input "false"
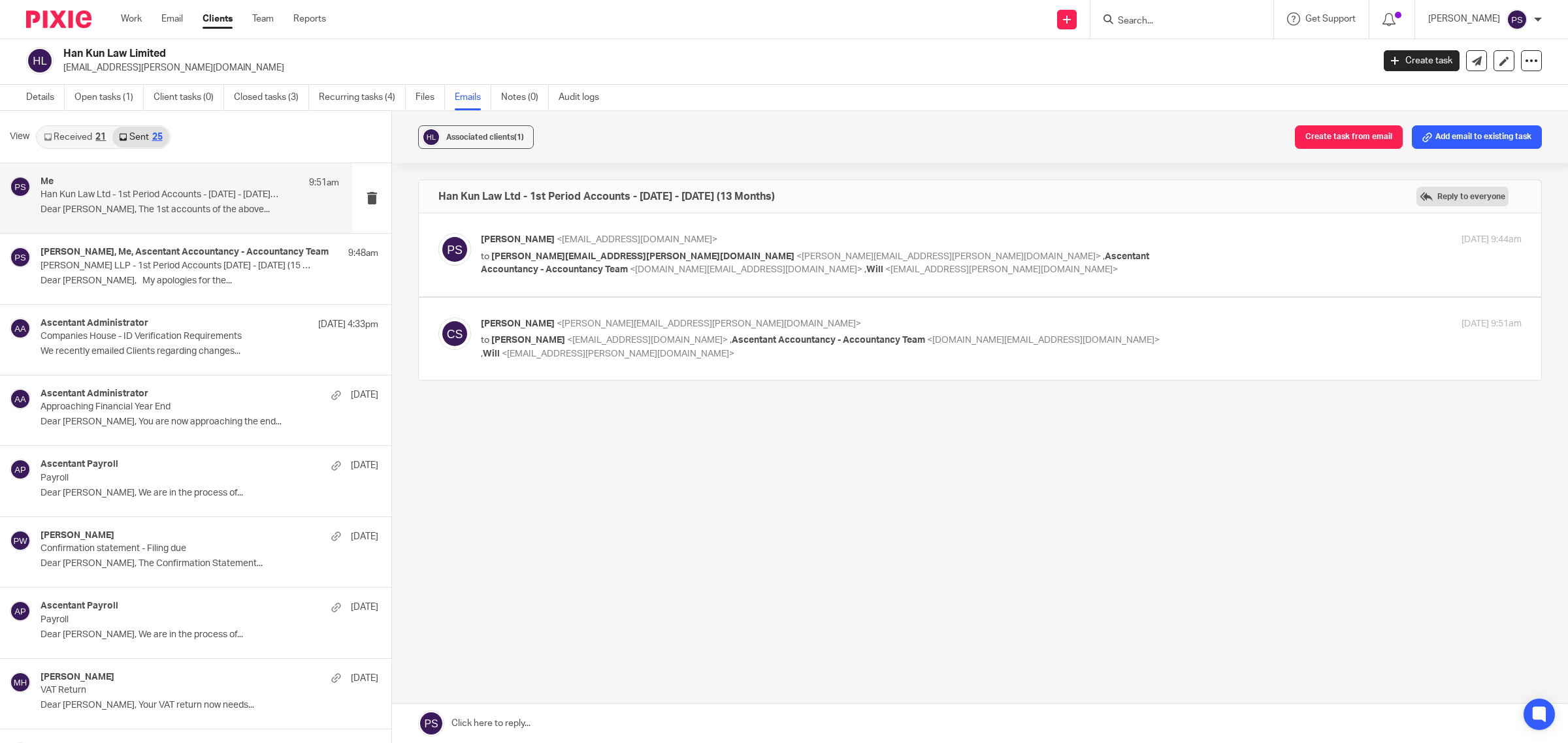
click at [1465, 204] on label "Reply to everyone" at bounding box center [1463, 197] width 92 height 20
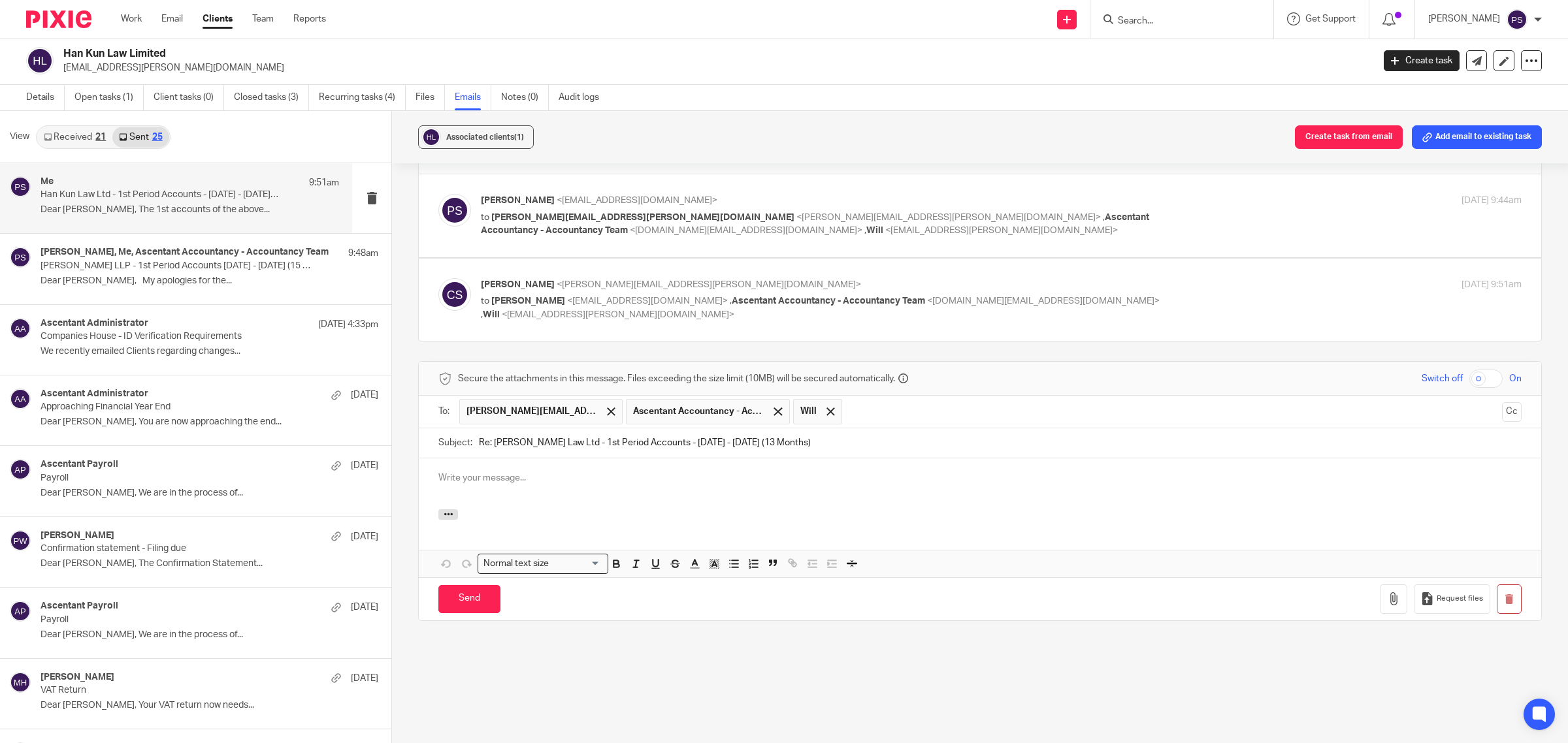
click at [487, 481] on p at bounding box center [980, 478] width 1083 height 13
click at [558, 321] on p "to Pindor Samra <pindor.samra@ascentant.co.uk> , Ascentant Accountancy - Accoun…" at bounding box center [827, 308] width 694 height 27
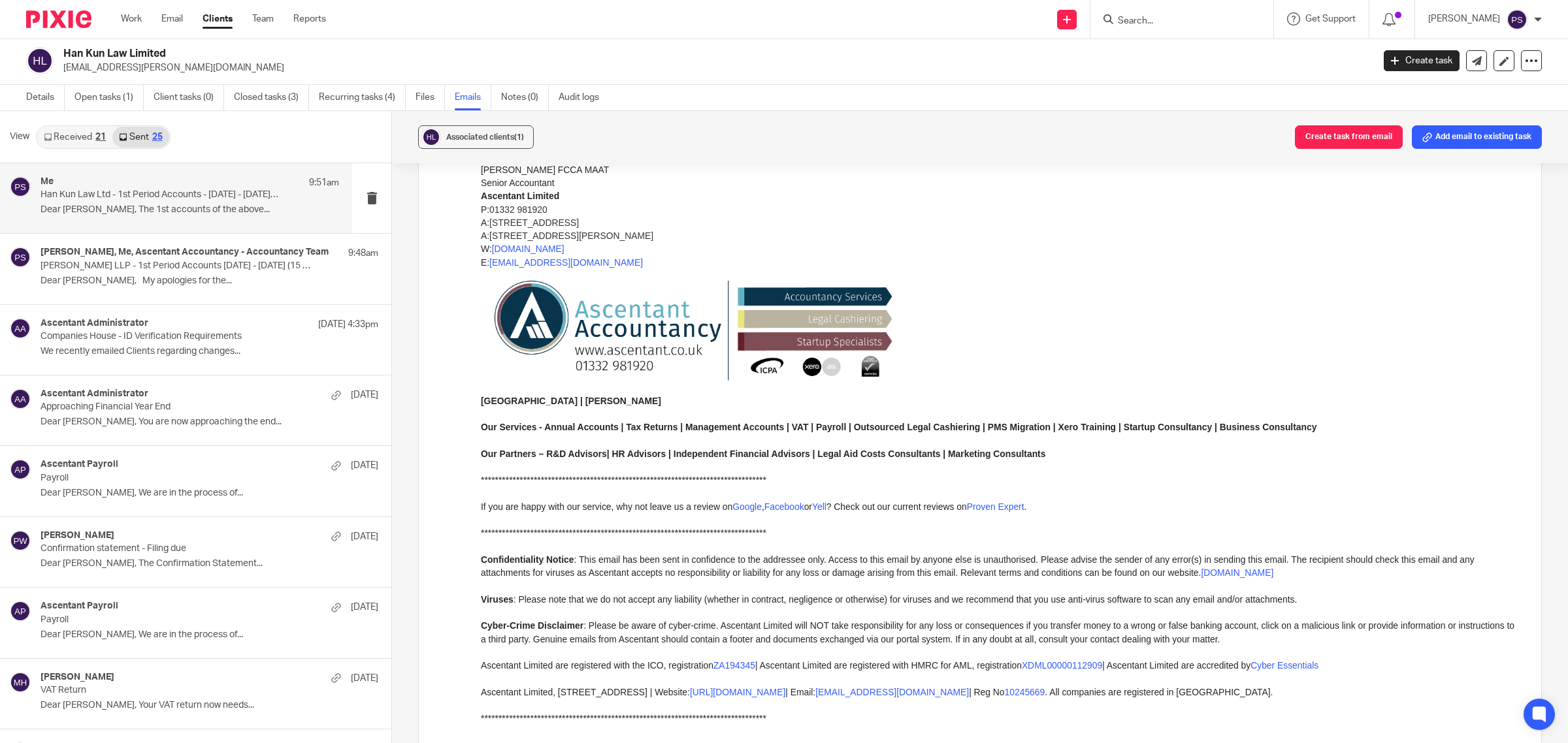
scroll to position [938, 0]
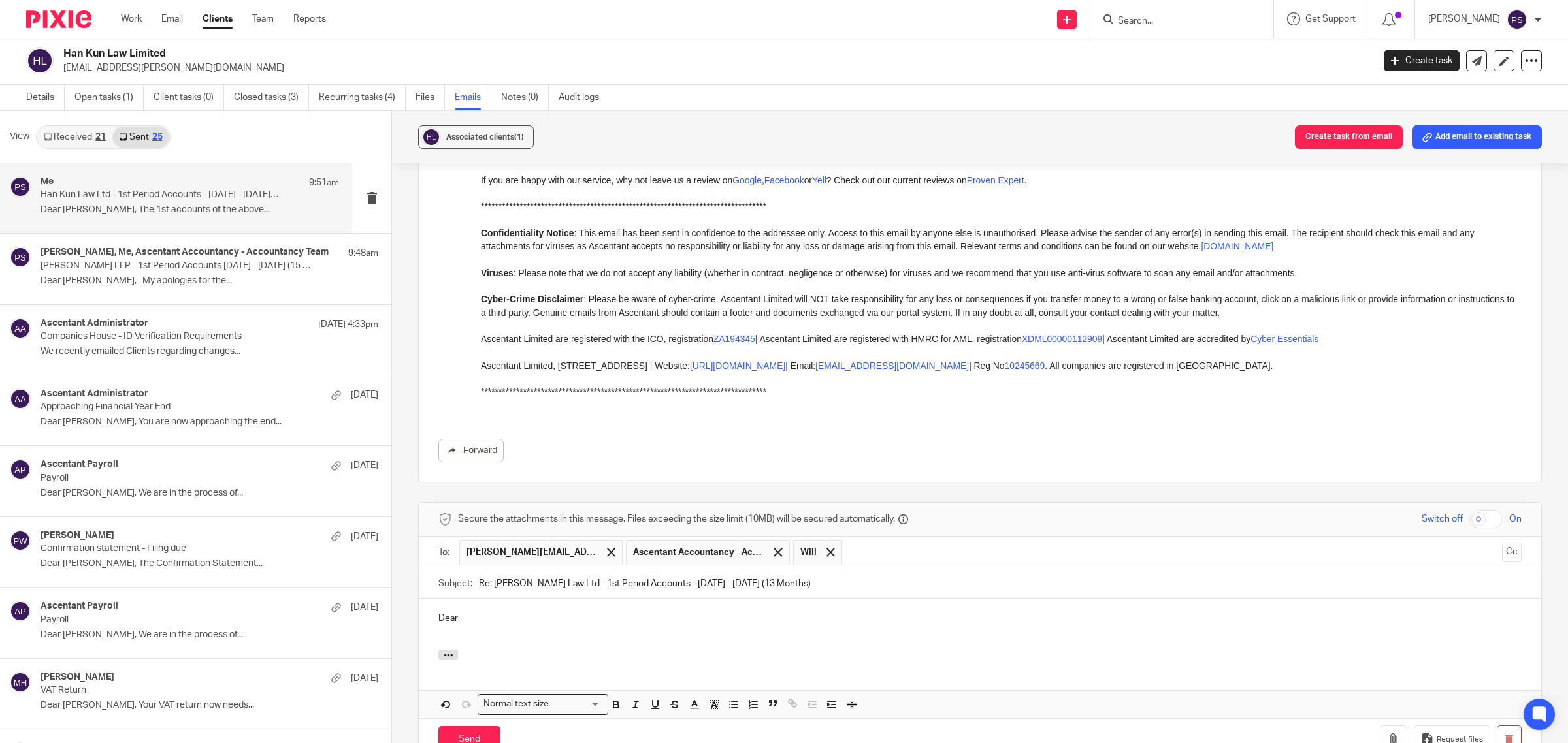
click at [489, 619] on p "Dear" at bounding box center [980, 618] width 1083 height 13
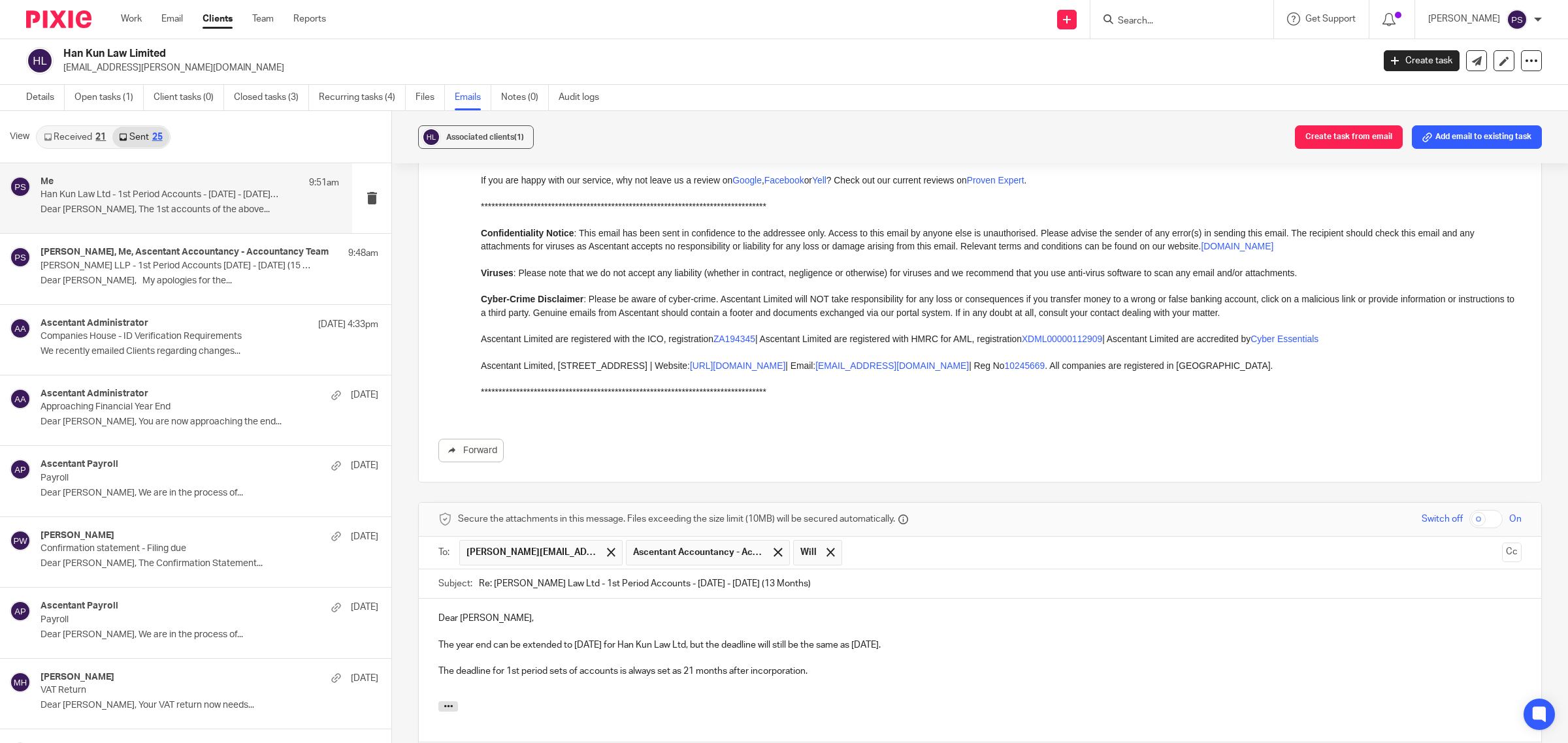
click at [846, 665] on p at bounding box center [980, 658] width 1083 height 13
click at [843, 674] on p "The deadline for 1st period sets of accounts is always set as 21 months after i…" at bounding box center [980, 671] width 1083 height 13
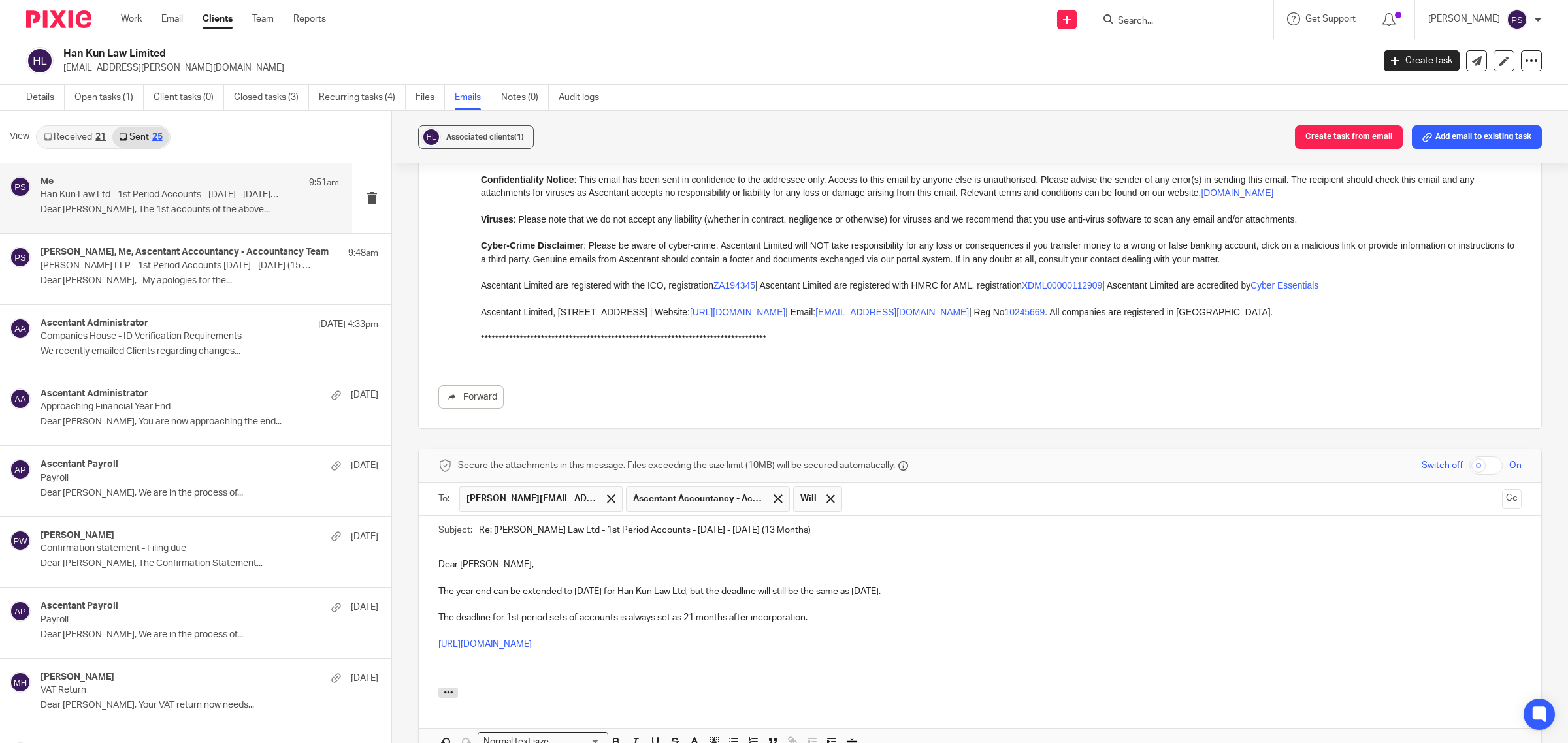
scroll to position [1019, 0]
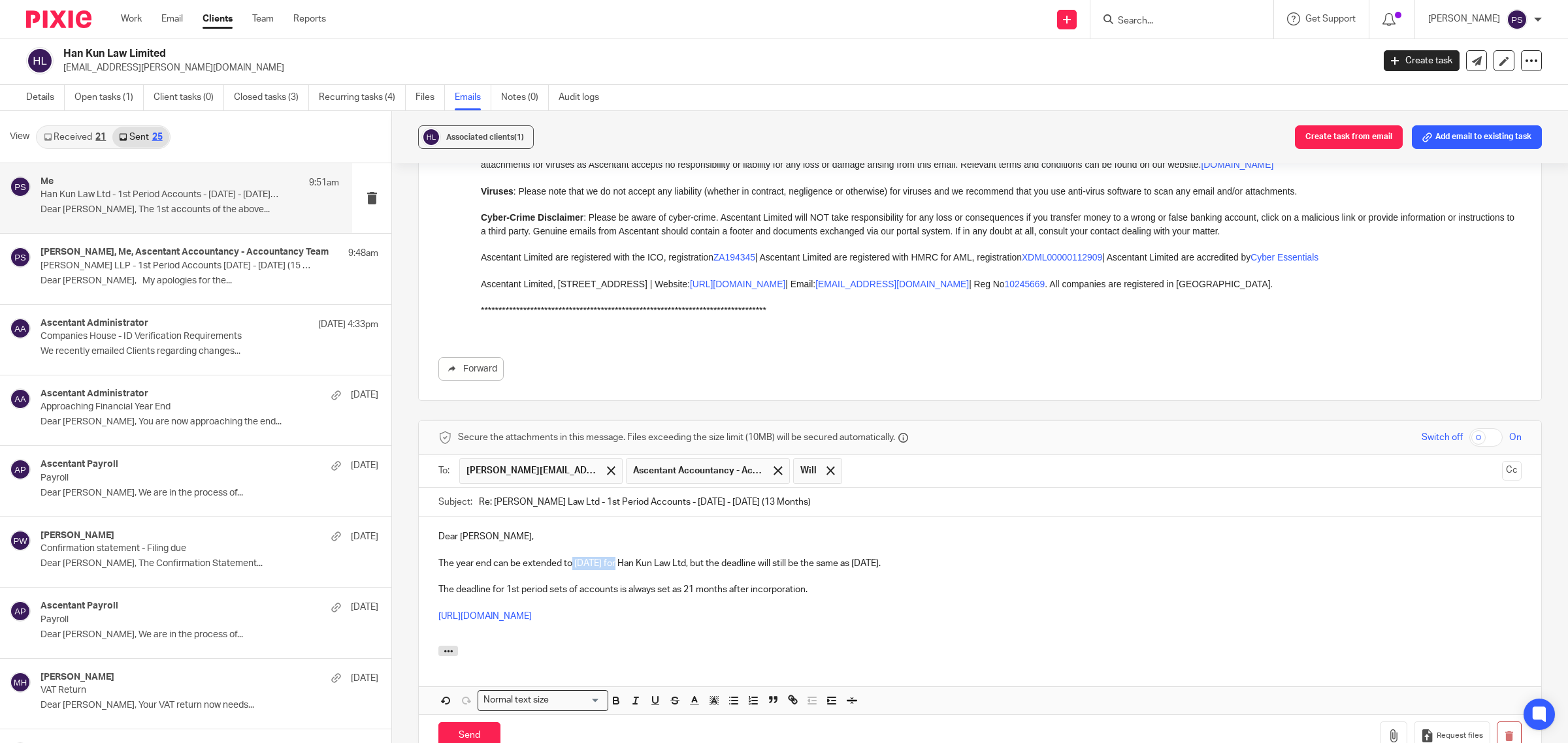
drag, startPoint x: 571, startPoint y: 565, endPoint x: 618, endPoint y: 565, distance: 47.0
click at [618, 565] on p "The year end can be extended to 31.12.2025 for Han Kun Law Ltd, but the deadlin…" at bounding box center [980, 564] width 1083 height 13
drag, startPoint x: 871, startPoint y: 562, endPoint x: 959, endPoint y: 579, distance: 89.6
click at [923, 566] on p "The year end can be extended to 31.12.2025 for Han Kun Law Ltd, but the deadlin…" at bounding box center [980, 564] width 1083 height 13
click at [972, 615] on p "https://www.gov.uk/prepare-file-annual-accounts-for-limited-company" at bounding box center [980, 616] width 1083 height 13
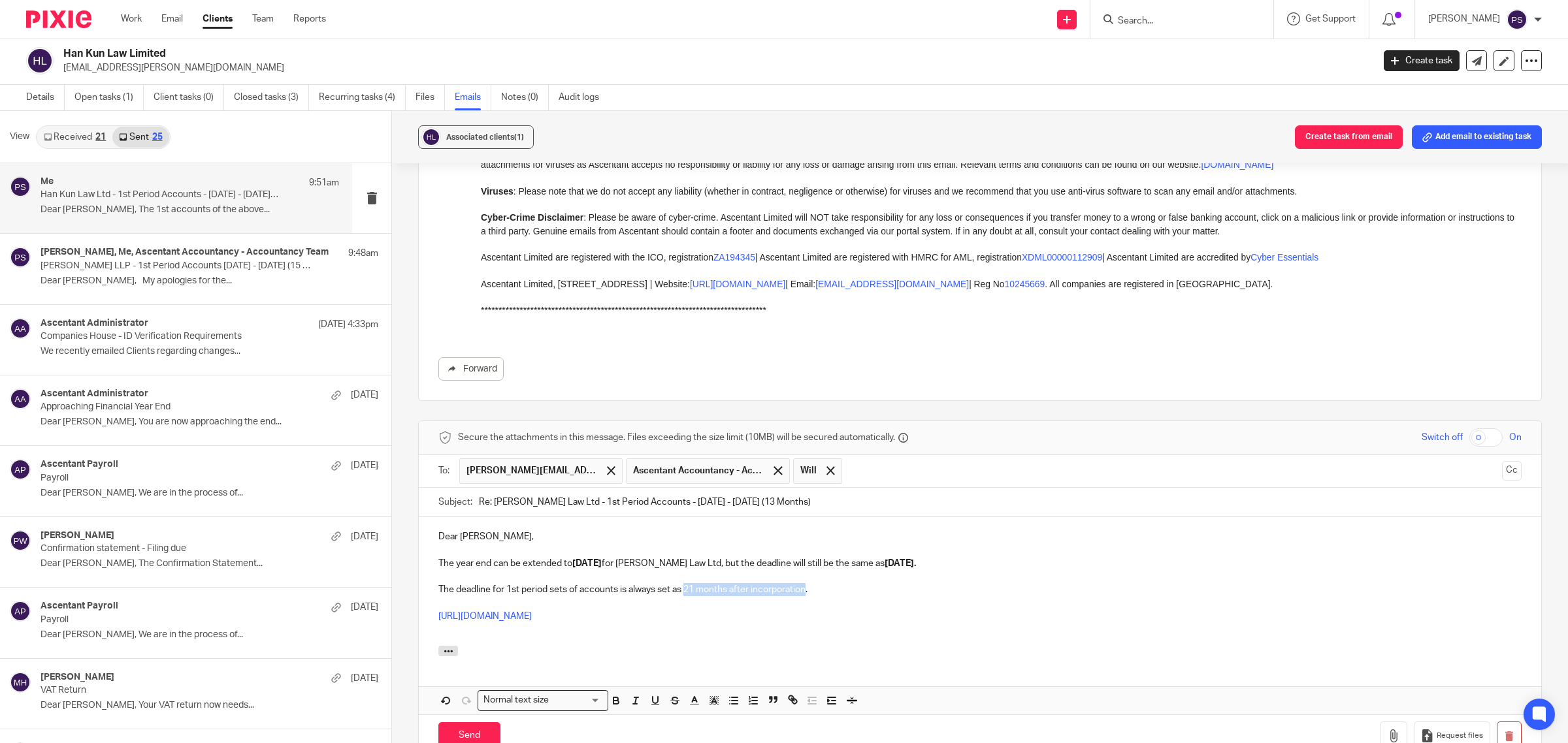
drag, startPoint x: 685, startPoint y: 591, endPoint x: 807, endPoint y: 590, distance: 122.0
click at [807, 590] on p "The deadline for 1st period sets of accounts is always set as 21 months after i…" at bounding box center [980, 590] width 1083 height 13
click at [685, 592] on link "https://www.gov.uk/prepare-file-annual-accounts-for-limited-company" at bounding box center [728, 589] width 94 height 9
click at [790, 618] on p "https://www.gov.uk/prepare-file-annual-accounts-for-limited-company" at bounding box center [980, 616] width 1083 height 13
click at [657, 592] on p "The deadline for 1st period sets of accounts is always set as 21 months after i…" at bounding box center [980, 590] width 1083 height 13
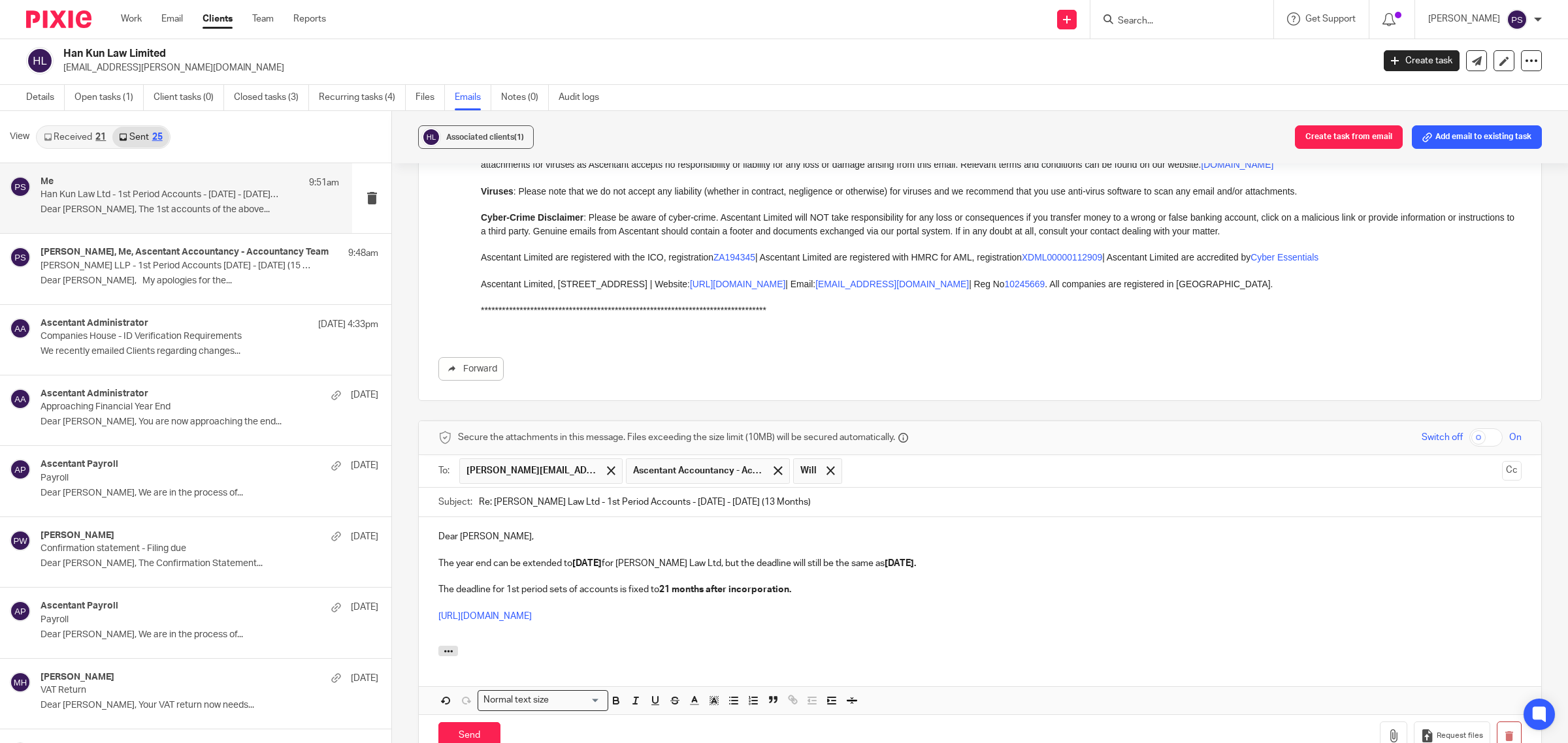
click at [503, 591] on p "The deadline for 1st period sets of accounts is fixed to 21 months after incorp…" at bounding box center [980, 590] width 1083 height 13
click at [629, 592] on p "The deadline for a 1st period set of accounts is fixed to 21 months after incor…" at bounding box center [980, 590] width 1083 height 13
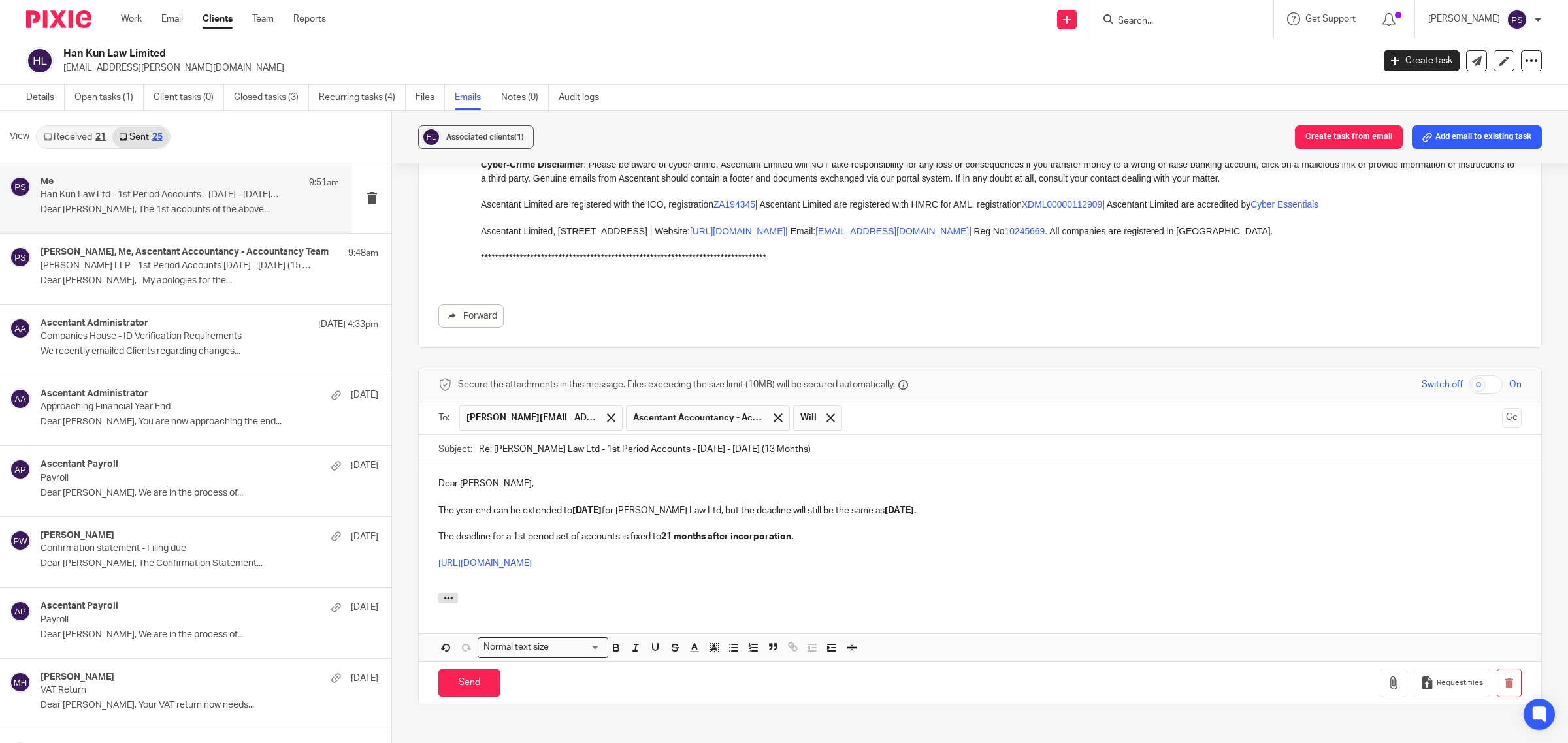
scroll to position [1100, 0]
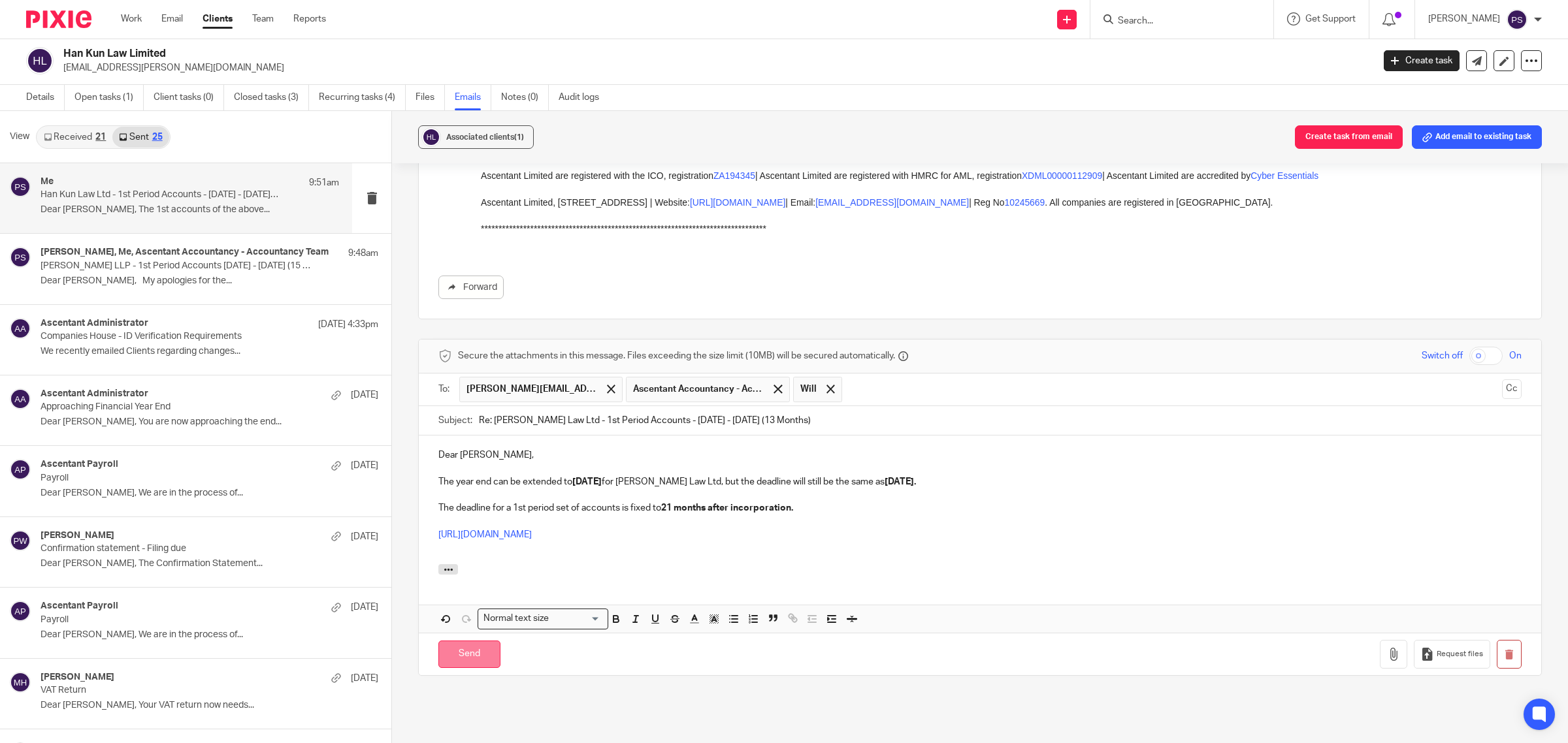
click at [481, 657] on input "Send" at bounding box center [470, 654] width 62 height 28
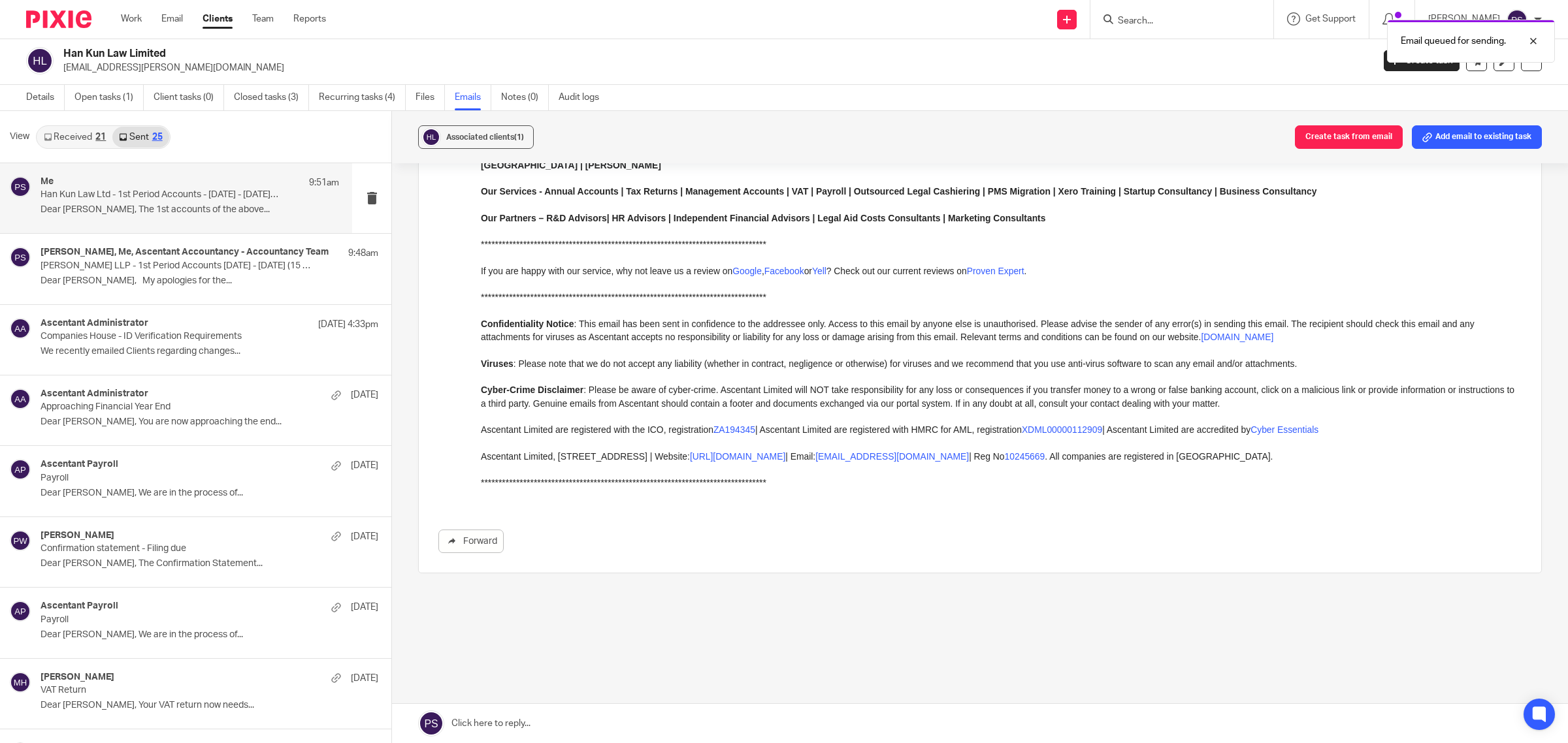
scroll to position [846, 0]
click at [1113, 23] on icon at bounding box center [1109, 19] width 10 height 10
click at [1152, 21] on input "Search" at bounding box center [1175, 21] width 118 height 12
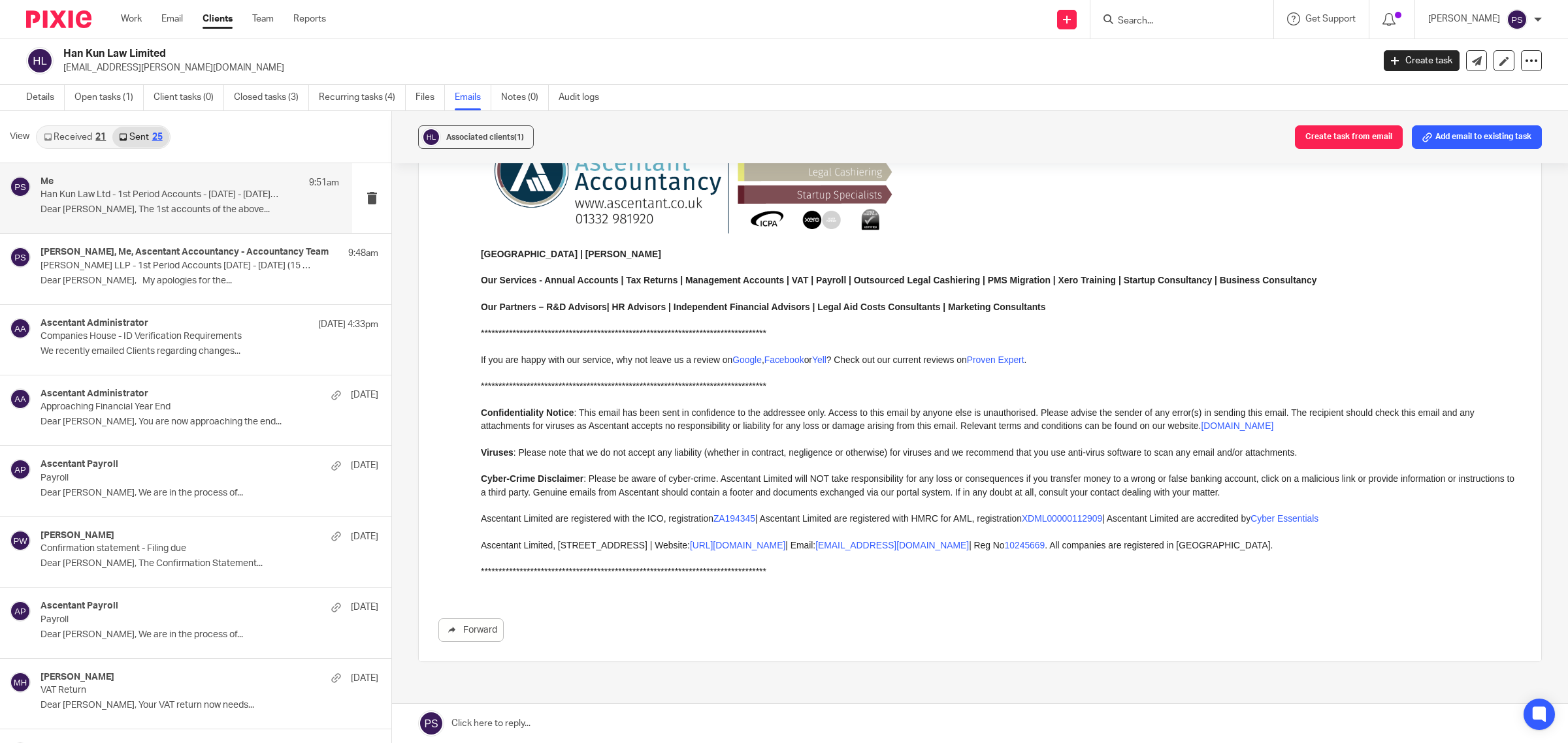
scroll to position [601, 0]
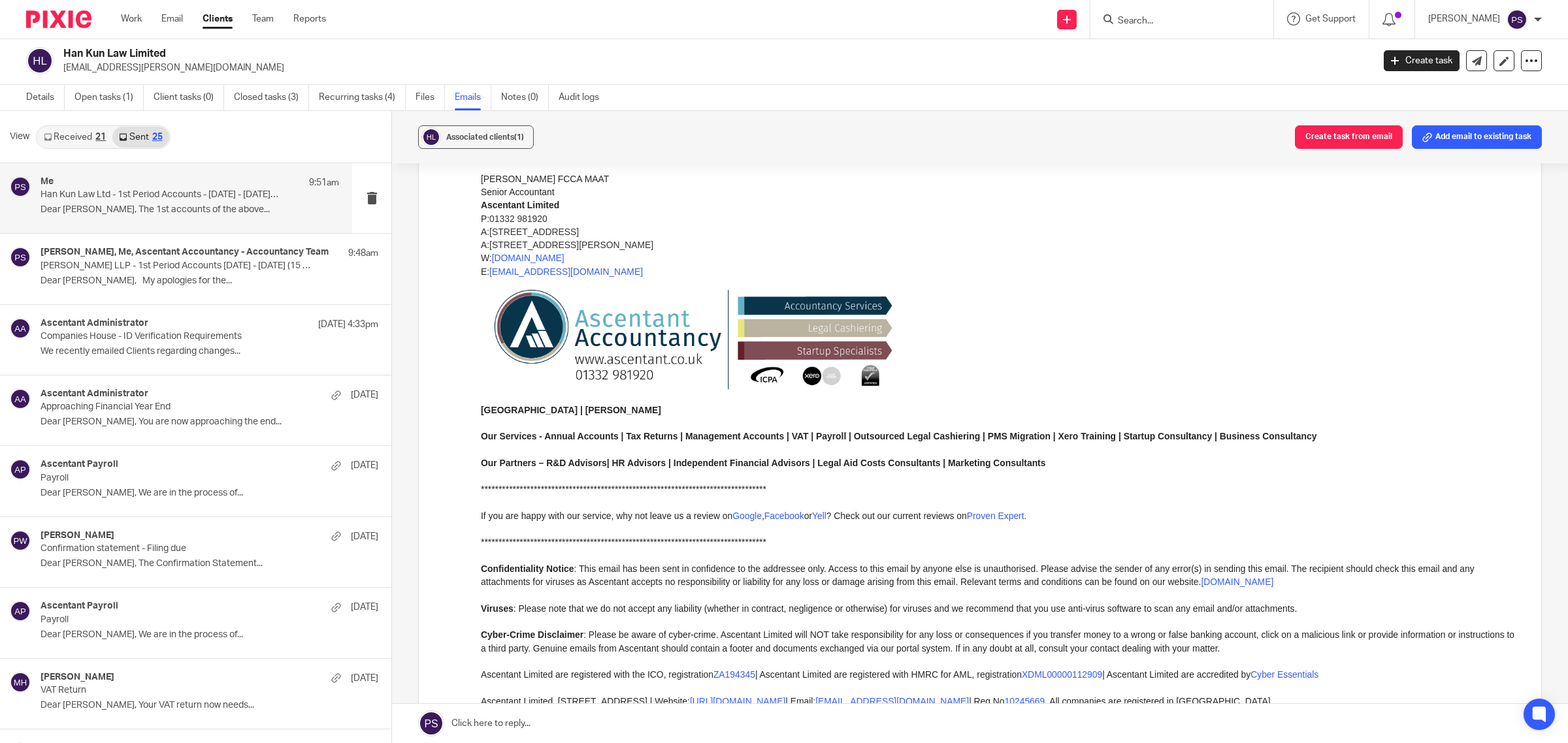
click at [119, 193] on p "Han Kun Law Ltd - 1st Period Accounts - 17.10.2024 - 31.10.2025 (13 Months)" at bounding box center [160, 195] width 239 height 11
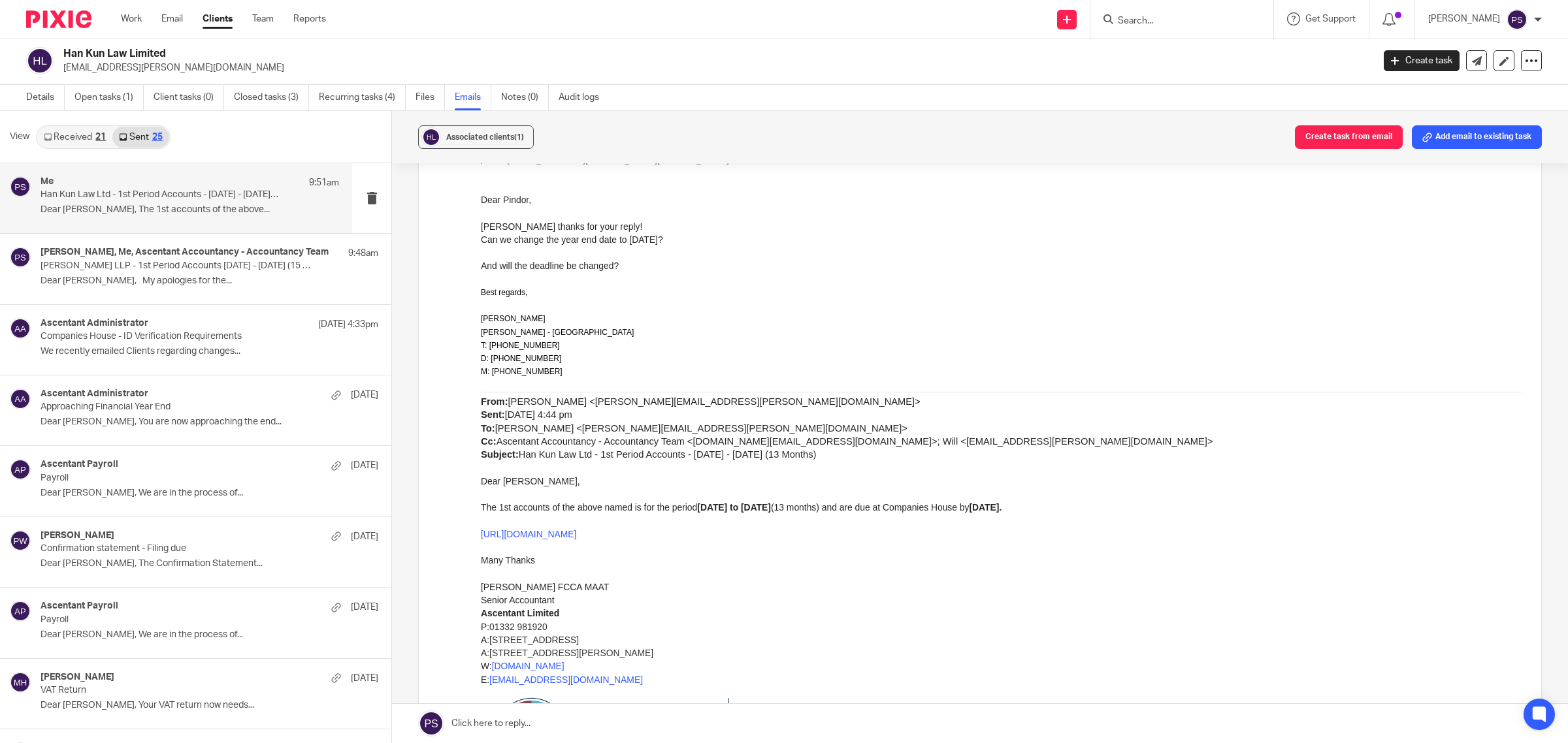
scroll to position [0, 0]
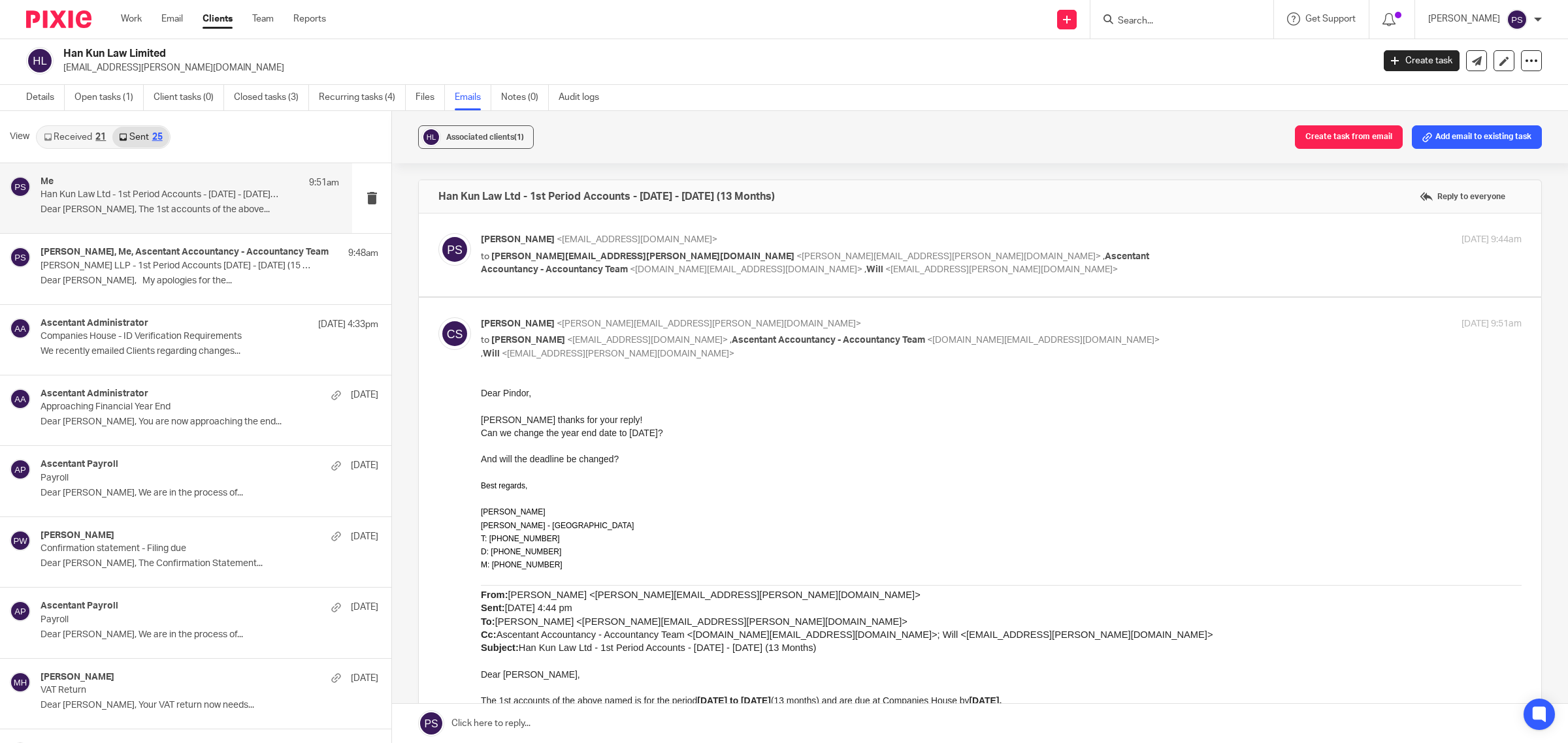
click at [565, 326] on span "<sally.chan@hankunlaw.com>" at bounding box center [709, 324] width 305 height 9
checkbox input "false"
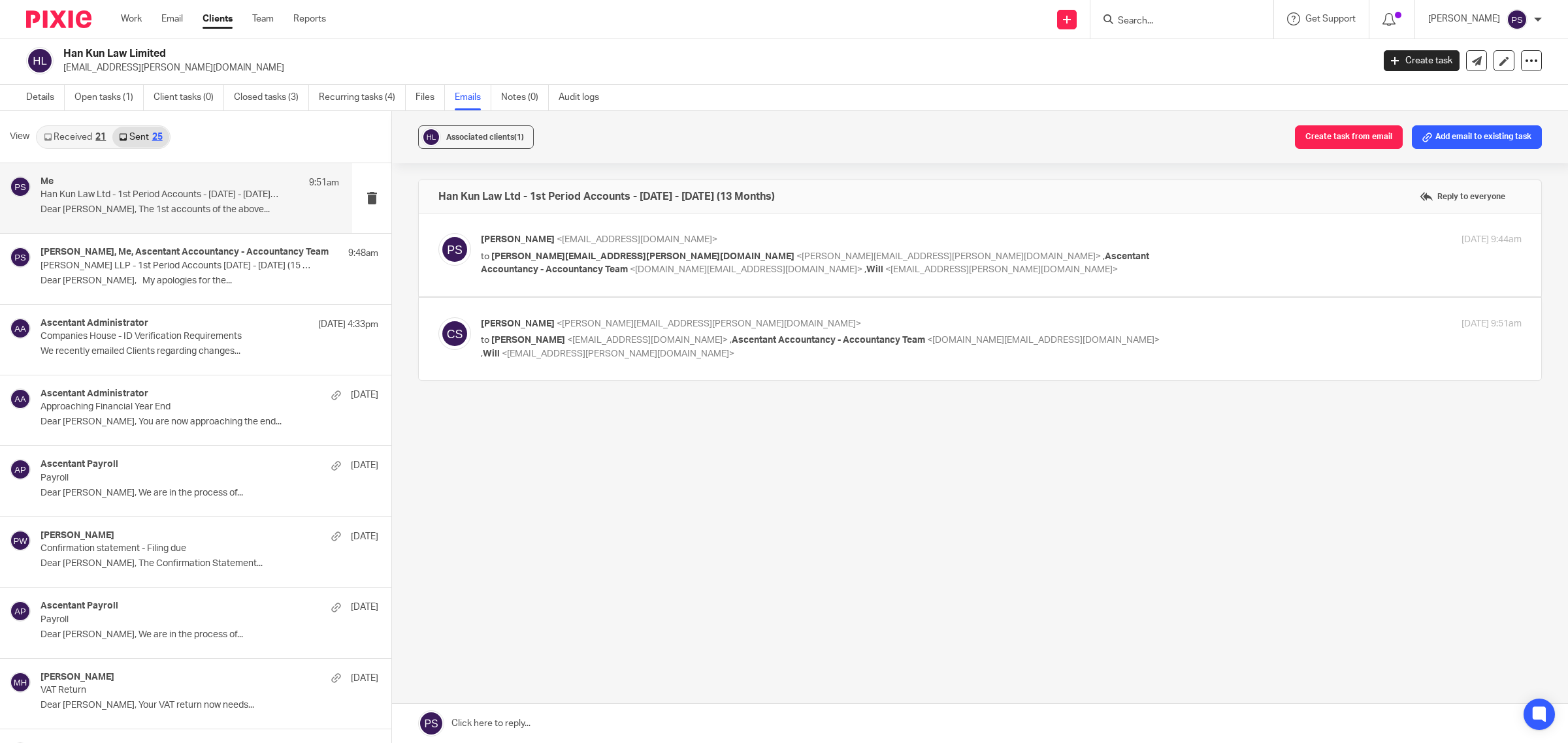
click at [144, 136] on link "Sent 25" at bounding box center [140, 137] width 56 height 21
click at [159, 138] on div "25" at bounding box center [157, 137] width 10 height 9
click at [188, 204] on p "Dear Sally, The 1st accounts of the above..." at bounding box center [190, 210] width 298 height 11
click at [76, 132] on link "Received 21" at bounding box center [74, 137] width 75 height 21
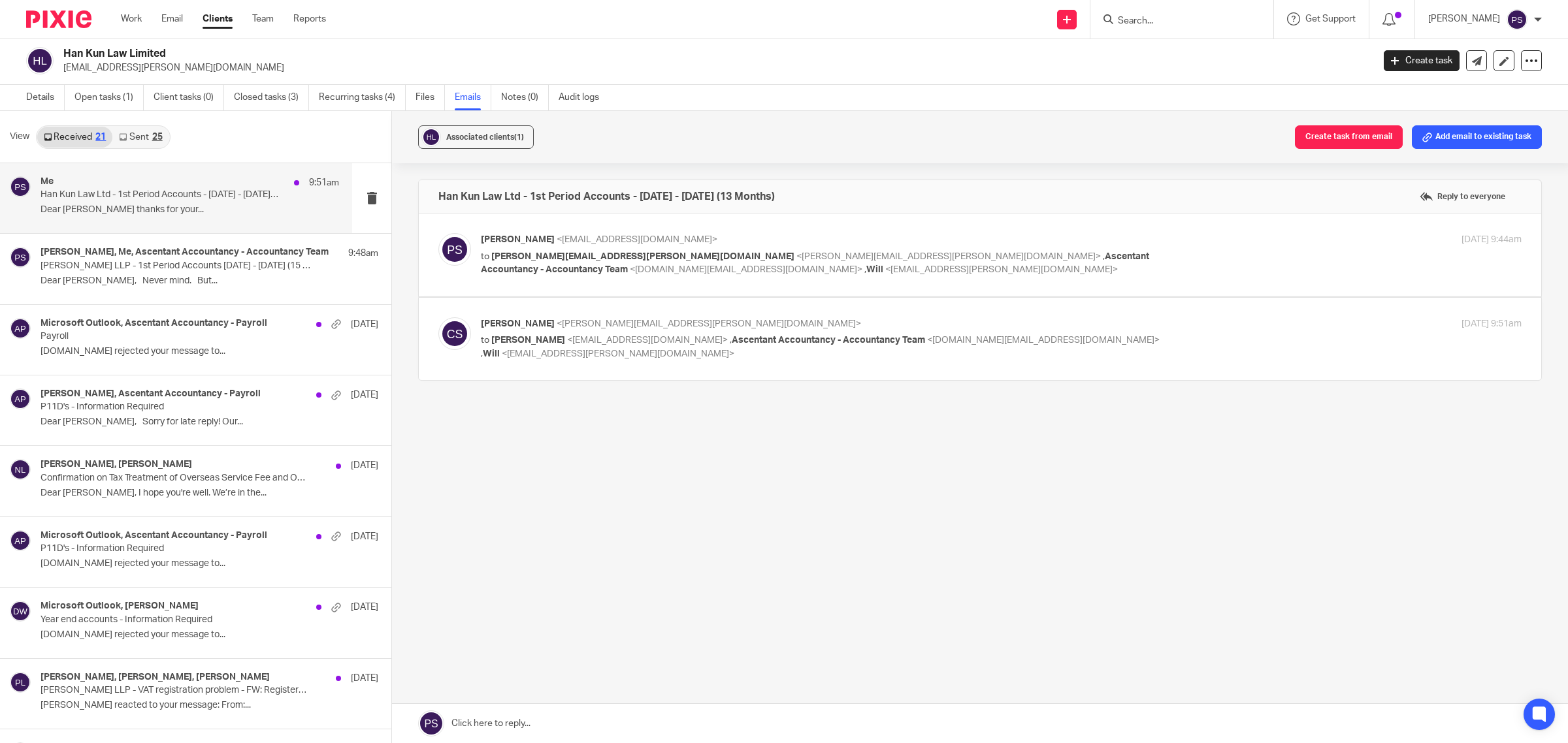
click at [151, 204] on p "Dear Pindor, Mandy thanks for your..." at bounding box center [190, 210] width 298 height 11
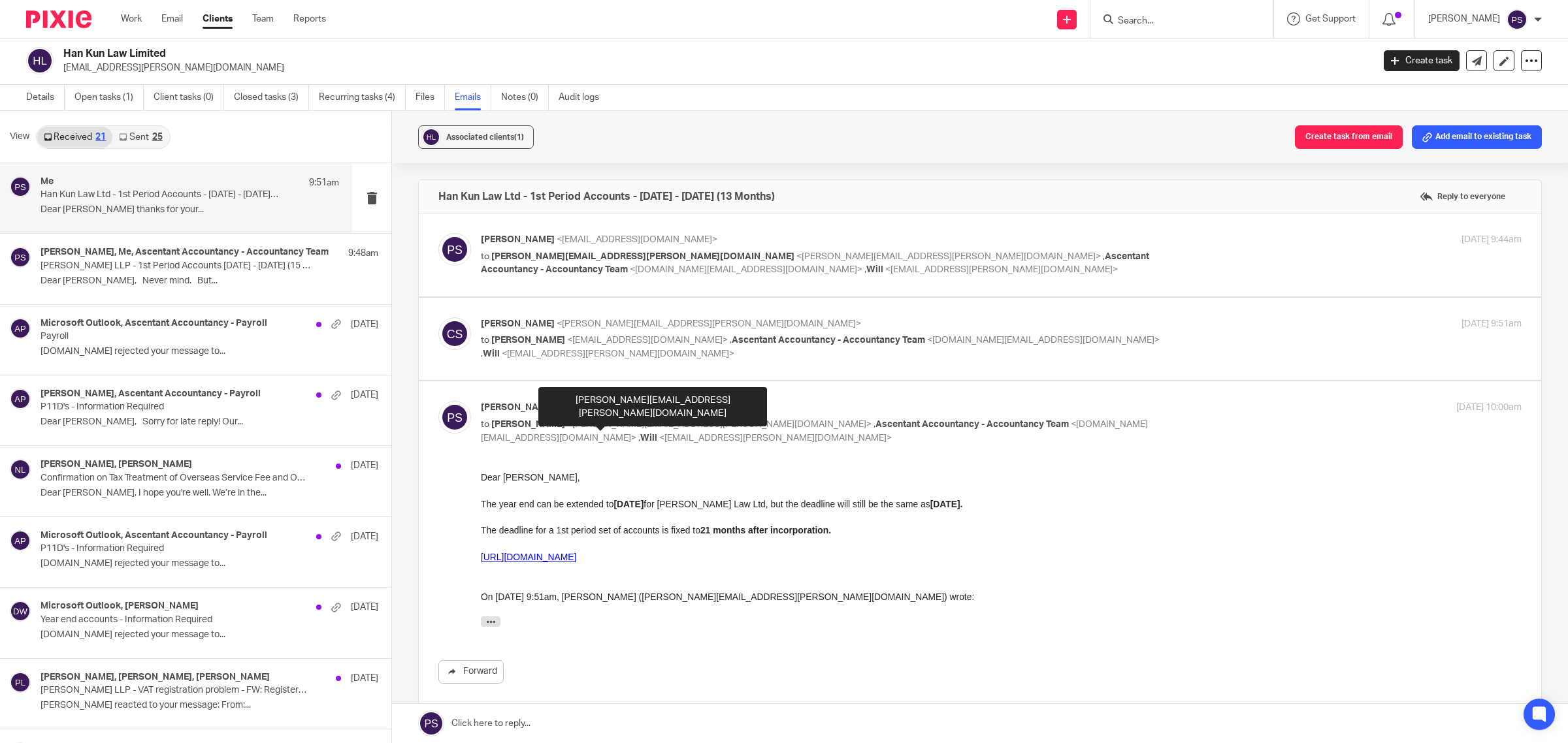
click at [567, 426] on span "<sally.chan@hankunlaw.com>" at bounding box center [719, 424] width 305 height 9
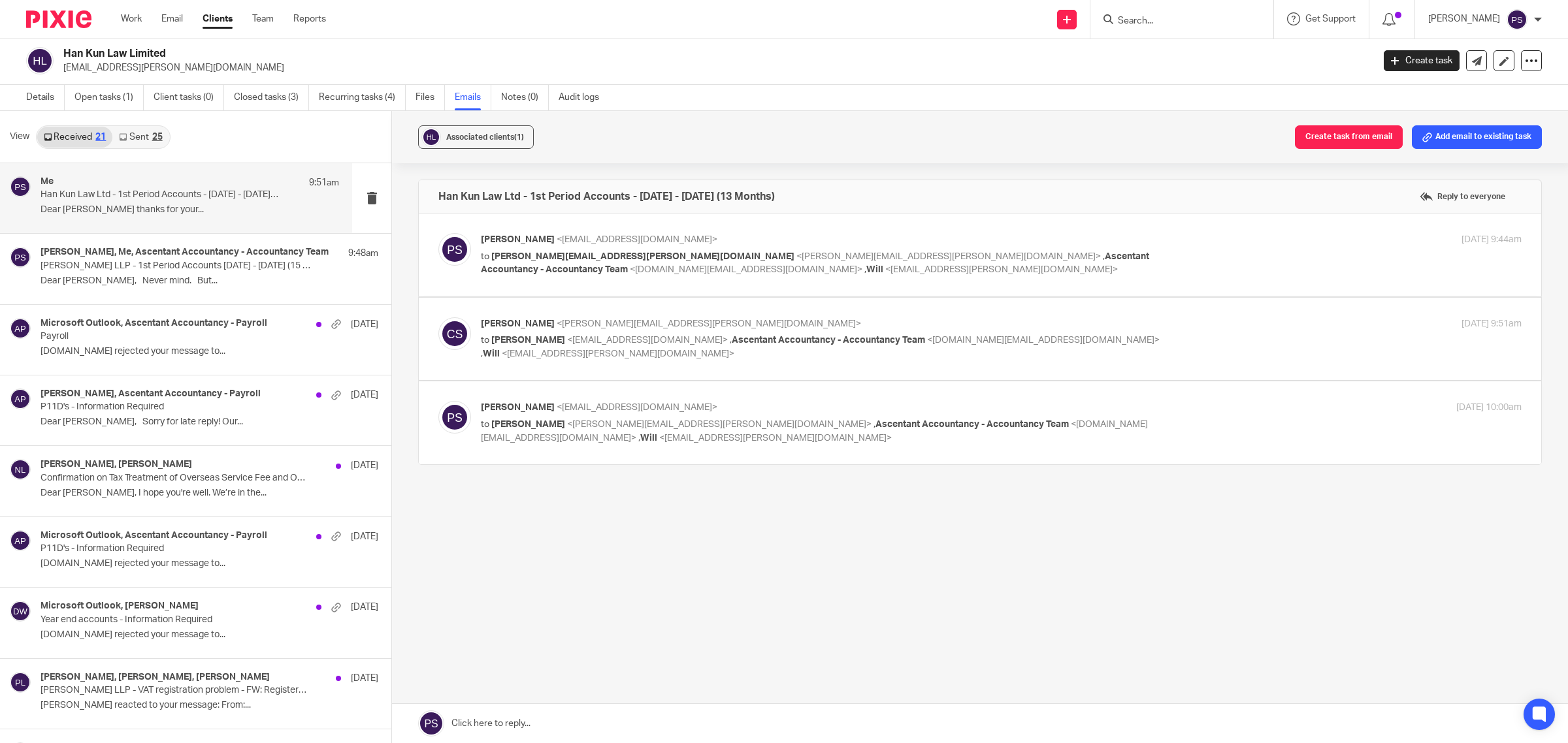
click at [567, 426] on span "<sally.chan@hankunlaw.com>" at bounding box center [719, 424] width 305 height 9
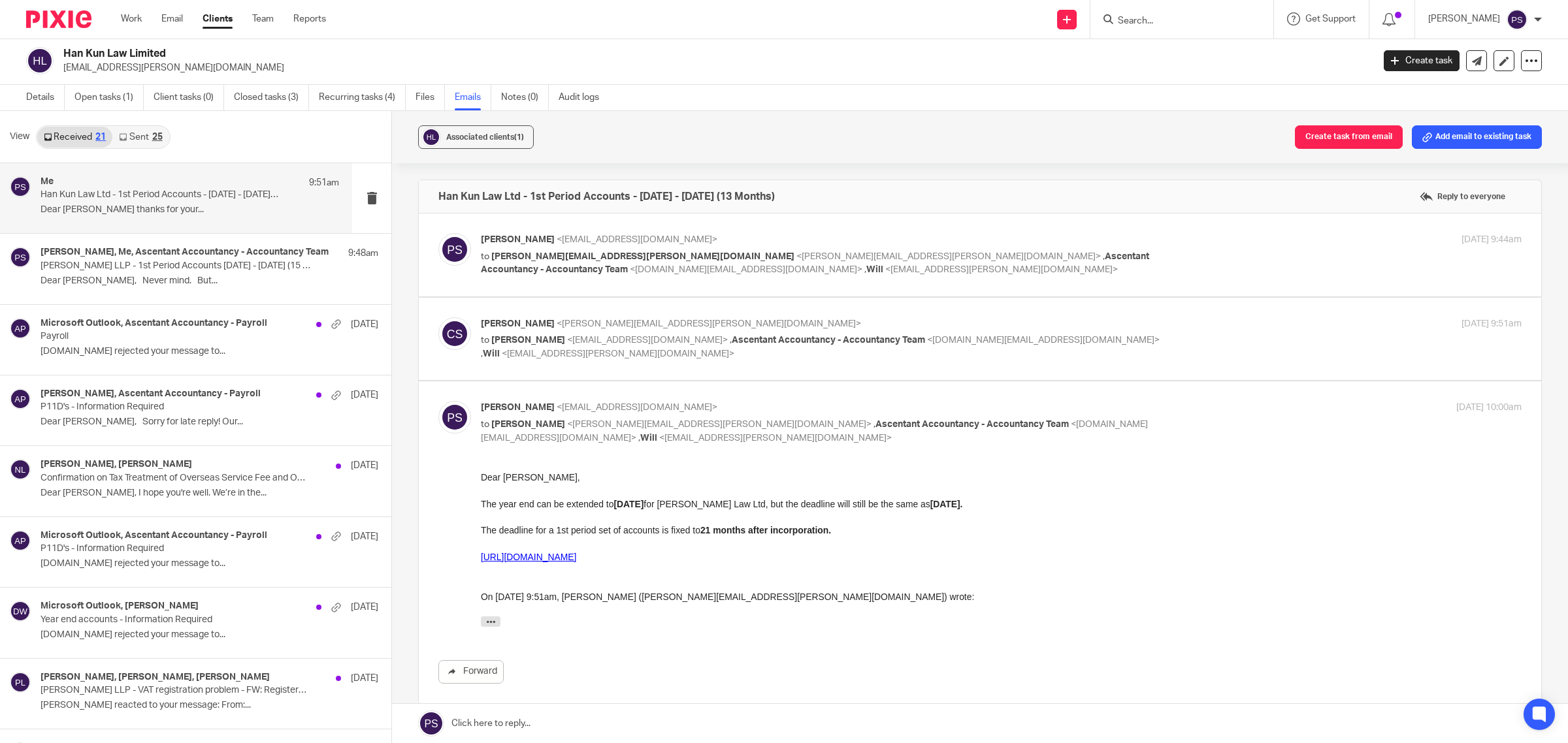
click at [567, 426] on span "<sally.chan@hankunlaw.com>" at bounding box center [719, 424] width 305 height 9
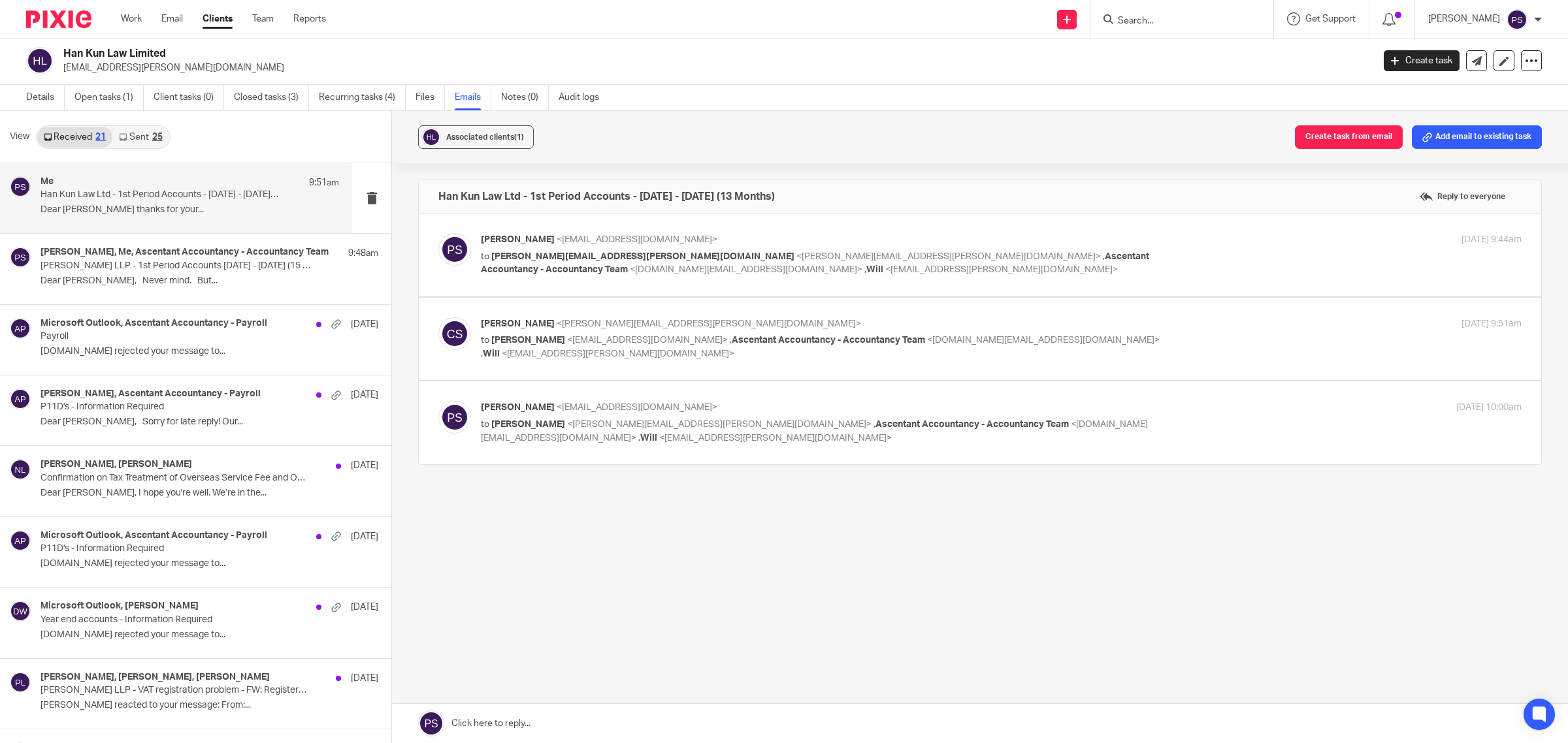
click at [537, 423] on span "Chan, Sally" at bounding box center [528, 424] width 74 height 9
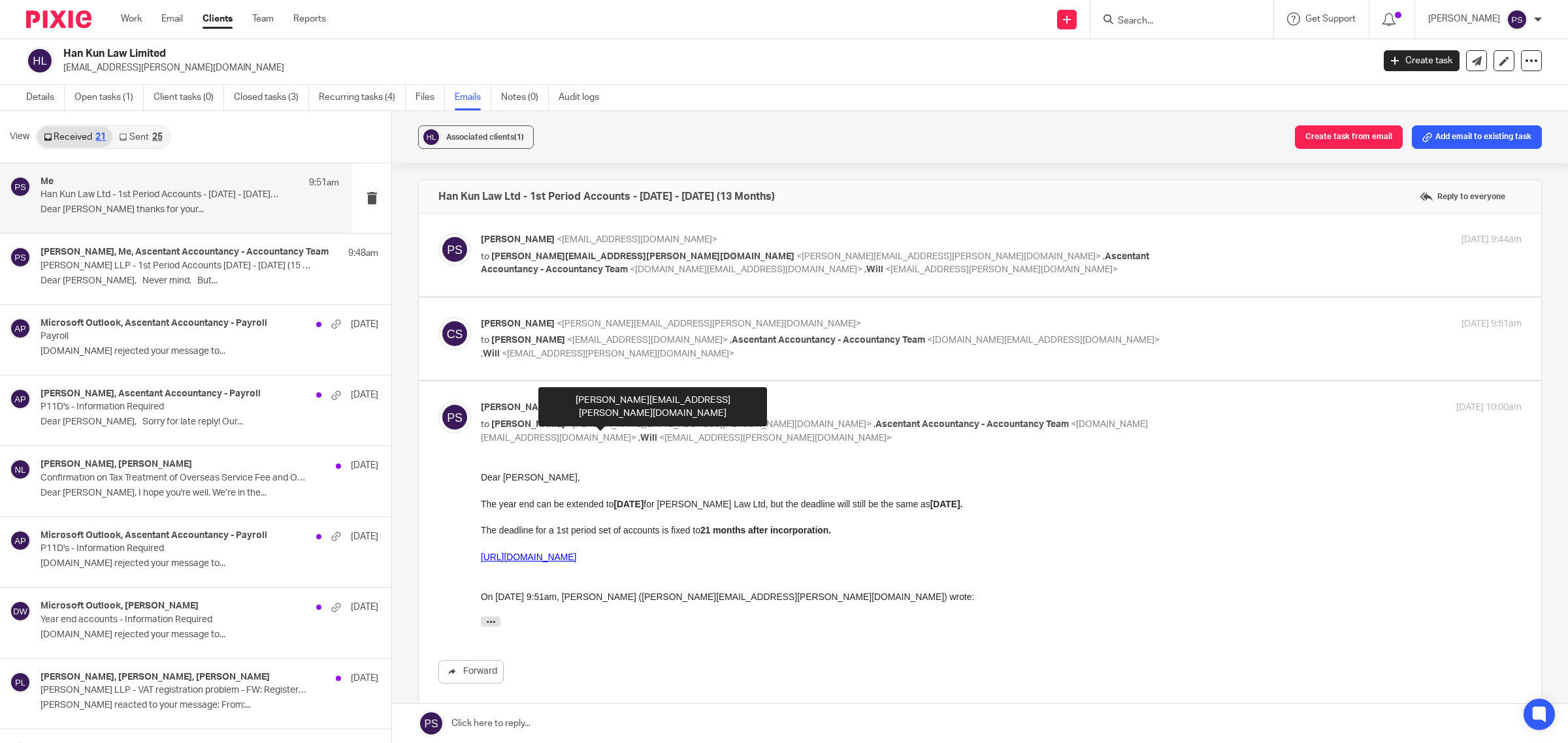
click at [567, 422] on span "<sally.chan@hankunlaw.com>" at bounding box center [719, 424] width 305 height 9
checkbox input "false"
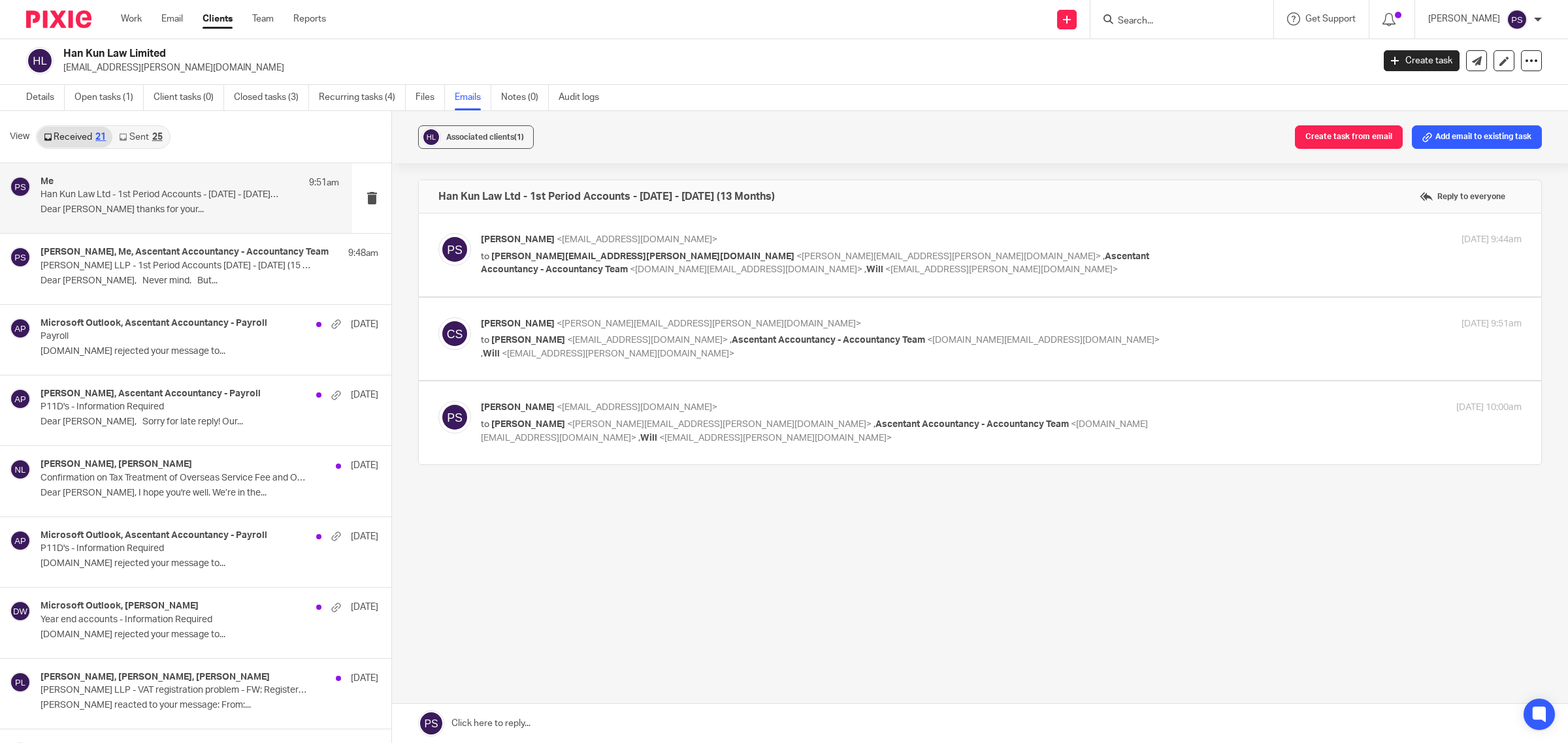
click at [547, 349] on span "<will.huang@uk.hankunlaw.com>" at bounding box center [618, 353] width 232 height 9
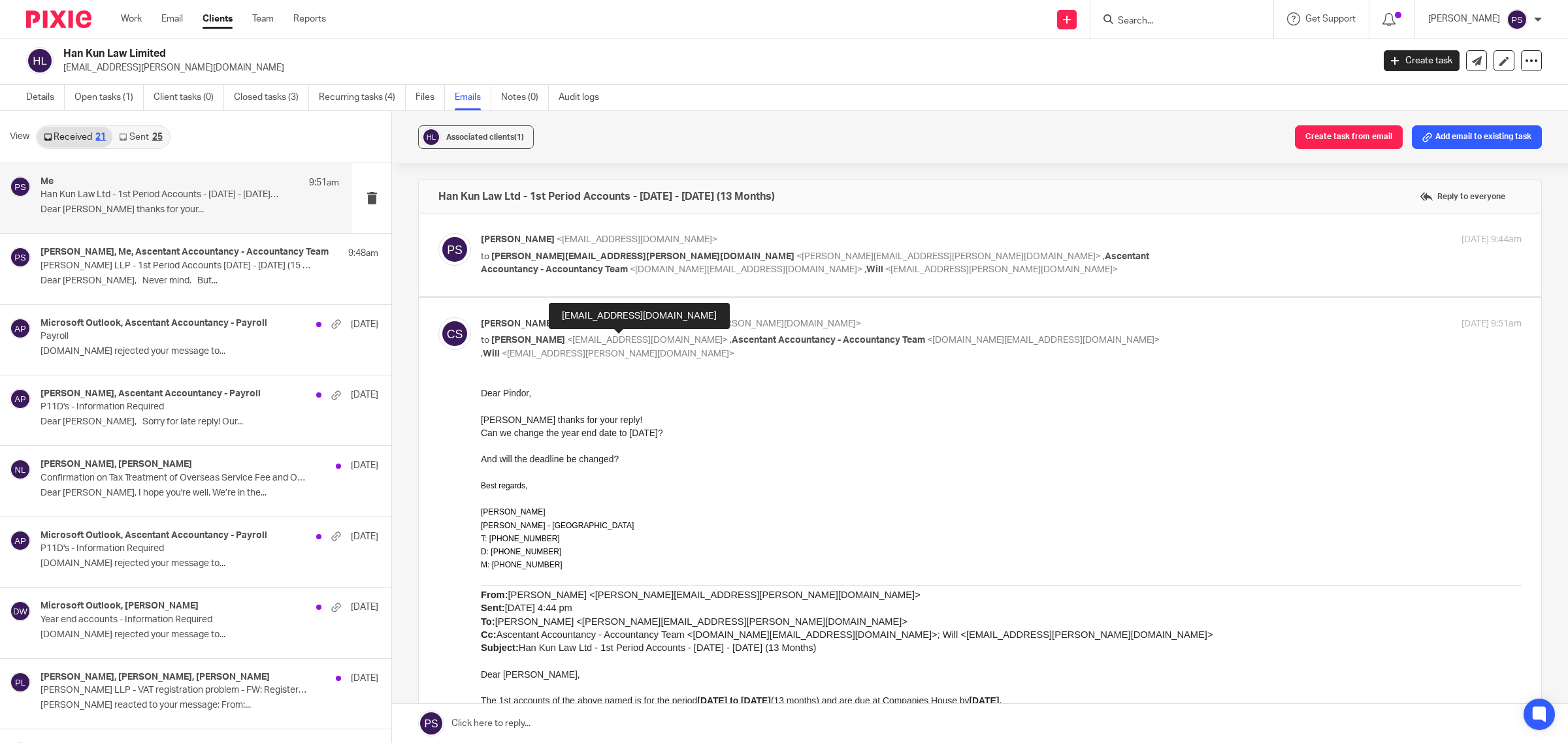
click at [592, 336] on span "<pindor.samra@ascentant.co.uk>" at bounding box center [648, 340] width 161 height 9
checkbox input "false"
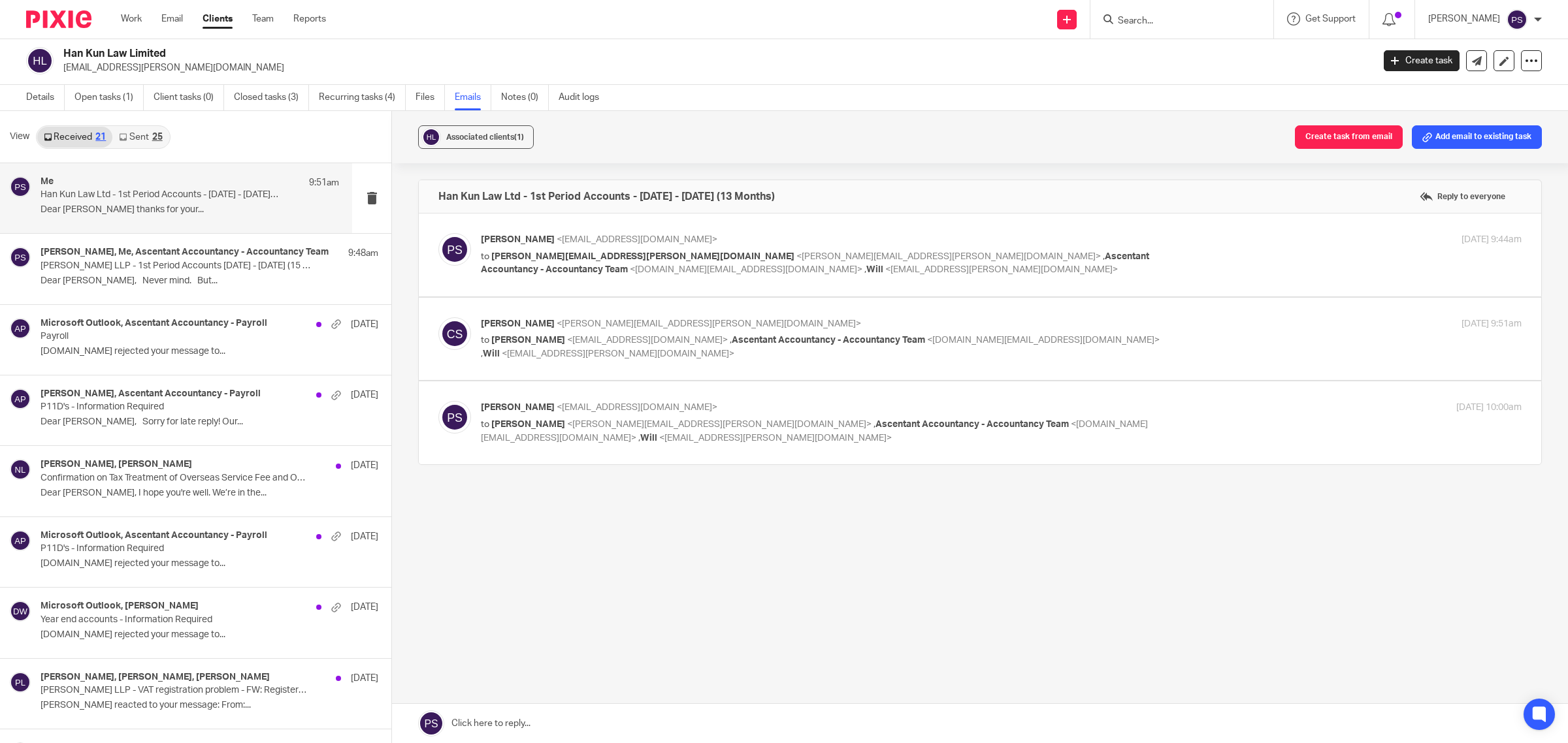
click input "Search"
paste input "D&S Contracting Services t/a Amber Fencing & Concrete Products Ltd"
type input "D&S Contracting Services t/a Amber Fencing & Concrete Products Ltd"
click button "submit"
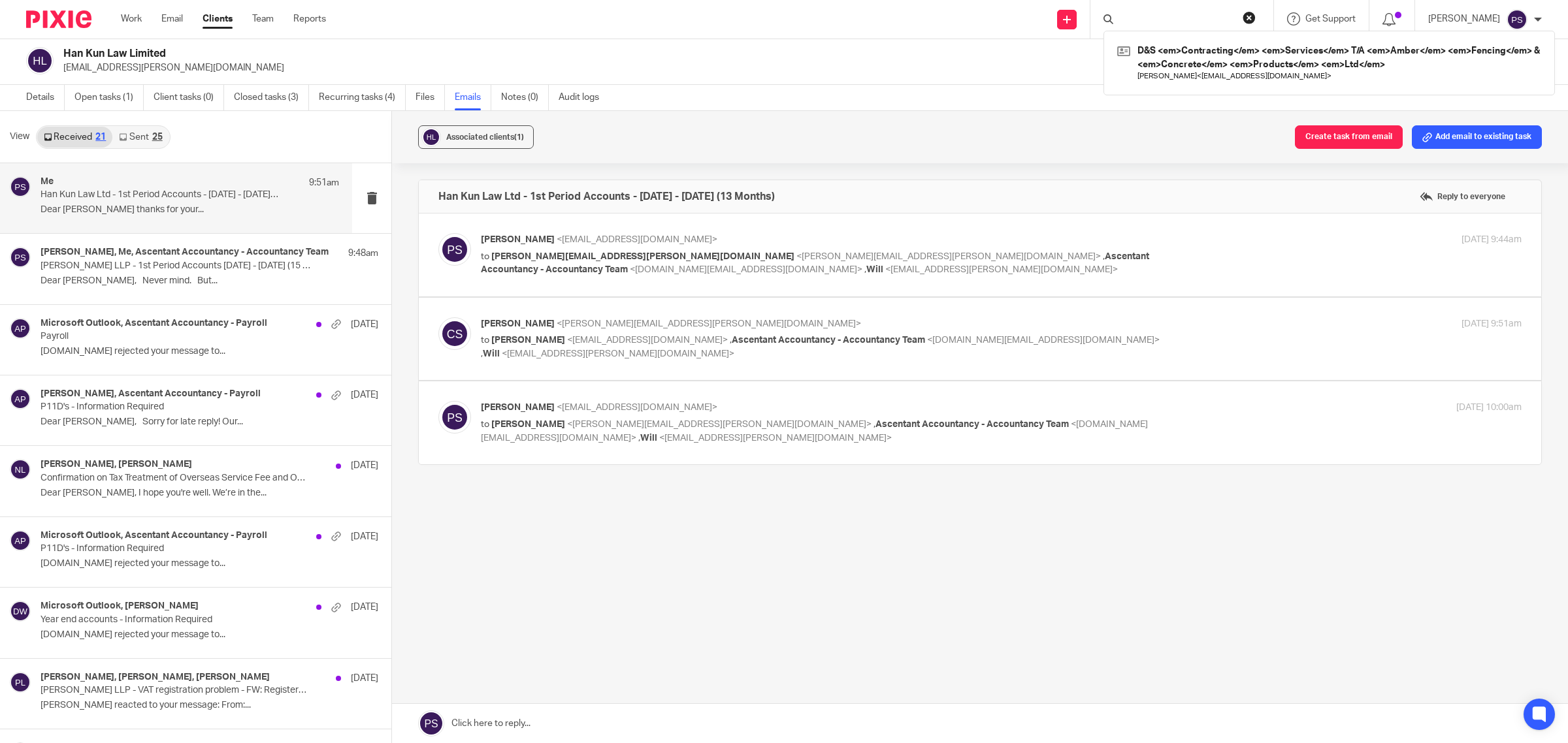
scroll to position [0, 0]
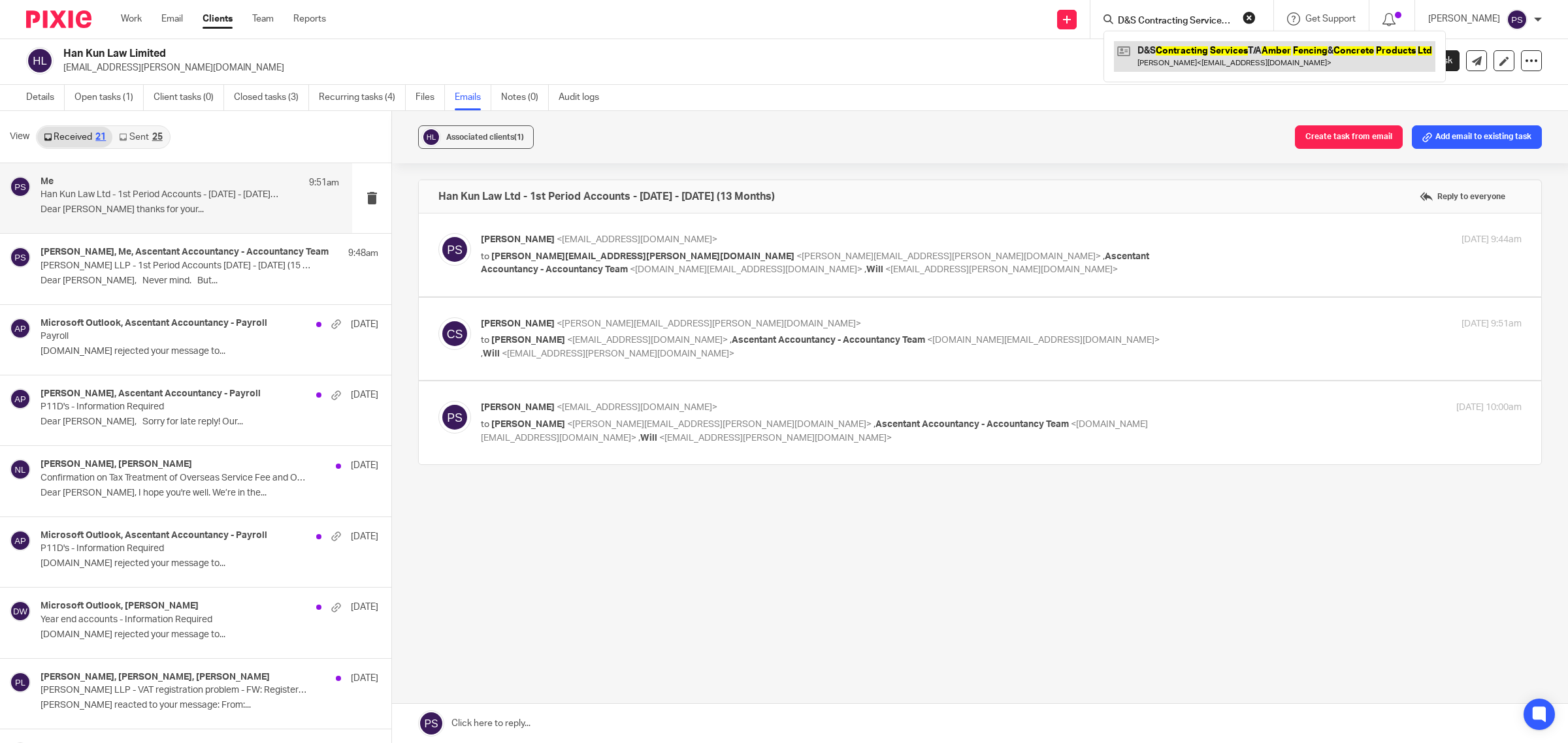
click link
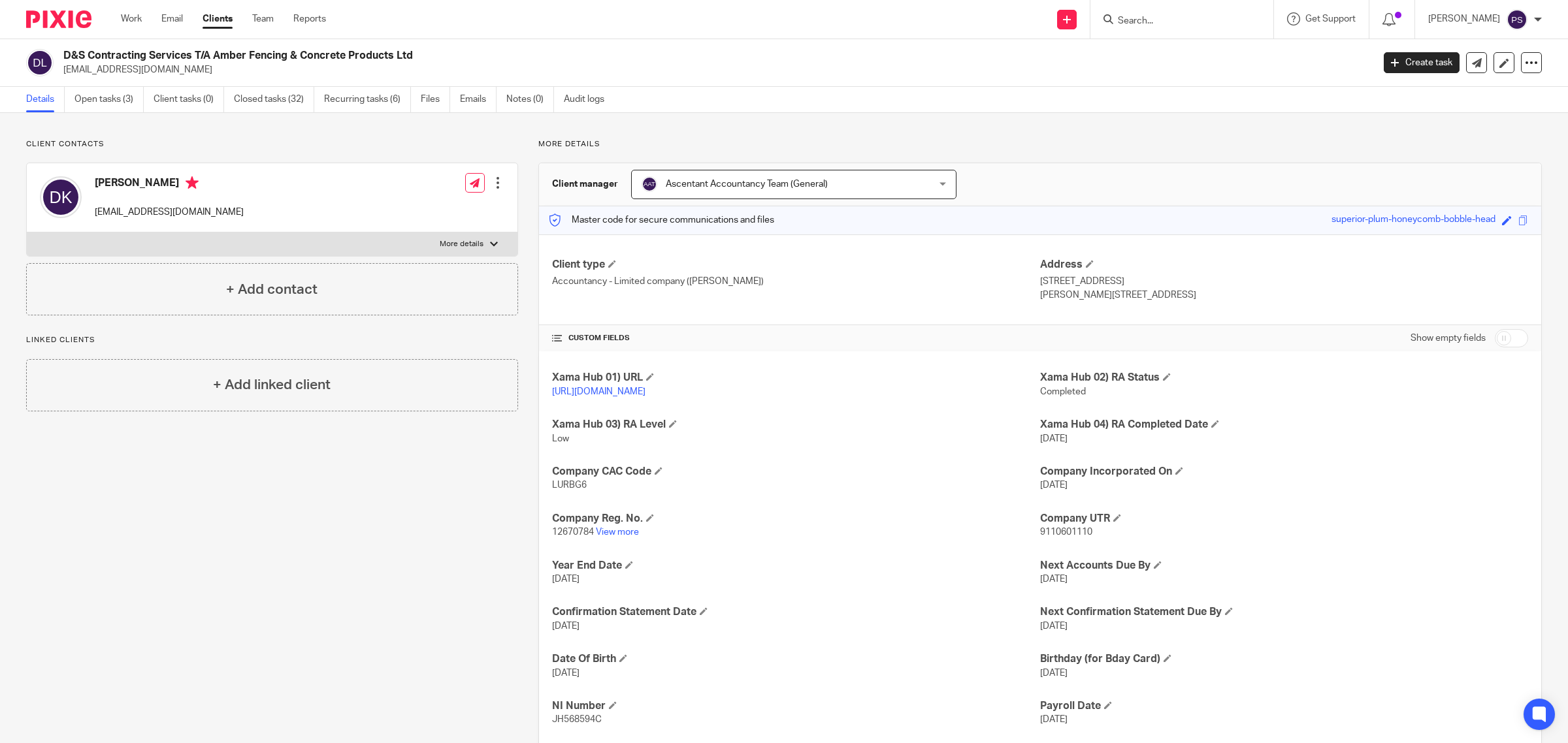
drag, startPoint x: 216, startPoint y: 53, endPoint x: 453, endPoint y: 58, distance: 237.1
click at [453, 58] on h2 "D&S Contracting Services T/A Amber Fencing & Concrete Products Ltd" at bounding box center [584, 56] width 1041 height 14
copy h2 "Amber Fencing & Concrete Products Ltd"
click at [1197, 25] on input "Search" at bounding box center [1175, 21] width 118 height 12
click at [1184, 25] on input "Search" at bounding box center [1175, 21] width 118 height 12
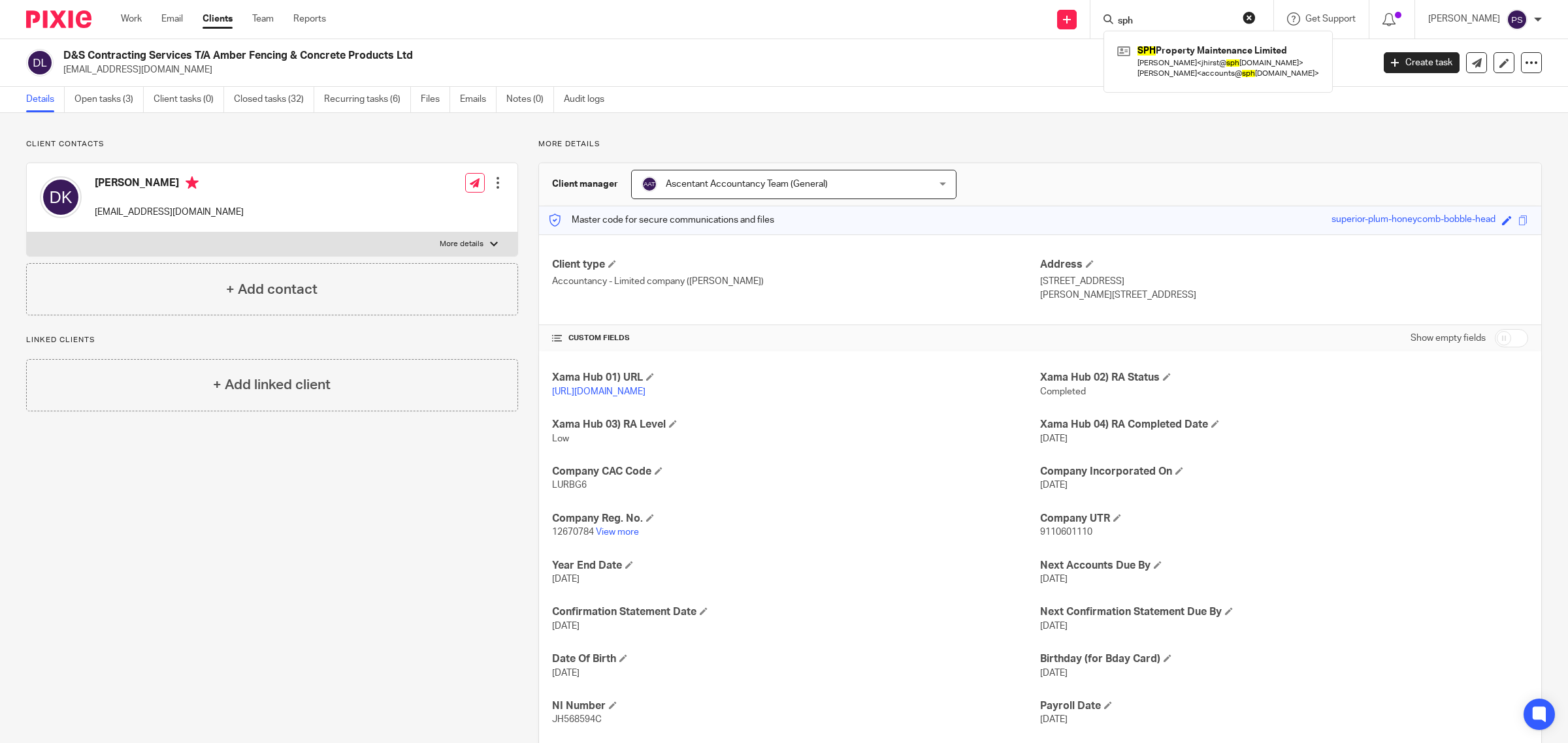
type input "sph"
click button "submit" at bounding box center [0, 0] width 0 height 0
click at [1200, 62] on link at bounding box center [1218, 61] width 208 height 41
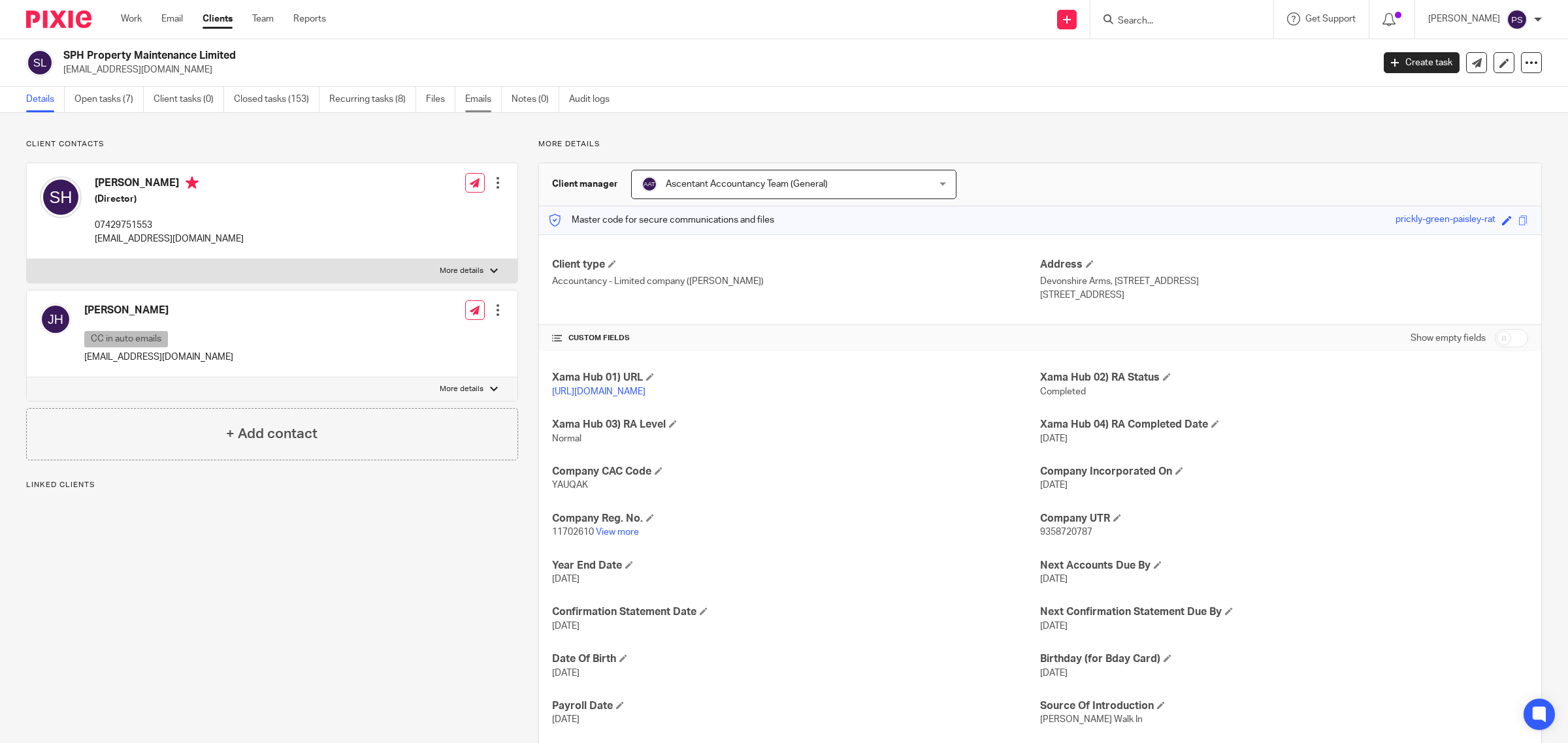
click at [489, 104] on link "Emails" at bounding box center [483, 99] width 36 height 25
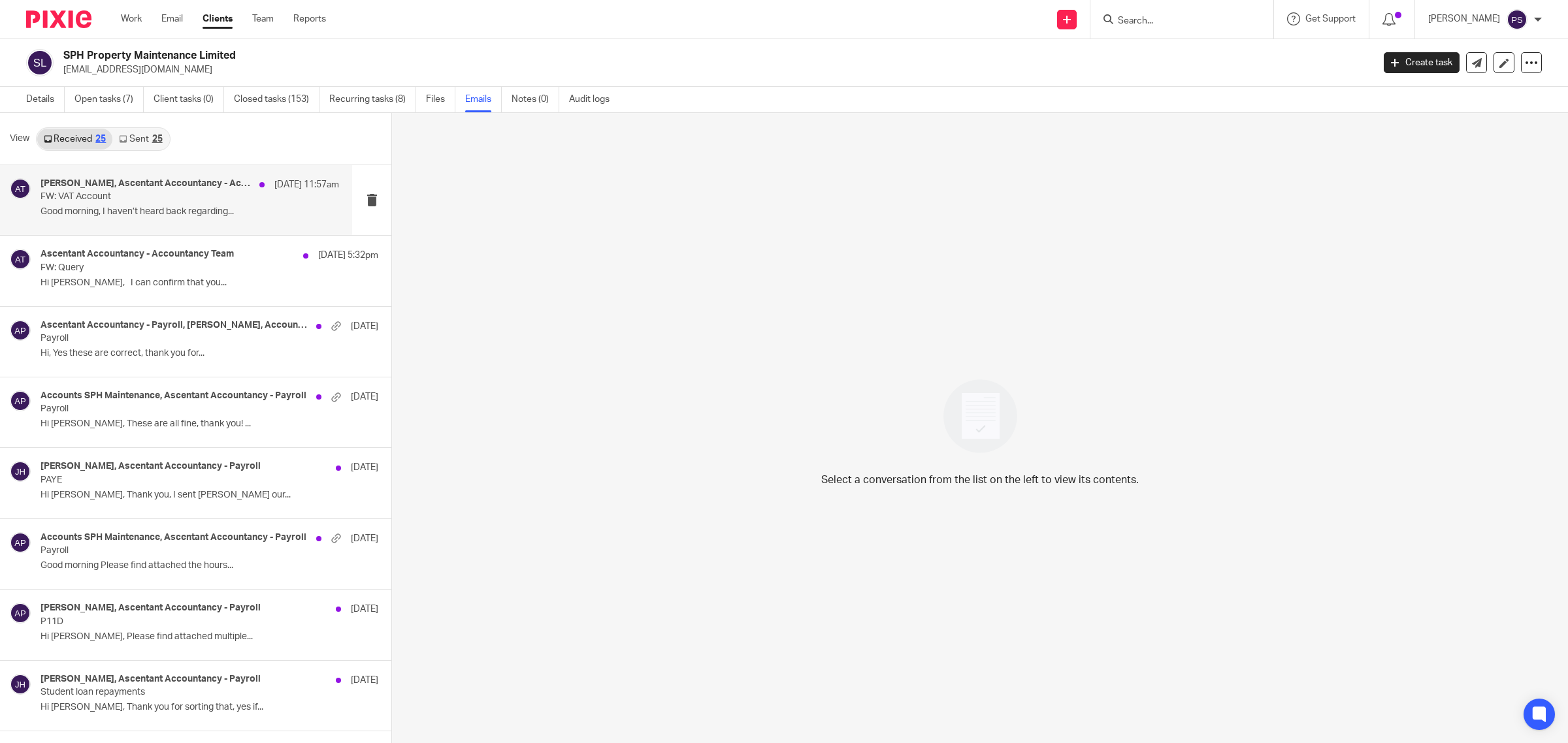
click at [88, 210] on p "Good morning, I haven’t heard back regarding..." at bounding box center [190, 212] width 298 height 11
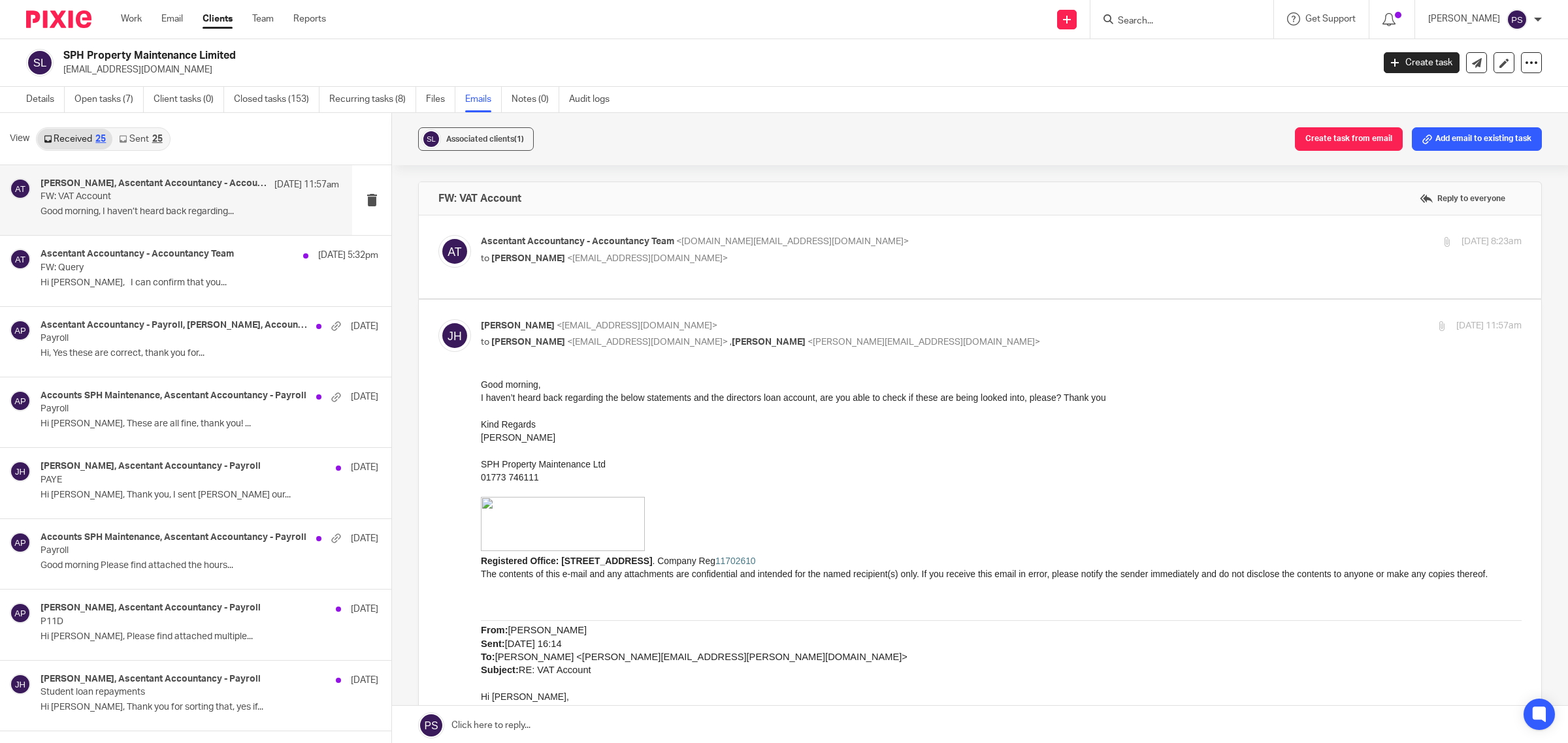
click at [567, 336] on p "to [PERSON_NAME] <[EMAIL_ADDRESS][DOMAIN_NAME]> , [PERSON_NAME] <[PERSON_NAME][…" at bounding box center [827, 342] width 694 height 14
checkbox input "false"
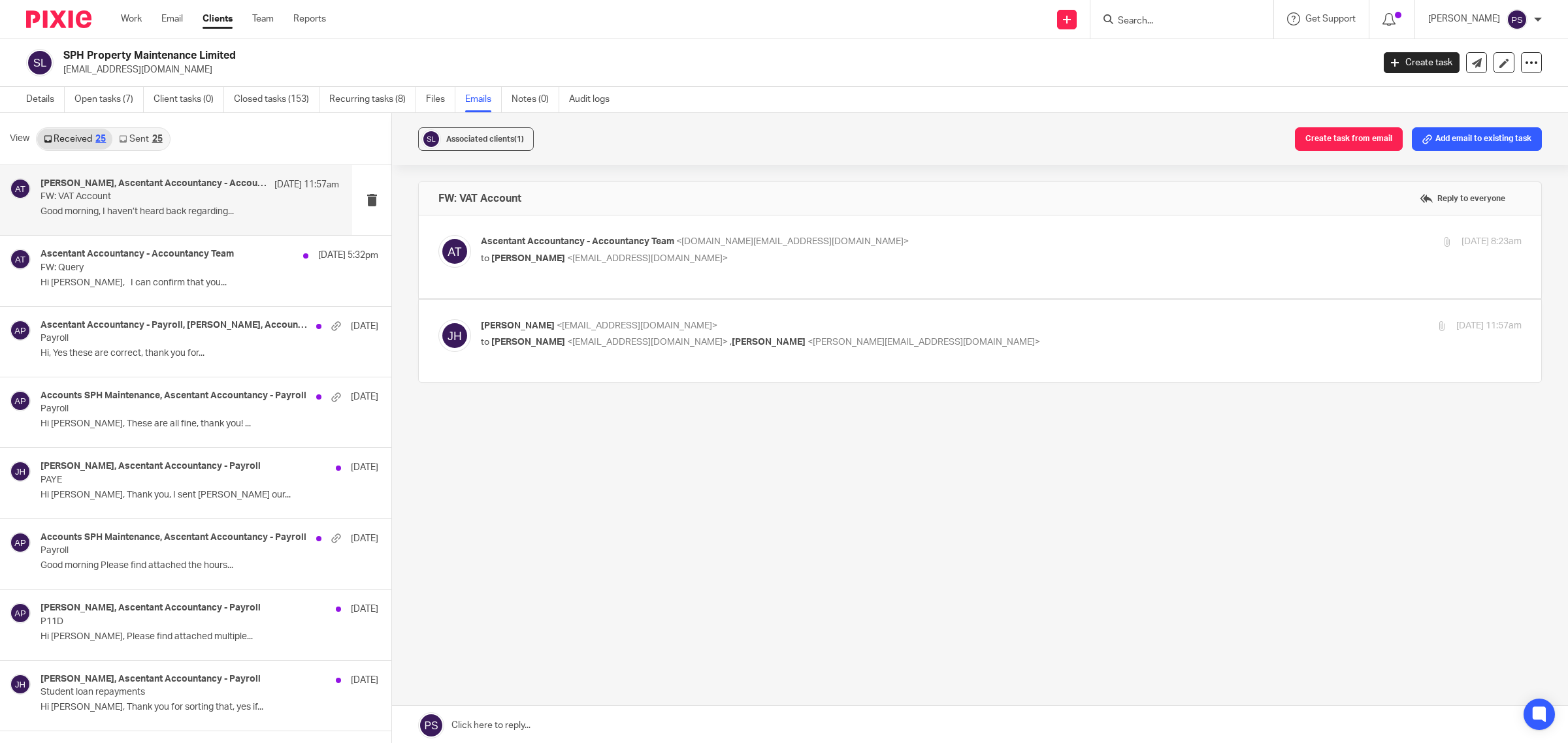
click at [576, 262] on span "<[EMAIL_ADDRESS][DOMAIN_NAME]>" at bounding box center [648, 258] width 161 height 9
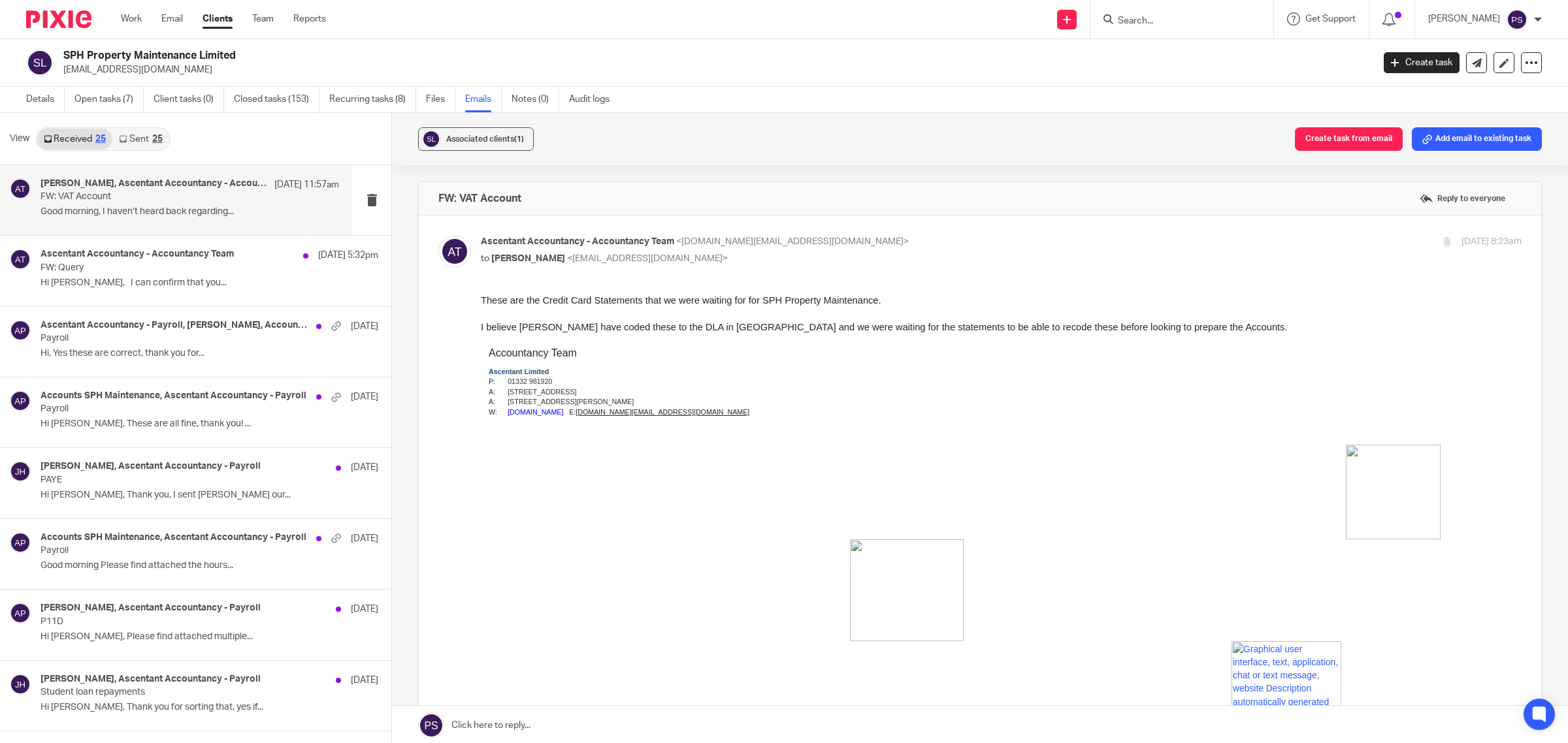
click at [223, 220] on div "[PERSON_NAME], Ascentant Accountancy - Accountancy Team [DATE] 11:57am FW: VAT …" at bounding box center [190, 200] width 298 height 44
click at [110, 188] on h4 "[PERSON_NAME], Ascentant Accountancy - Accountancy Team" at bounding box center [154, 184] width 228 height 11
click at [102, 284] on p "Hi [PERSON_NAME], I can confirm that you..." at bounding box center [190, 283] width 298 height 11
click at [494, 243] on span "Ascentant Accountancy - Accountancy Team" at bounding box center [577, 241] width 193 height 9
checkbox input "false"
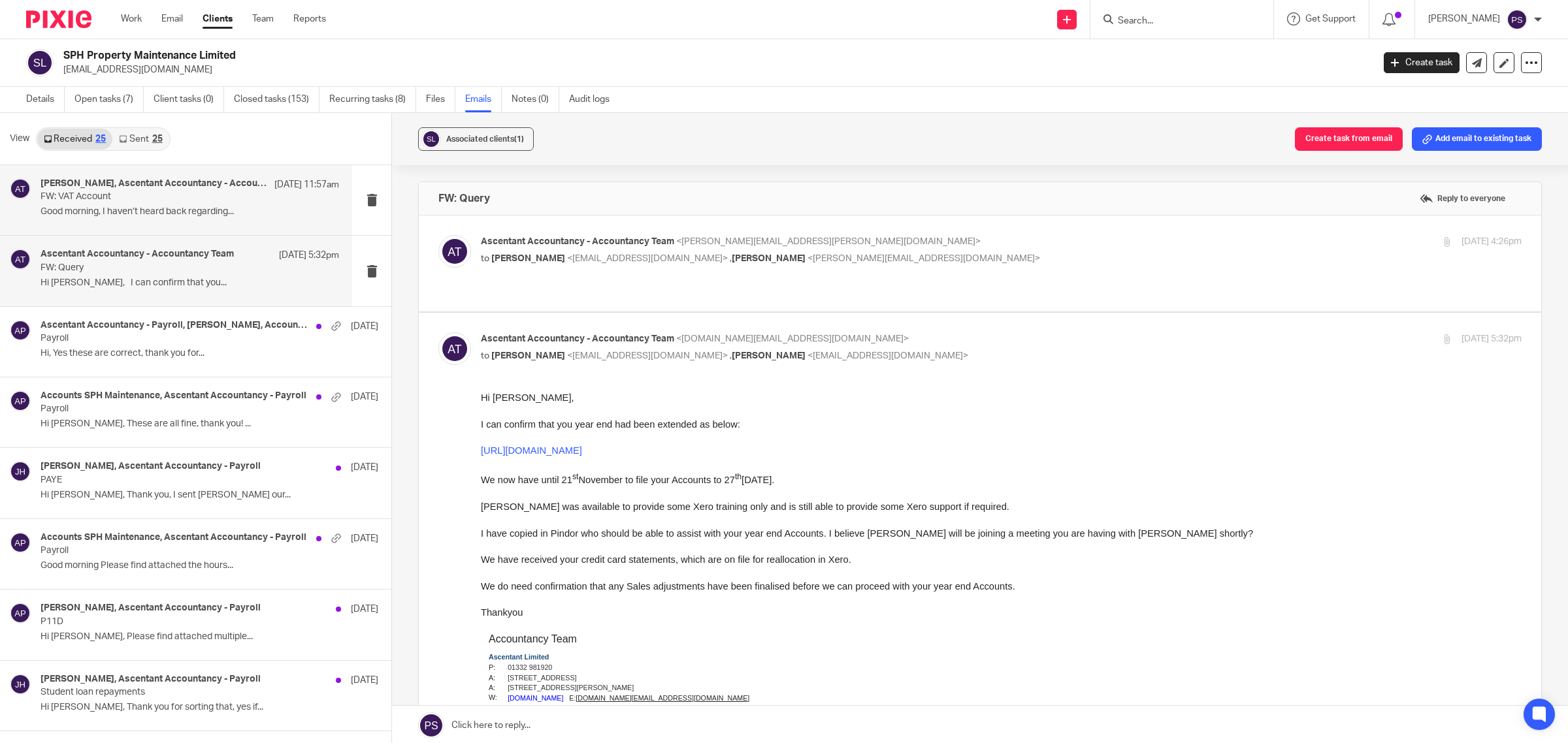
click at [185, 201] on p "FW: VAT Account" at bounding box center [160, 197] width 239 height 11
click at [570, 344] on p "Ascentant Accountancy - Accountancy Team <[DOMAIN_NAME][EMAIL_ADDRESS][DOMAIN_N…" at bounding box center [827, 340] width 694 height 14
checkbox input "false"
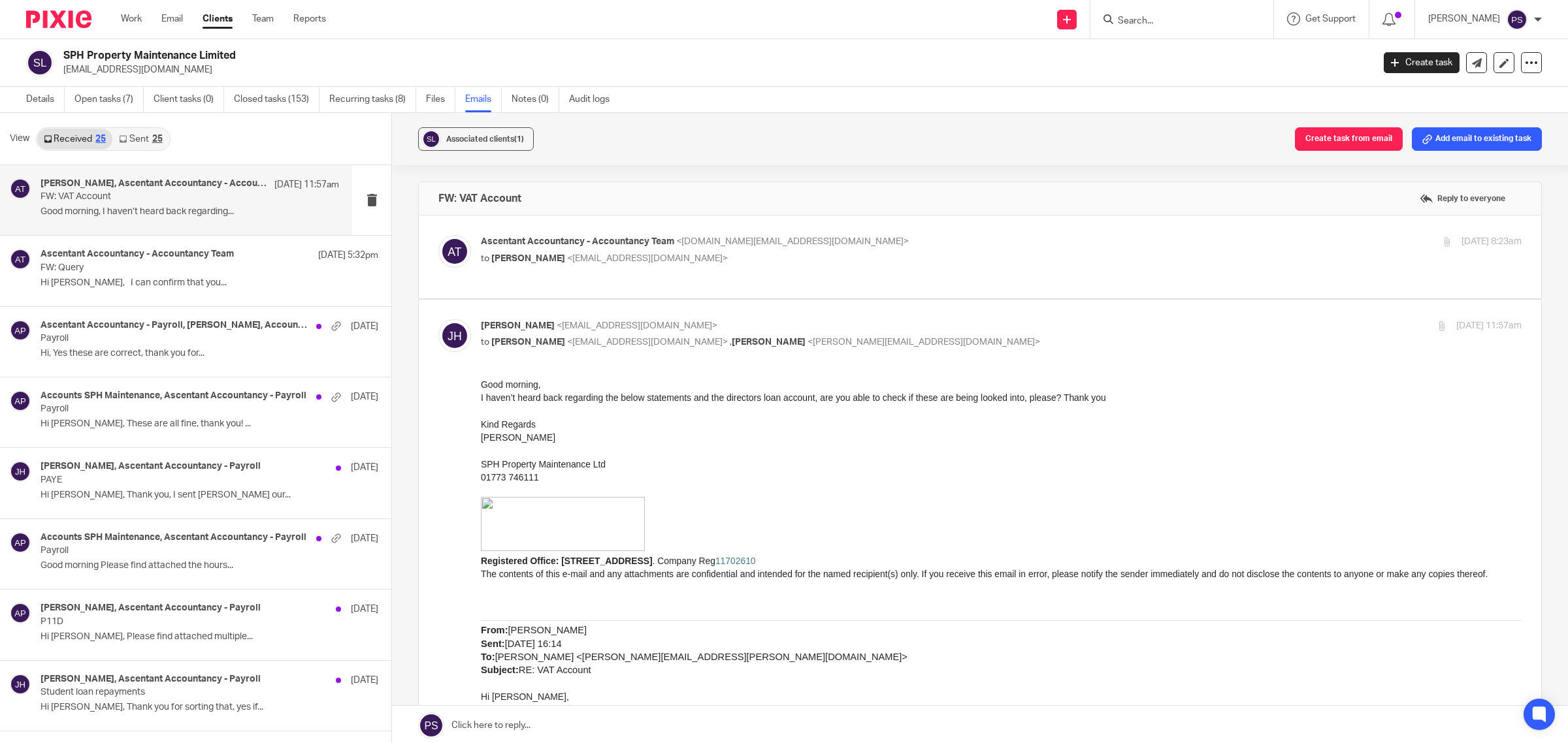
click at [545, 263] on span "[PERSON_NAME]" at bounding box center [528, 258] width 74 height 9
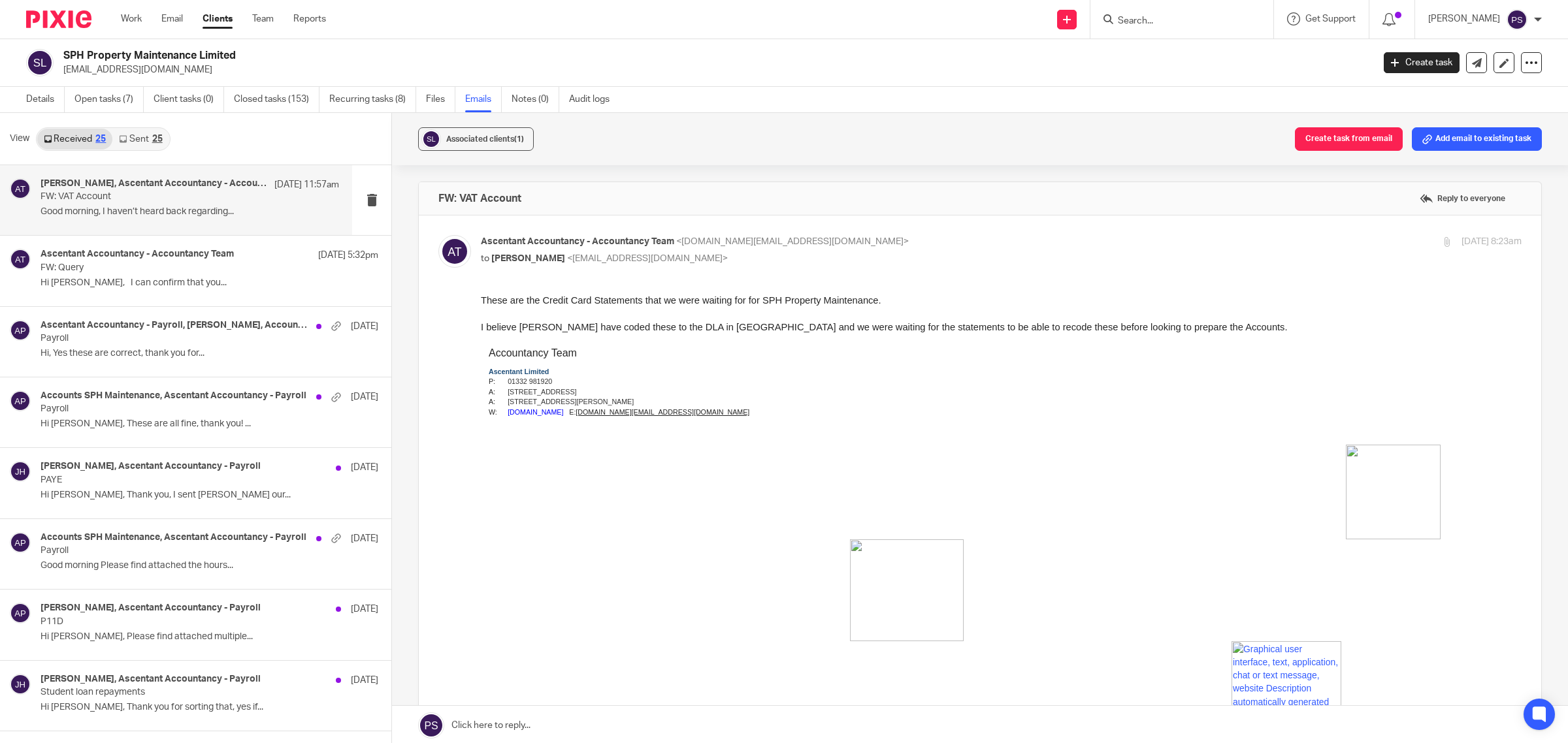
click at [493, 255] on span "[PERSON_NAME]" at bounding box center [528, 258] width 74 height 9
checkbox input "false"
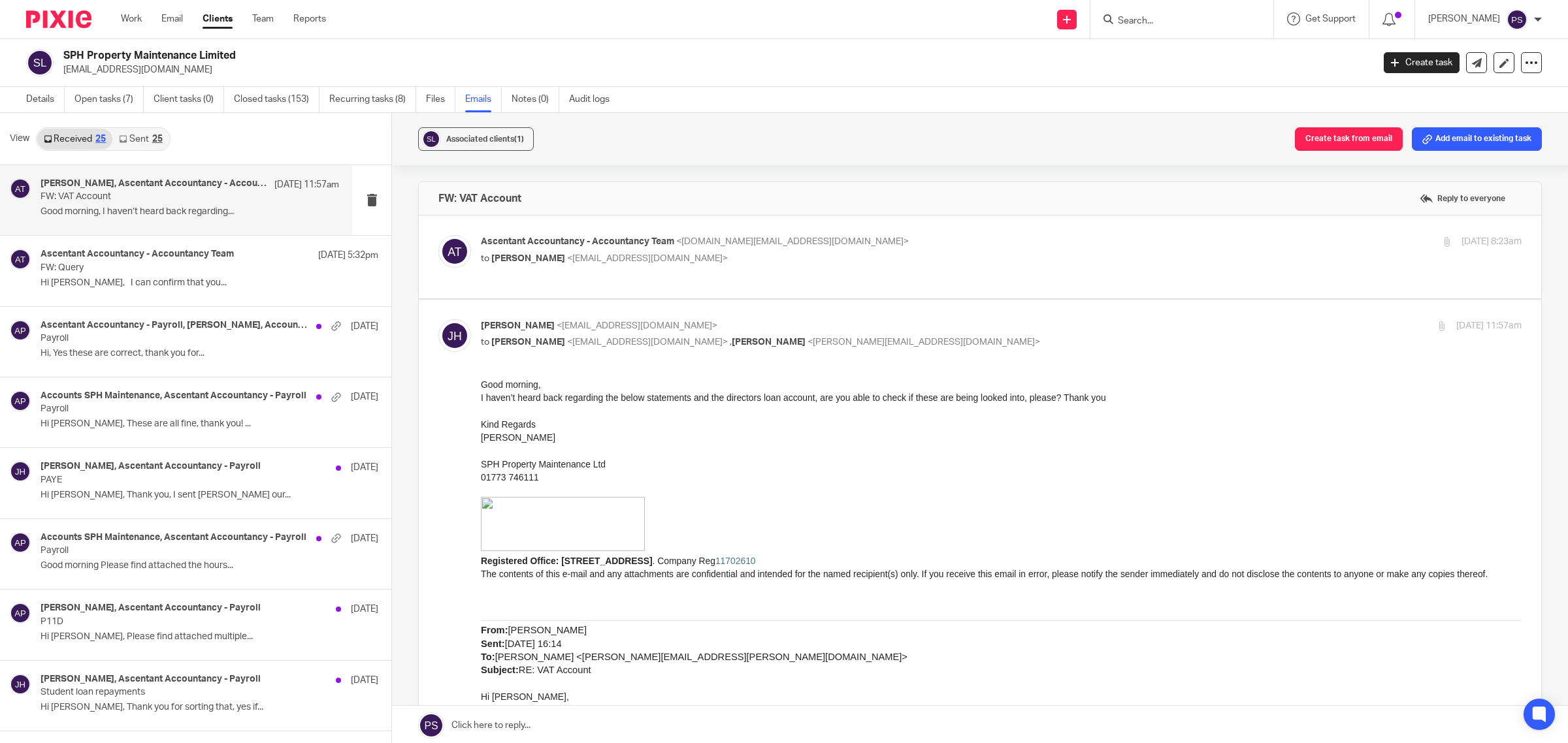
click at [525, 347] on p "to Pindor Samra <pindor.samra@ascentant.co.uk> , Kevin Drew <kevin@ascentant.co…" at bounding box center [827, 342] width 694 height 14
checkbox input "false"
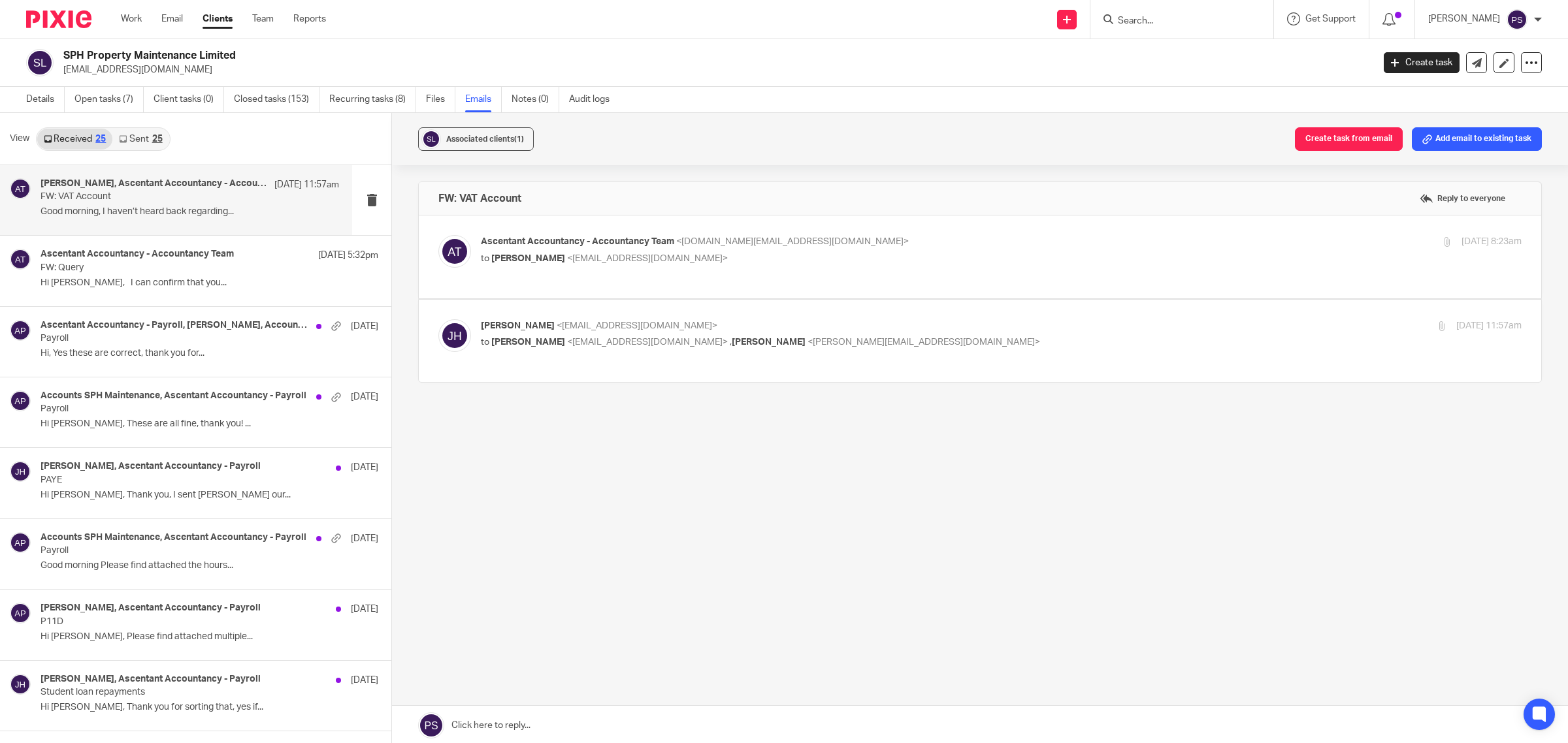
click at [515, 266] on div "Ascentant Accountancy - Accountancy Team <accountancy.team@ascentant.co.uk> to …" at bounding box center [1001, 252] width 1041 height 33
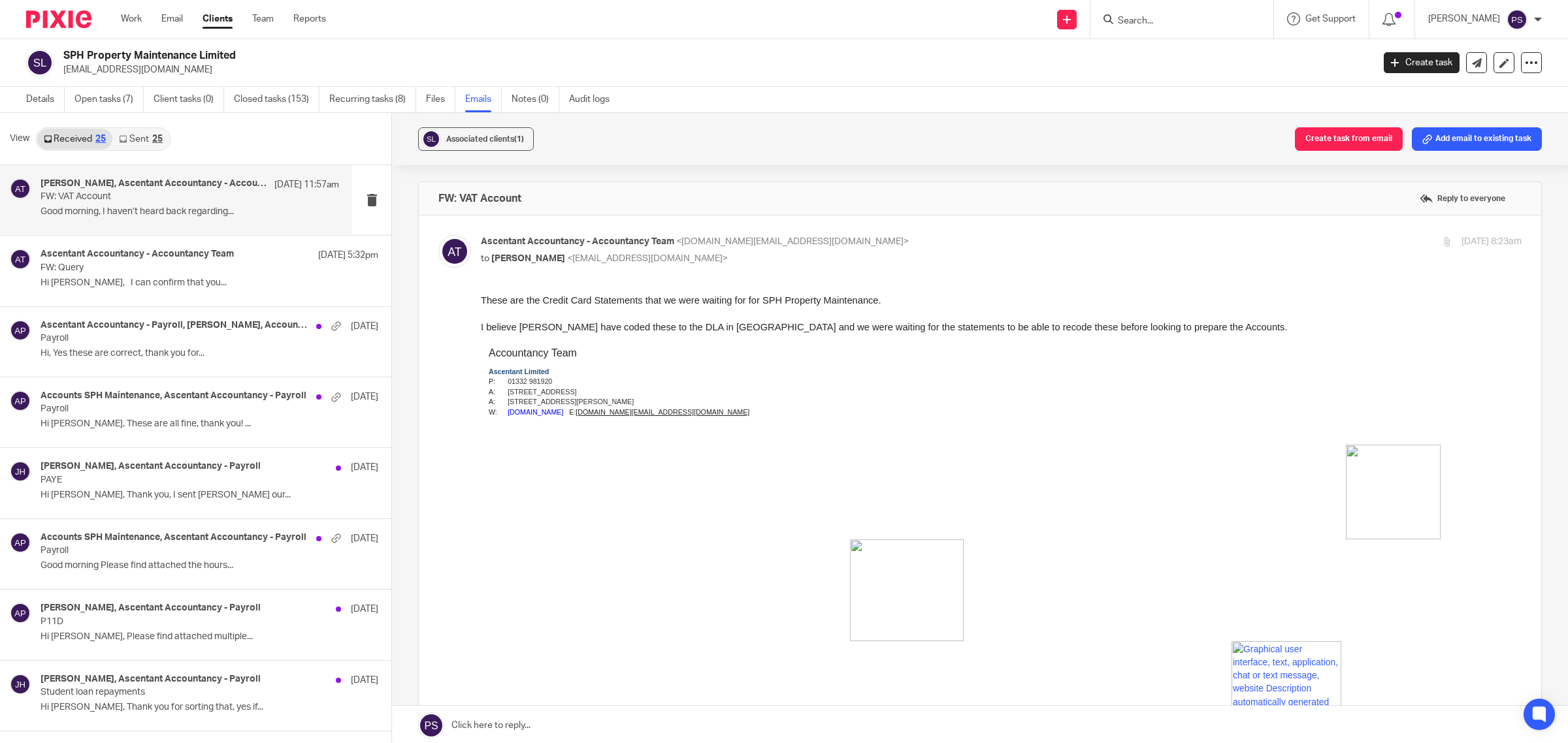
click at [505, 254] on span "[PERSON_NAME]" at bounding box center [528, 258] width 74 height 9
checkbox input "false"
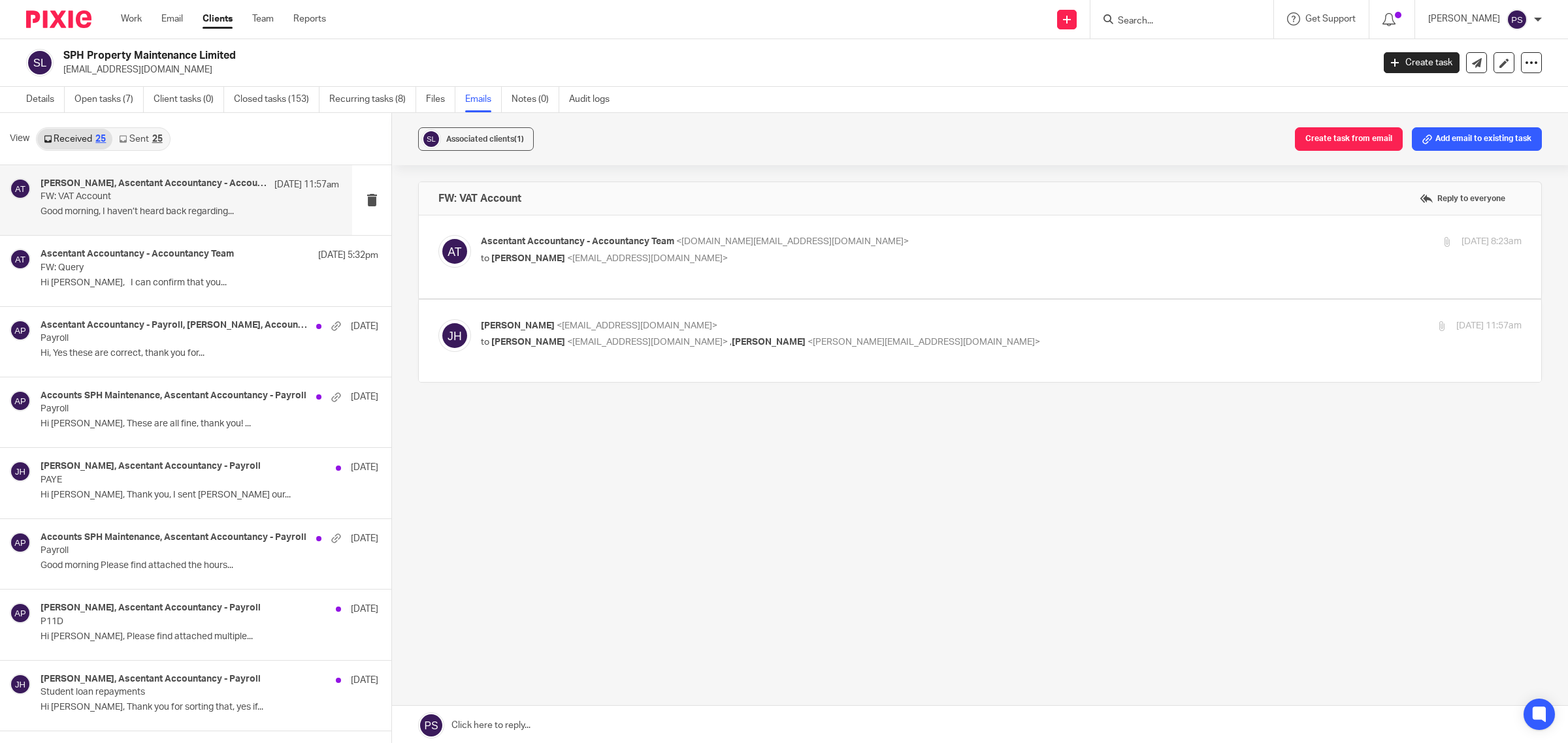
click at [527, 337] on span "[PERSON_NAME]" at bounding box center [528, 342] width 74 height 9
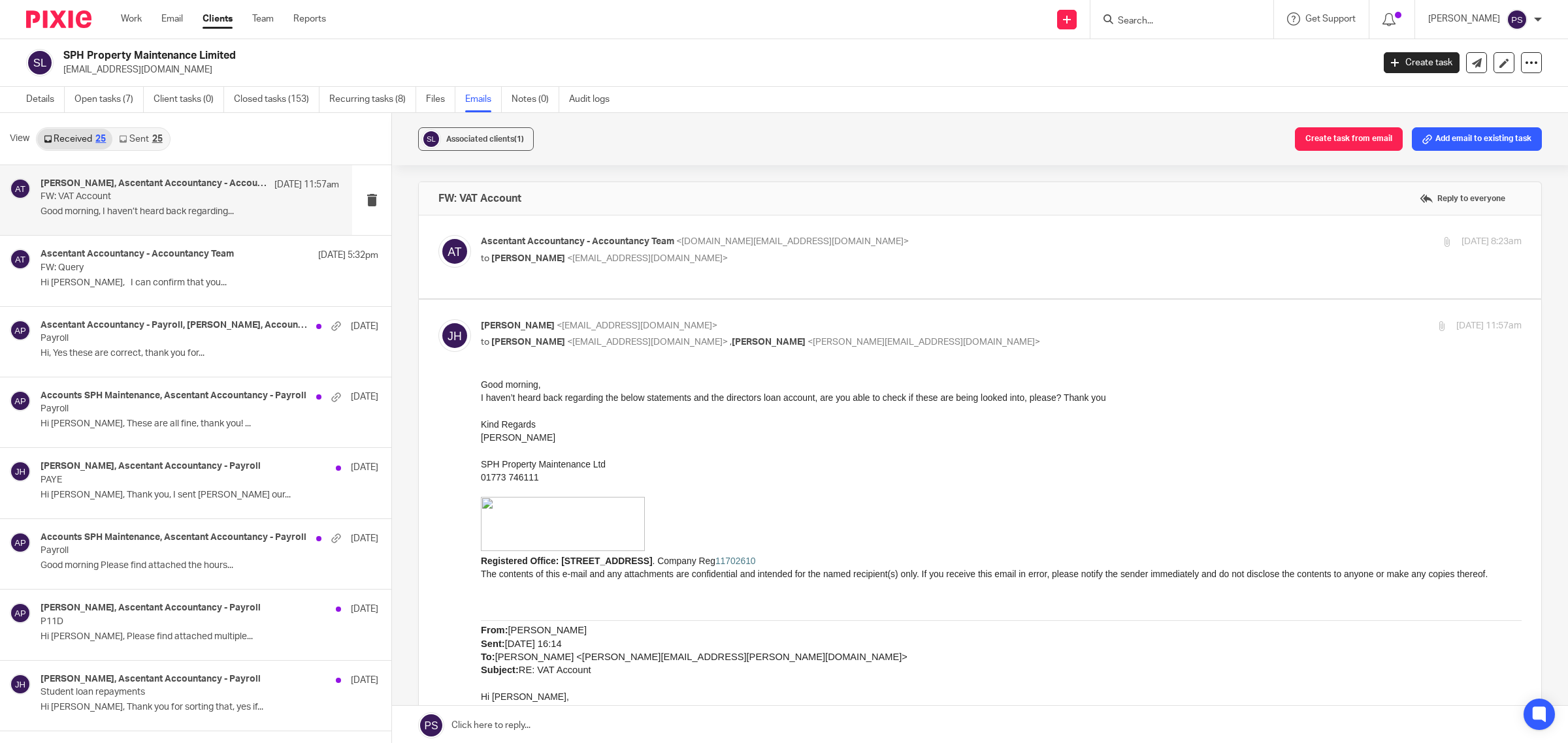
click at [511, 336] on p "to Pindor Samra <pindor.samra@ascentant.co.uk> , Kevin Drew <kevin@ascentant.co…" at bounding box center [827, 342] width 694 height 14
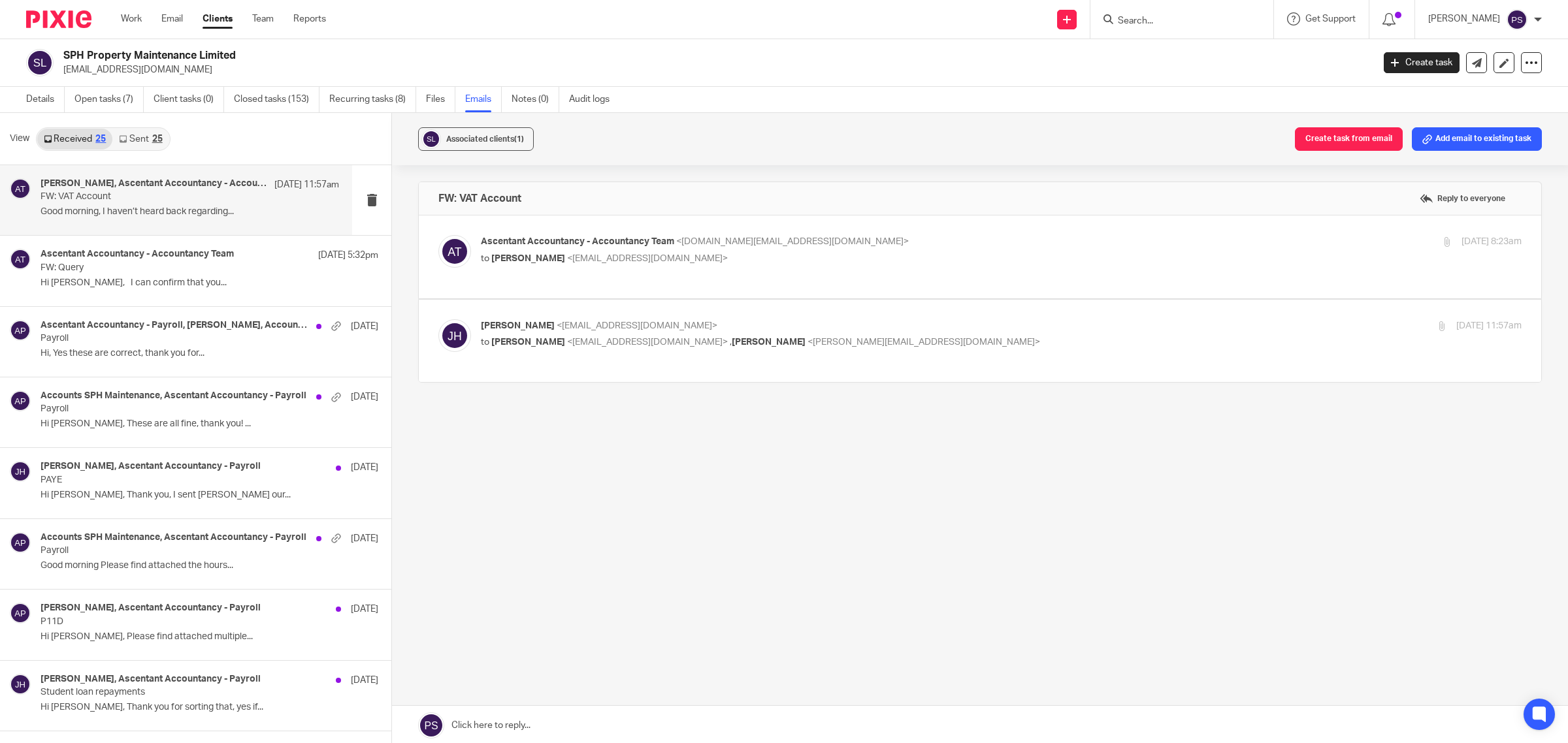
click at [511, 336] on p "to Pindor Samra <pindor.samra@ascentant.co.uk> , Kevin Drew <kevin@ascentant.co…" at bounding box center [827, 342] width 694 height 14
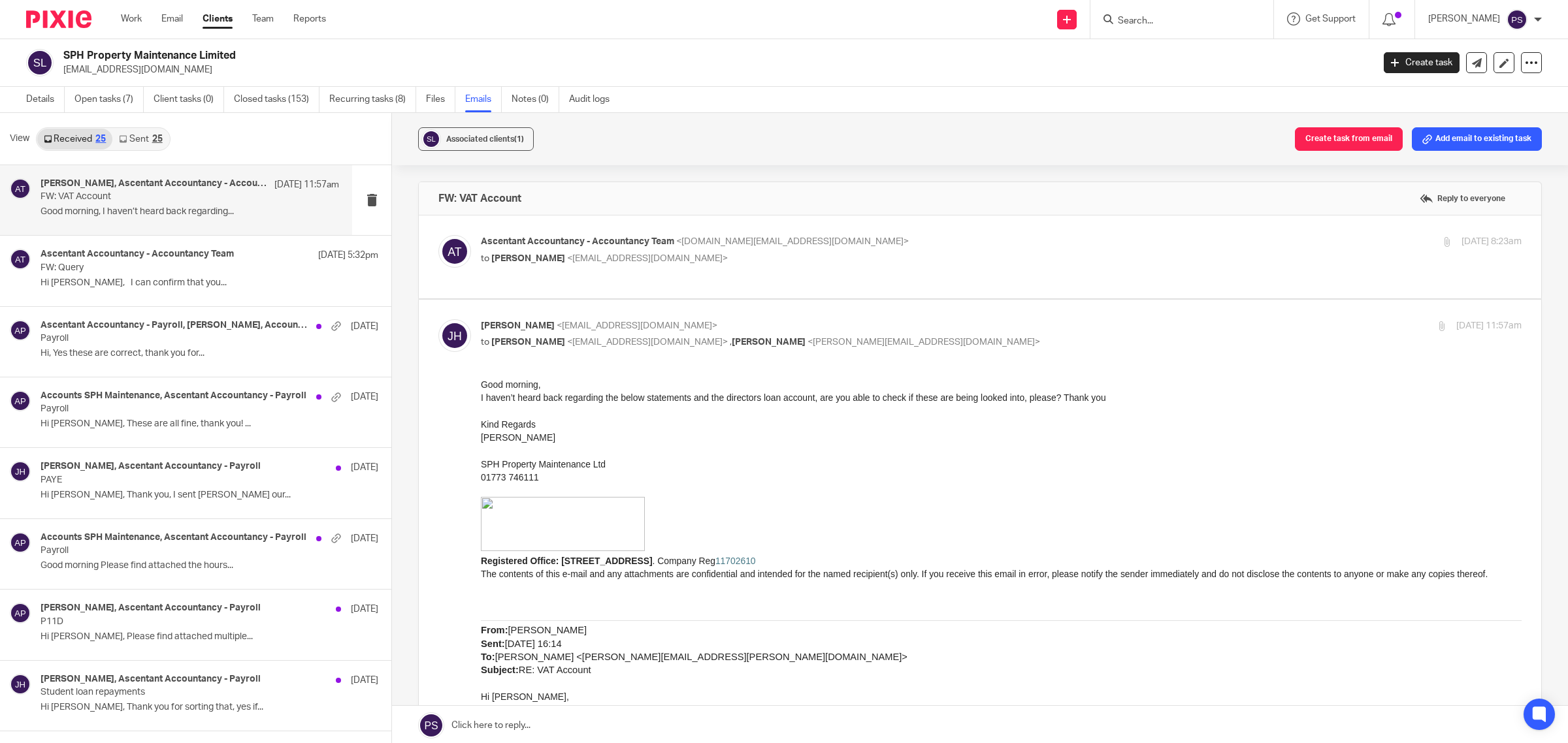
click at [511, 336] on p "to Pindor Samra <pindor.samra@ascentant.co.uk> , Kevin Drew <kevin@ascentant.co…" at bounding box center [827, 342] width 694 height 14
checkbox input "false"
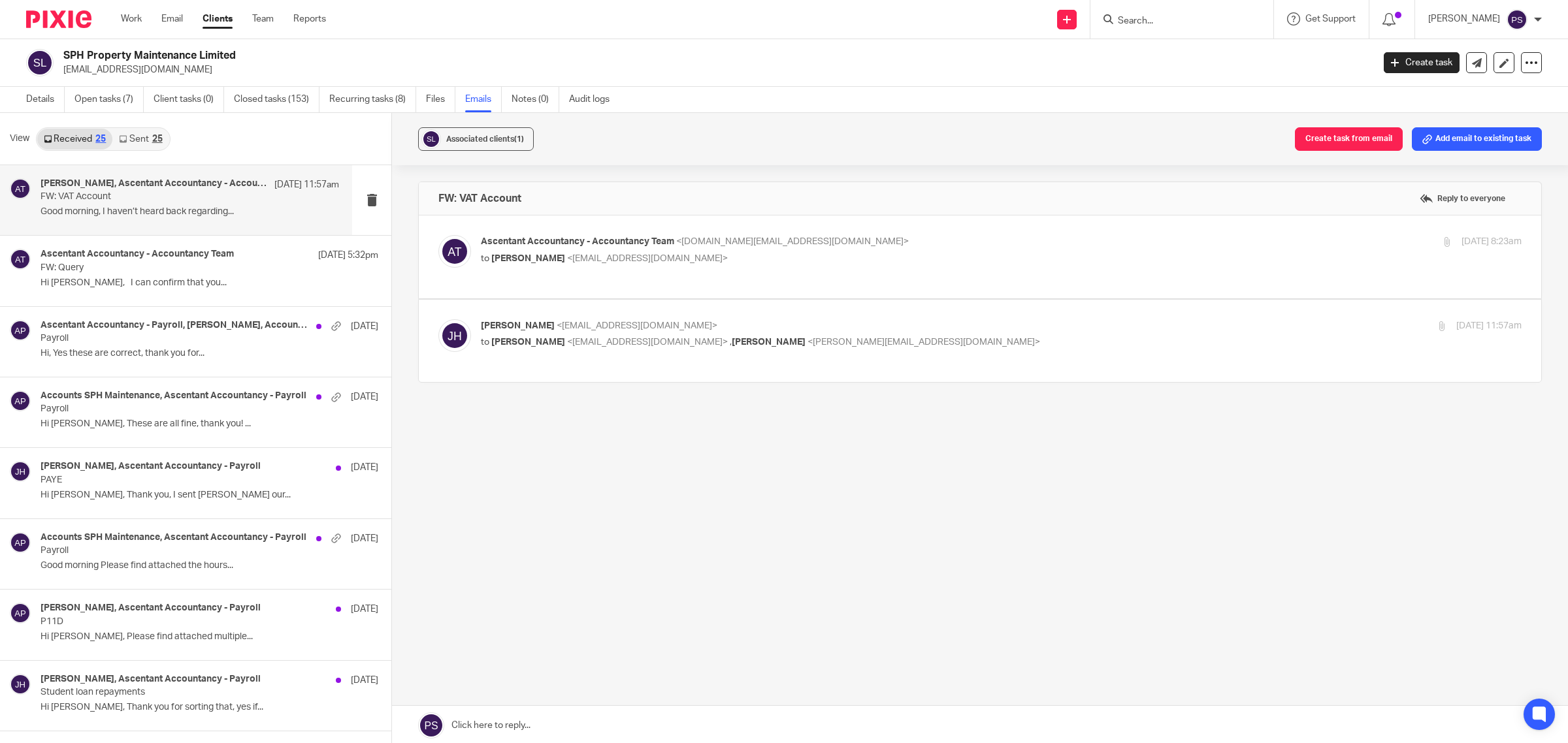
click at [1144, 20] on input "Search" at bounding box center [1175, 21] width 118 height 12
type input "d7s"
click button "submit" at bounding box center [0, 0] width 0 height 0
click at [1164, 16] on input "d7s" at bounding box center [1175, 21] width 118 height 12
drag, startPoint x: 1157, startPoint y: 18, endPoint x: 1021, endPoint y: 24, distance: 136.1
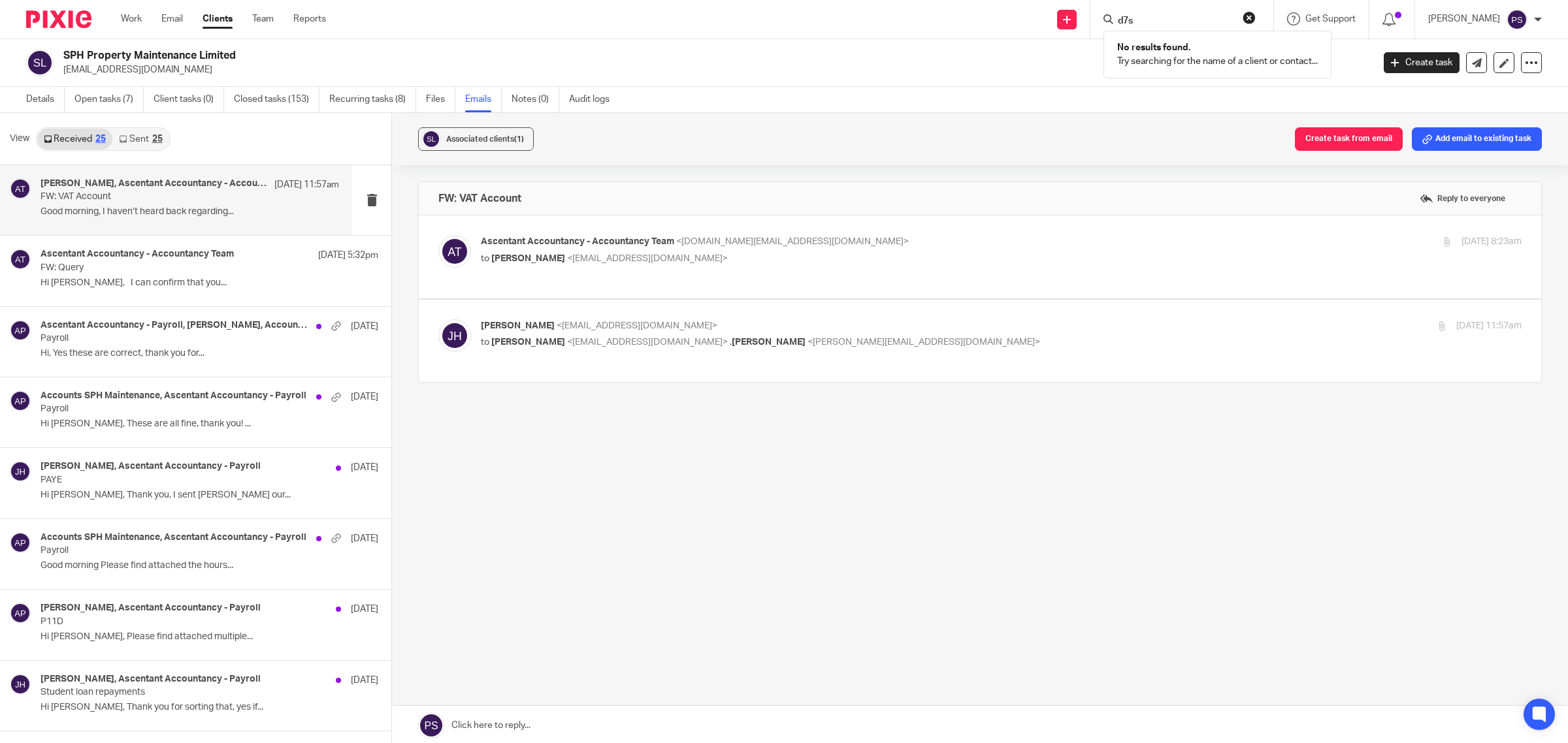
click at [1021, 24] on div "Send new email Create task Add client d7s No results found. Try searching for t…" at bounding box center [957, 19] width 1223 height 38
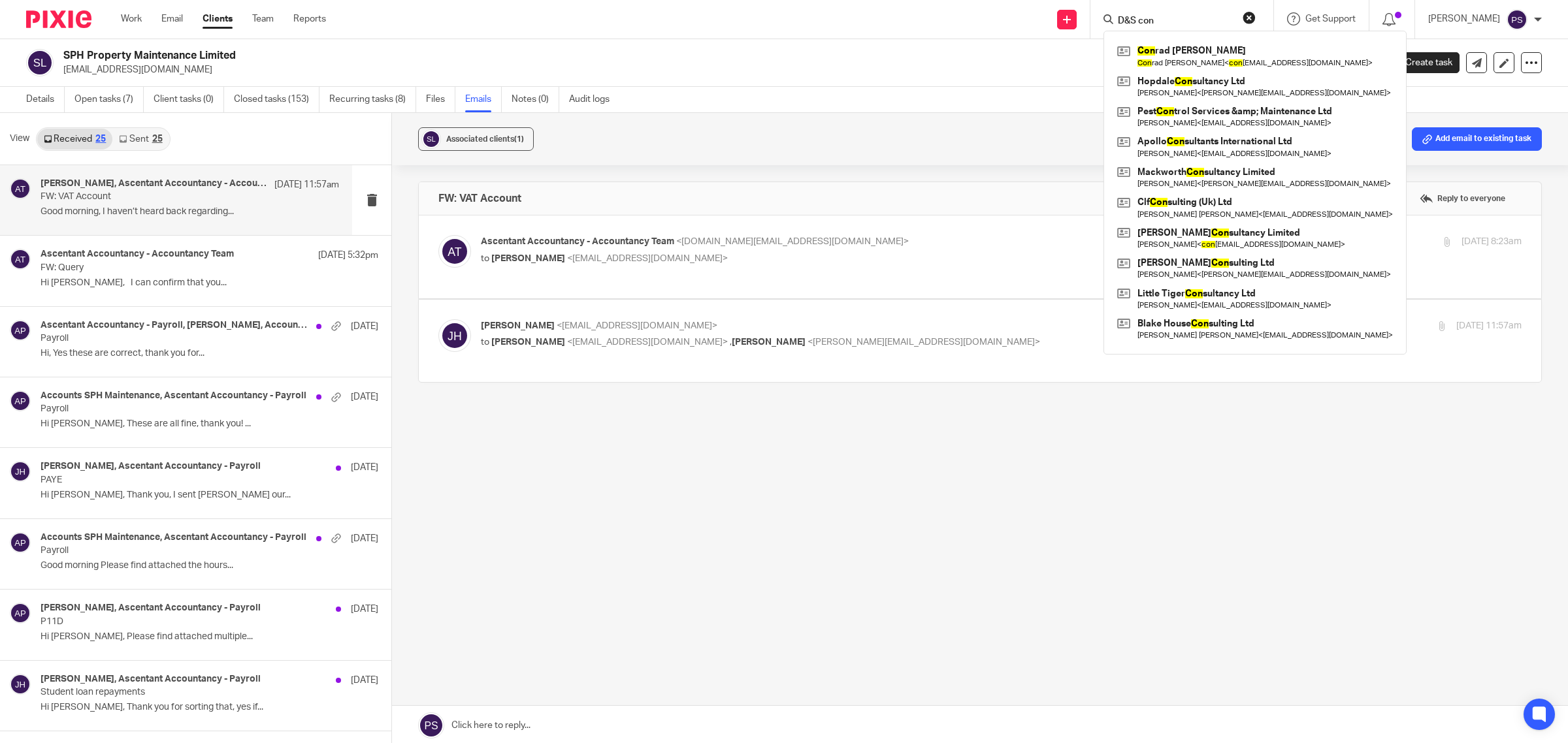
click at [1137, 17] on input "D&S con" at bounding box center [1175, 21] width 118 height 12
click at [1197, 19] on input "D&S con" at bounding box center [1175, 21] width 118 height 12
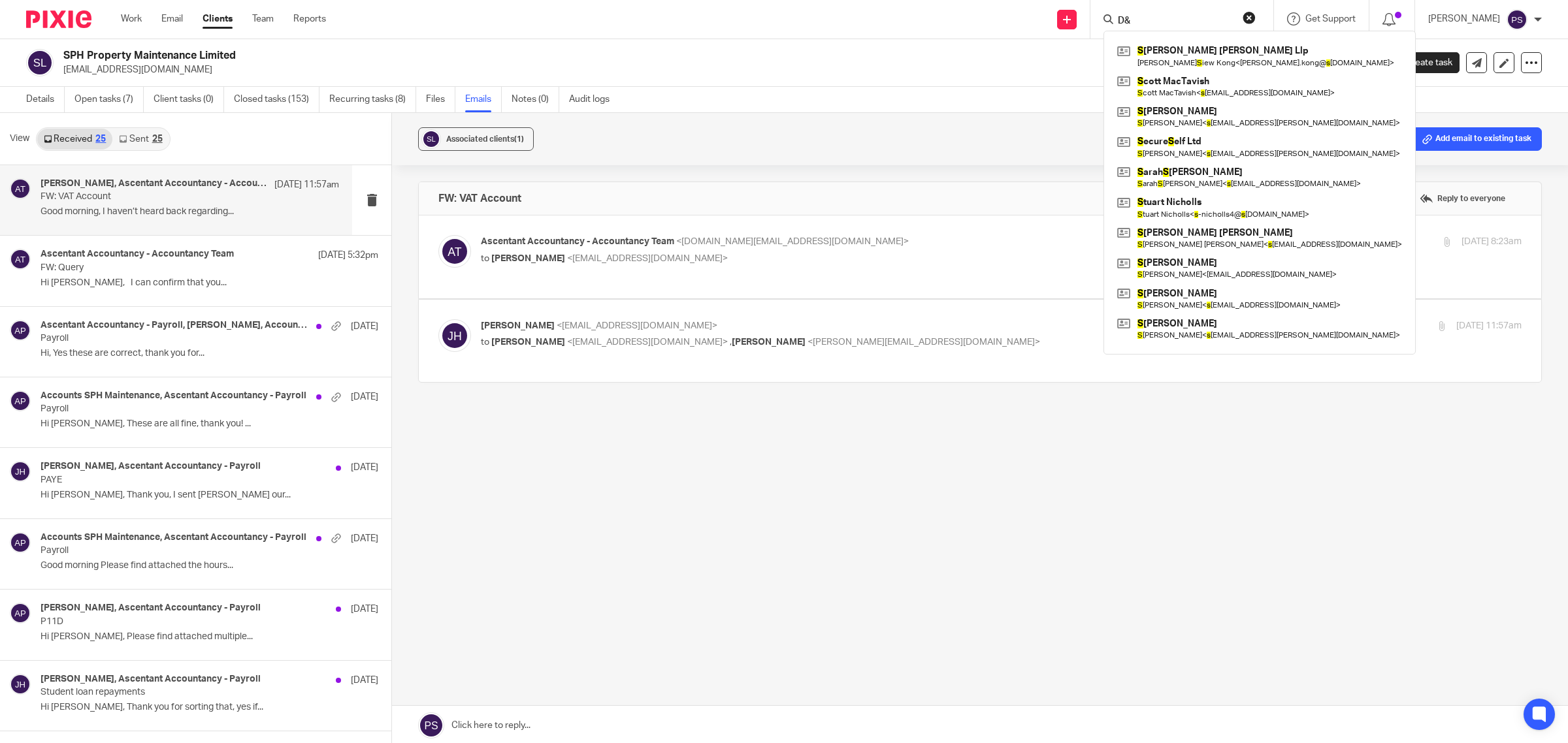
type input "D"
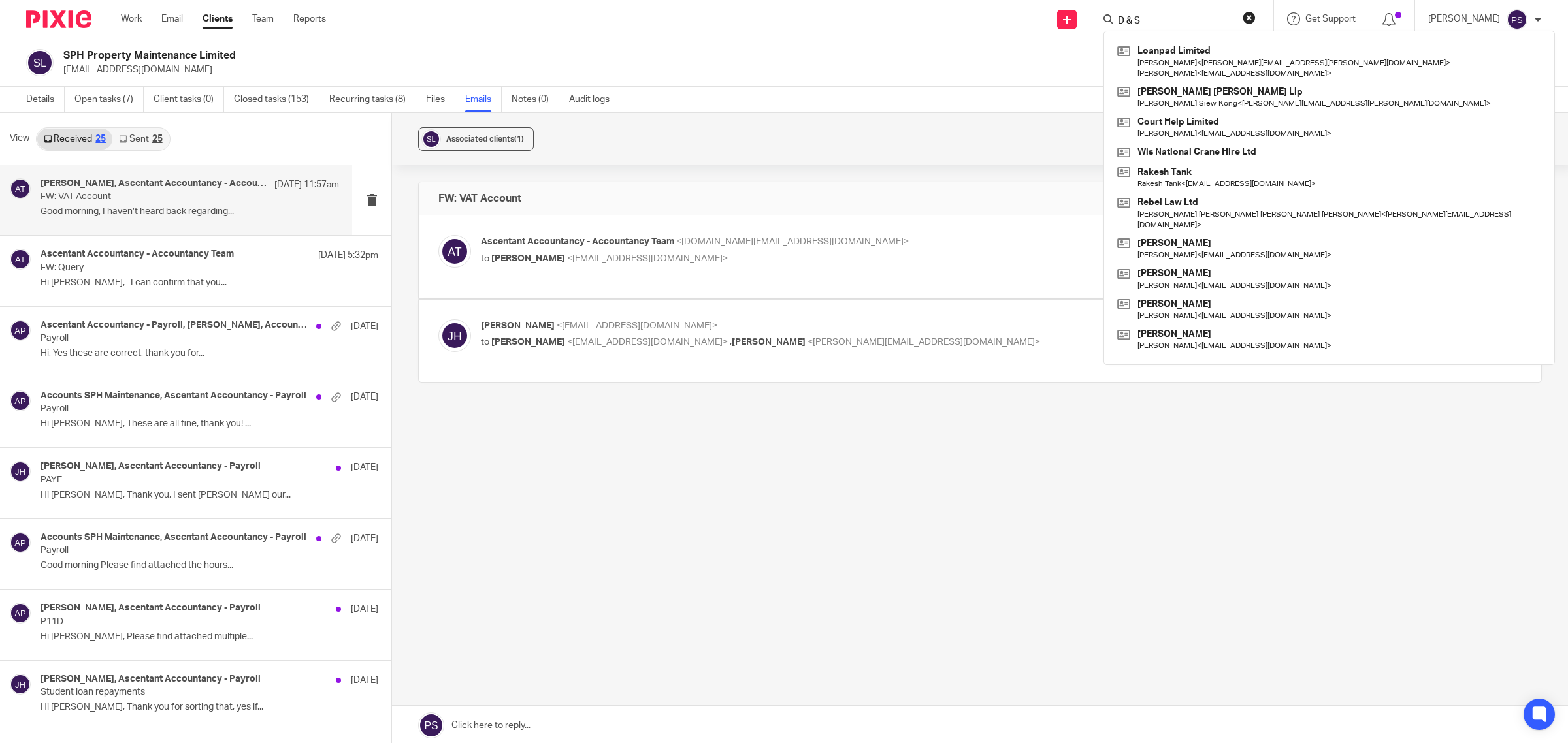
type input "D & S"
click at [223, 23] on link "Clients" at bounding box center [218, 19] width 30 height 13
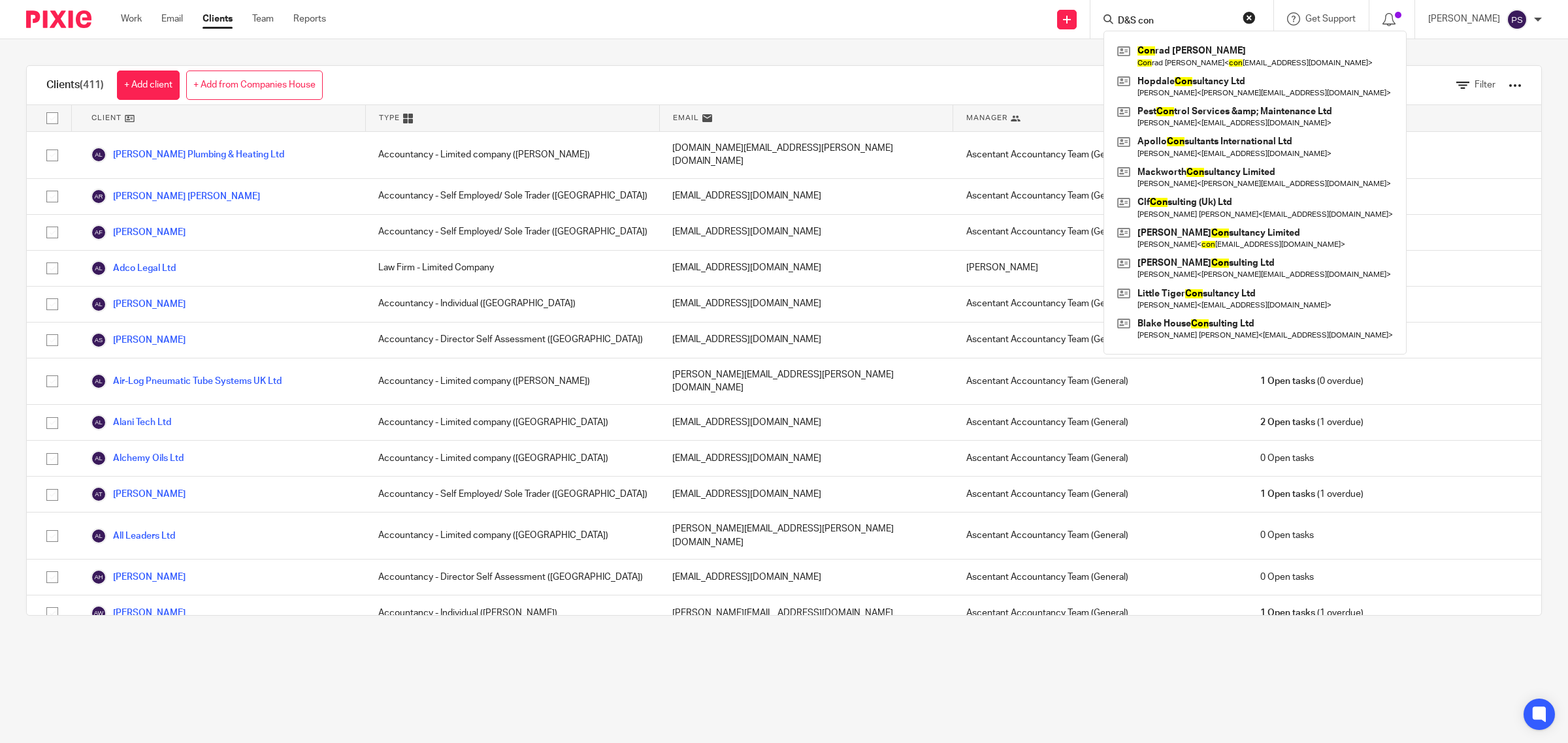
type input "D&S con"
click at [124, 21] on link "Work" at bounding box center [131, 19] width 21 height 13
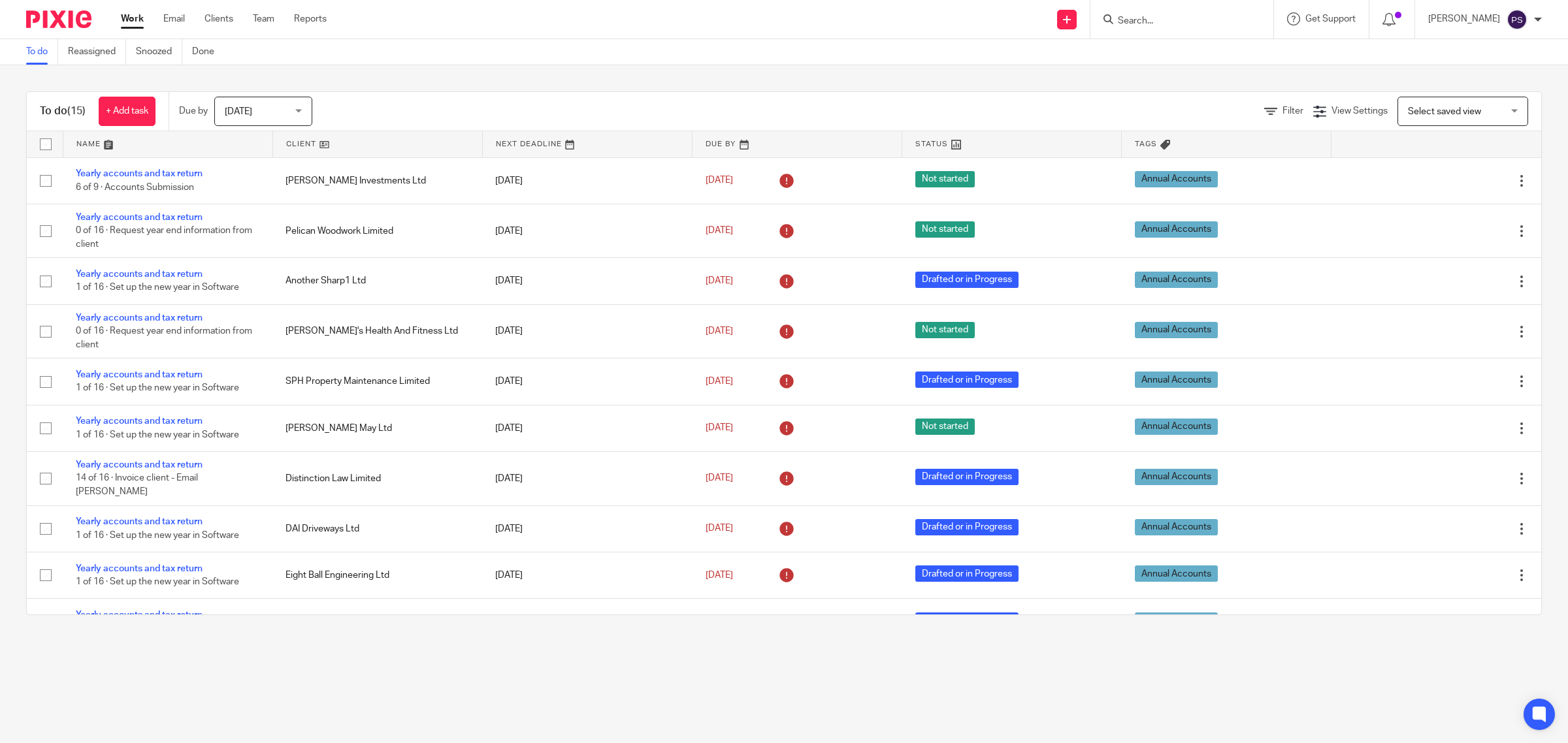
click at [1167, 28] on div at bounding box center [1182, 19] width 183 height 38
click at [1173, 23] on input "Search" at bounding box center [1175, 21] width 118 height 12
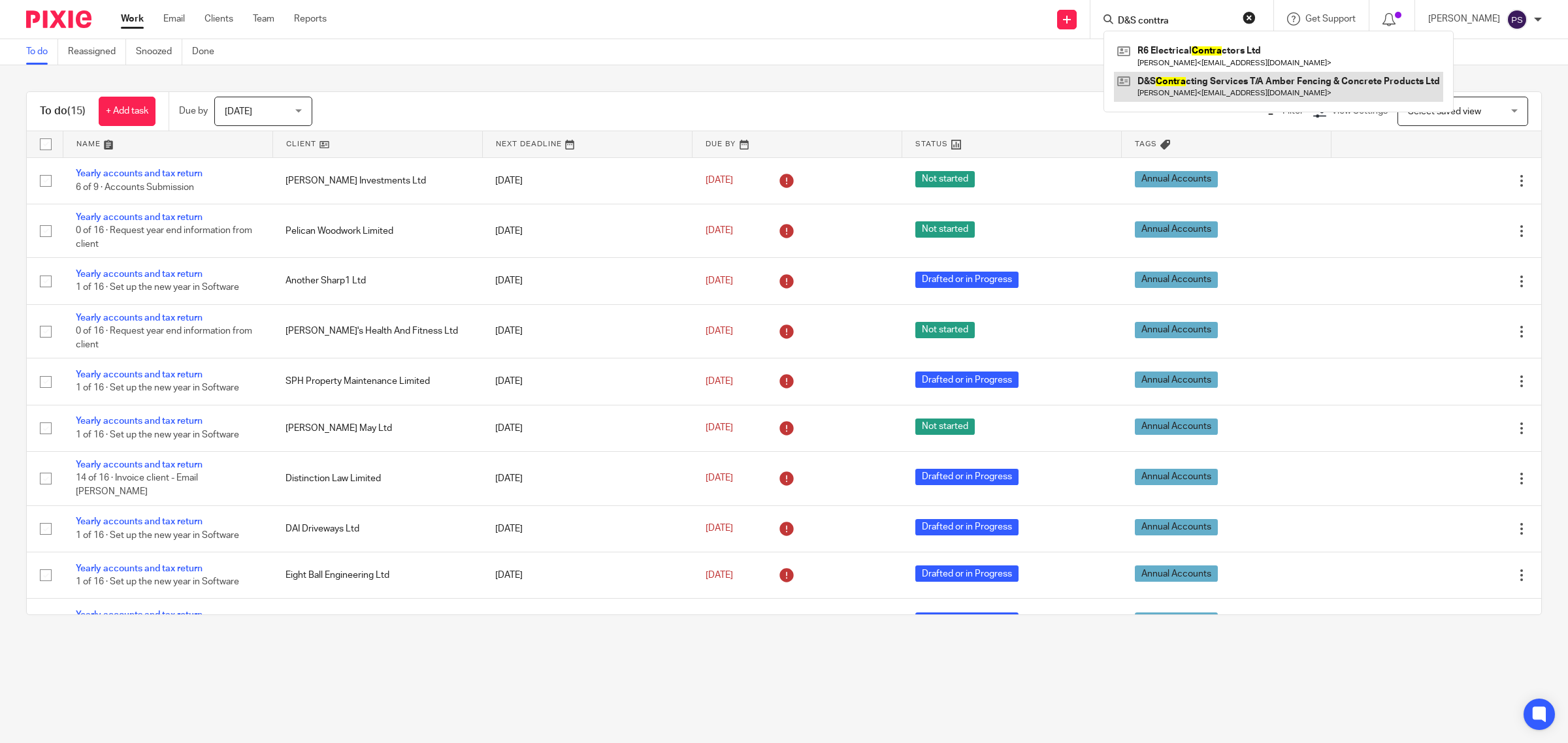
type input "D&S conttra"
drag, startPoint x: 1200, startPoint y: 85, endPoint x: 1208, endPoint y: 85, distance: 8.0
click at [1200, 85] on link at bounding box center [1278, 87] width 329 height 30
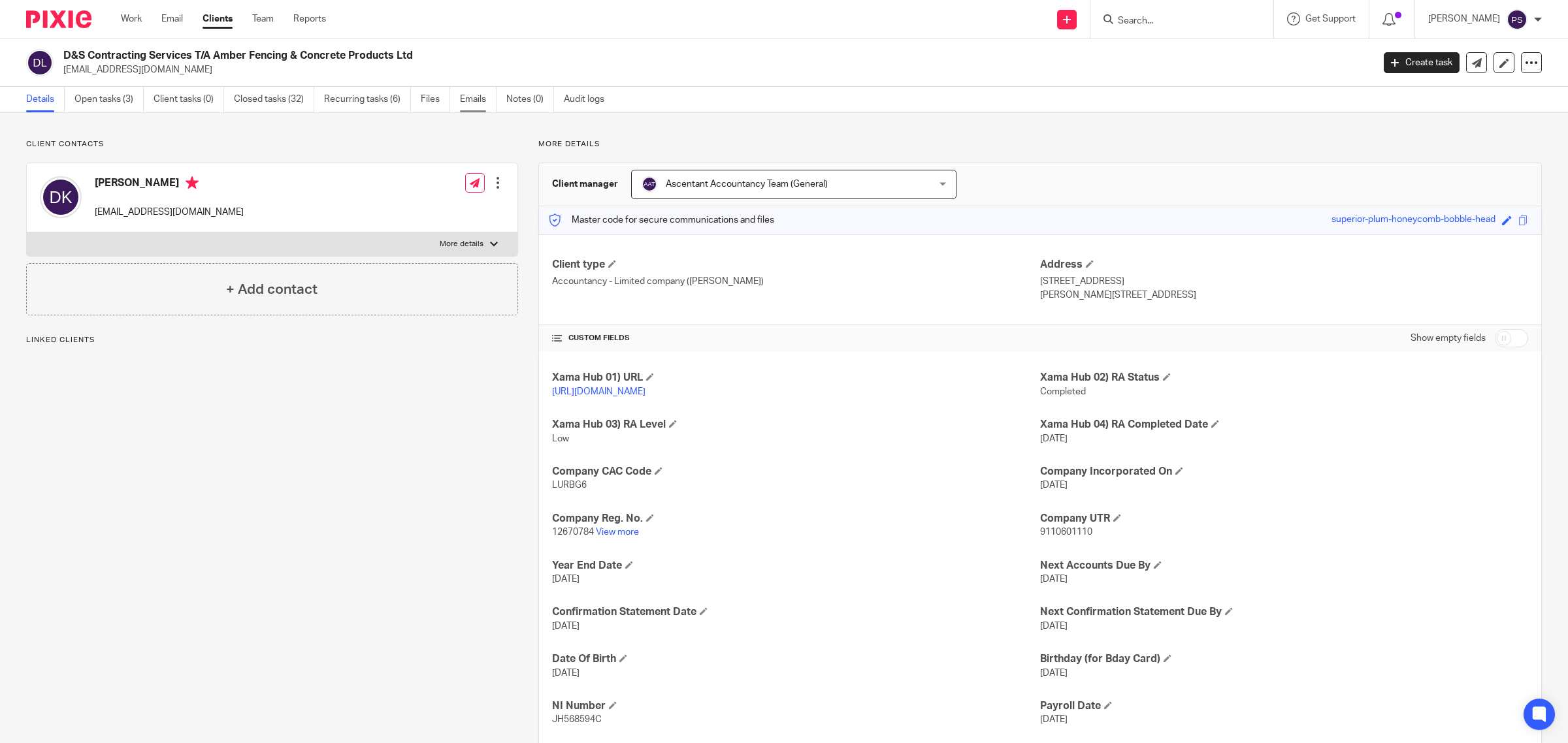
click at [469, 97] on link "Emails" at bounding box center [478, 99] width 36 height 25
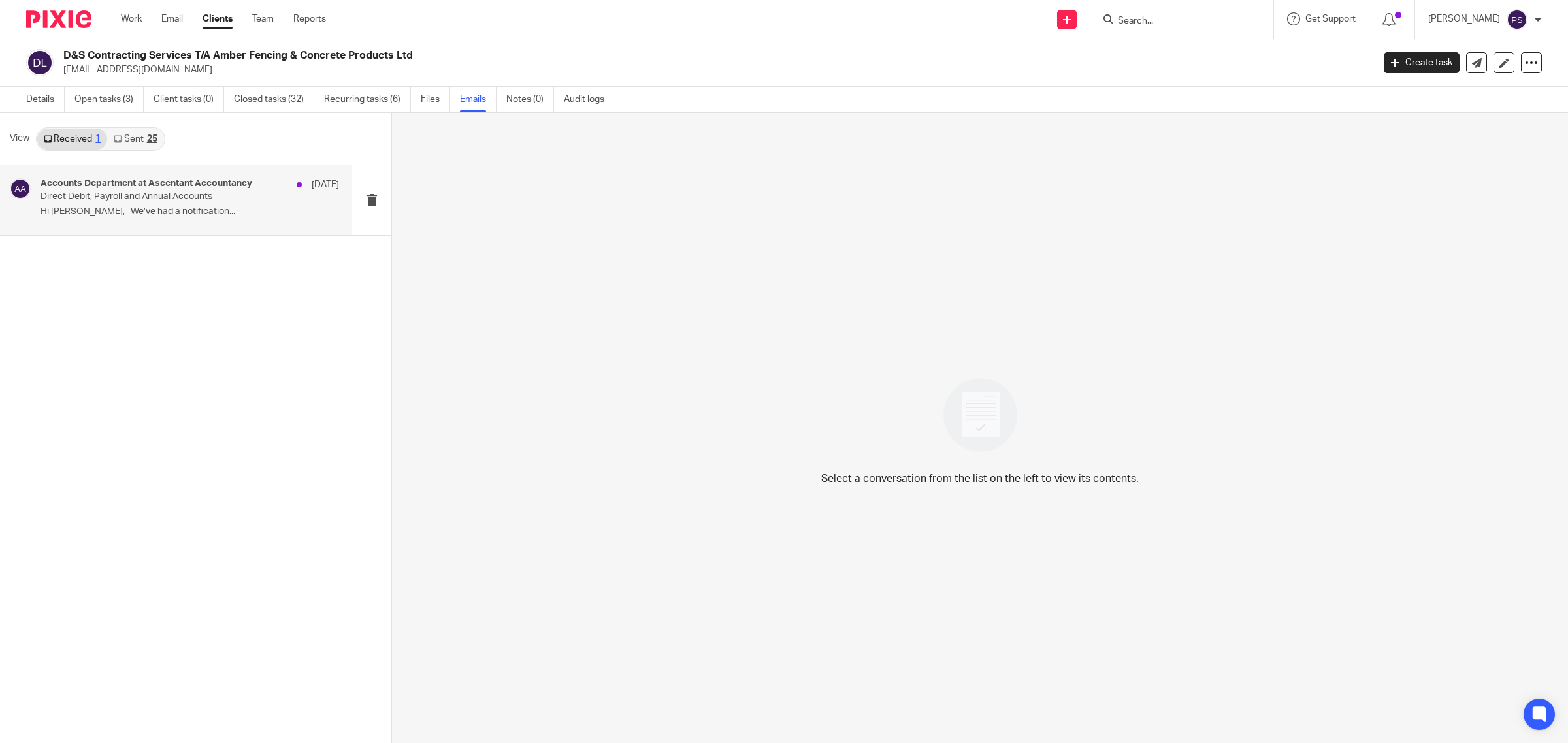
click at [138, 209] on p "Hi David, We’ve had a notification..." at bounding box center [190, 212] width 298 height 11
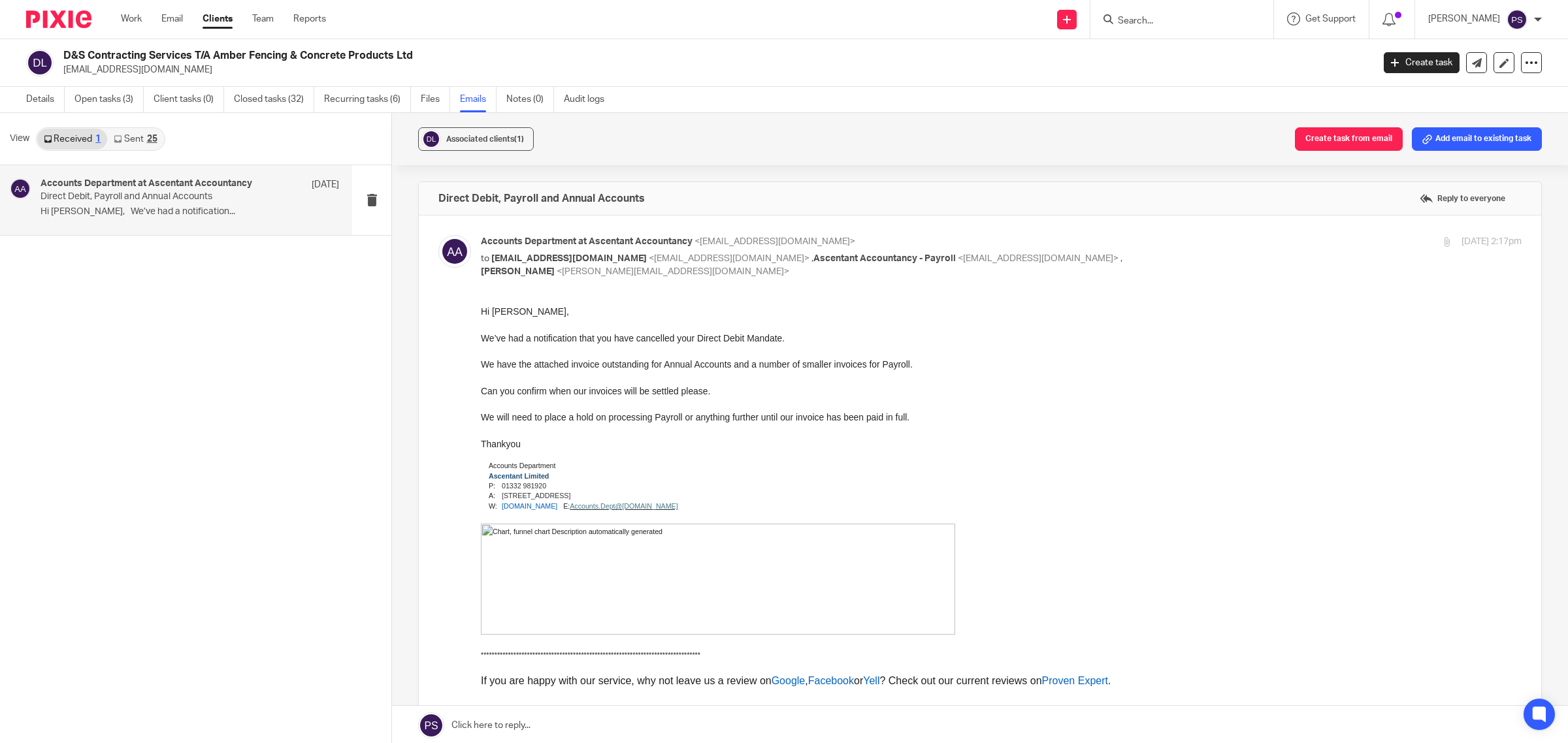
click at [109, 131] on link "Sent 25" at bounding box center [135, 139] width 56 height 21
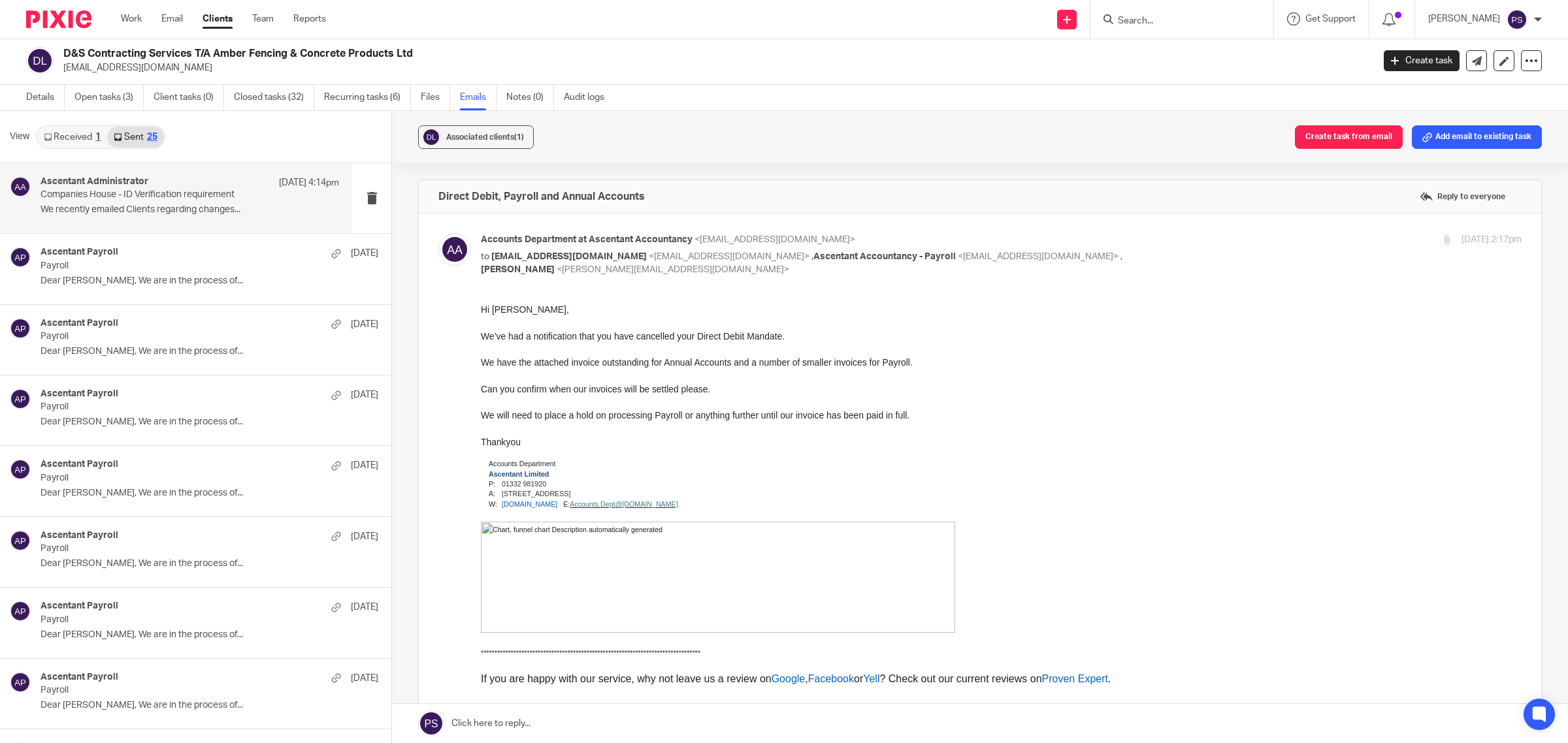
click at [132, 211] on p "We recently emailed Clients regarding changes..." at bounding box center [190, 210] width 298 height 11
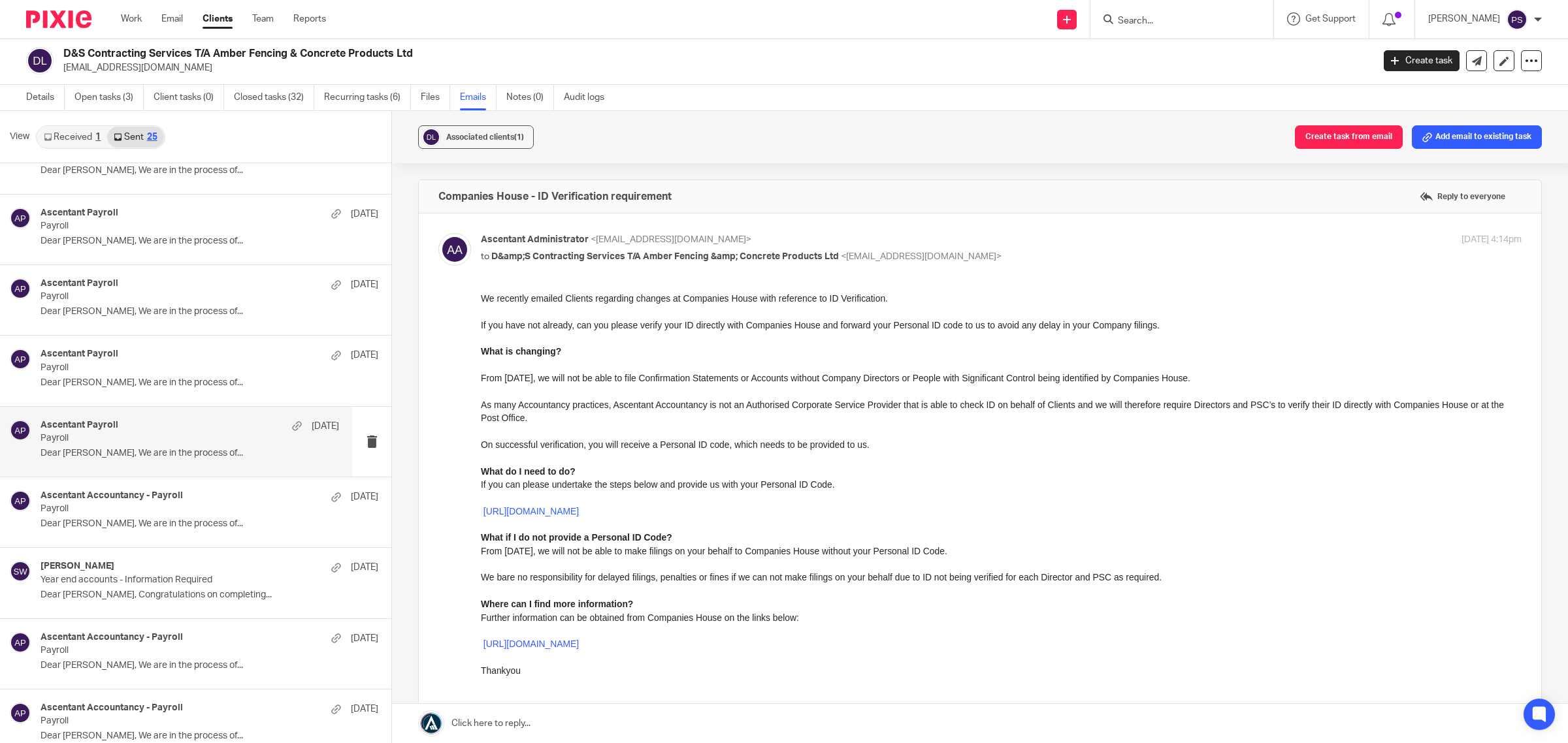
scroll to position [490, 0]
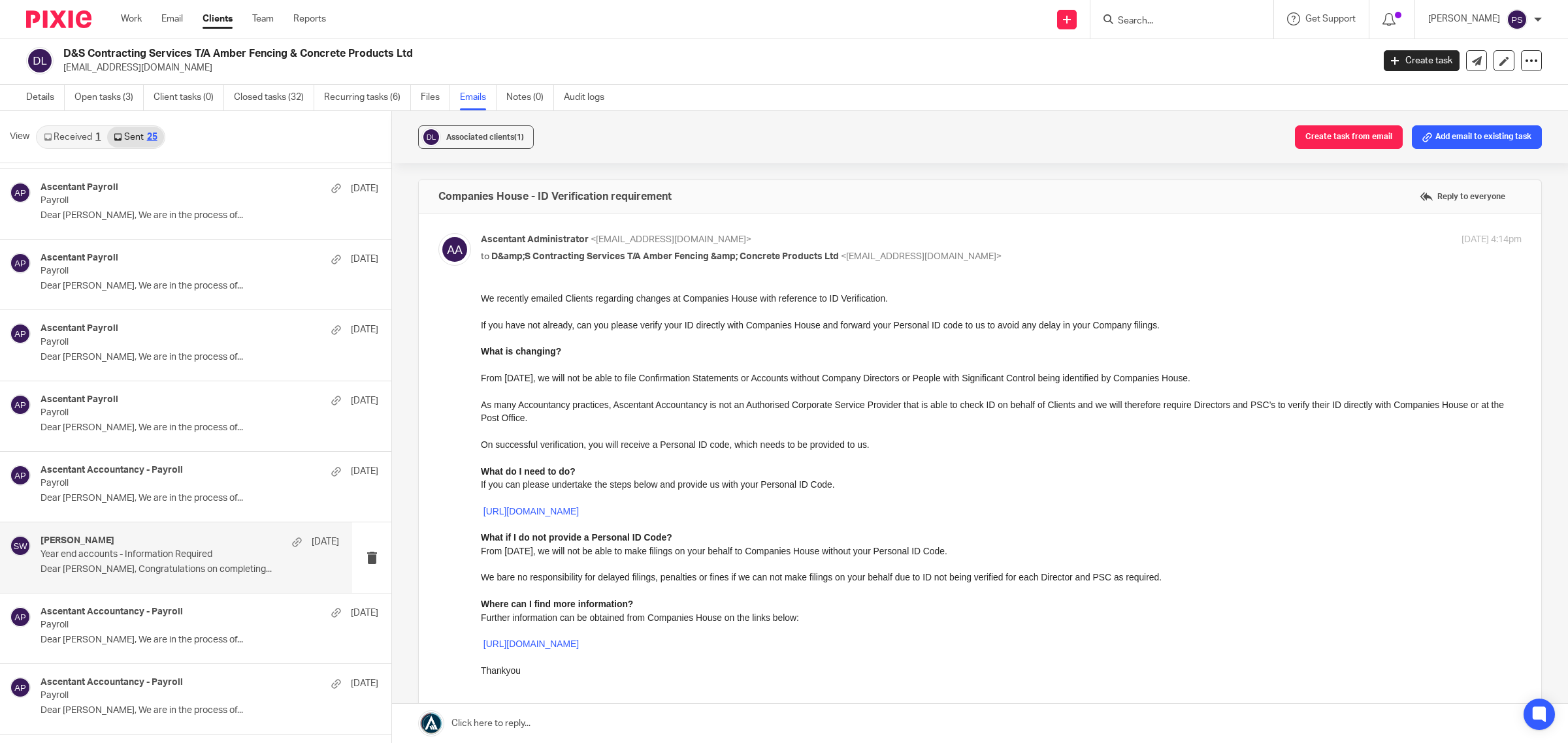
click at [123, 553] on p "Year end accounts - Information Required" at bounding box center [160, 555] width 239 height 11
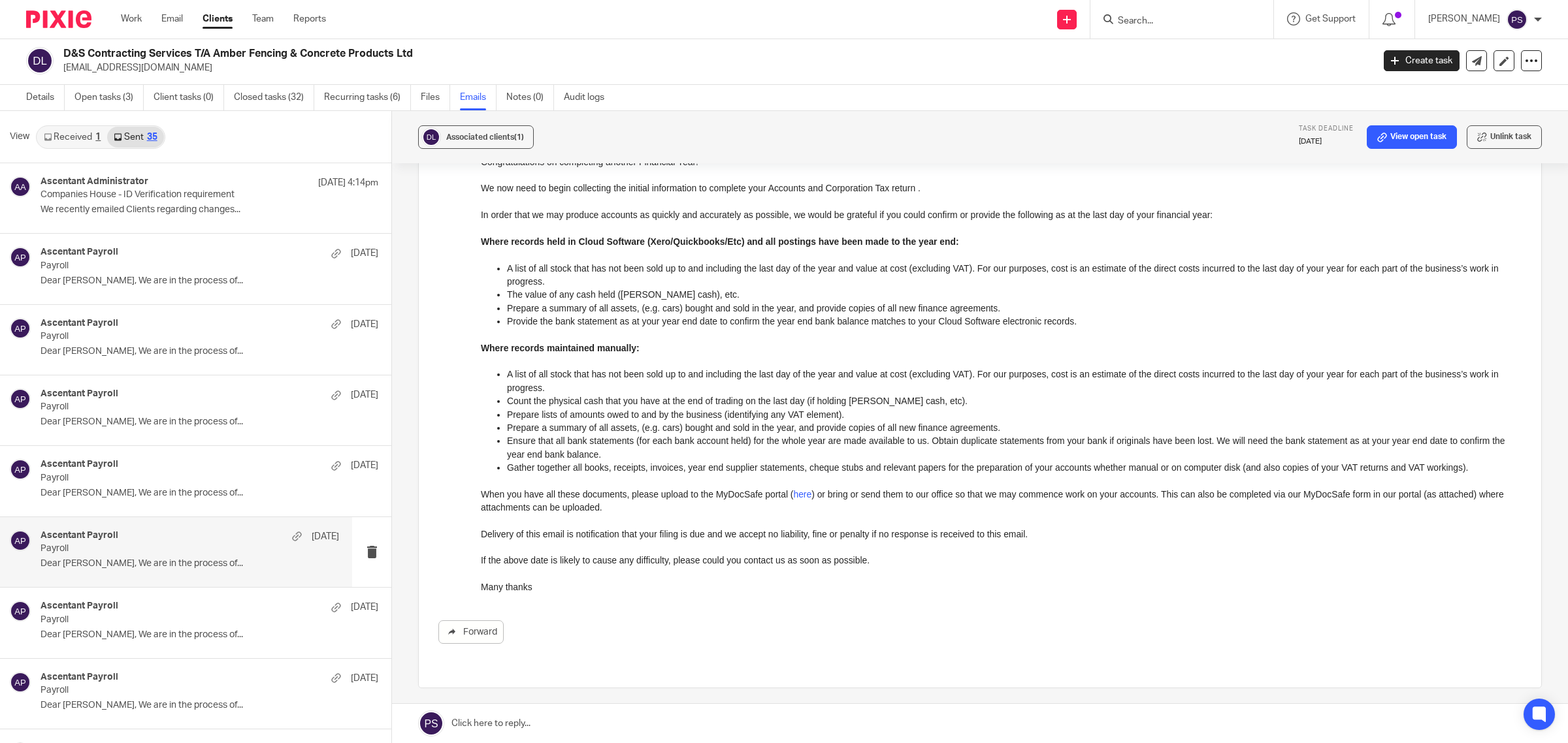
scroll to position [0, 0]
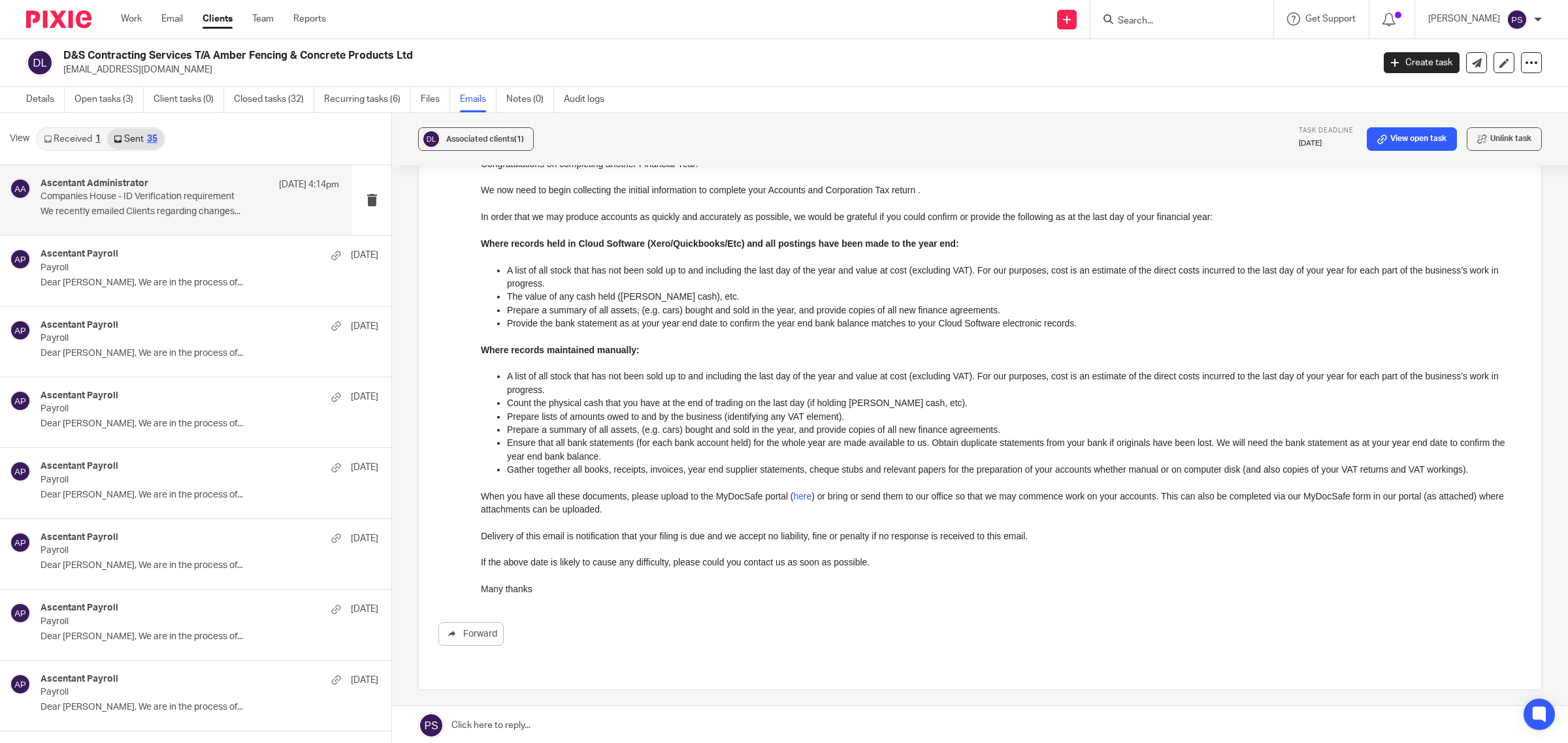
click at [111, 187] on h4 "Ascentant Administrator" at bounding box center [94, 184] width 108 height 11
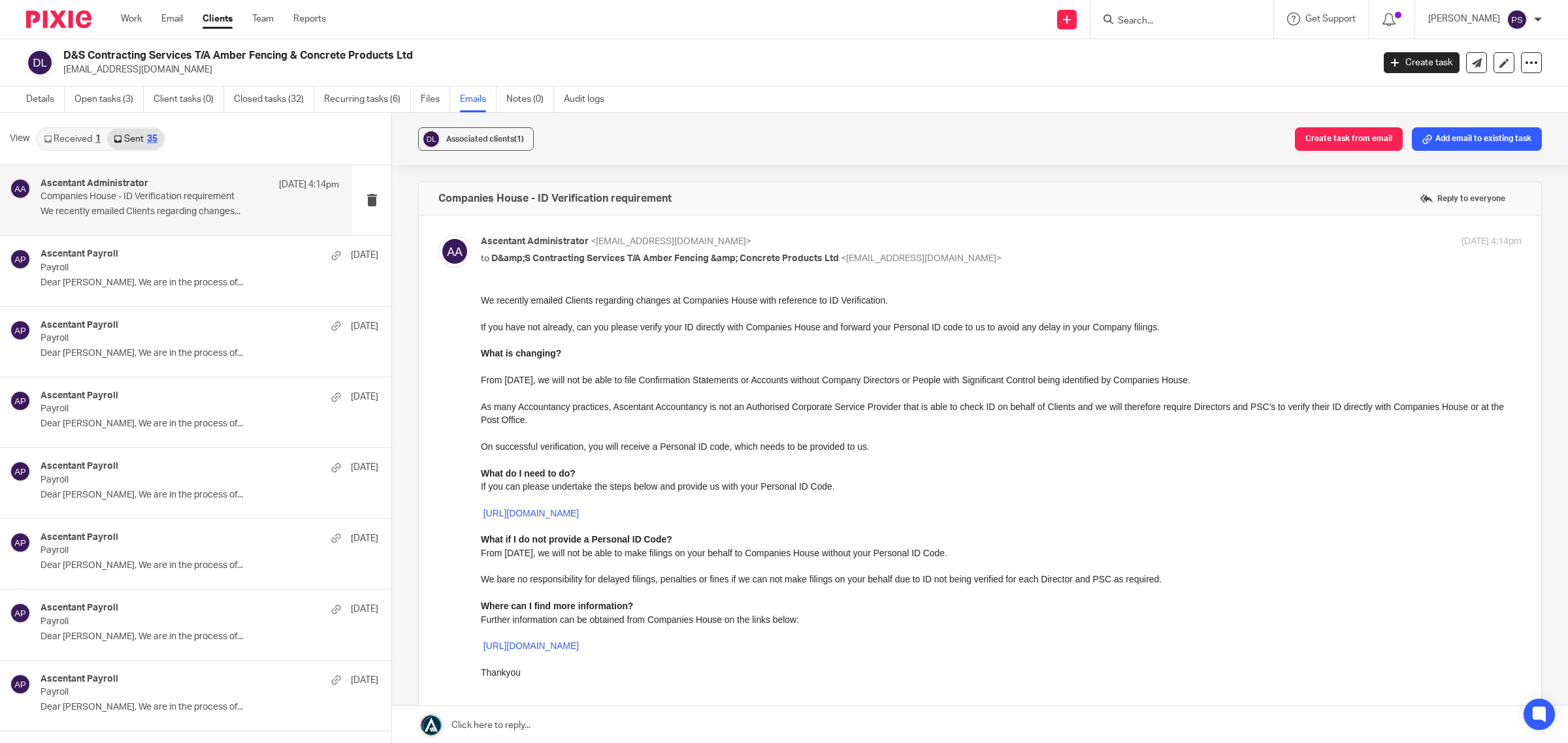
click at [595, 201] on h4 "Companies House - ID Verification requirement" at bounding box center [555, 198] width 233 height 13
click at [518, 252] on div "Ascentant Administrator <administrator@ascentant.co.uk> to D&amp;S Contracting …" at bounding box center [827, 250] width 694 height 30
checkbox input "false"
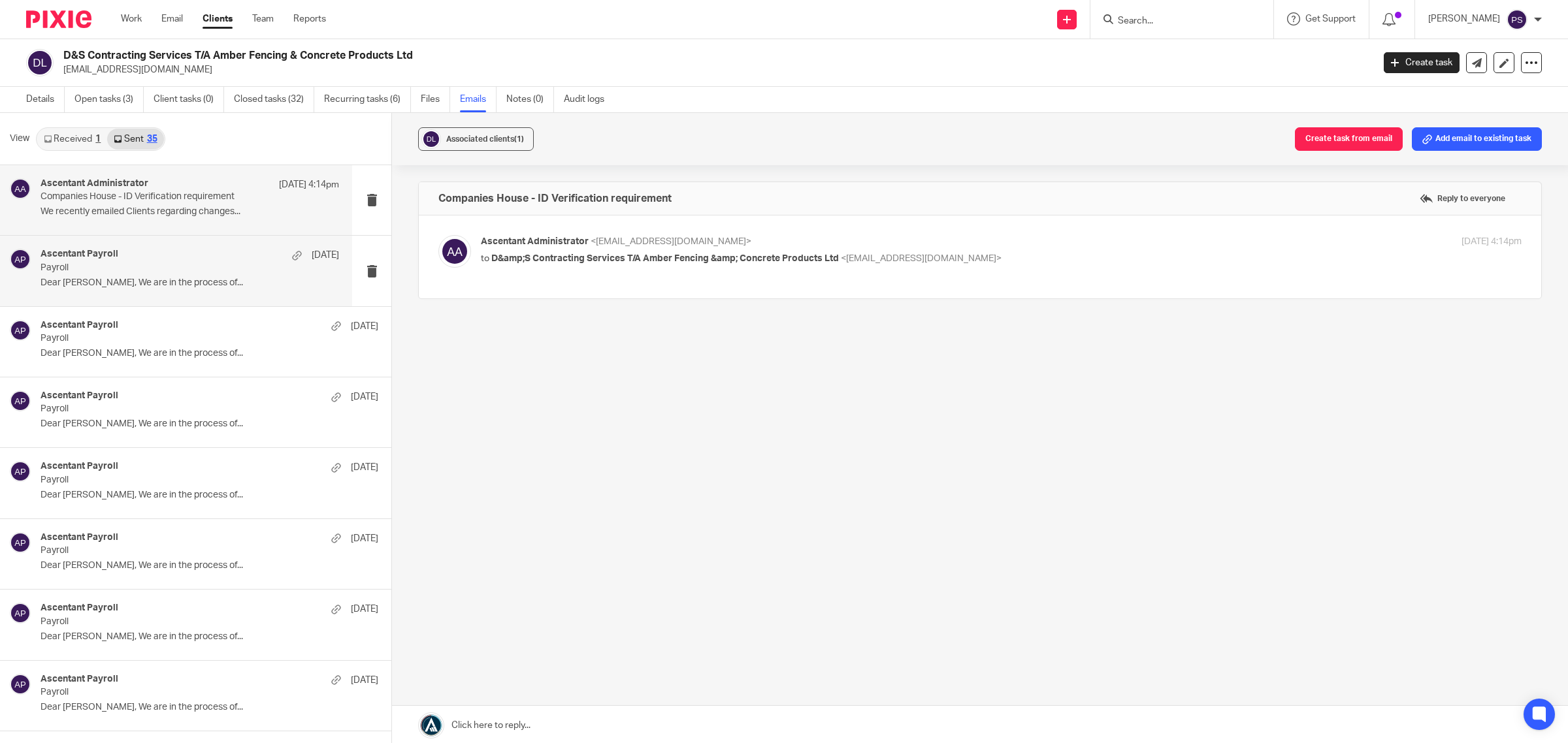
click at [142, 269] on p "Payroll" at bounding box center [160, 268] width 239 height 11
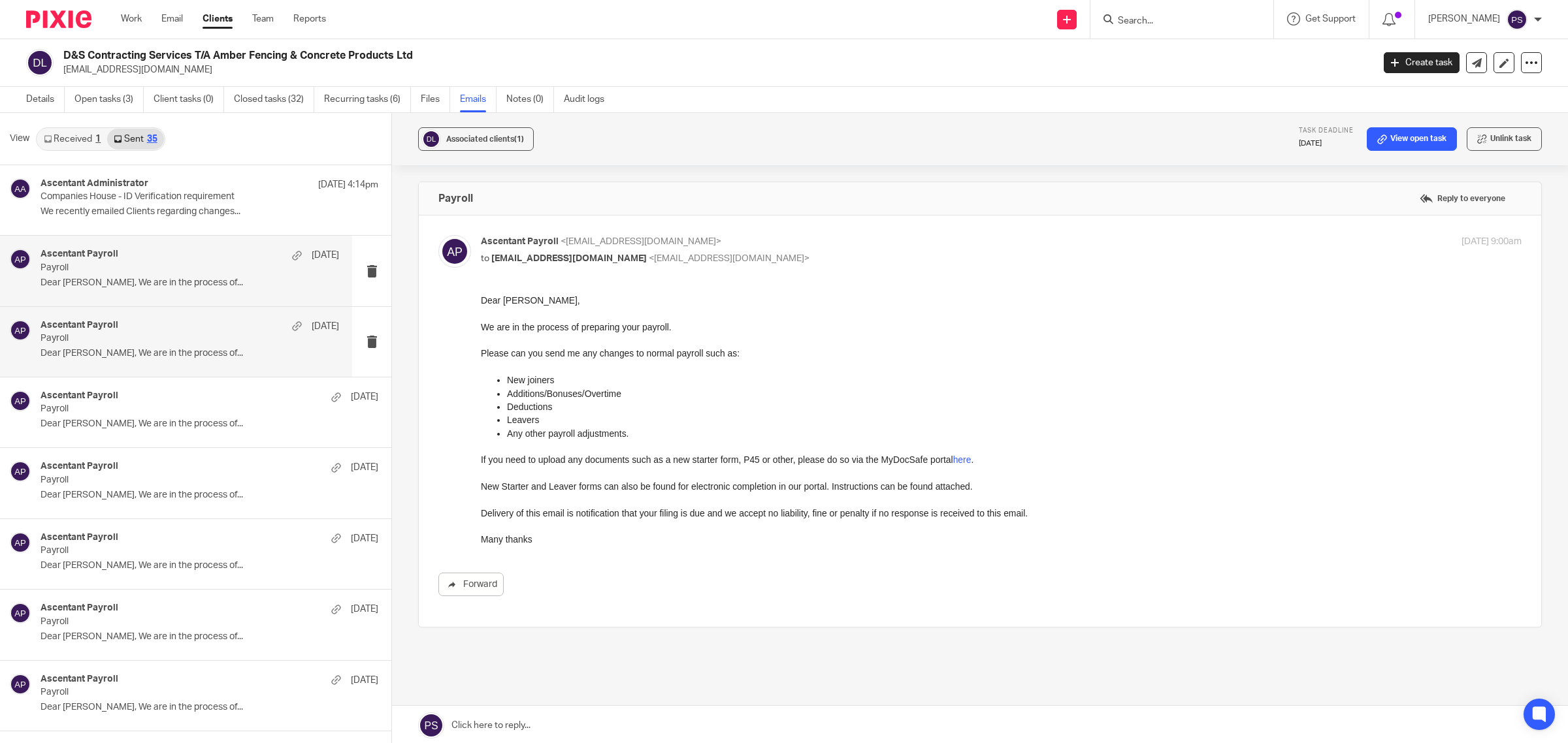
click at [155, 321] on div "Ascentant Payroll 5 Sep" at bounding box center [190, 326] width 298 height 13
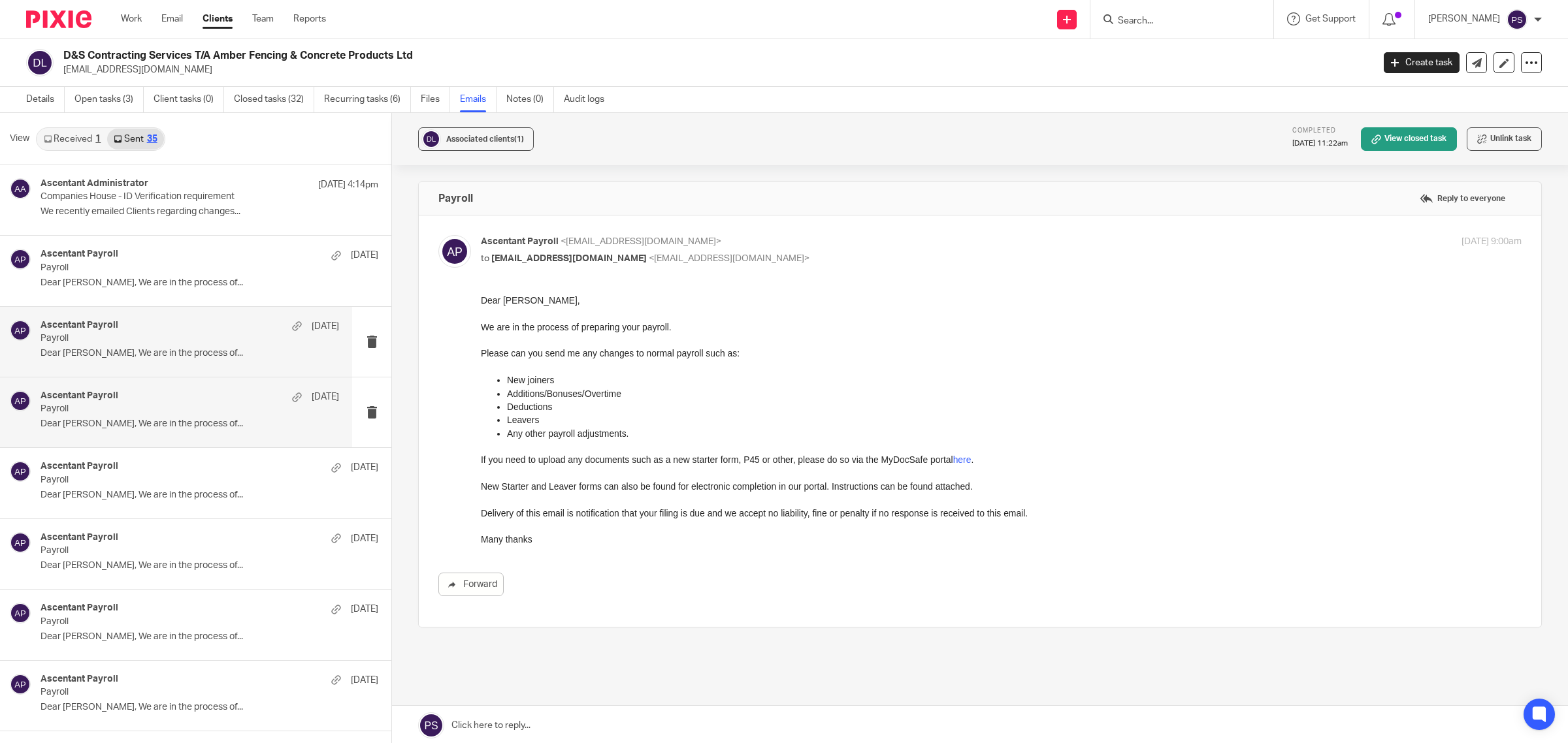
click at [126, 414] on p "Payroll" at bounding box center [160, 409] width 239 height 11
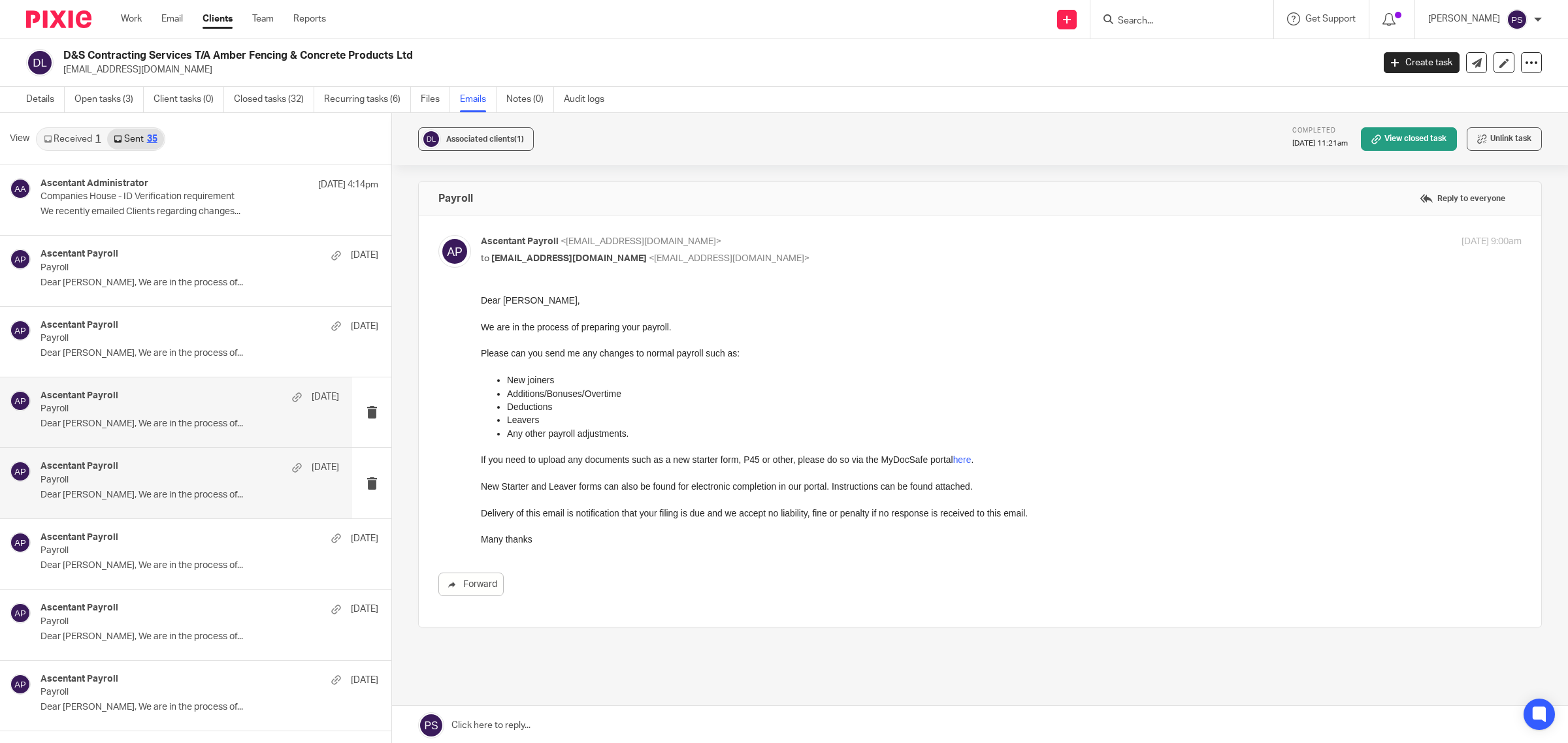
click at [128, 462] on div "Ascentant Payroll 22 Aug" at bounding box center [190, 467] width 298 height 13
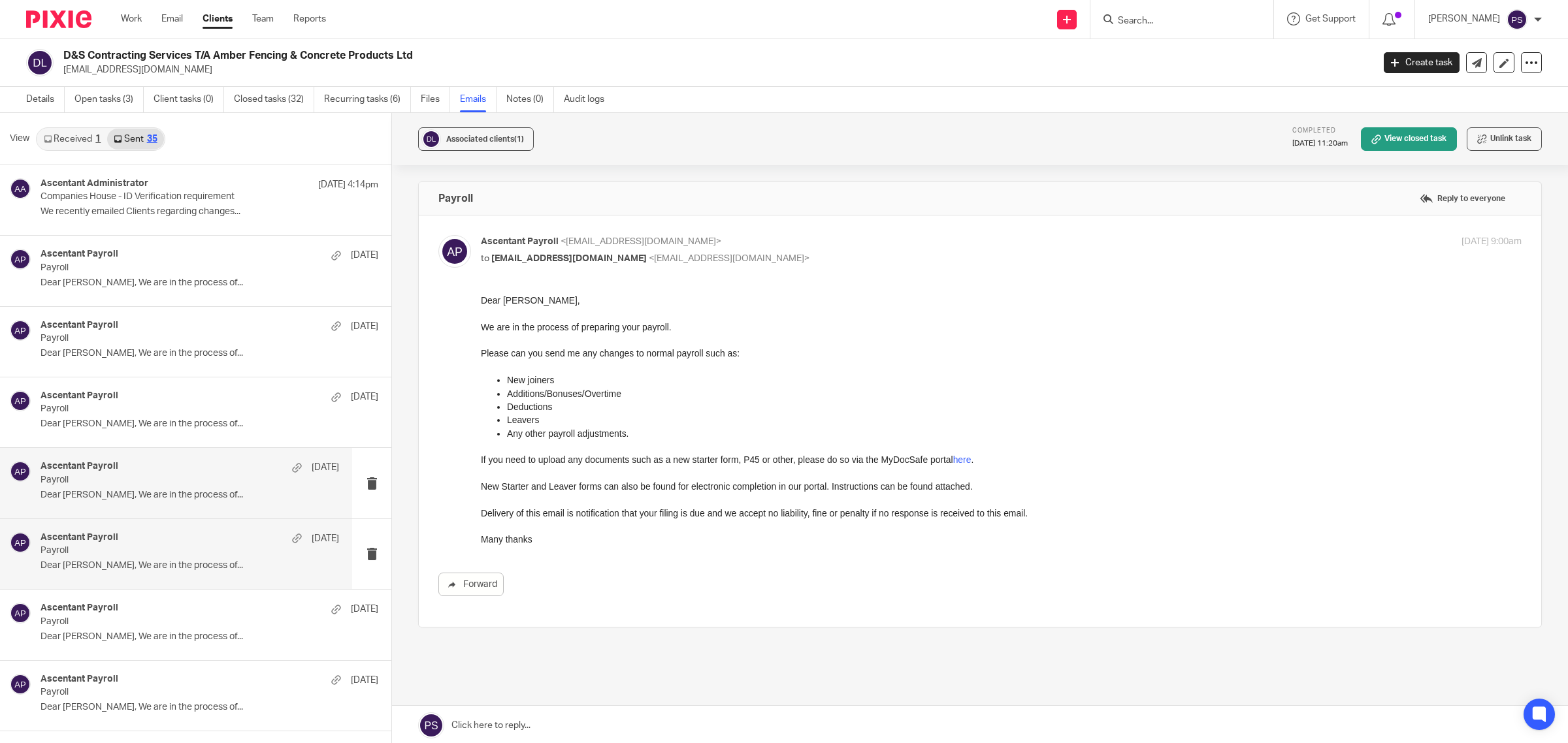
click at [131, 554] on p "Payroll" at bounding box center [160, 551] width 239 height 11
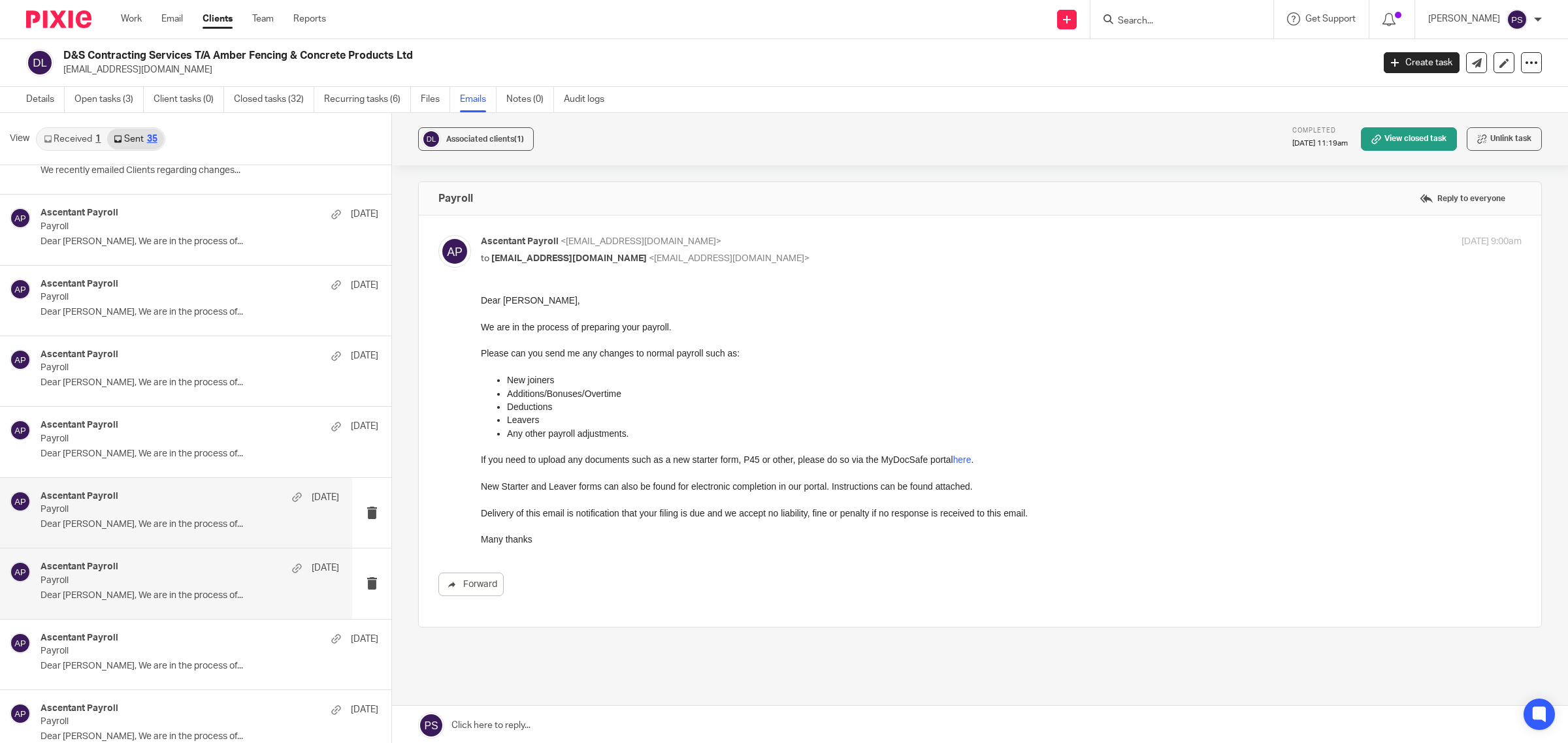
scroll to position [82, 0]
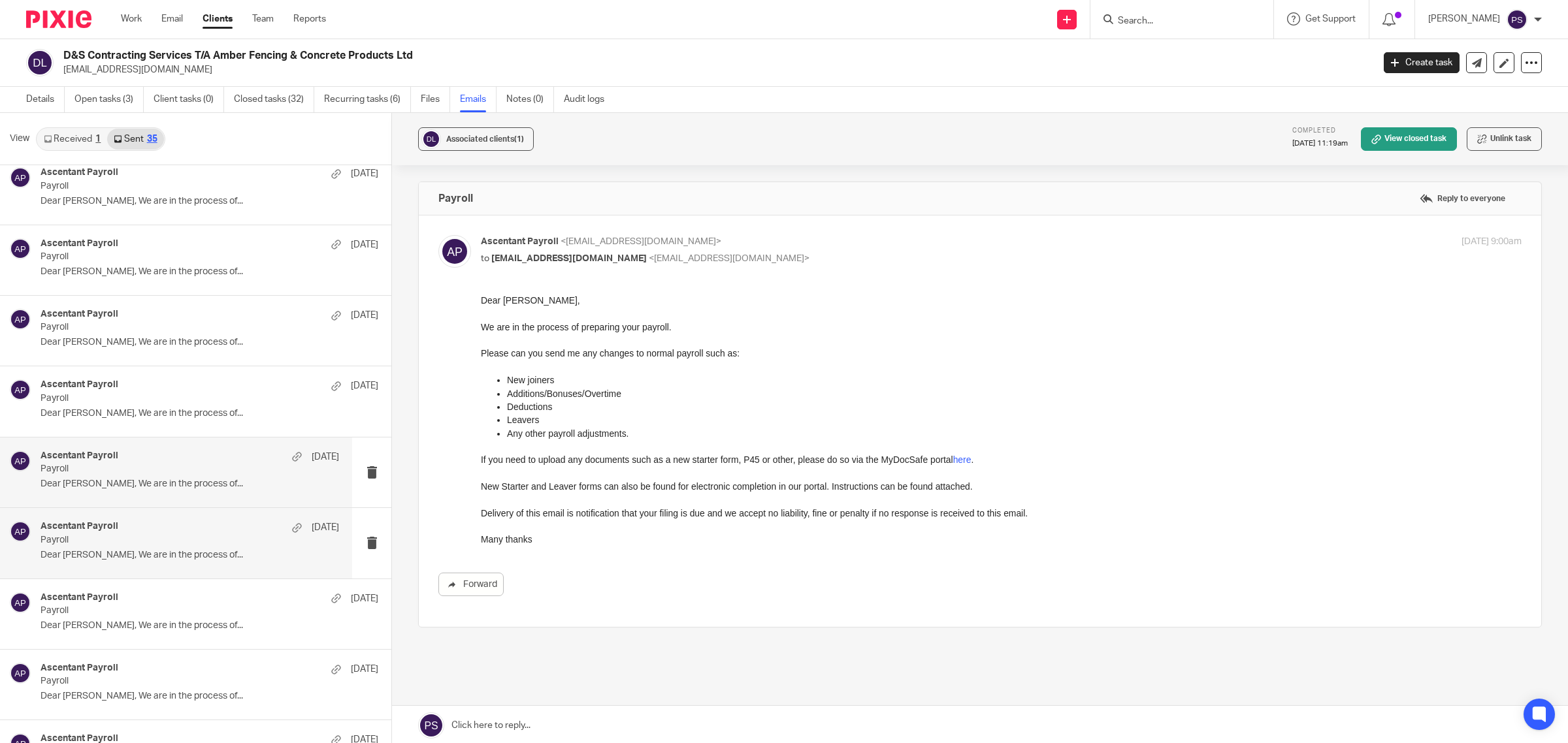
click at [132, 544] on p "Payroll" at bounding box center [160, 540] width 239 height 11
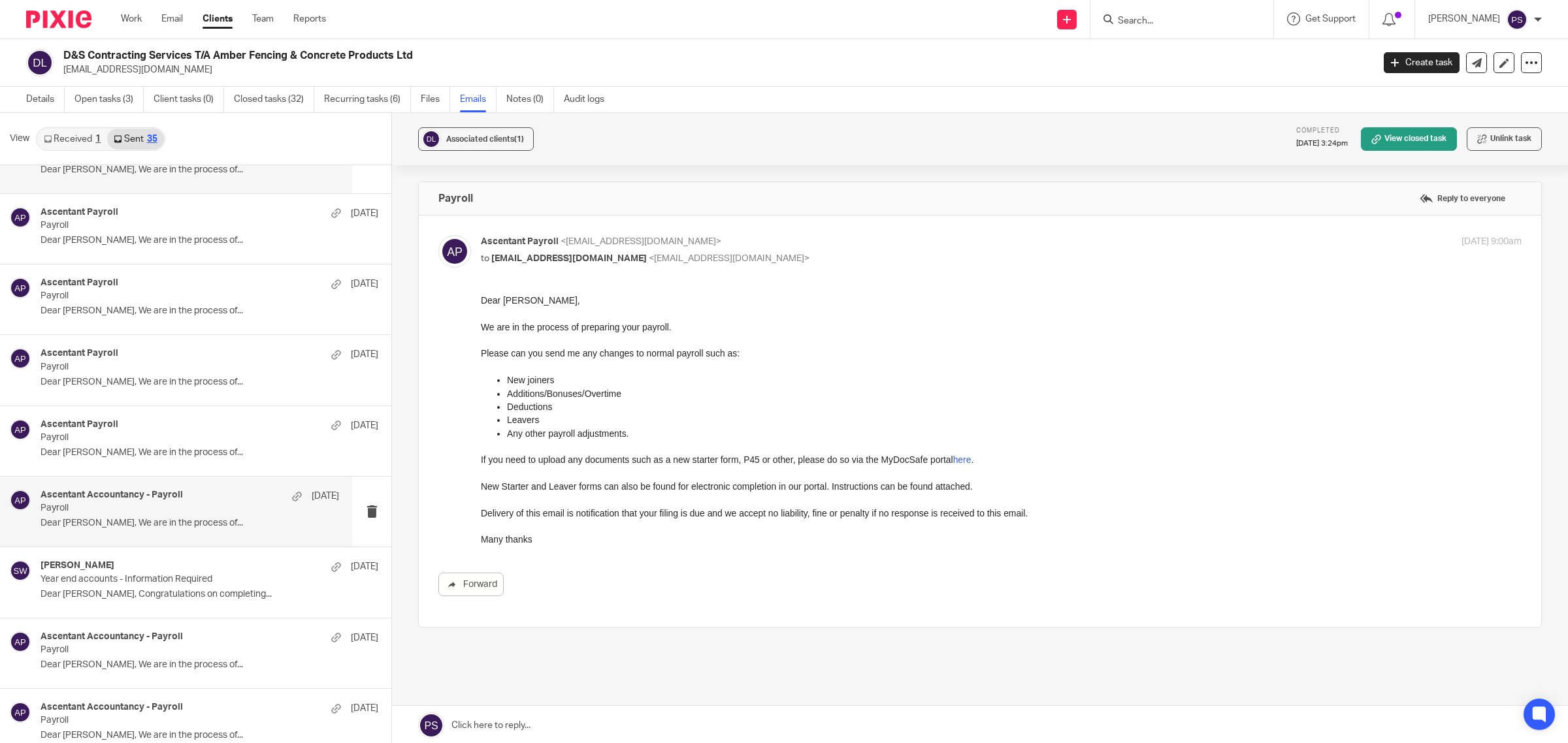
scroll to position [490, 0]
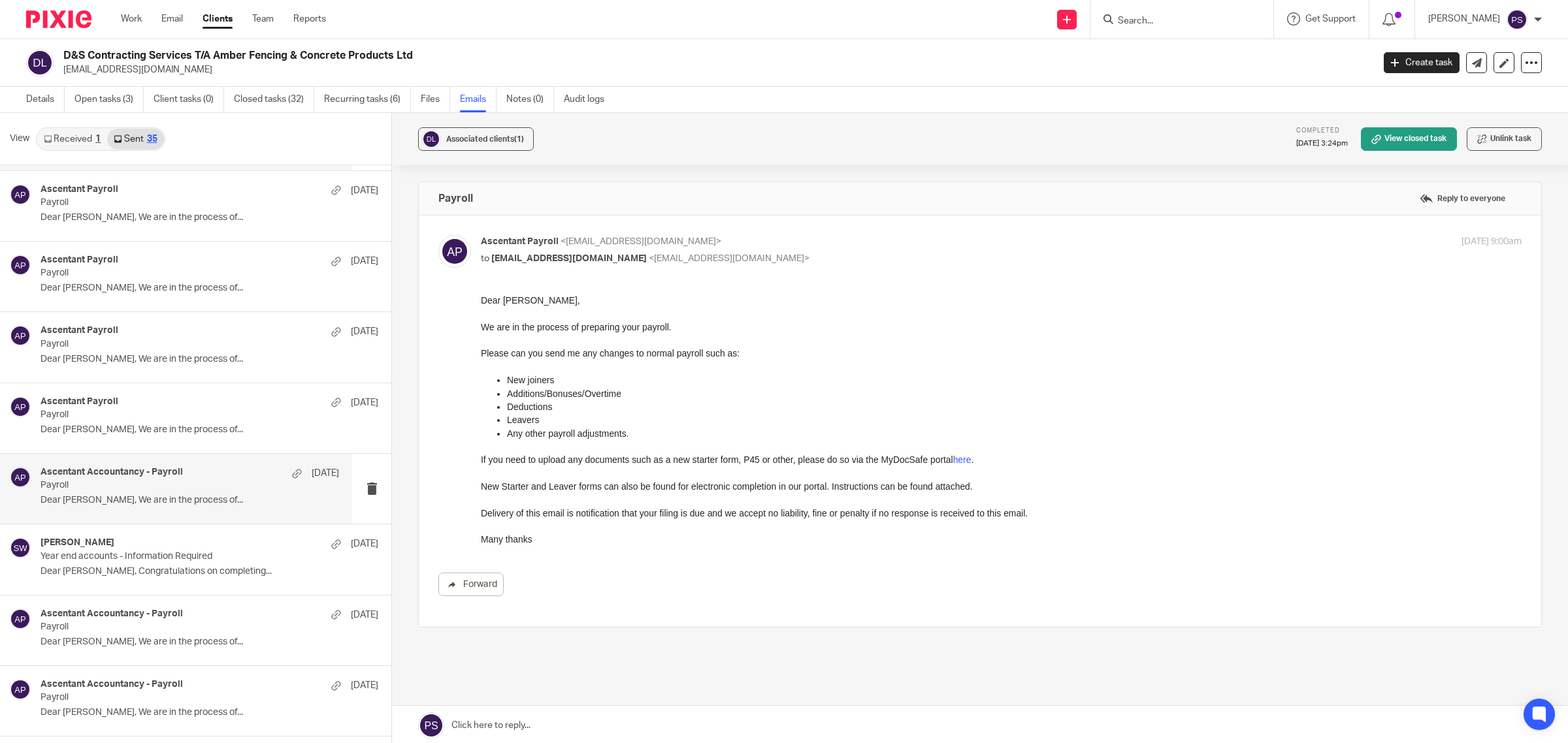
click at [135, 498] on p "Dear David, We are in the process of..." at bounding box center [190, 500] width 298 height 11
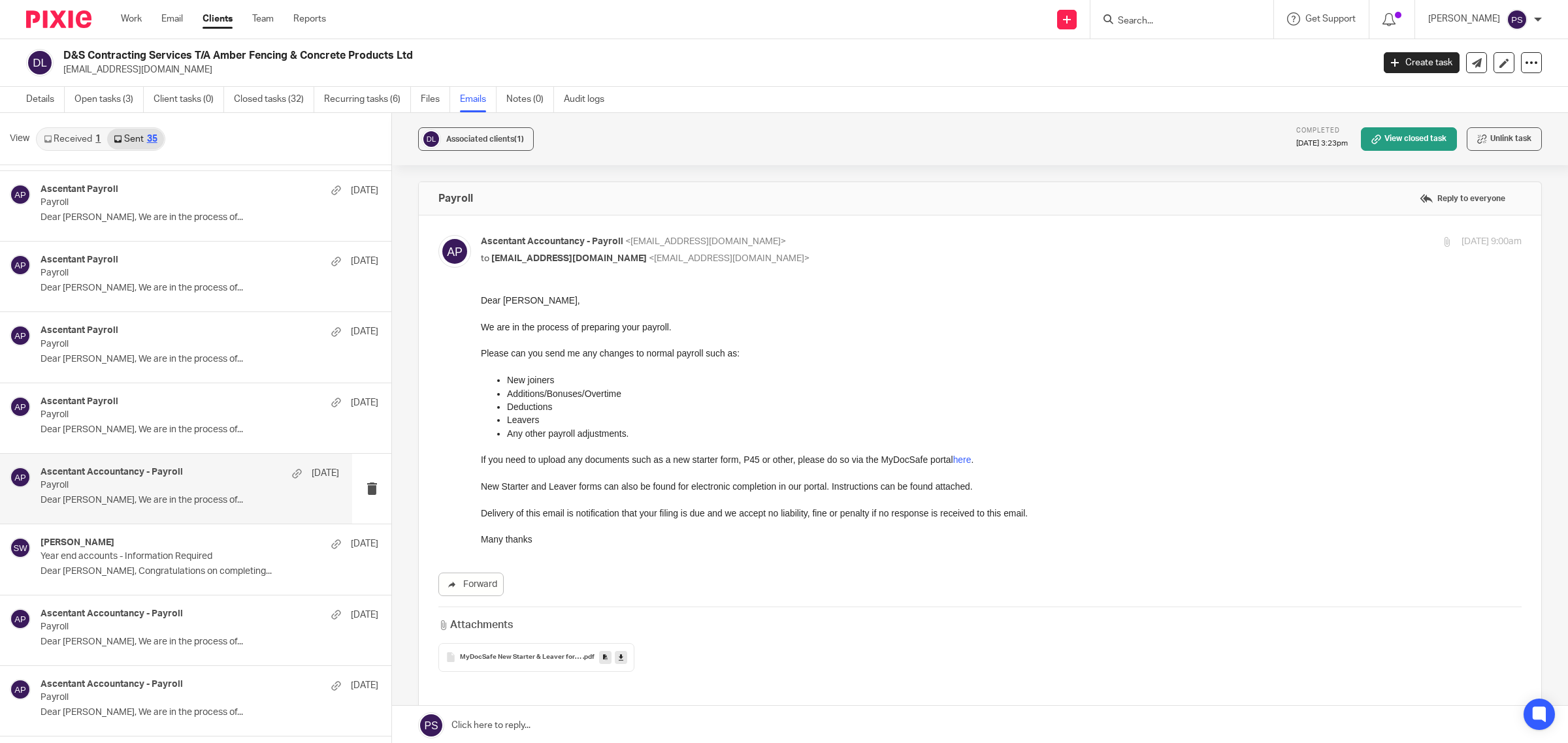
scroll to position [0, 0]
click at [155, 544] on div "Steven Walters 1 Jul" at bounding box center [190, 544] width 298 height 13
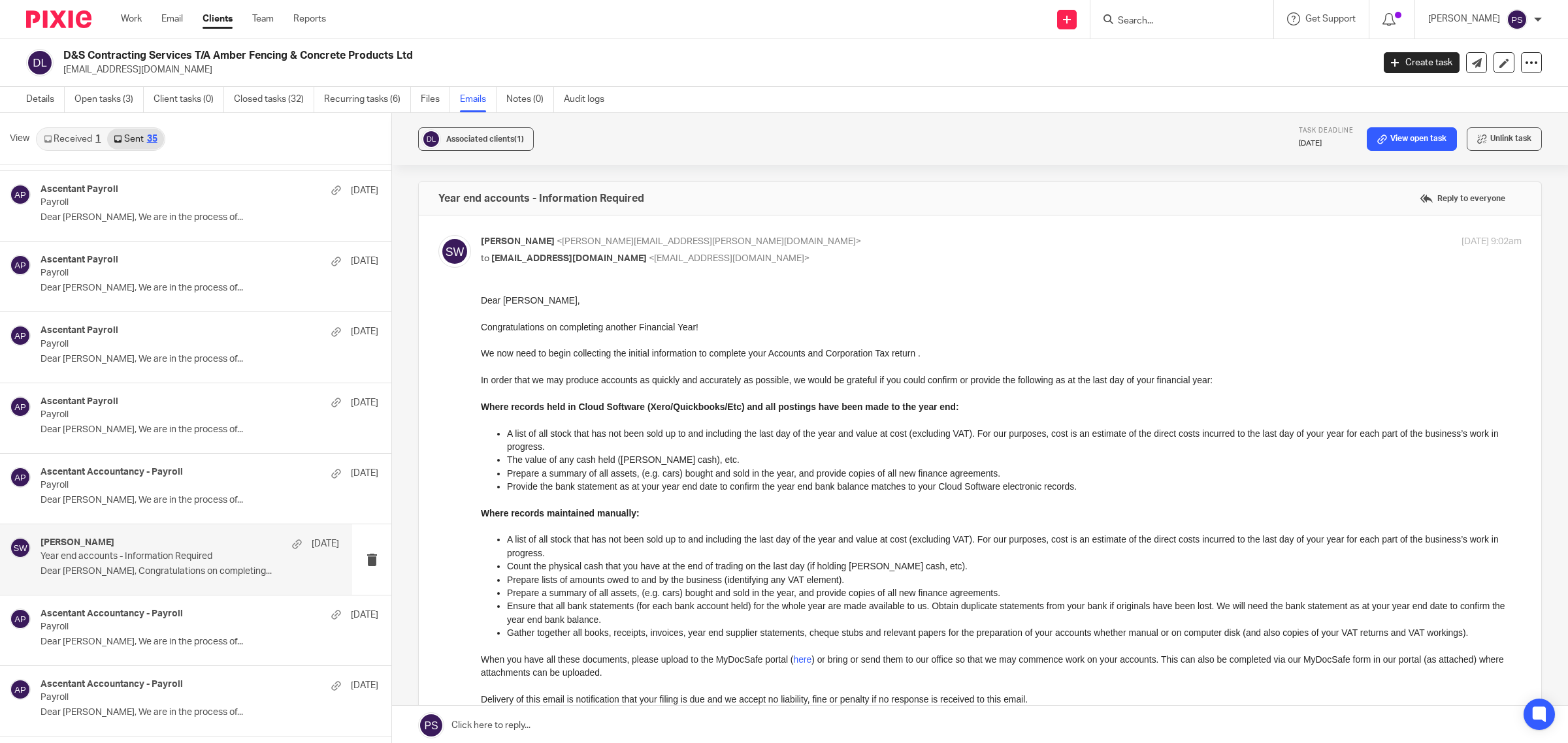
click at [155, 544] on div "Steven Walters 1 Jul" at bounding box center [190, 544] width 298 height 13
click at [83, 142] on link "Received 1" at bounding box center [72, 139] width 70 height 21
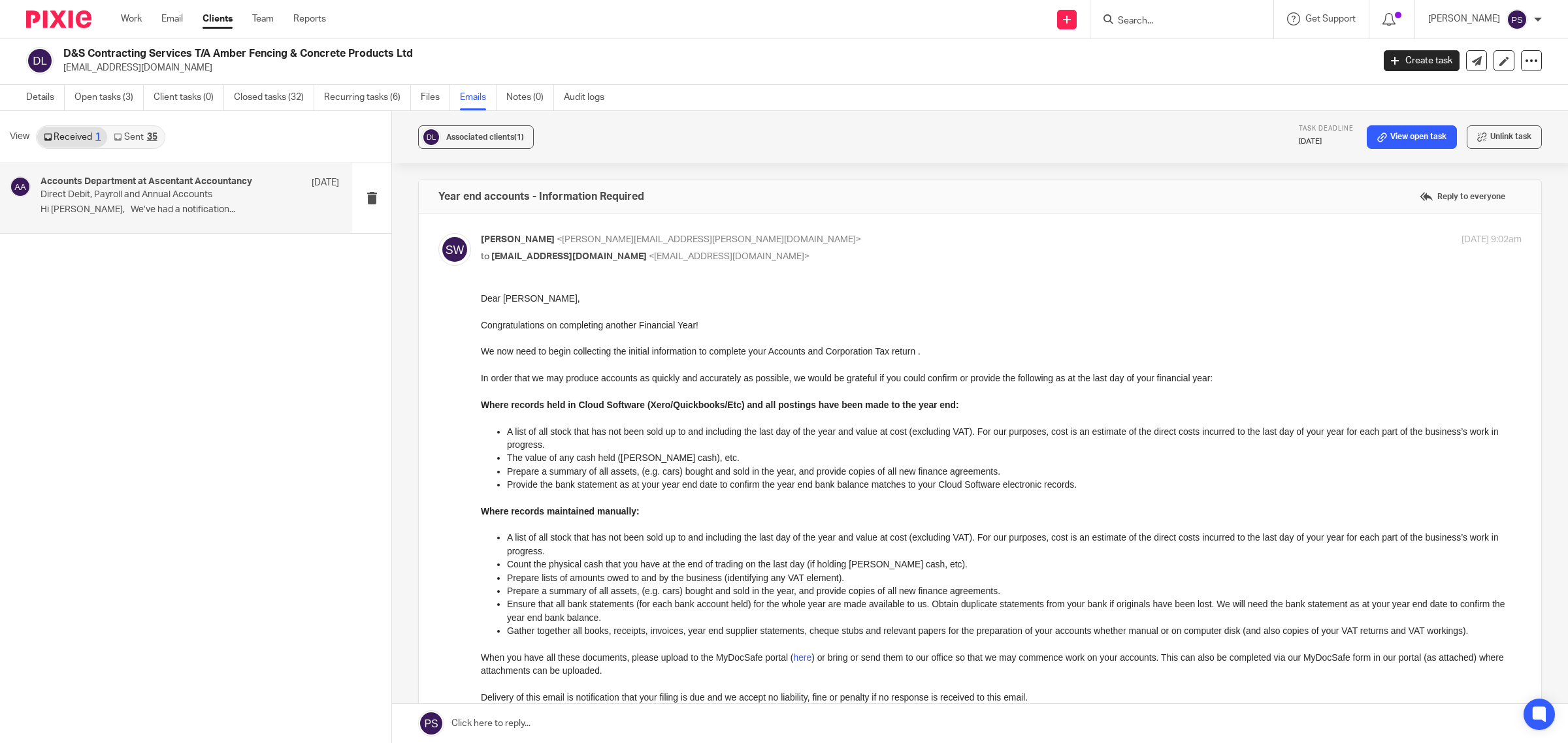
click at [80, 180] on h4 "Accounts Department at Ascentant Accountancy" at bounding box center [146, 182] width 212 height 11
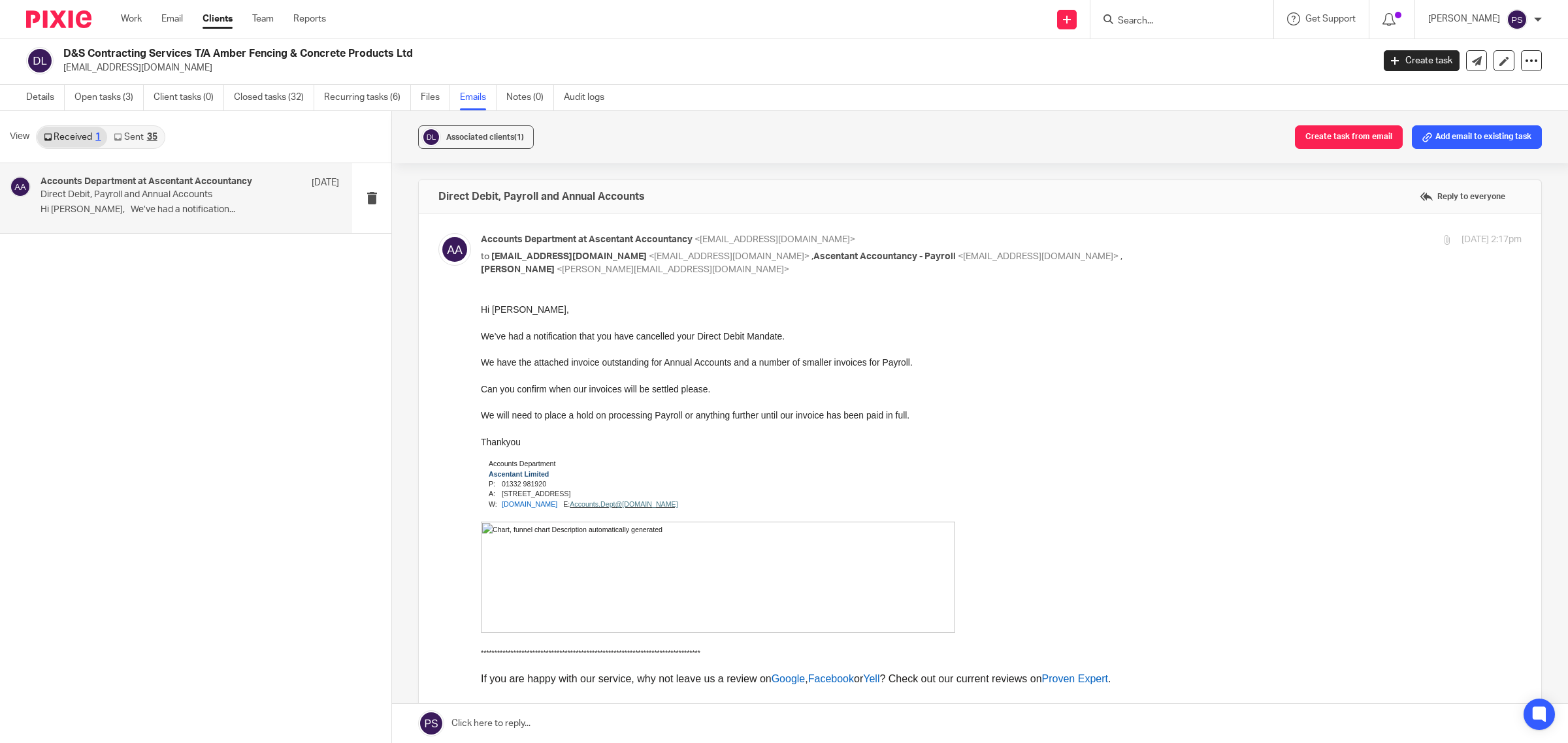
scroll to position [0, 0]
click at [502, 203] on h4 "Direct Debit, Payroll and Annual Accounts" at bounding box center [542, 198] width 206 height 13
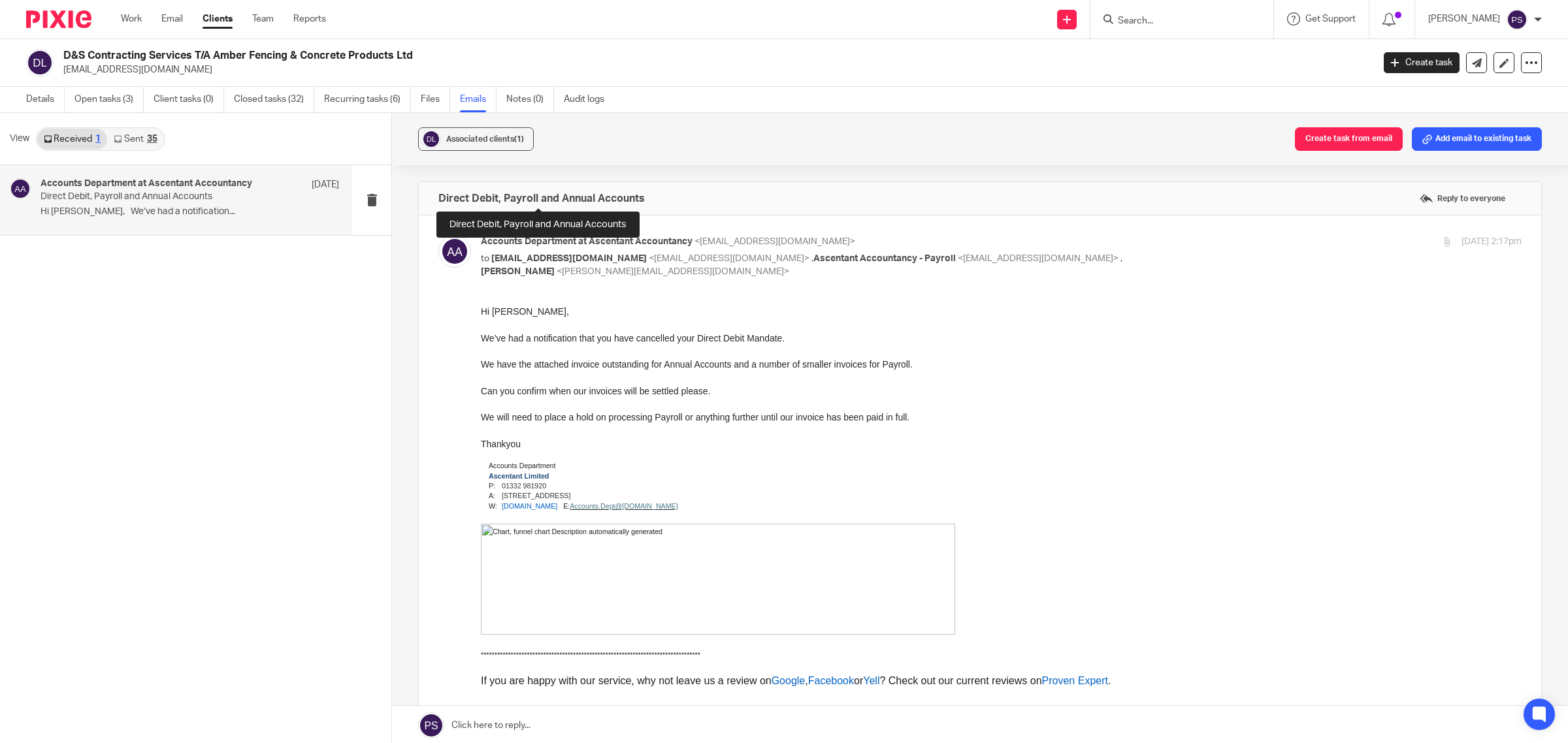
click at [523, 195] on h4 "Direct Debit, Payroll and Annual Accounts" at bounding box center [542, 198] width 206 height 13
click at [142, 135] on link "Sent 35" at bounding box center [135, 139] width 56 height 21
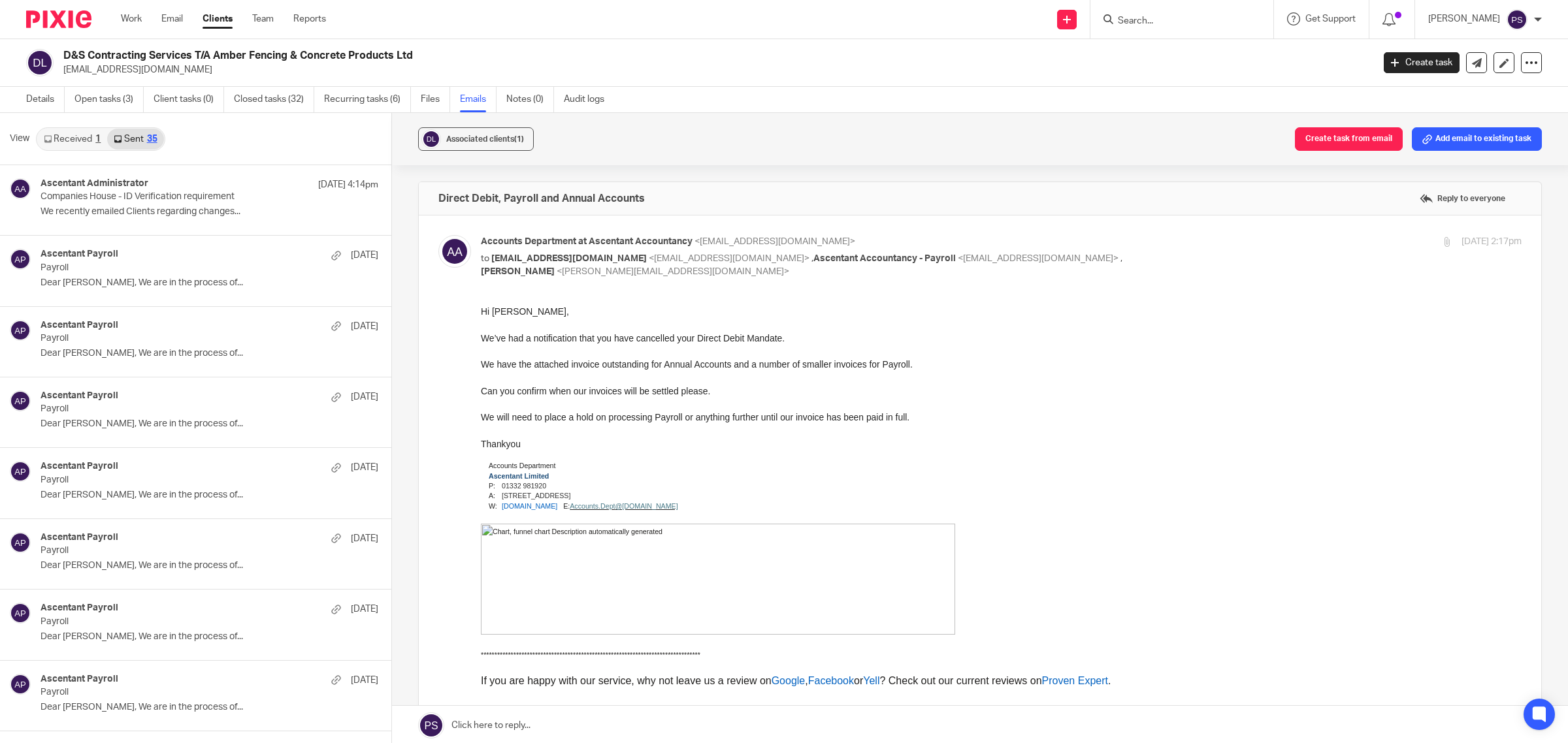
scroll to position [2, 0]
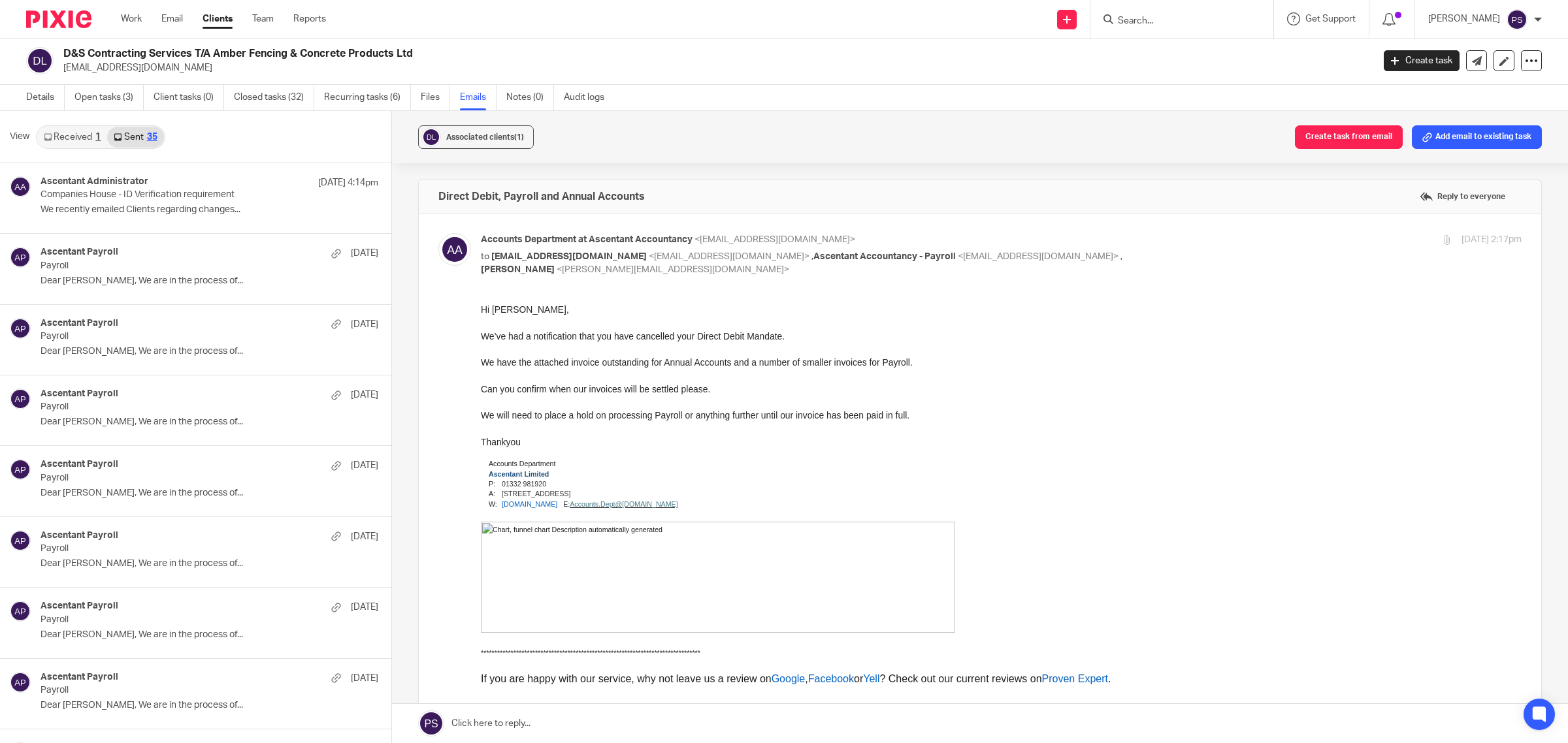
click at [1152, 16] on input "Search" at bounding box center [1175, 21] width 118 height 12
type input "sph"
click button "submit" at bounding box center [0, 0] width 0 height 0
click at [1278, 58] on link at bounding box center [1218, 61] width 208 height 41
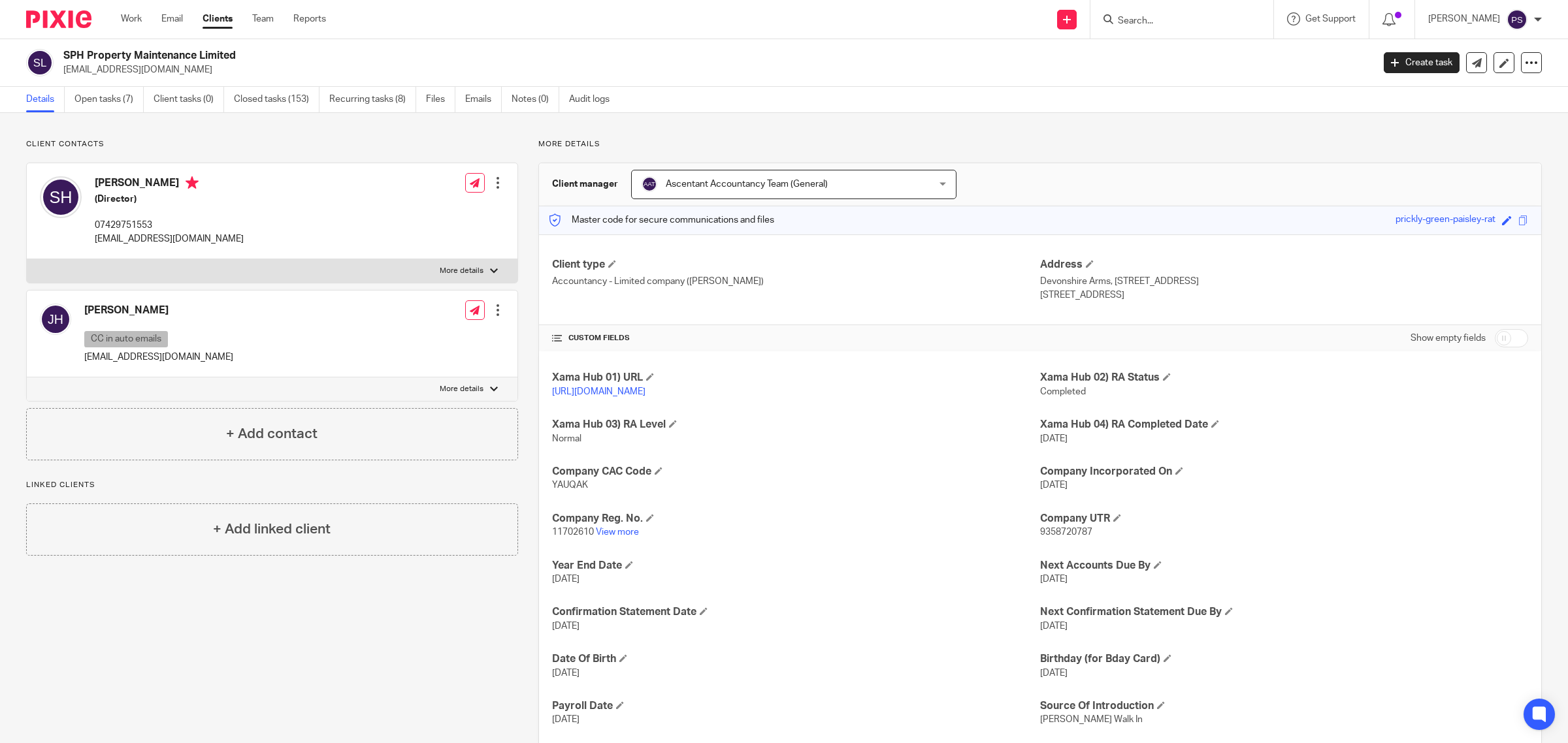
drag, startPoint x: 62, startPoint y: 54, endPoint x: 230, endPoint y: 51, distance: 168.0
click at [230, 51] on div "SPH Property Maintenance Limited [EMAIL_ADDRESS][DOMAIN_NAME]" at bounding box center [695, 63] width 1338 height 27
copy div "SPH Property Maintenance Limited"
